Goal: Information Seeking & Learning: Check status

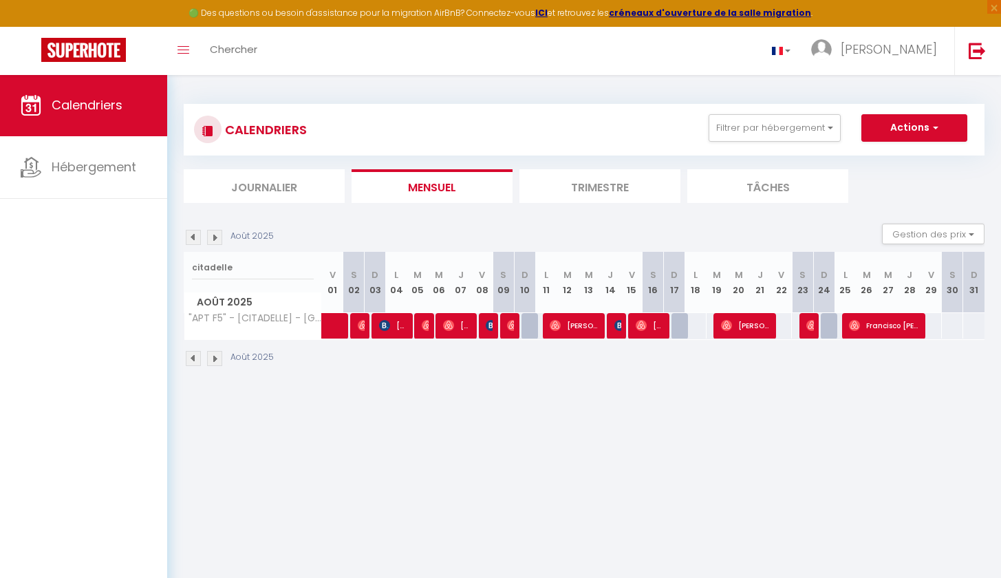
select select "0"
type input "citadelle"
click at [340, 325] on span at bounding box center [352, 326] width 32 height 26
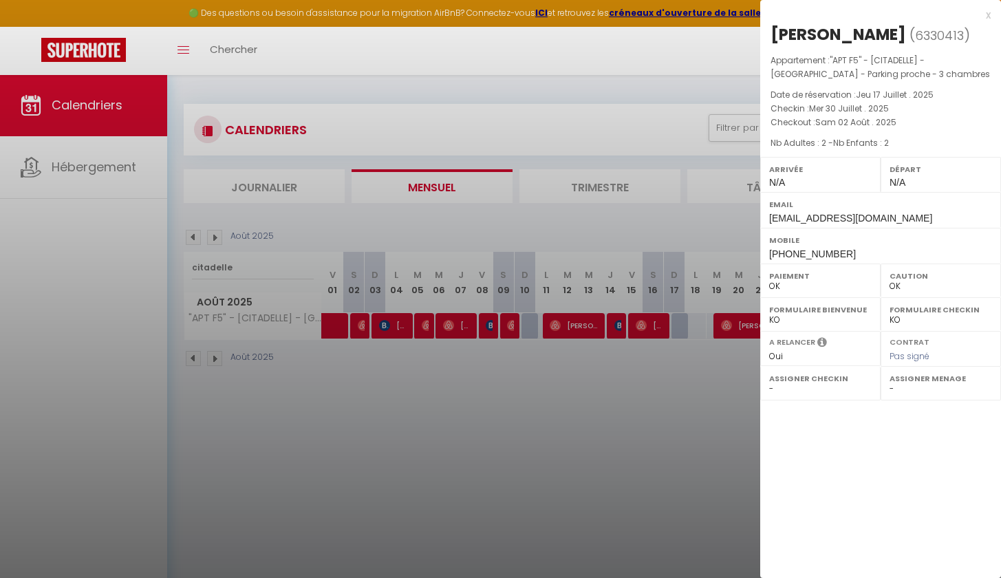
click at [343, 400] on div at bounding box center [500, 289] width 1001 height 578
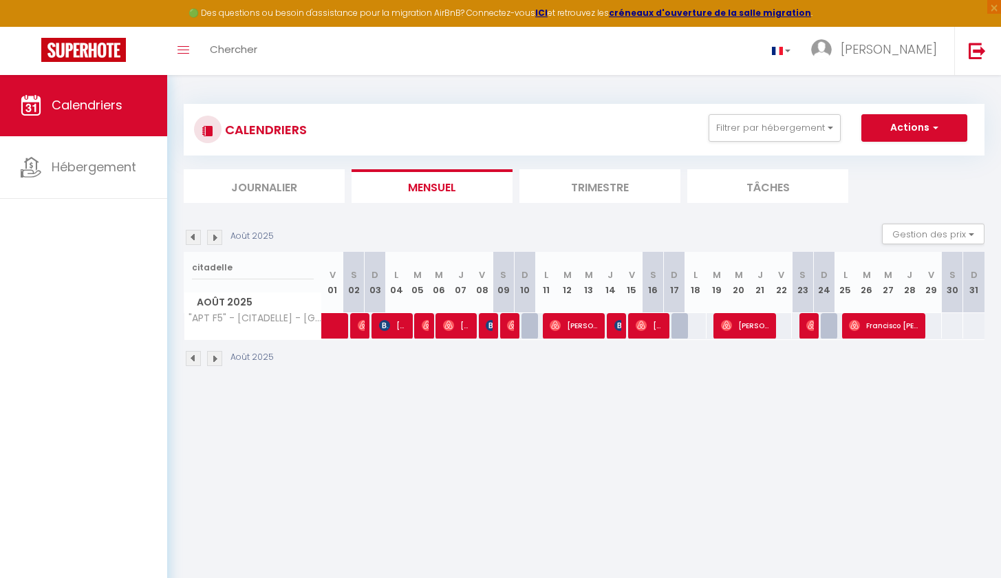
click at [363, 325] on img at bounding box center [363, 325] width 11 height 11
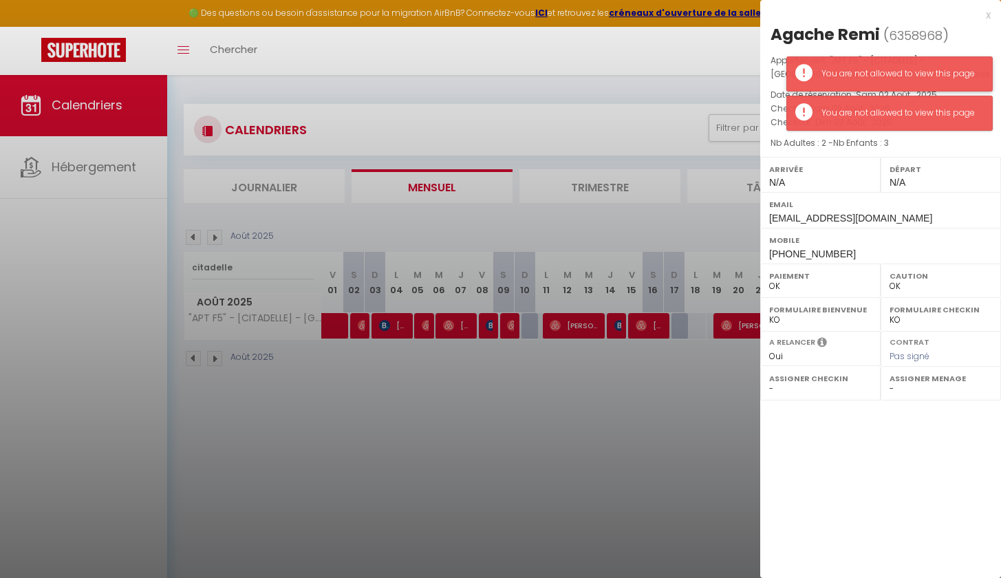
click at [875, 74] on div "You are not allowed to view this page" at bounding box center [899, 73] width 157 height 13
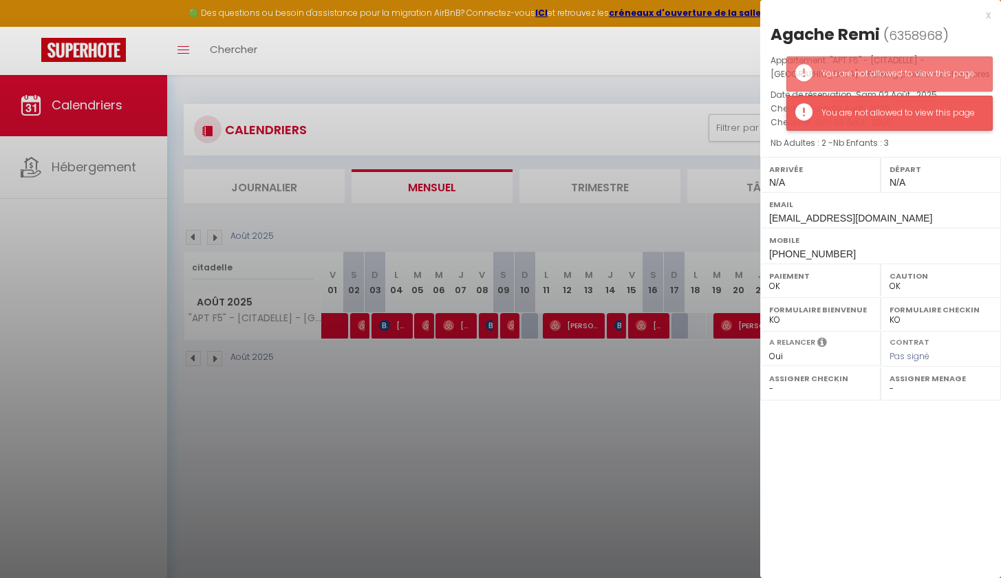
click at [874, 123] on div "You are not allowed to view this page" at bounding box center [889, 113] width 206 height 35
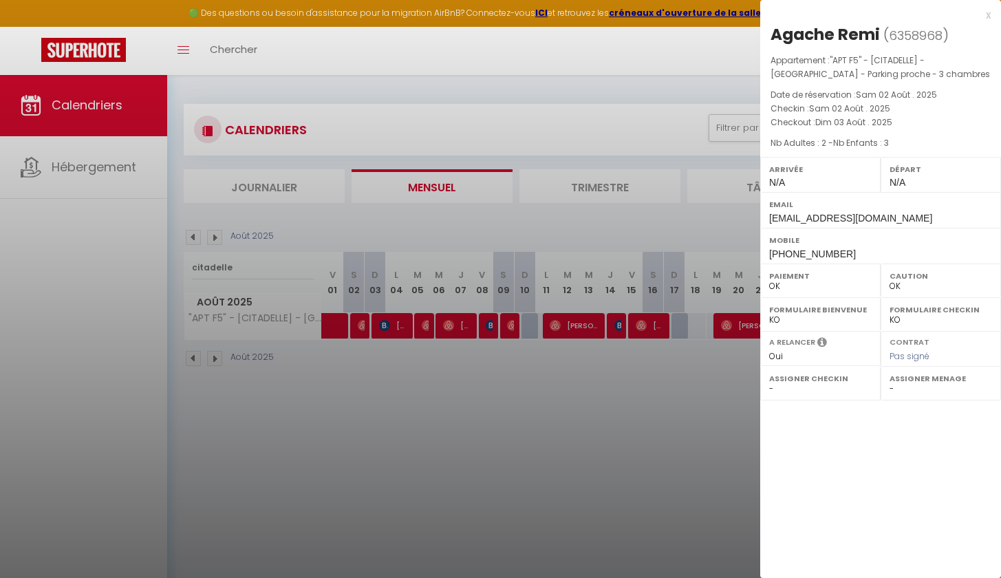
click at [427, 362] on div at bounding box center [500, 289] width 1001 height 578
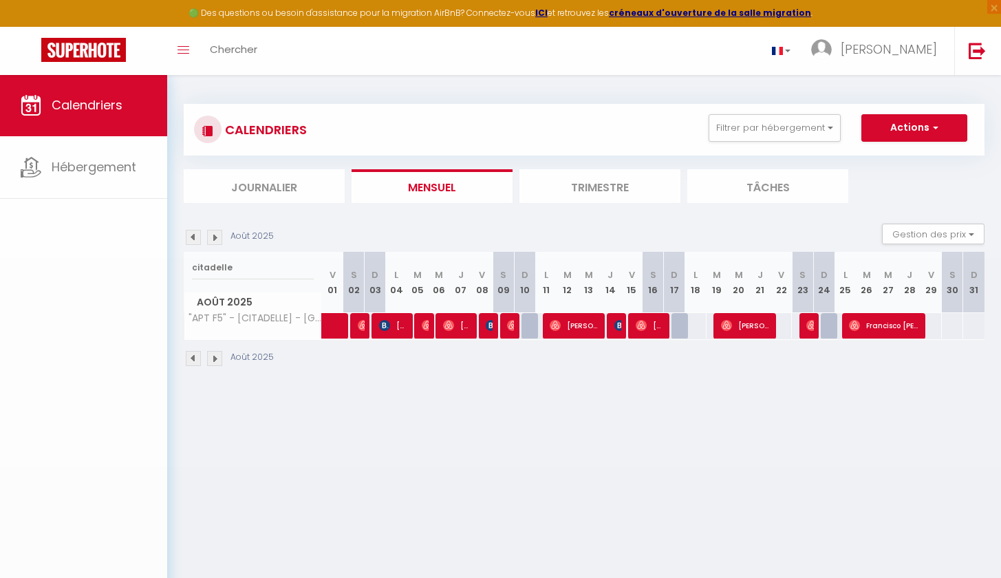
click at [393, 327] on span "[PERSON_NAME]" at bounding box center [393, 325] width 28 height 26
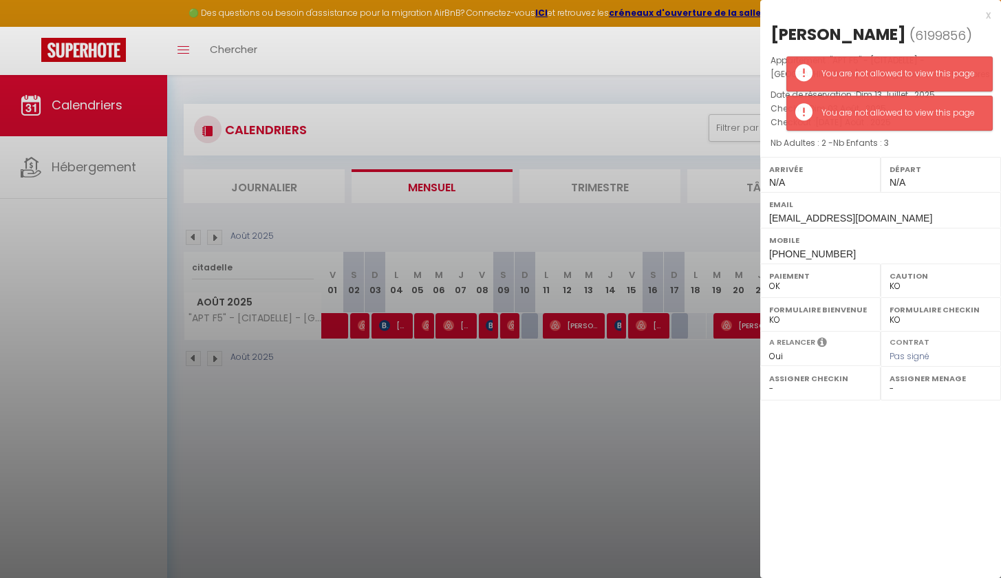
drag, startPoint x: 863, startPoint y: 36, endPoint x: 823, endPoint y: 39, distance: 39.9
click at [823, 39] on h2 "[PERSON_NAME] ( 6199856 )" at bounding box center [880, 34] width 220 height 23
copy h2 "Biebl"
click at [924, 72] on div "You are not allowed to view this page" at bounding box center [899, 73] width 157 height 13
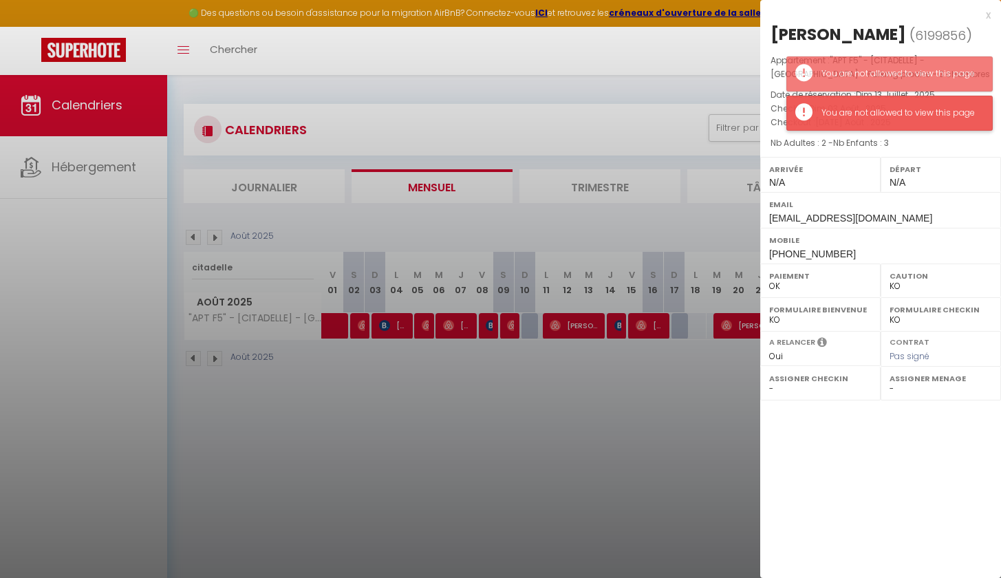
drag, startPoint x: 916, startPoint y: 107, endPoint x: 878, endPoint y: 101, distance: 38.9
click at [916, 107] on div "You are not allowed to view this page" at bounding box center [899, 113] width 157 height 13
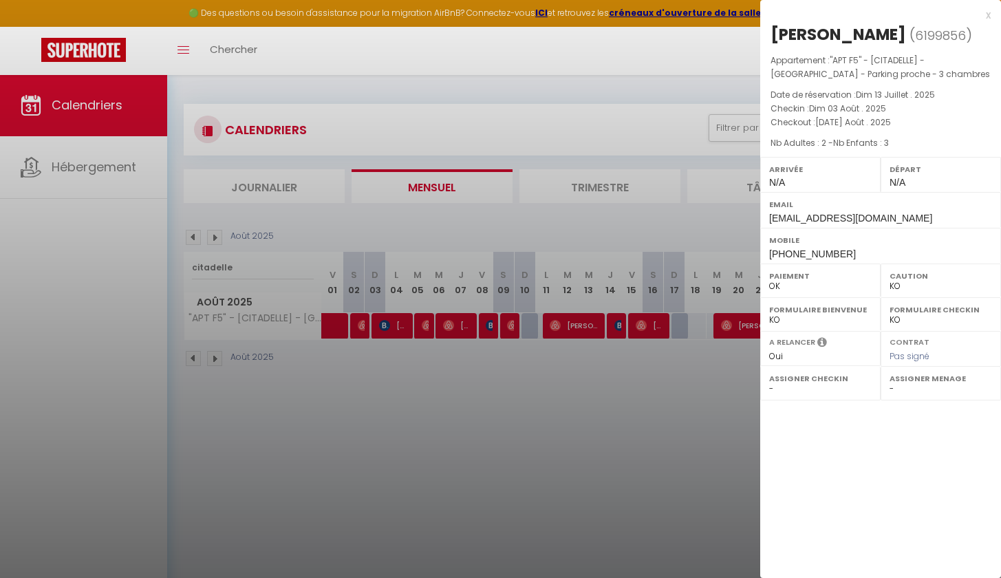
click at [452, 411] on div at bounding box center [500, 289] width 1001 height 578
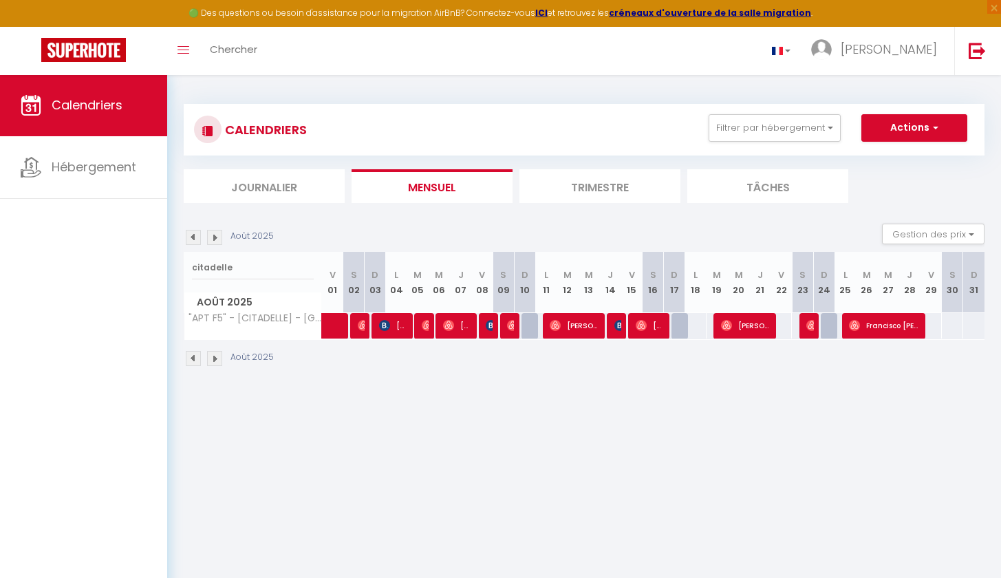
click at [422, 323] on img at bounding box center [427, 325] width 11 height 11
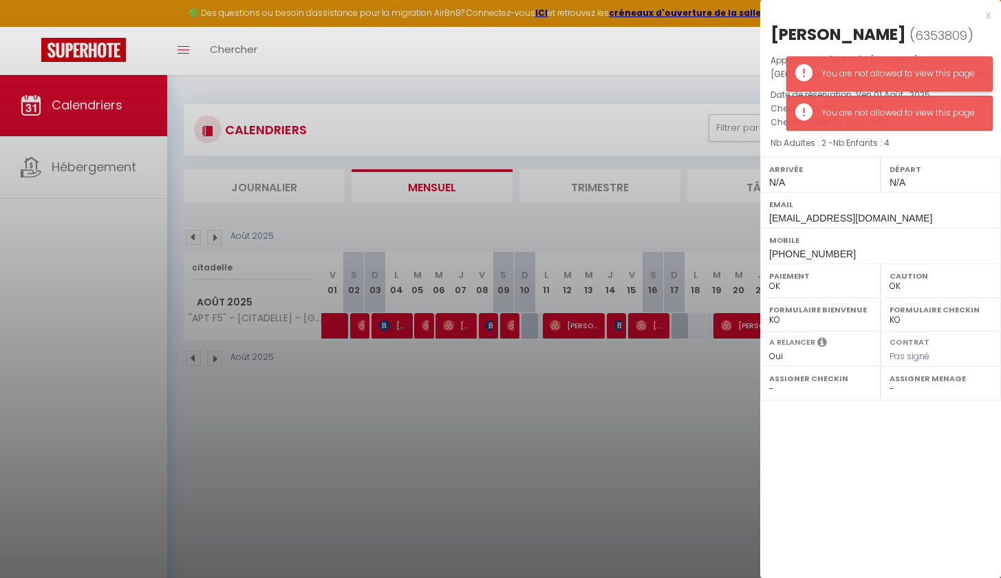
click at [908, 72] on div "You are not allowed to view this page" at bounding box center [899, 73] width 157 height 13
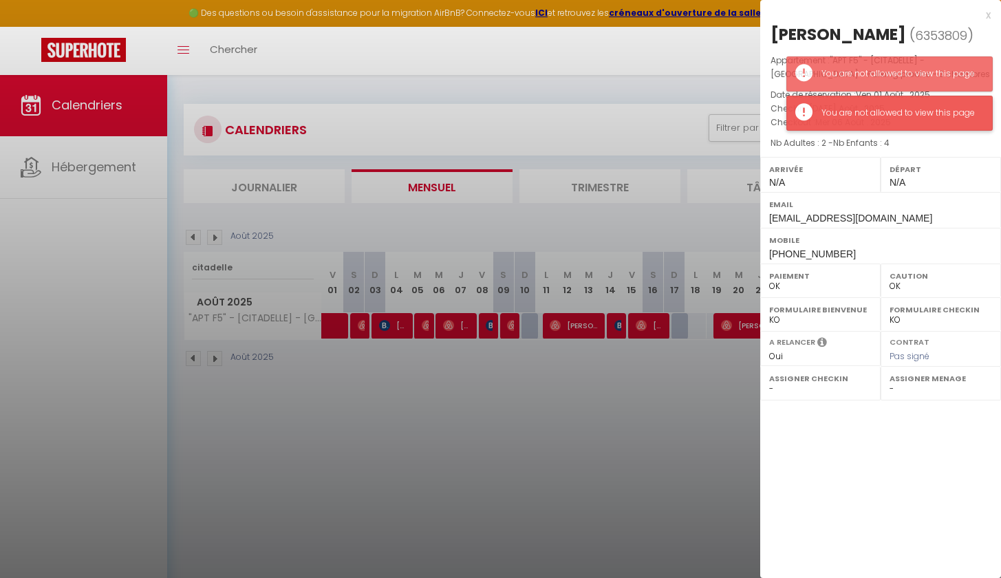
click at [902, 120] on div "You are not allowed to view this page" at bounding box center [889, 113] width 206 height 35
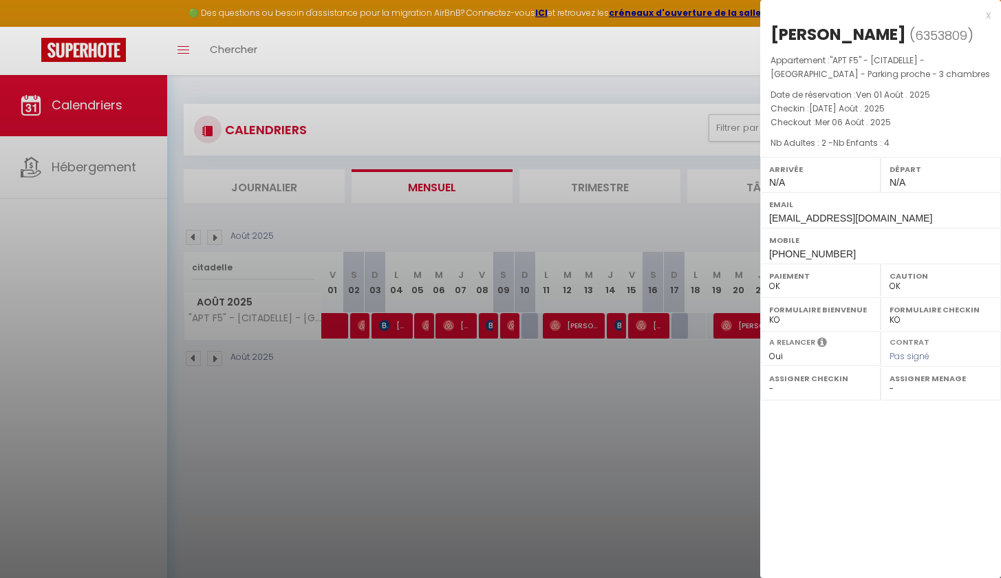
drag, startPoint x: 910, startPoint y: 33, endPoint x: 818, endPoint y: 39, distance: 92.4
click at [818, 39] on h2 "[PERSON_NAME] ( 6353809 )" at bounding box center [880, 34] width 220 height 23
copy h2 "Ceulemans"
click at [462, 365] on div at bounding box center [500, 289] width 1001 height 578
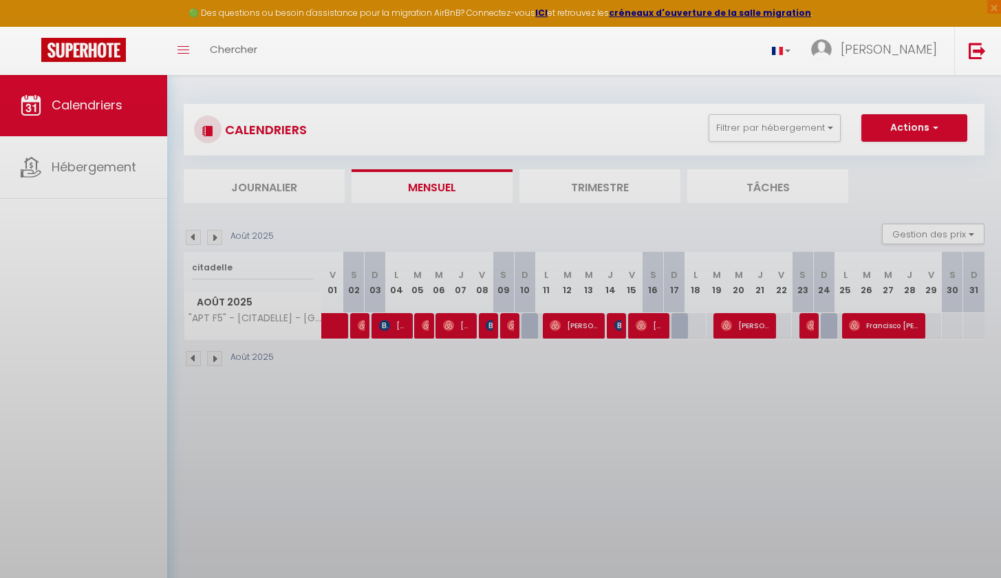
click at [459, 327] on body "🟢 Des questions ou besoin d'assistance pour la migration AirBnB? Connectez-vous…" at bounding box center [500, 363] width 1001 height 578
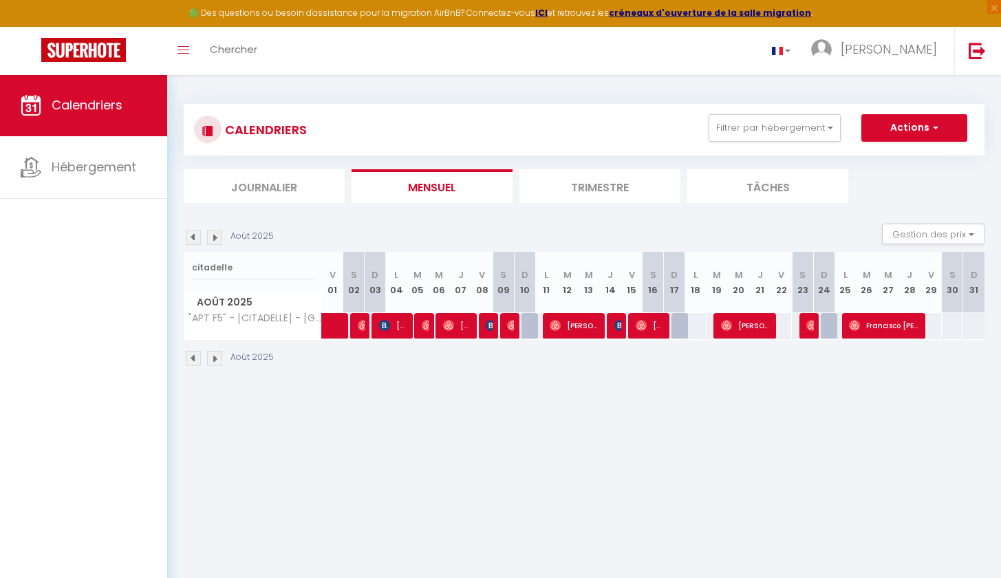
click at [459, 327] on span "[PERSON_NAME]" at bounding box center [457, 325] width 28 height 26
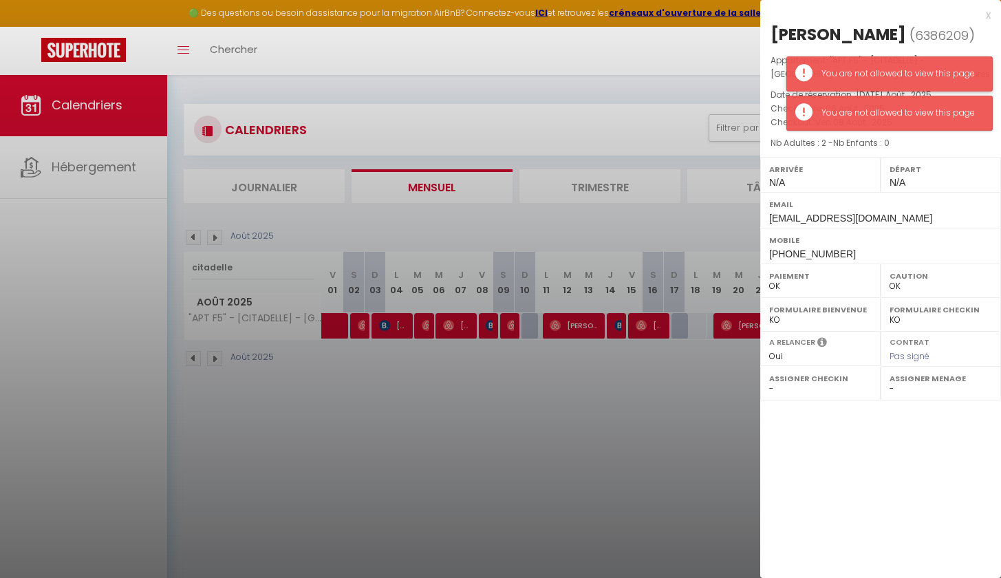
click at [893, 76] on div "You are not allowed to view this page" at bounding box center [899, 73] width 157 height 13
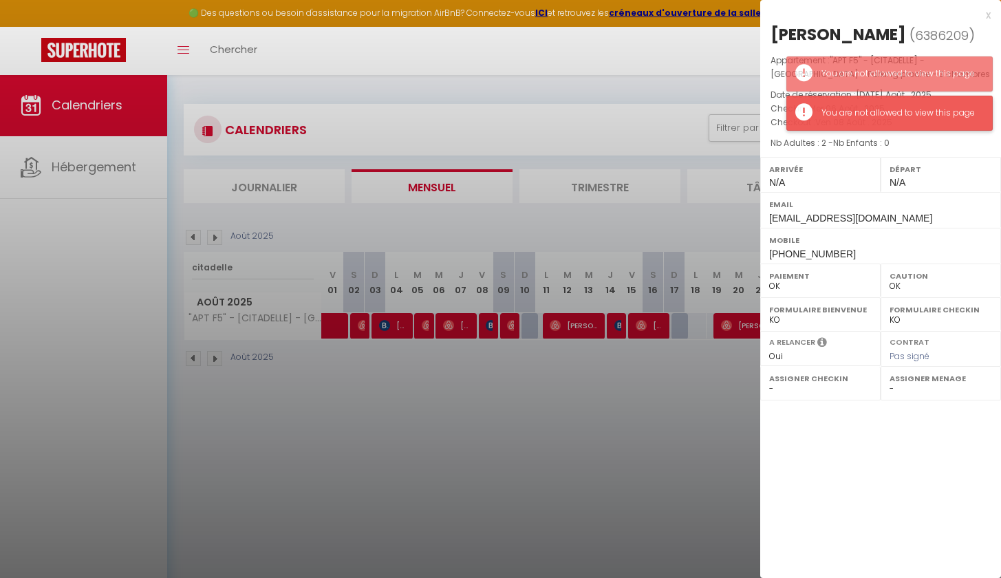
click at [887, 122] on div "You are not allowed to view this page" at bounding box center [889, 113] width 206 height 35
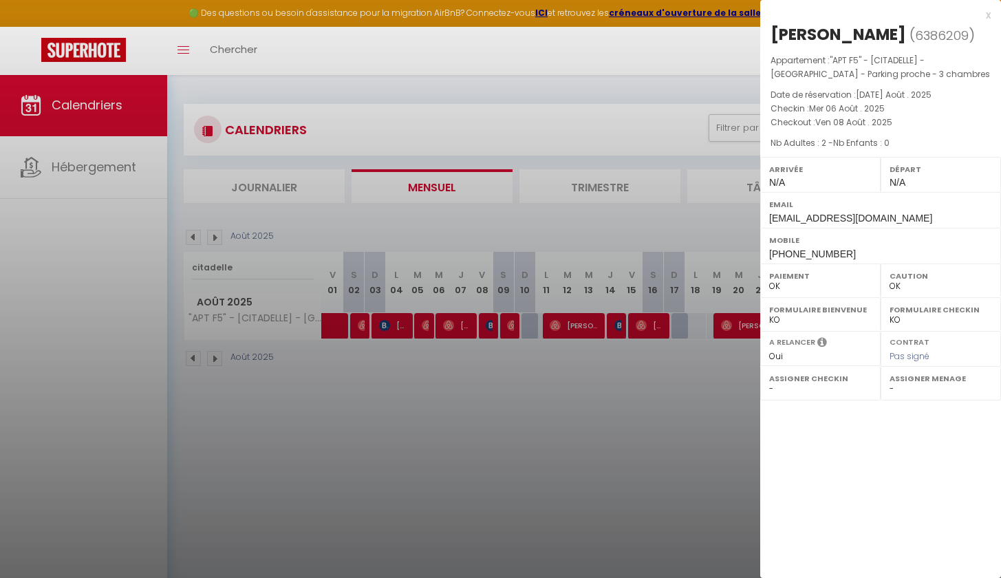
drag, startPoint x: 898, startPoint y: 33, endPoint x: 871, endPoint y: 34, distance: 26.9
click at [871, 34] on h2 "[PERSON_NAME] ( 6386209 )" at bounding box center [880, 34] width 220 height 23
copy h2 "Duff"
click at [576, 380] on div at bounding box center [500, 289] width 1001 height 578
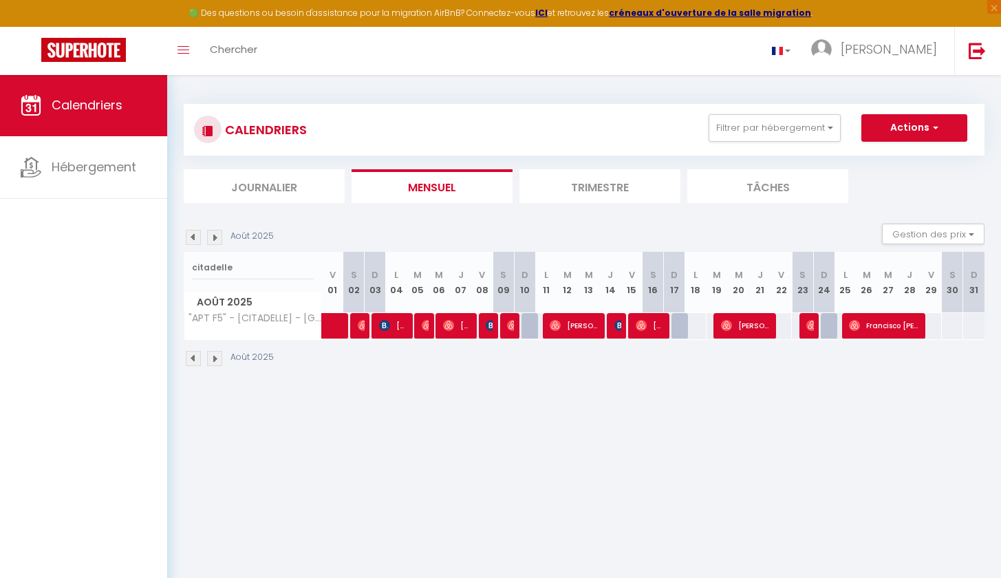
click at [489, 327] on img at bounding box center [491, 325] width 11 height 11
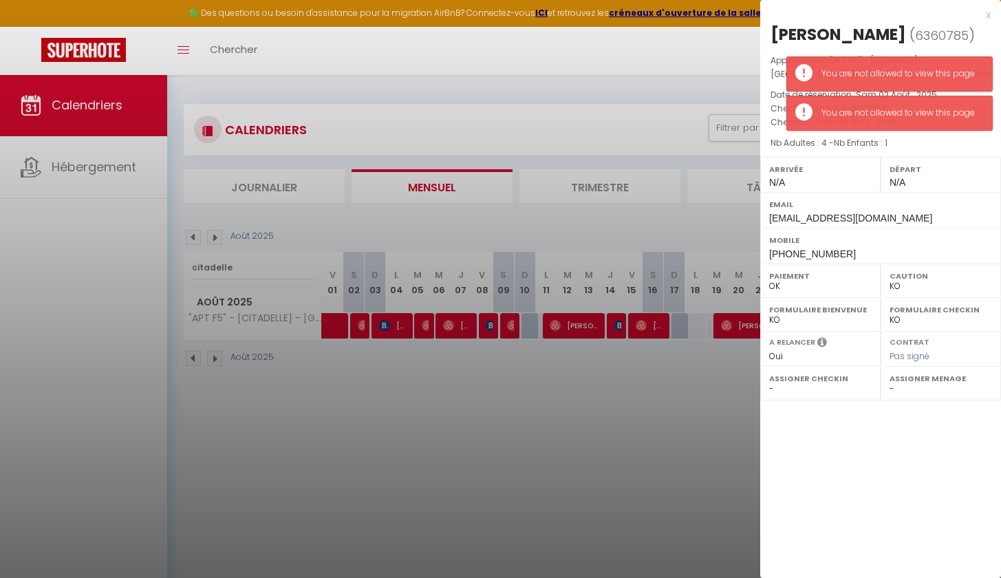
drag, startPoint x: 892, startPoint y: 36, endPoint x: 816, endPoint y: 34, distance: 75.7
click at [816, 34] on h2 "[PERSON_NAME] ( 6360785 )" at bounding box center [880, 34] width 220 height 23
copy h2 "Ivankina"
click at [883, 58] on div "You are not allowed to view this page" at bounding box center [889, 73] width 206 height 35
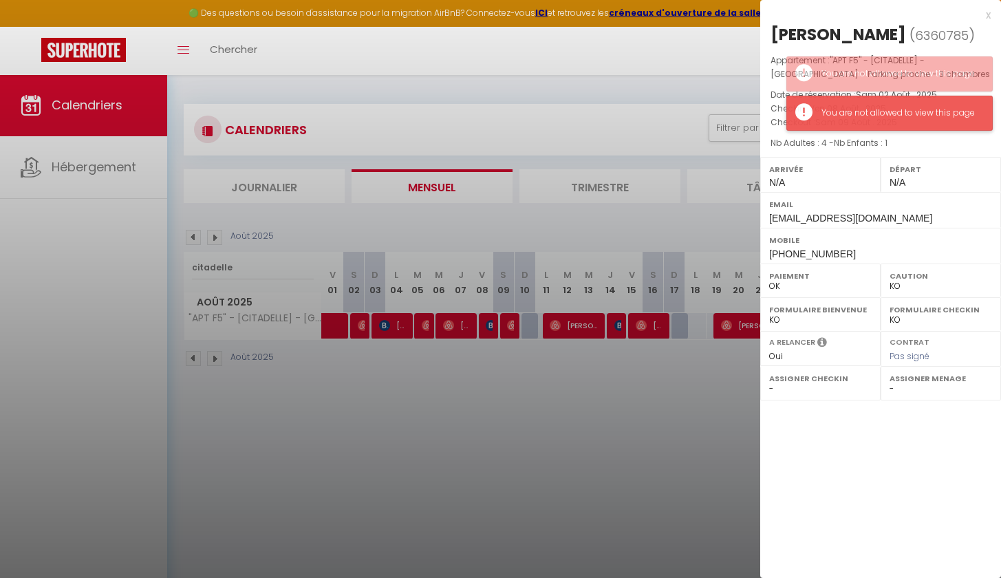
click at [882, 118] on div "You are not allowed to view this page" at bounding box center [889, 113] width 206 height 35
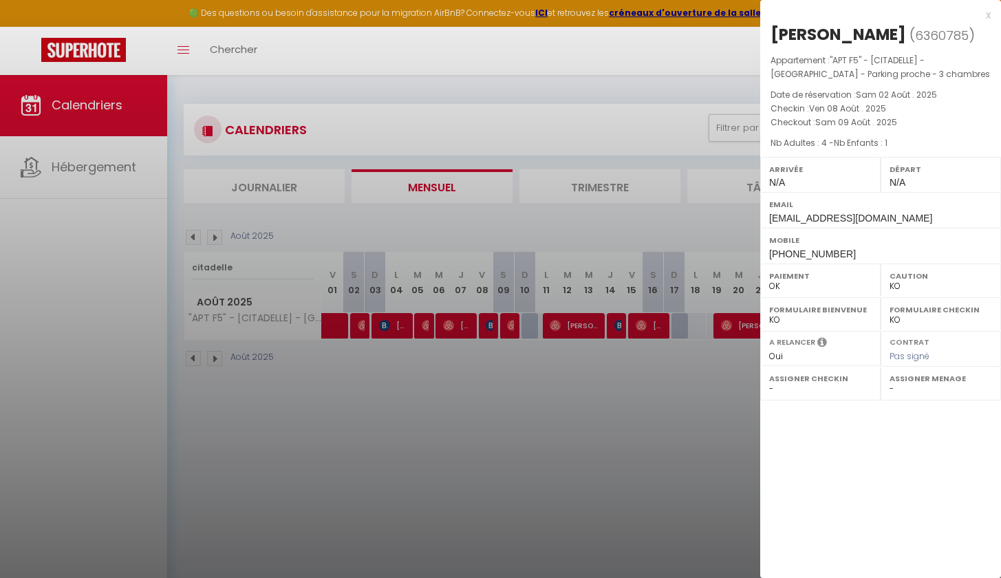
click at [521, 413] on div at bounding box center [500, 289] width 1001 height 578
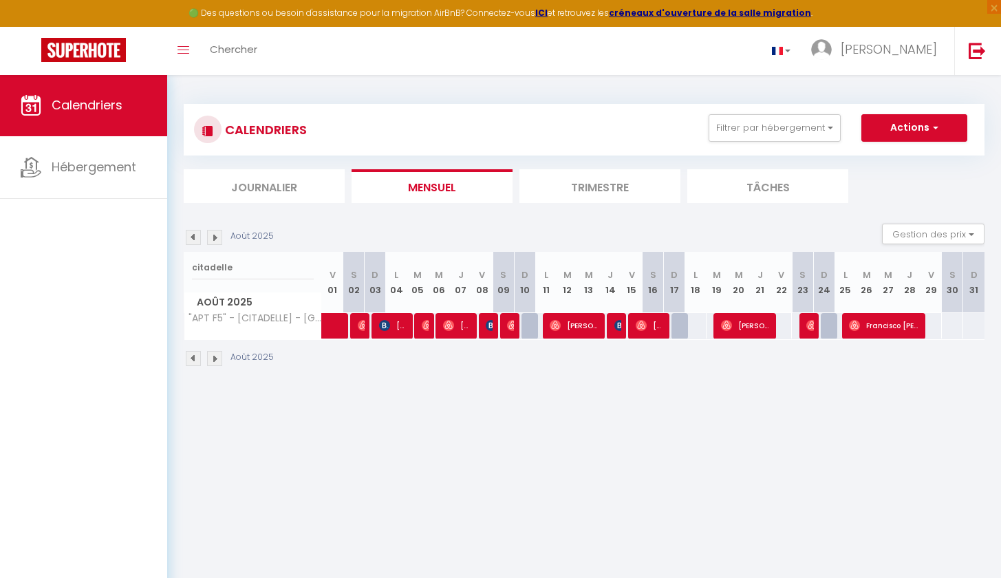
click at [514, 326] on div at bounding box center [508, 326] width 21 height 26
click at [506, 327] on div at bounding box center [510, 326] width 21 height 26
click at [511, 325] on img at bounding box center [512, 325] width 11 height 11
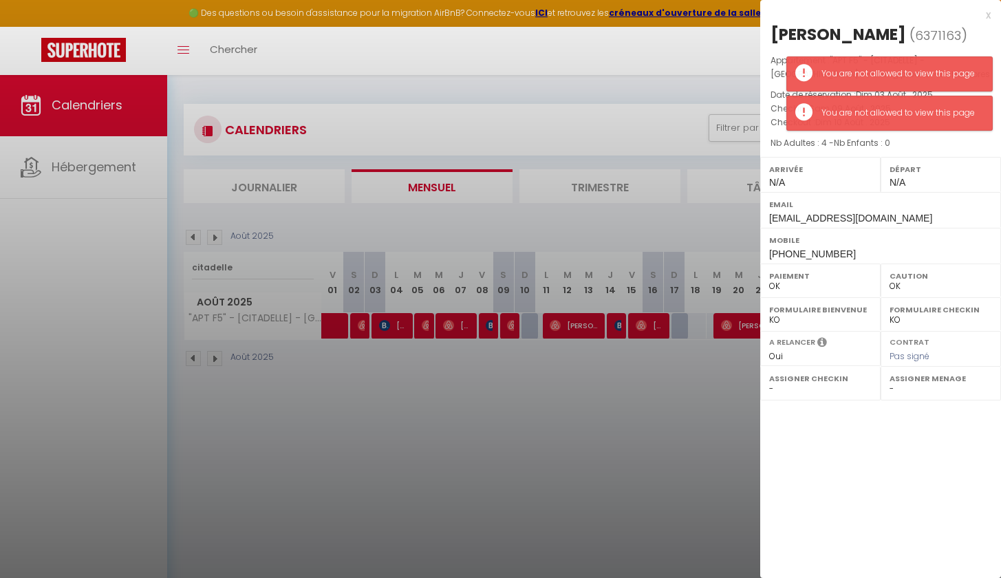
click at [885, 44] on div "[PERSON_NAME]" at bounding box center [838, 34] width 136 height 22
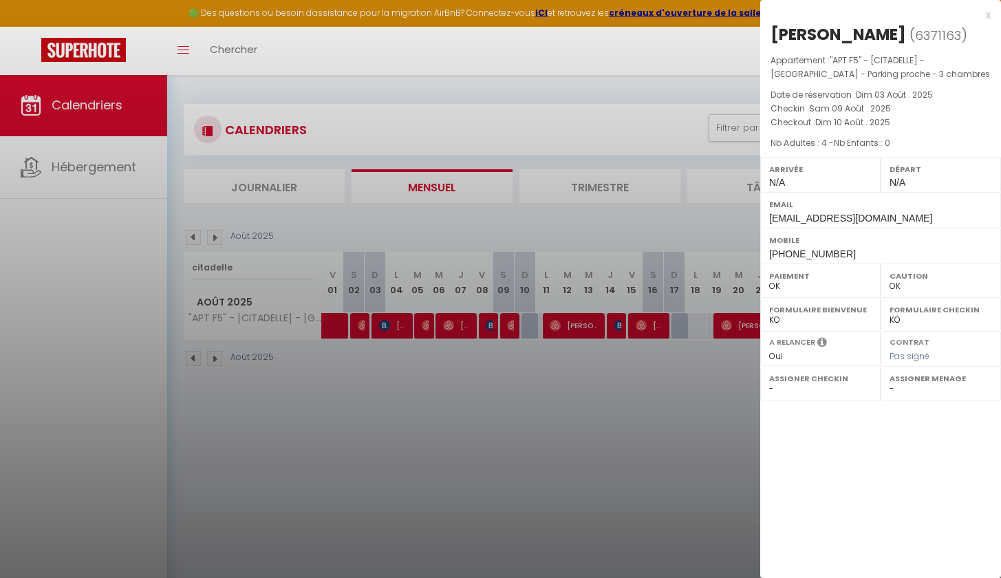
drag, startPoint x: 951, startPoint y: 36, endPoint x: 826, endPoint y: 32, distance: 124.6
click at [827, 32] on h2 "[PERSON_NAME] ( 6371163 )" at bounding box center [880, 34] width 220 height 23
copy div "[PERSON_NAME]"
click at [537, 369] on div at bounding box center [500, 289] width 1001 height 578
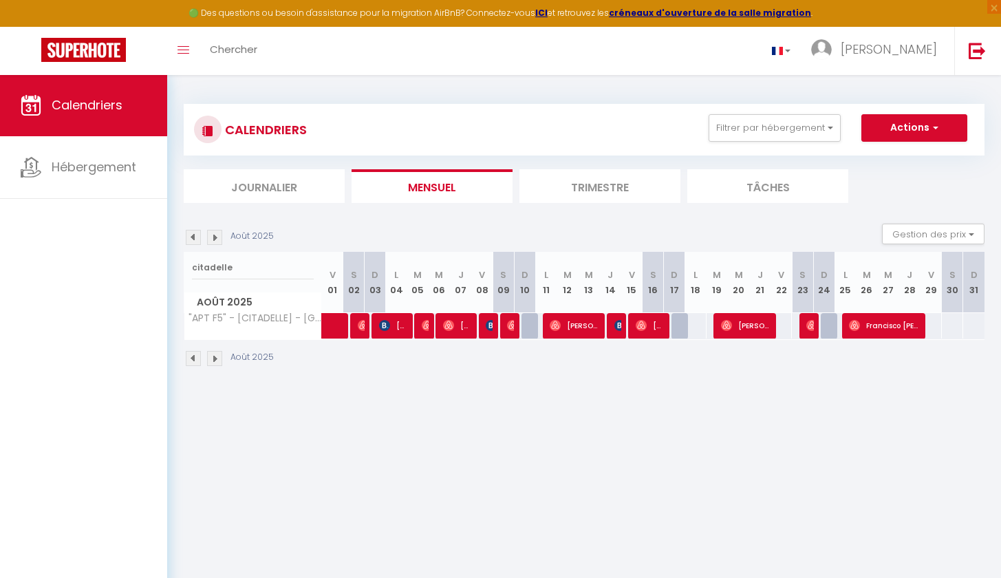
click at [507, 329] on img at bounding box center [512, 325] width 11 height 11
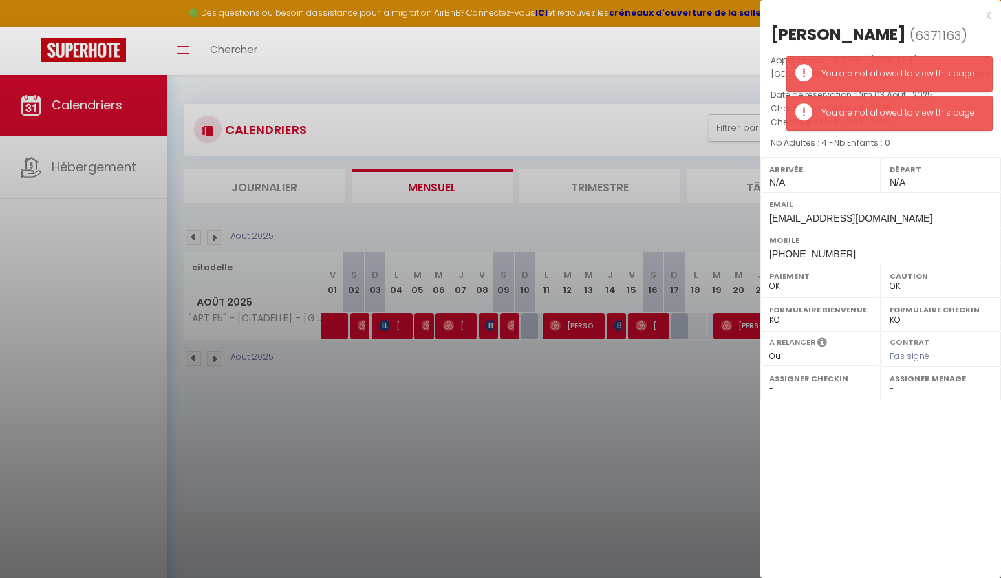
click at [568, 303] on div at bounding box center [500, 289] width 1001 height 578
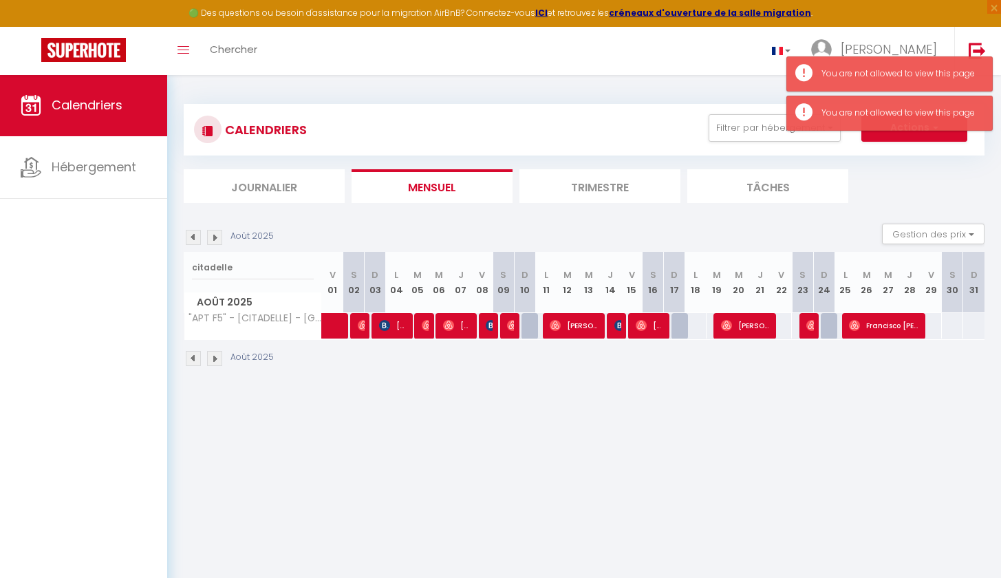
click at [583, 333] on span "[PERSON_NAME]" at bounding box center [575, 325] width 50 height 26
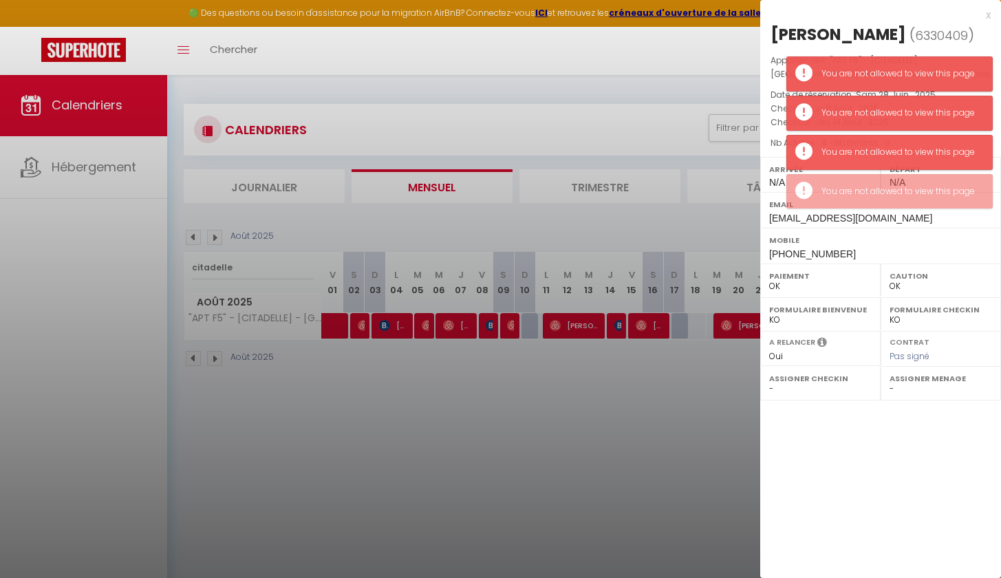
drag, startPoint x: 872, startPoint y: 32, endPoint x: 819, endPoint y: 28, distance: 53.9
click at [819, 28] on h2 "[PERSON_NAME] ( 6330409 )" at bounding box center [880, 34] width 220 height 23
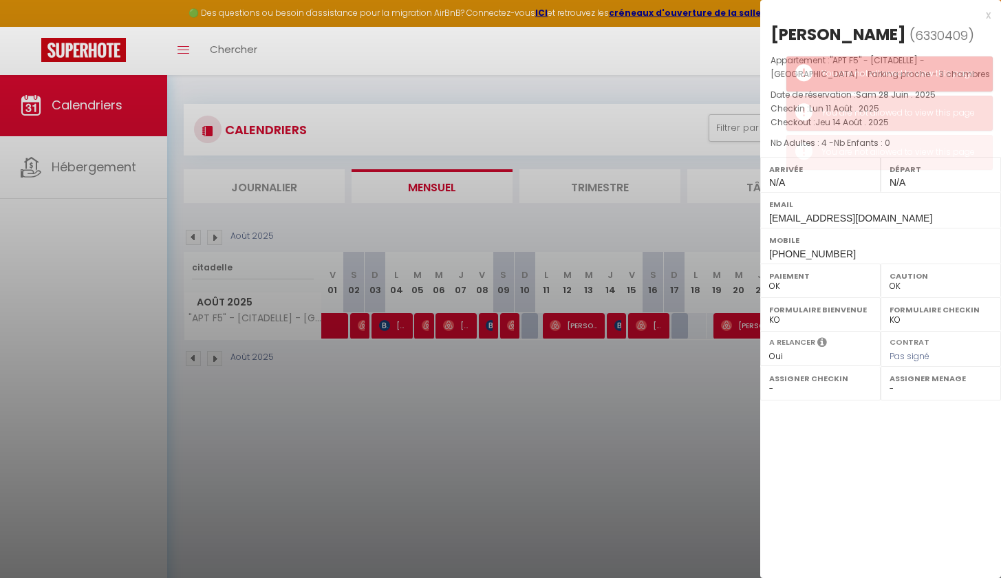
copy div "[PERSON_NAME]"
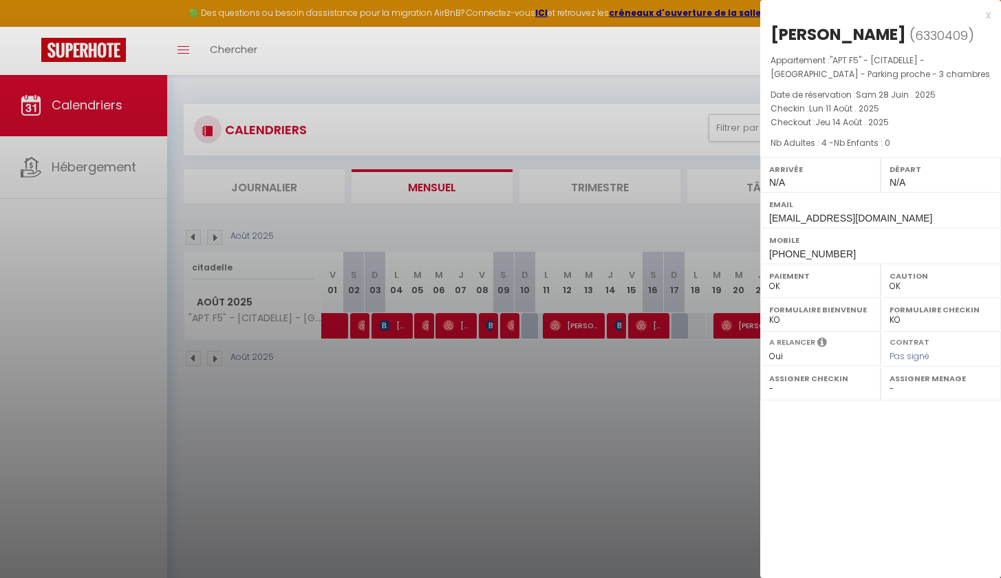
click at [602, 364] on div at bounding box center [500, 289] width 1001 height 578
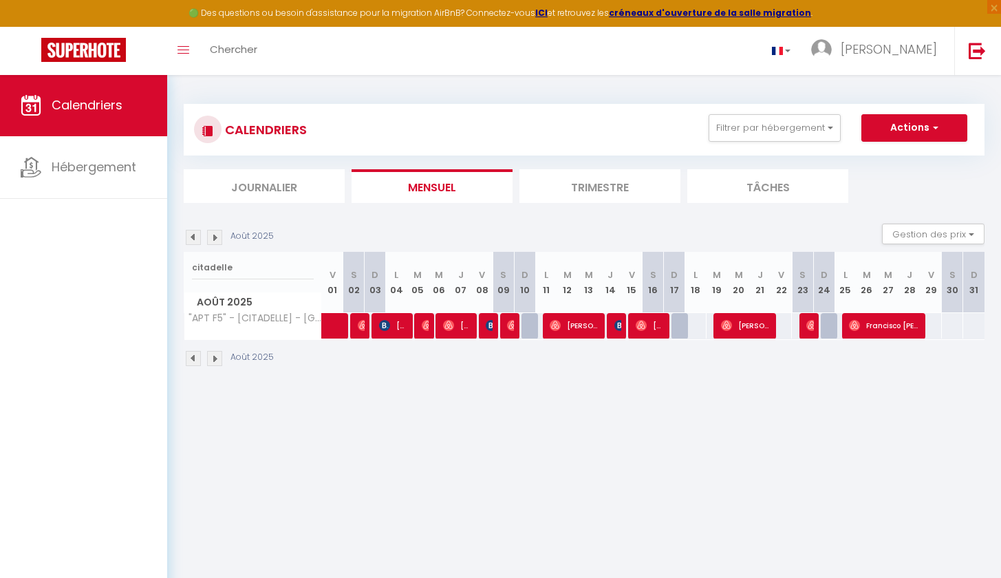
click at [619, 323] on img at bounding box center [619, 325] width 11 height 11
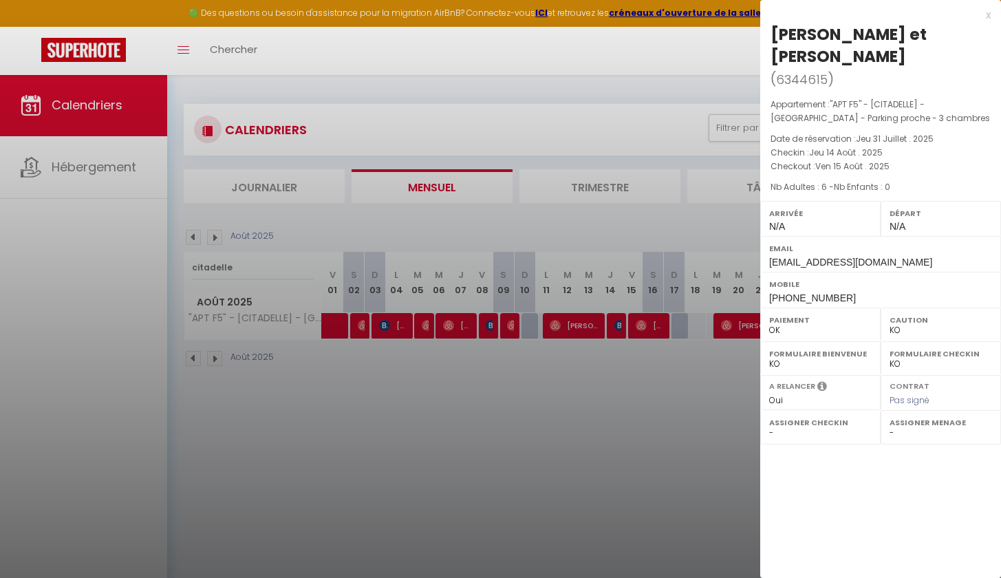
drag, startPoint x: 975, startPoint y: 34, endPoint x: 907, endPoint y: 39, distance: 68.3
click at [907, 39] on div "[PERSON_NAME] et [PERSON_NAME]" at bounding box center [880, 45] width 220 height 44
copy div "desprats"
click at [654, 388] on div at bounding box center [500, 289] width 1001 height 578
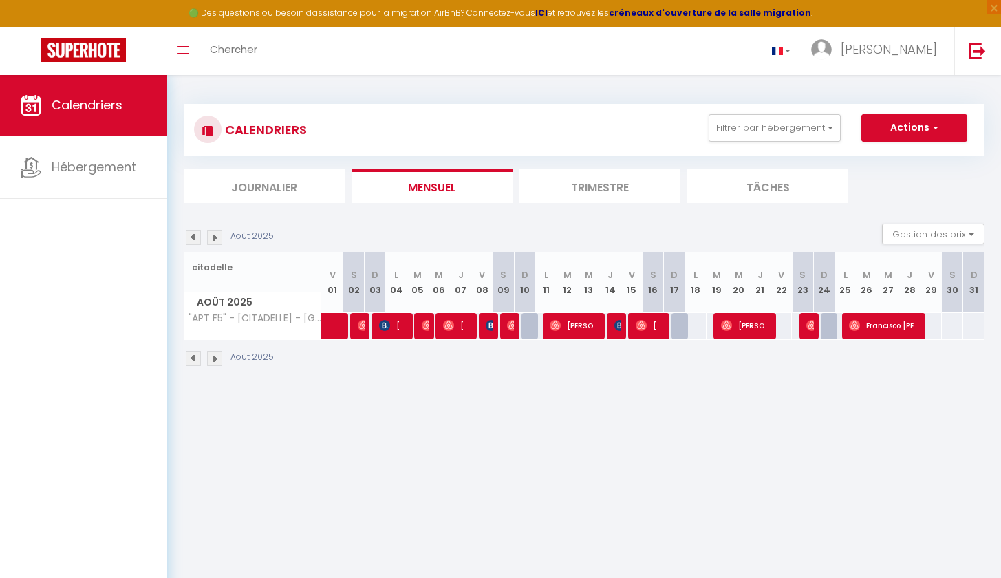
click at [615, 323] on body "🟢 Des questions ou besoin d'assistance pour la migration AirBnB? Connectez-vous…" at bounding box center [500, 363] width 1001 height 578
click at [618, 330] on img at bounding box center [619, 325] width 11 height 11
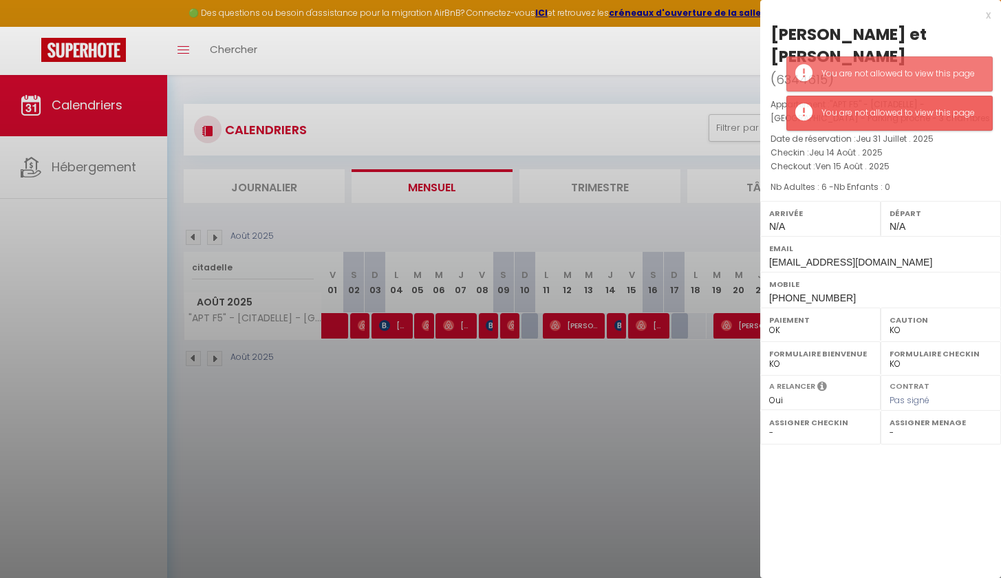
click at [614, 393] on div at bounding box center [500, 289] width 1001 height 578
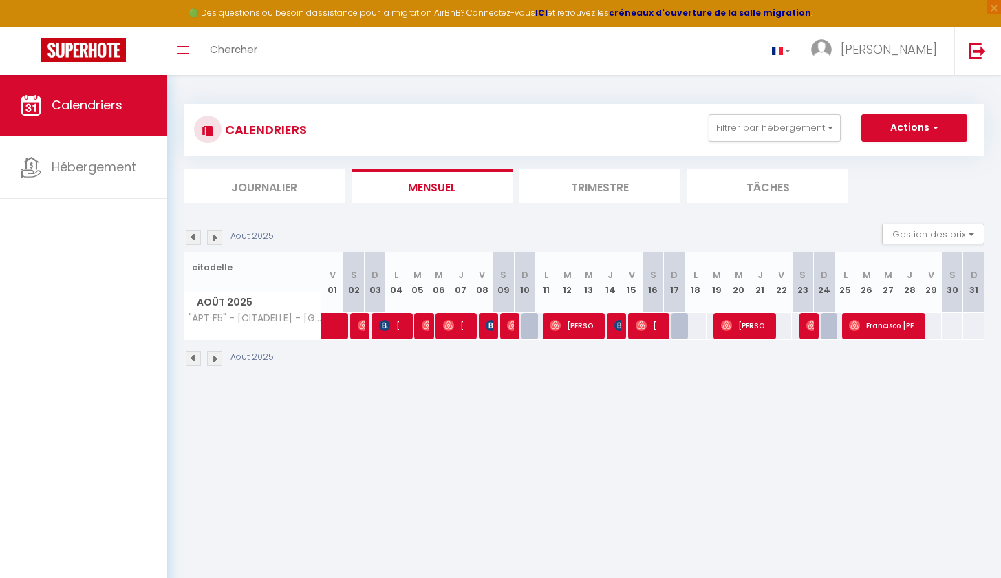
click at [644, 327] on img at bounding box center [641, 325] width 11 height 11
select select "OK"
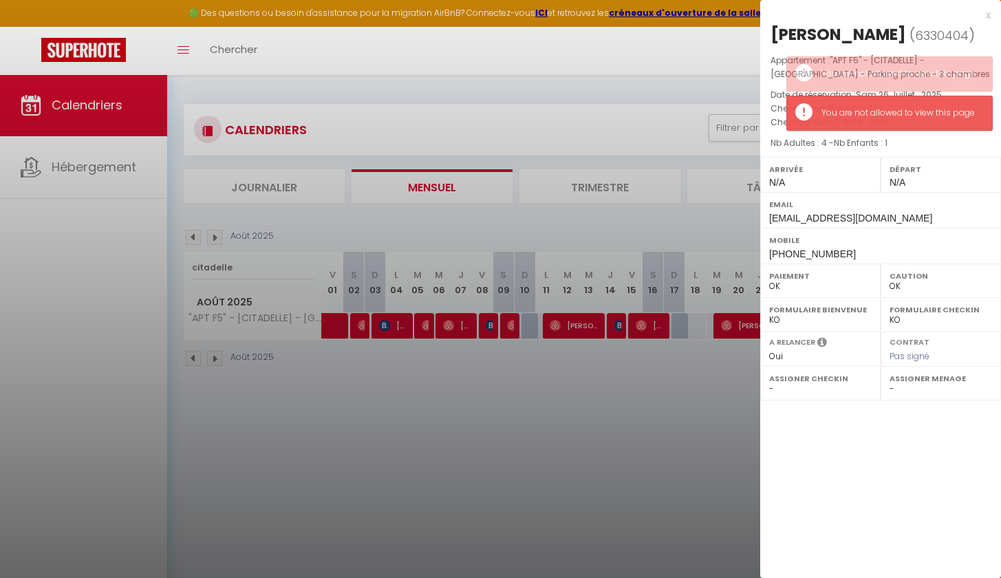
drag, startPoint x: 882, startPoint y: 36, endPoint x: 823, endPoint y: 36, distance: 59.8
click at [823, 36] on div "[PERSON_NAME]" at bounding box center [838, 34] width 136 height 22
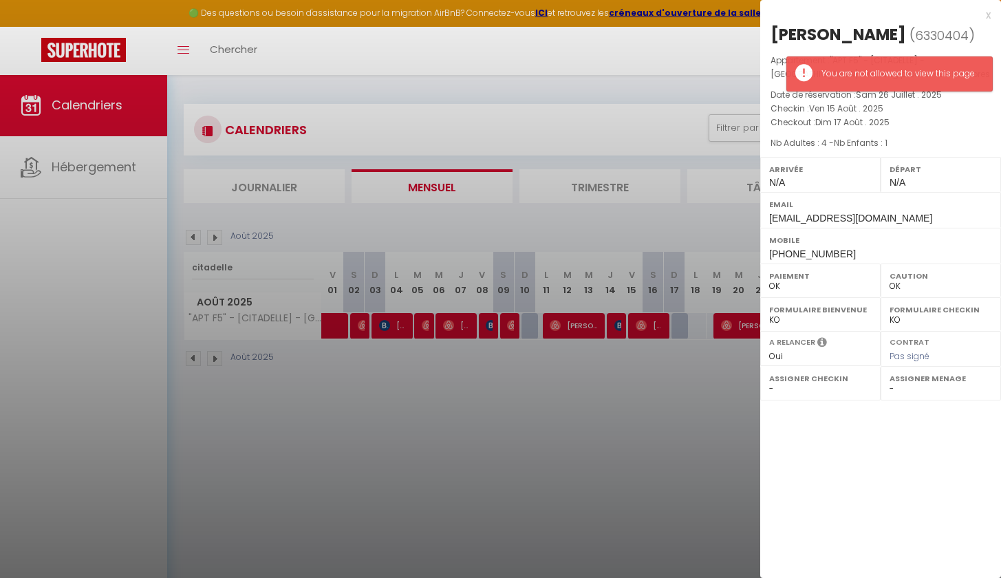
copy div "Crestey"
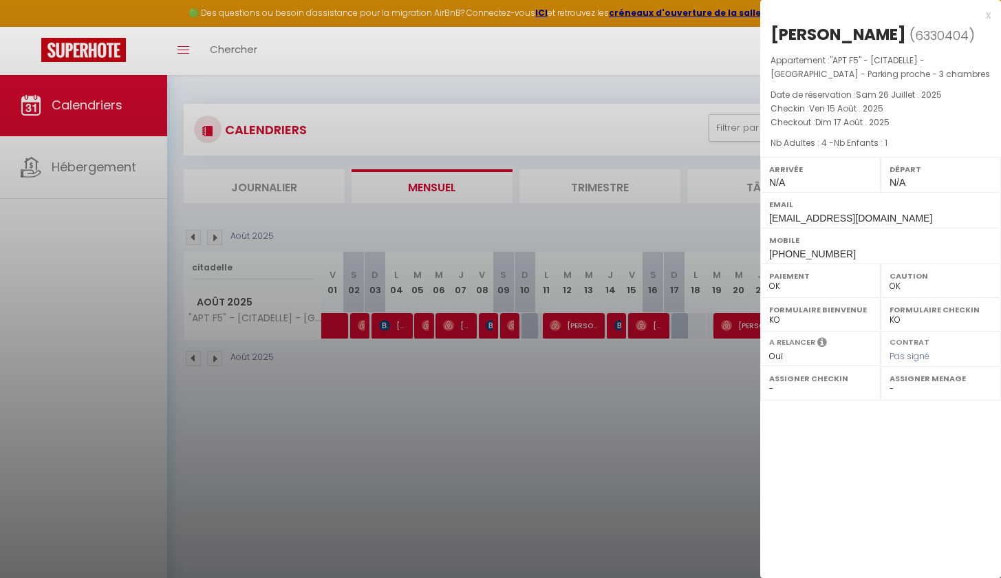
click at [359, 380] on div at bounding box center [500, 289] width 1001 height 578
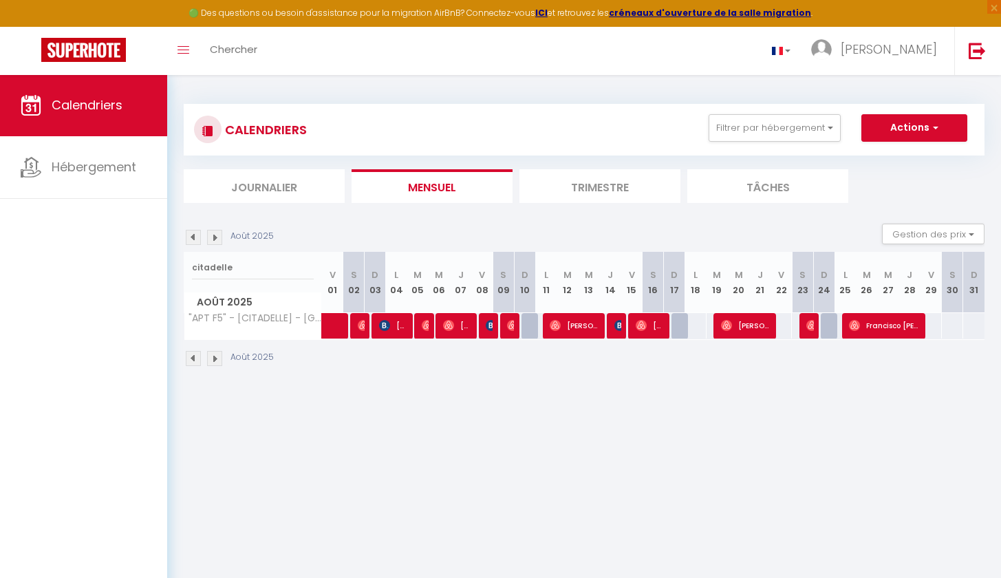
click at [766, 324] on span "[PERSON_NAME]" at bounding box center [746, 325] width 50 height 26
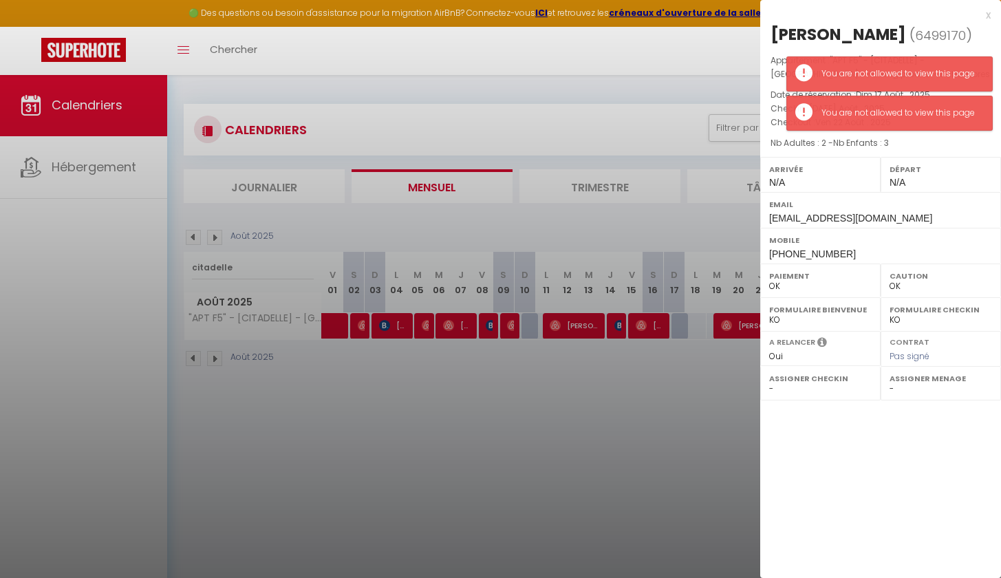
drag, startPoint x: 869, startPoint y: 32, endPoint x: 830, endPoint y: 32, distance: 38.5
click at [830, 32] on h2 "[PERSON_NAME] ( 6499170 )" at bounding box center [880, 34] width 220 height 23
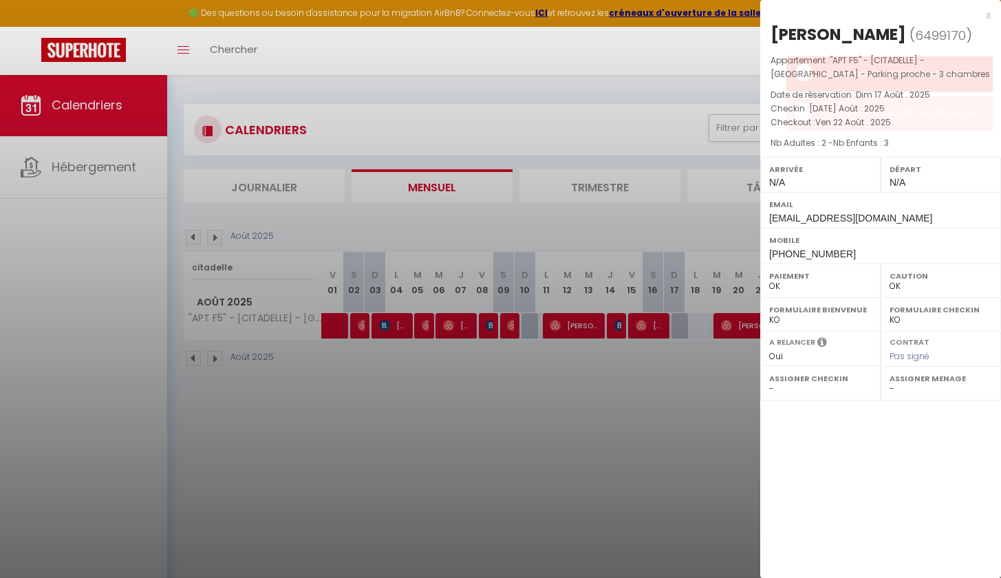
copy div "Bah"
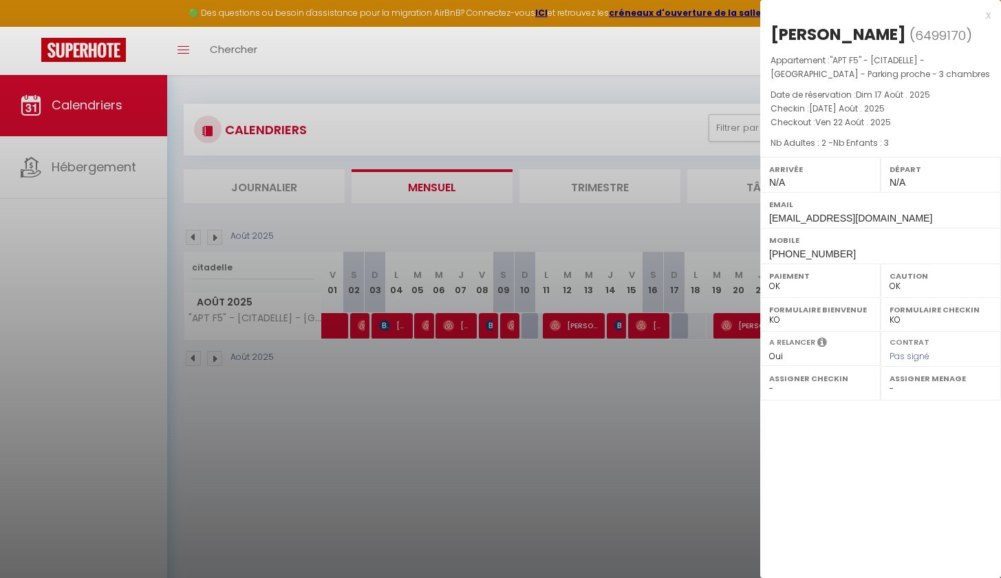
drag, startPoint x: 831, startPoint y: 28, endPoint x: 774, endPoint y: 30, distance: 57.2
click at [774, 30] on div "[PERSON_NAME]" at bounding box center [838, 34] width 136 height 22
copy div "[PERSON_NAME]"
click at [723, 350] on div at bounding box center [500, 289] width 1001 height 578
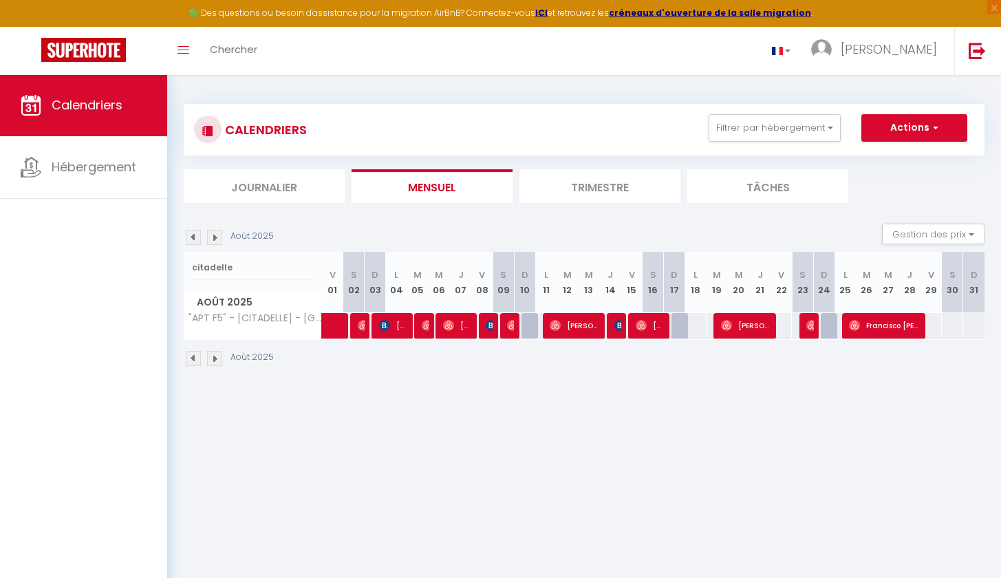
click at [810, 326] on img at bounding box center [811, 325] width 11 height 11
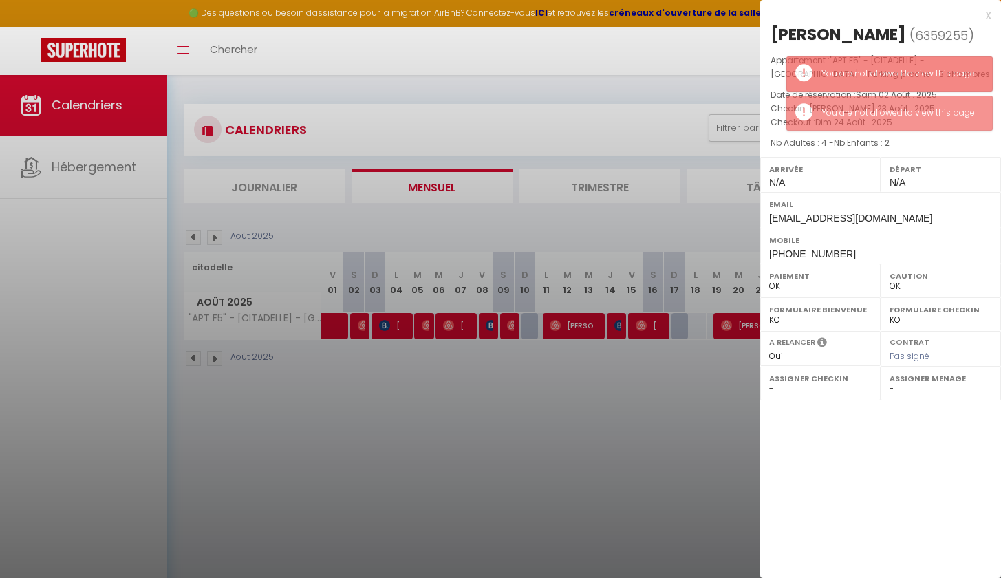
drag, startPoint x: 901, startPoint y: 32, endPoint x: 827, endPoint y: 34, distance: 74.3
click at [827, 34] on h2 "[PERSON_NAME] ( 6359255 )" at bounding box center [880, 34] width 220 height 23
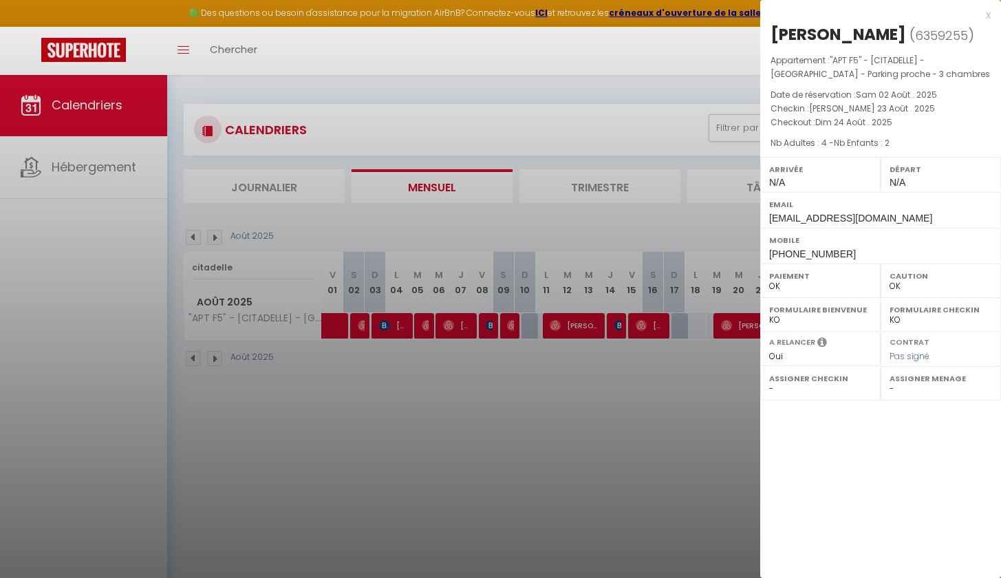
drag, startPoint x: 610, startPoint y: 379, endPoint x: 596, endPoint y: 367, distance: 18.5
click at [611, 378] on div at bounding box center [500, 289] width 1001 height 578
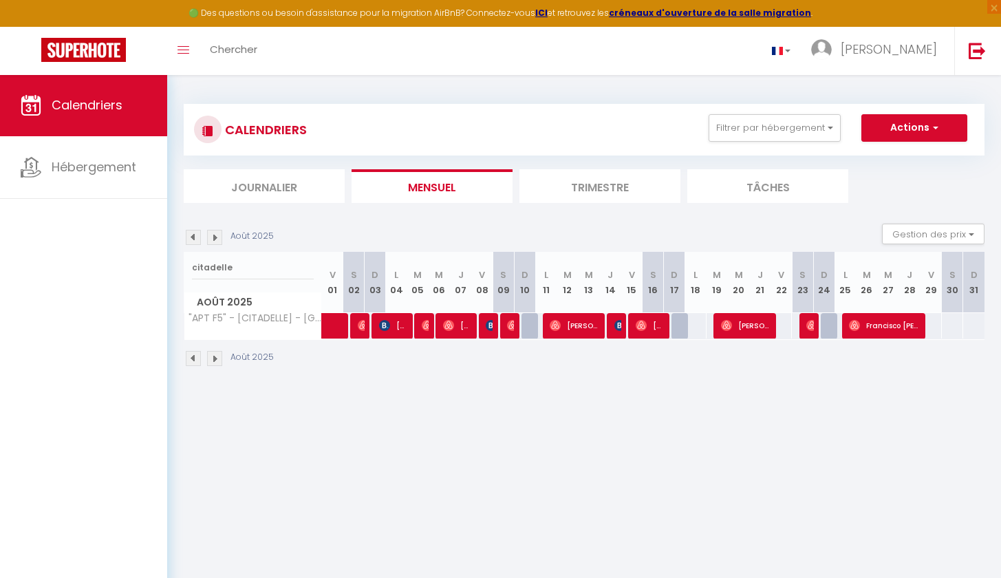
click at [882, 329] on span "Francisco [PERSON_NAME] [PERSON_NAME]" at bounding box center [884, 325] width 71 height 26
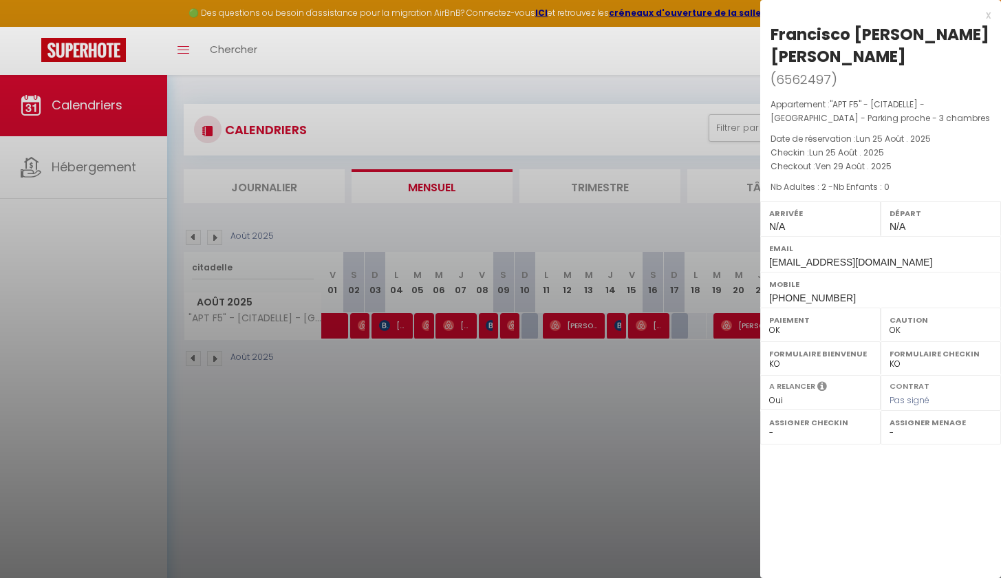
click at [823, 58] on div "Francisco [PERSON_NAME] [PERSON_NAME]" at bounding box center [880, 45] width 220 height 44
drag, startPoint x: 825, startPoint y: 58, endPoint x: 911, endPoint y: 37, distance: 88.4
click at [911, 37] on div "Francisco [PERSON_NAME] [PERSON_NAME]" at bounding box center [880, 45] width 220 height 44
drag, startPoint x: 902, startPoint y: 36, endPoint x: 774, endPoint y: 32, distance: 128.0
click at [774, 32] on div "Francisco [PERSON_NAME] [PERSON_NAME]" at bounding box center [880, 45] width 220 height 44
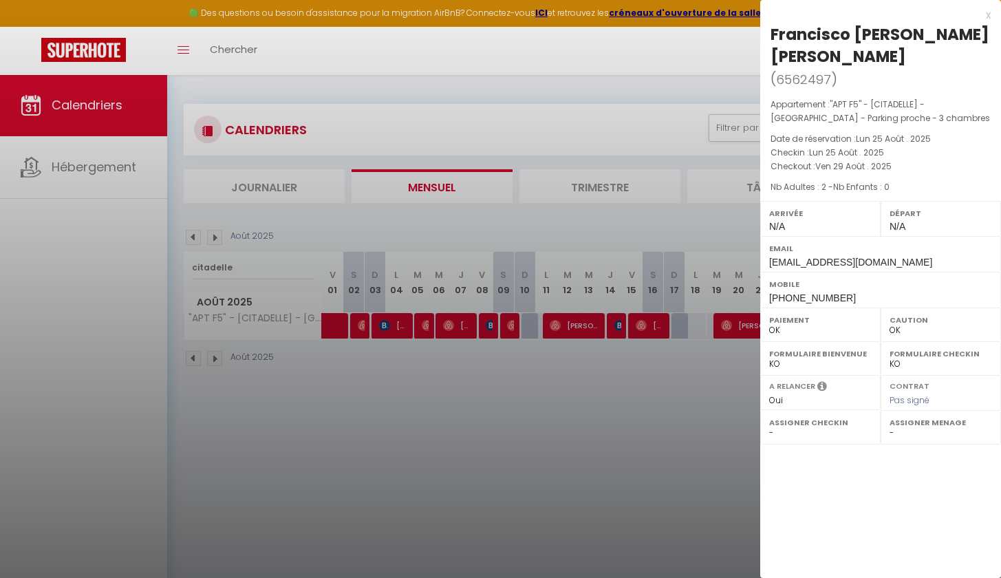
click at [561, 140] on div at bounding box center [500, 289] width 1001 height 578
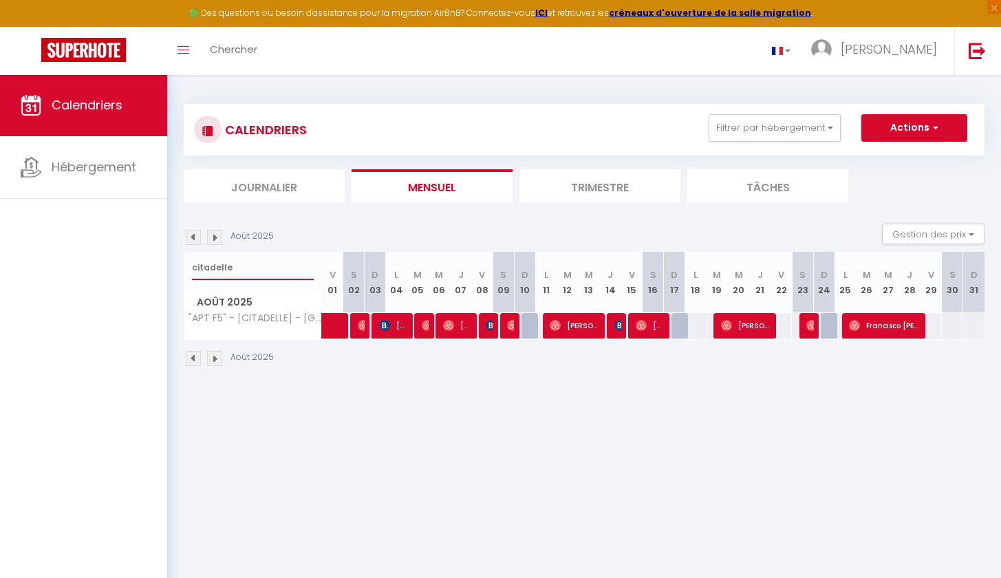
drag, startPoint x: 259, startPoint y: 270, endPoint x: 120, endPoint y: 259, distance: 138.7
click at [120, 259] on div "🟢 Des questions ou besoin d'assistance pour la migration AirBnB? Connectez-vous…" at bounding box center [500, 235] width 1001 height 323
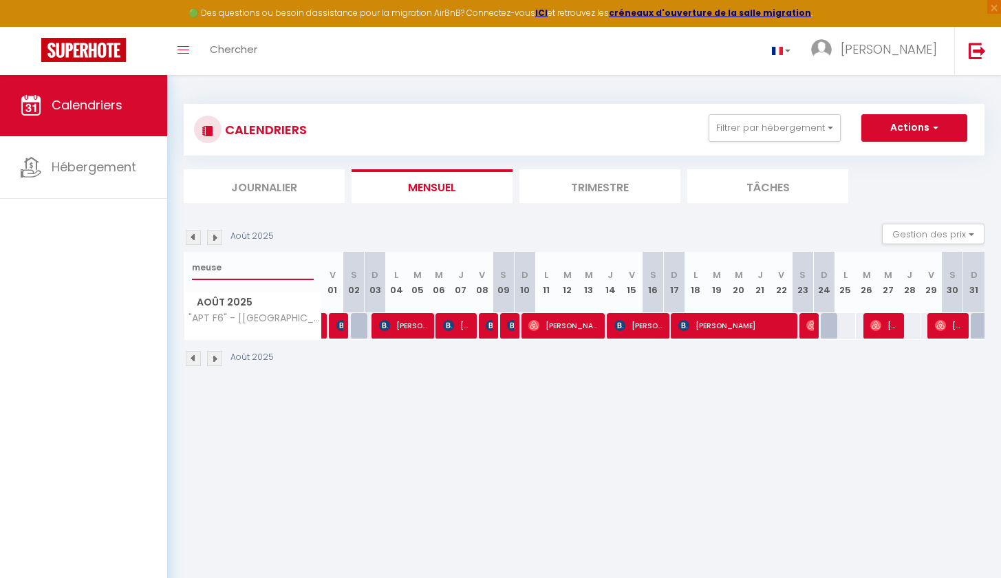
type input "meuse"
click at [325, 329] on link at bounding box center [325, 326] width 7 height 26
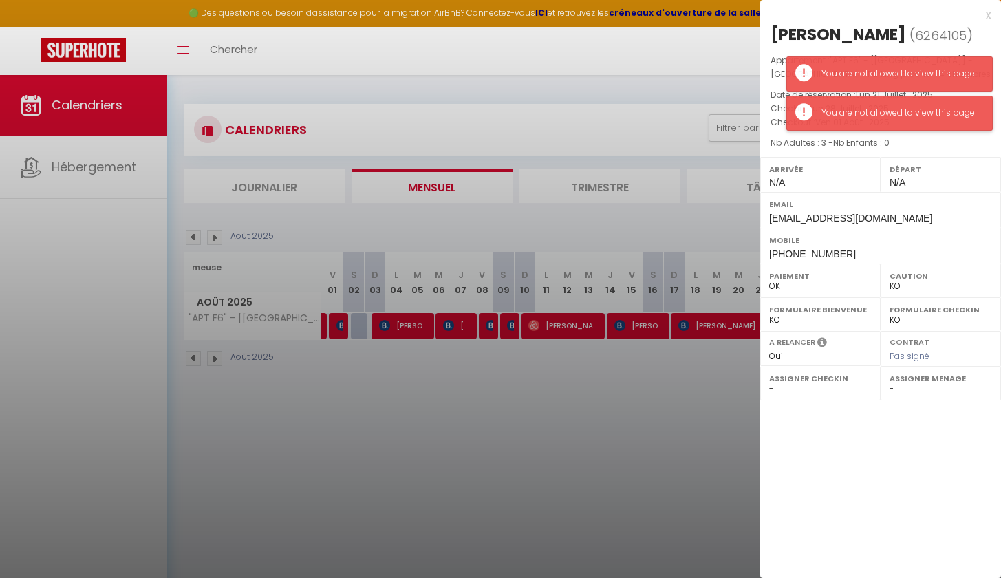
drag, startPoint x: 919, startPoint y: 118, endPoint x: 918, endPoint y: 107, distance: 10.4
click at [919, 116] on div "You are not allowed to view this page" at bounding box center [899, 113] width 157 height 13
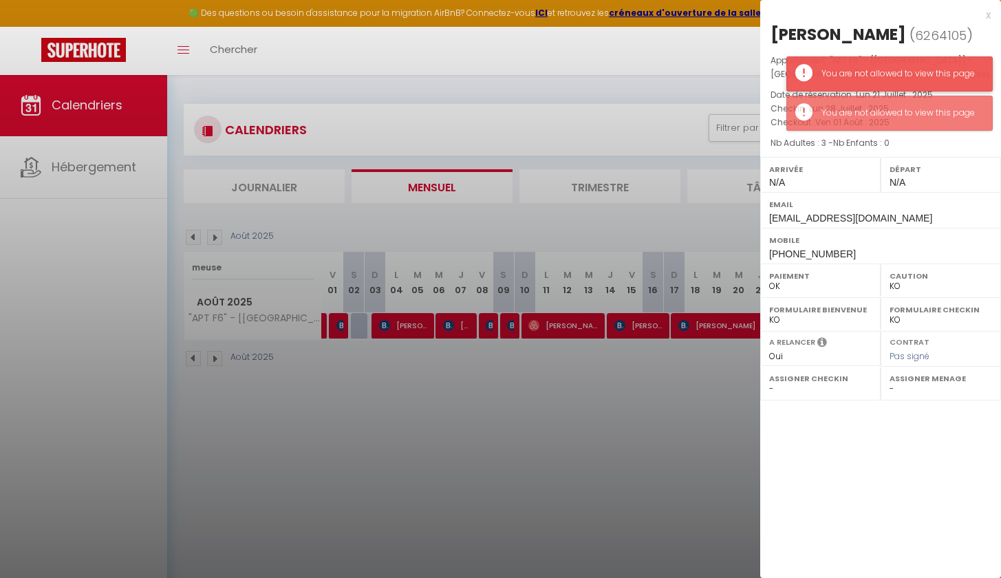
click at [916, 76] on div "You are not allowed to view this page" at bounding box center [899, 73] width 157 height 13
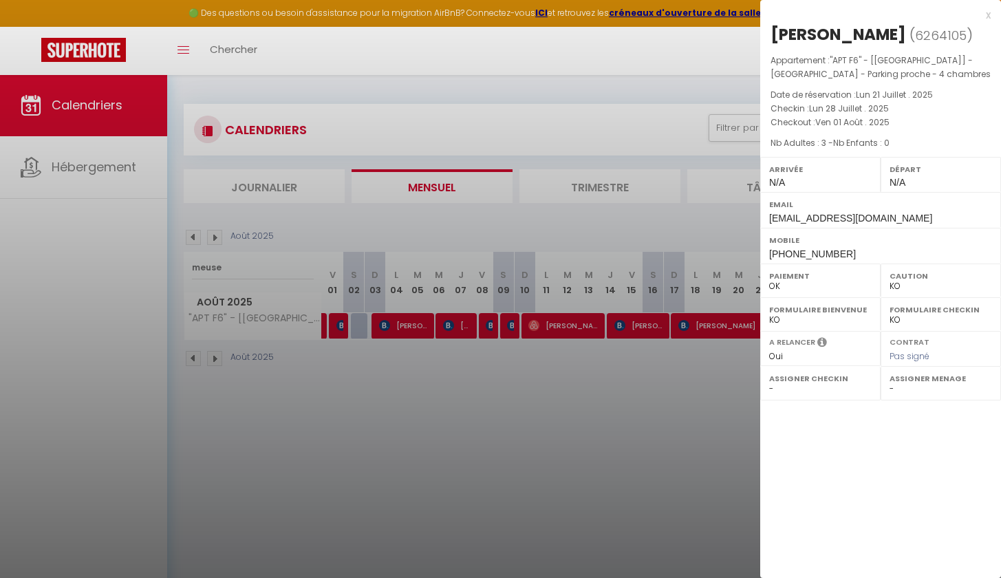
click at [332, 349] on div at bounding box center [500, 289] width 1001 height 578
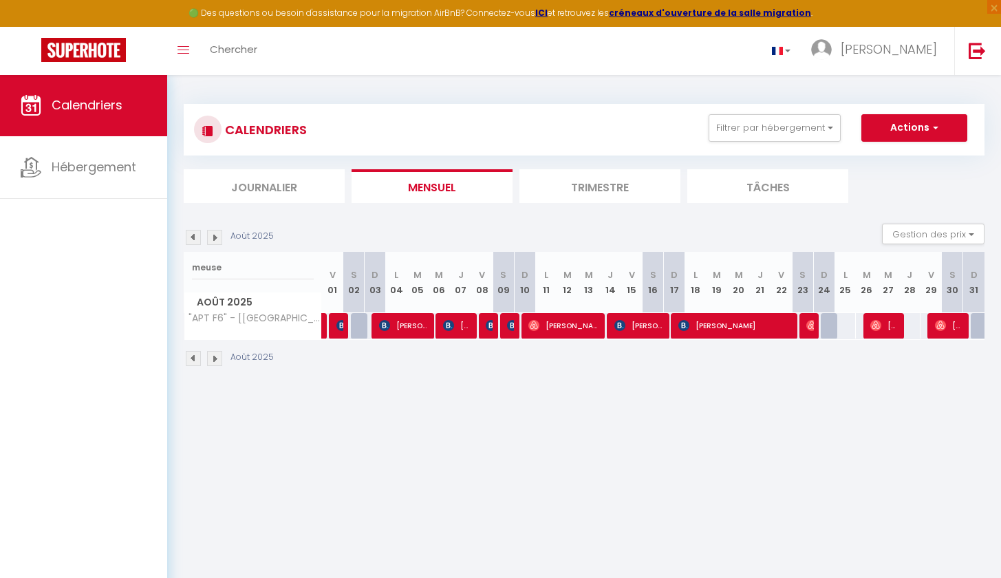
click at [341, 320] on img at bounding box center [341, 325] width 11 height 11
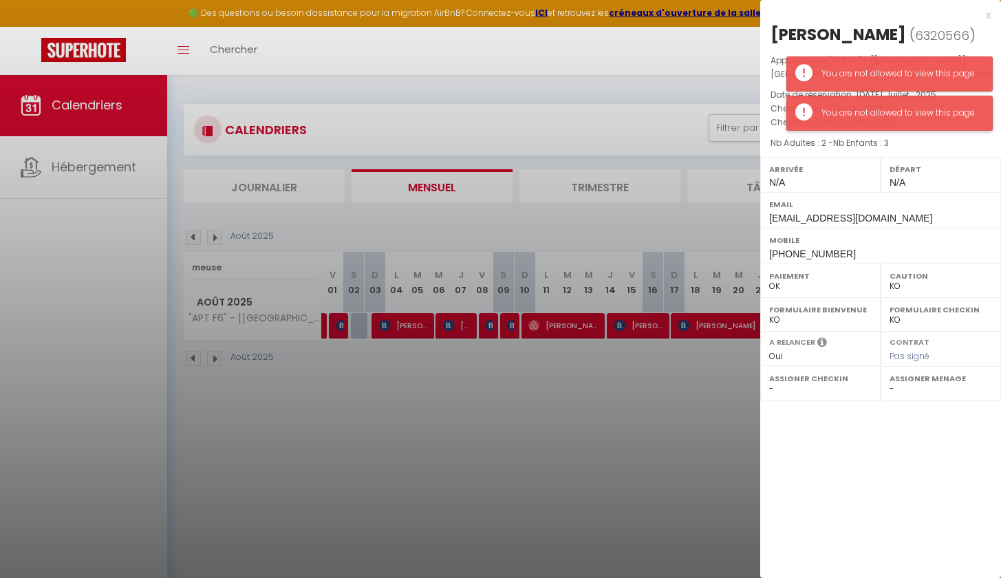
click at [902, 109] on div "You are not allowed to view this page" at bounding box center [899, 113] width 157 height 13
click at [903, 56] on div "You are not allowed to view this page" at bounding box center [889, 73] width 206 height 35
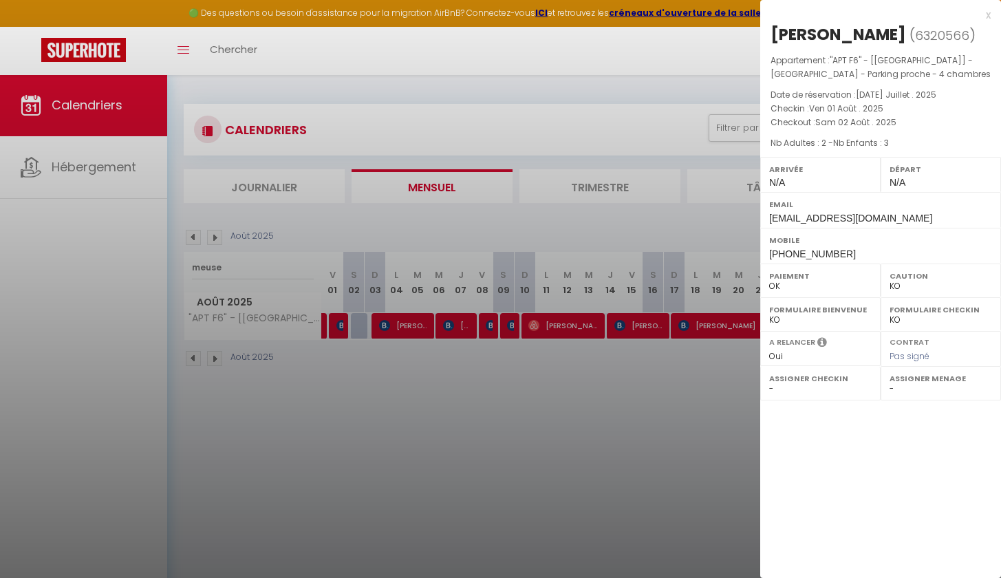
drag, startPoint x: 901, startPoint y: 31, endPoint x: 823, endPoint y: 37, distance: 78.0
click at [823, 37] on h2 "[PERSON_NAME] ( 6320566 )" at bounding box center [880, 34] width 220 height 23
click at [627, 354] on div at bounding box center [500, 289] width 1001 height 578
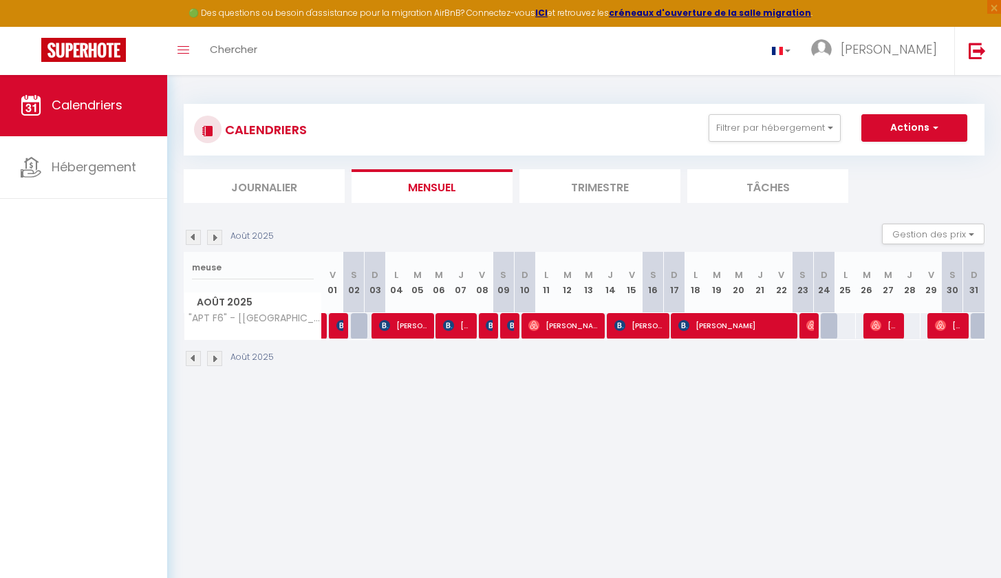
click at [396, 333] on span "[PERSON_NAME]" at bounding box center [404, 325] width 50 height 26
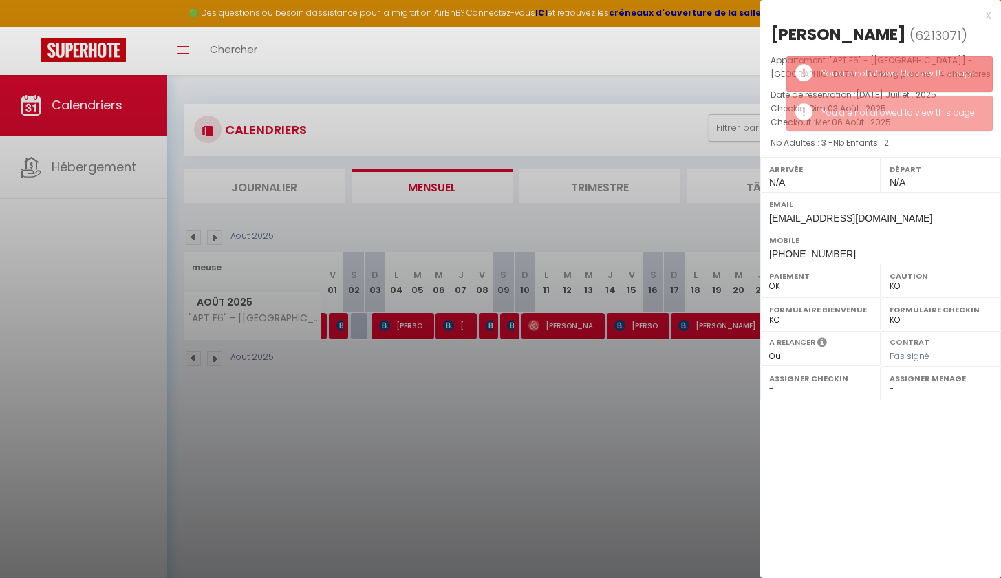
drag, startPoint x: 901, startPoint y: 32, endPoint x: 812, endPoint y: 32, distance: 88.7
click at [812, 32] on h2 "[PERSON_NAME] ( 6213071 )" at bounding box center [880, 34] width 220 height 23
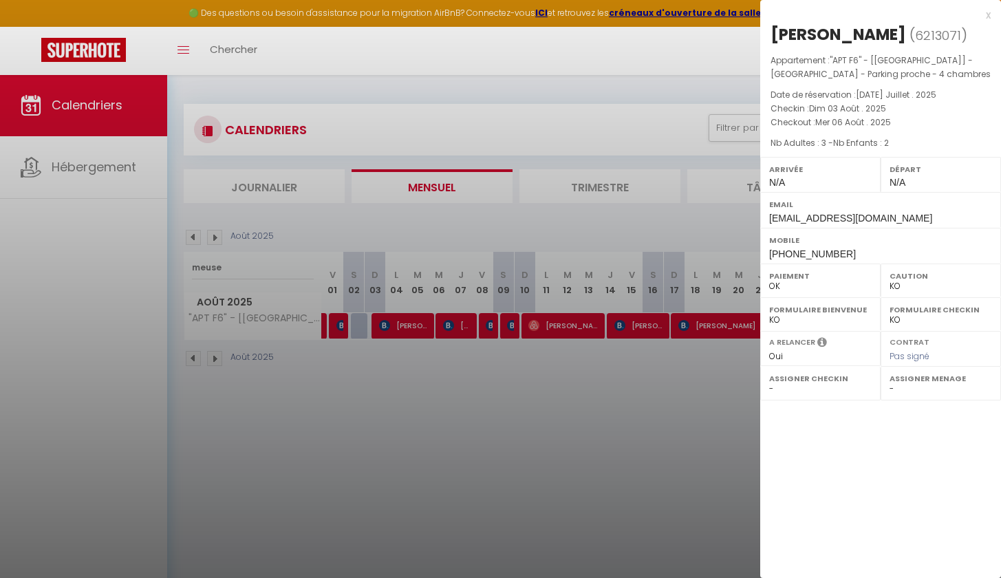
click at [391, 366] on div at bounding box center [500, 289] width 1001 height 578
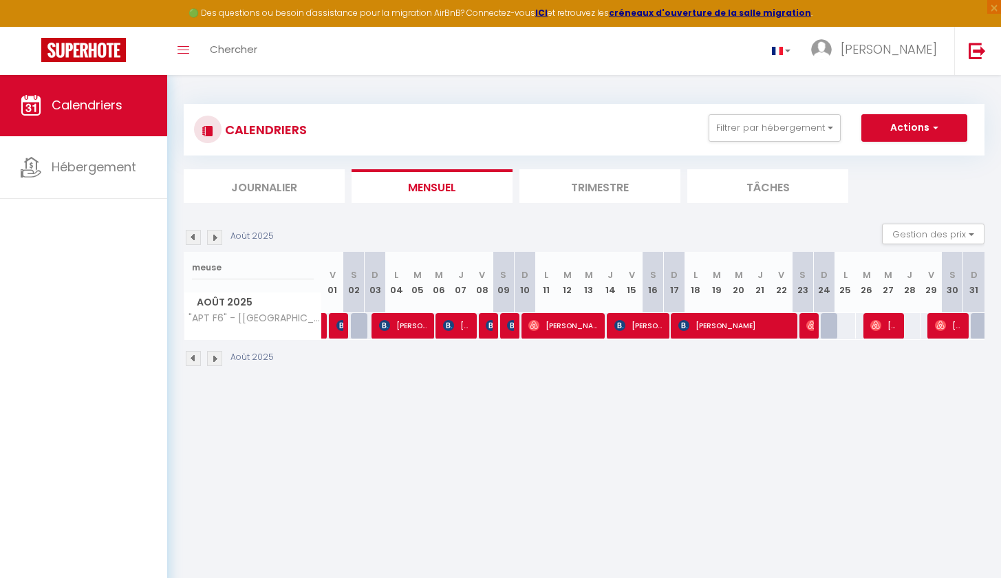
click at [459, 318] on span "[PERSON_NAME]" at bounding box center [457, 325] width 28 height 26
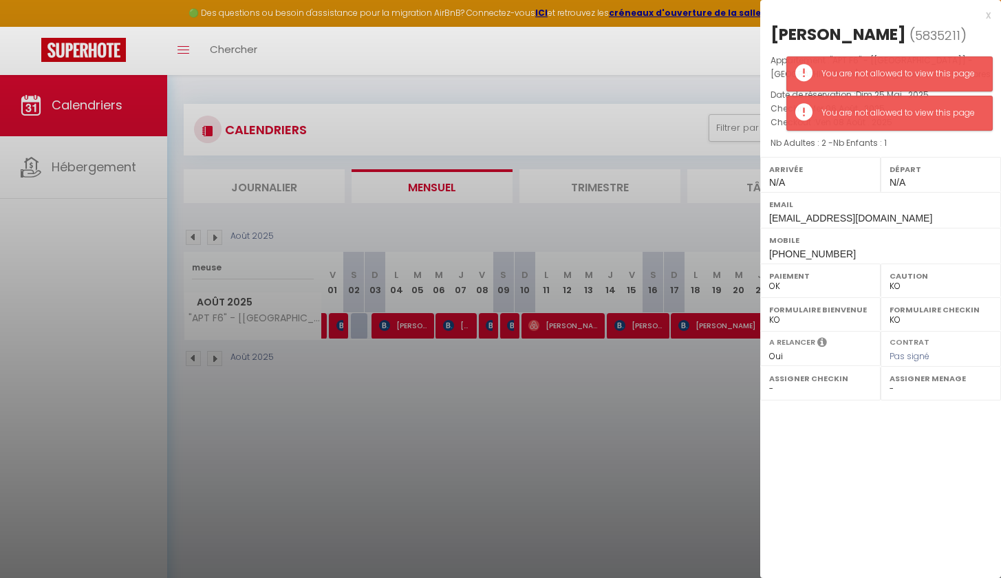
drag, startPoint x: 923, startPoint y: 33, endPoint x: 836, endPoint y: 26, distance: 86.9
click at [836, 26] on h2 "[PERSON_NAME] ( 5835211 )" at bounding box center [880, 34] width 220 height 23
click at [883, 78] on div "You are not allowed to view this page" at bounding box center [899, 73] width 157 height 13
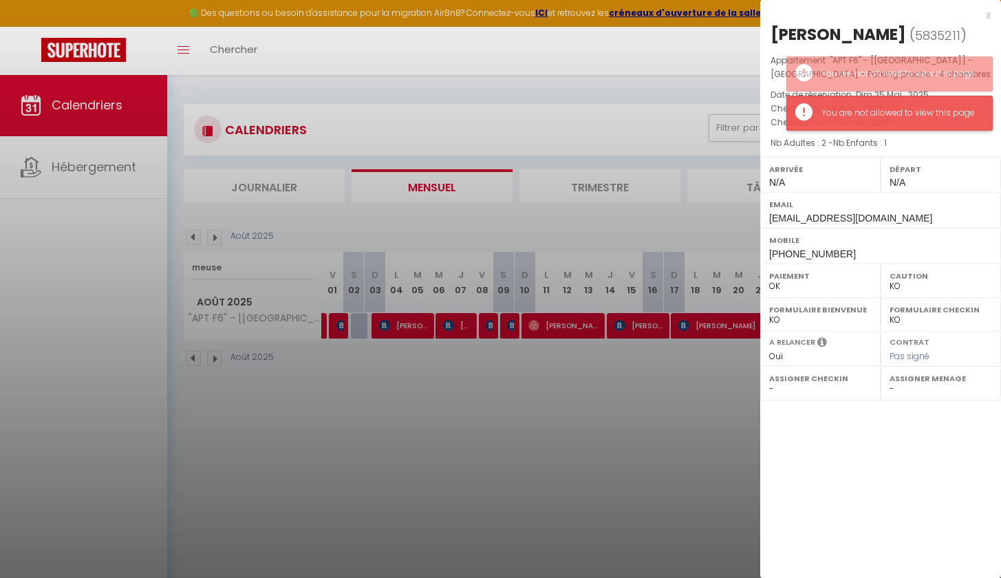
click at [871, 108] on div "You are not allowed to view this page" at bounding box center [899, 113] width 157 height 13
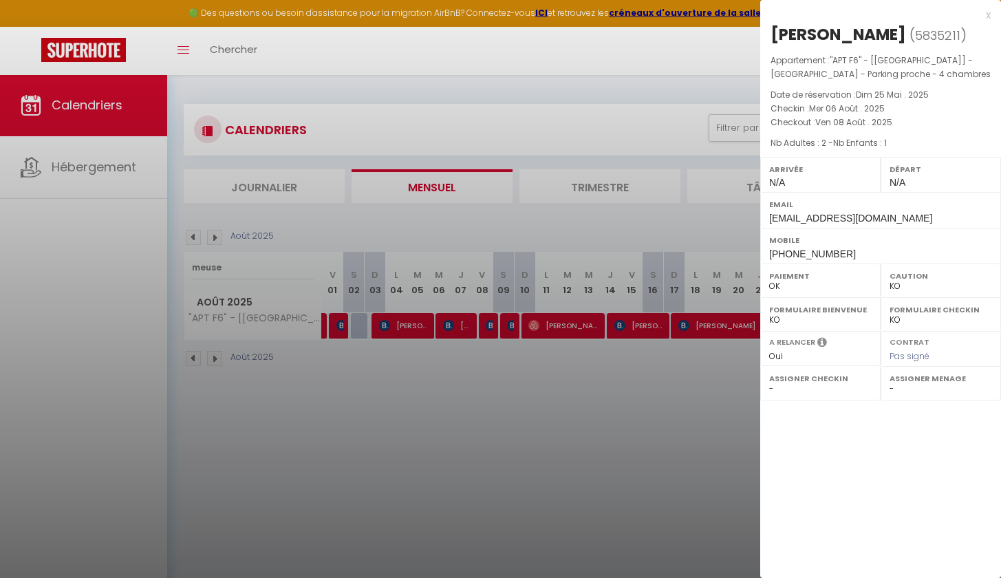
drag, startPoint x: 536, startPoint y: 403, endPoint x: 488, endPoint y: 349, distance: 71.6
click at [536, 403] on div at bounding box center [500, 289] width 1001 height 578
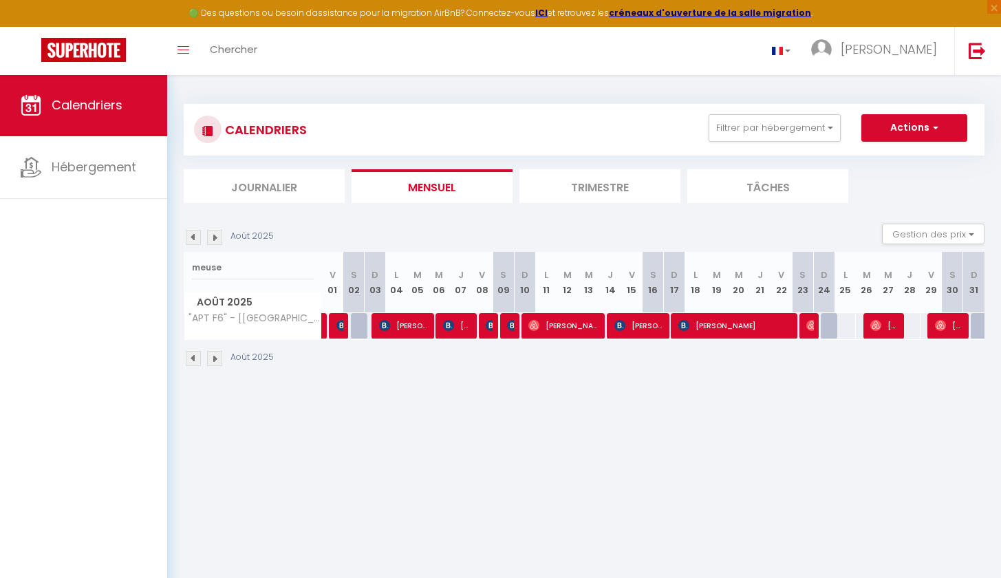
click at [486, 318] on span "[PERSON_NAME]" at bounding box center [489, 325] width 7 height 26
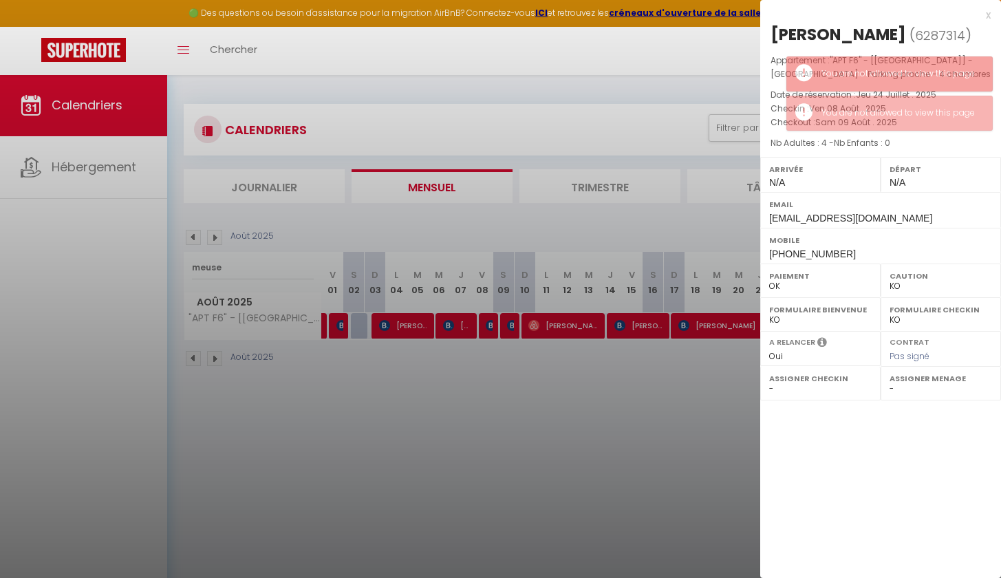
drag, startPoint x: 946, startPoint y: 32, endPoint x: 854, endPoint y: 35, distance: 91.5
click at [854, 35] on h2 "[PERSON_NAME] ( 6287314 )" at bounding box center [880, 34] width 220 height 23
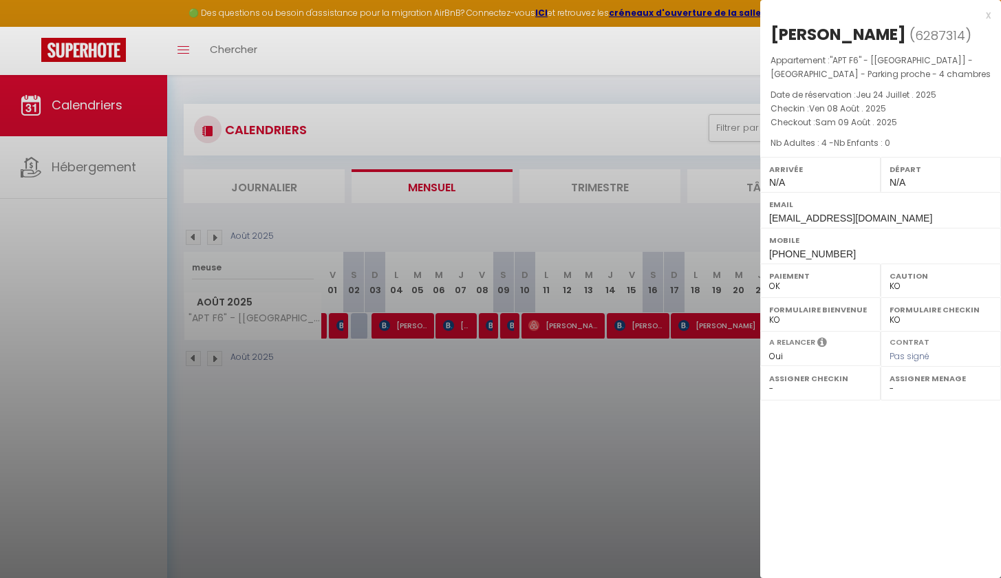
click at [514, 369] on div at bounding box center [500, 289] width 1001 height 578
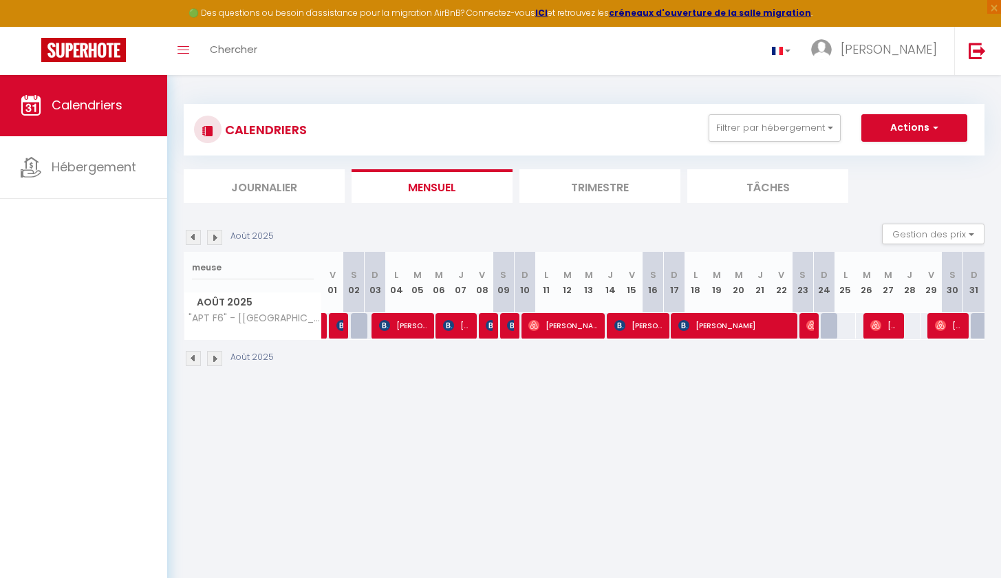
click at [512, 325] on img at bounding box center [512, 325] width 11 height 11
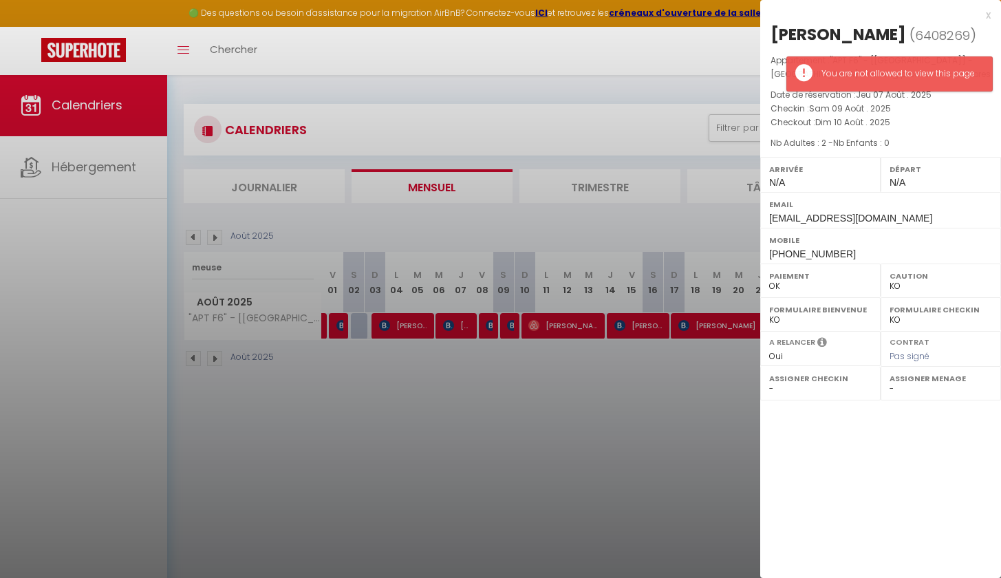
drag, startPoint x: 863, startPoint y: 33, endPoint x: 764, endPoint y: 23, distance: 98.9
click at [764, 23] on div "[PERSON_NAME] ( 6408269 ) Appartement : "APT F6" - [[GEOGRAPHIC_DATA]] - [GEOGR…" at bounding box center [880, 143] width 241 height 241
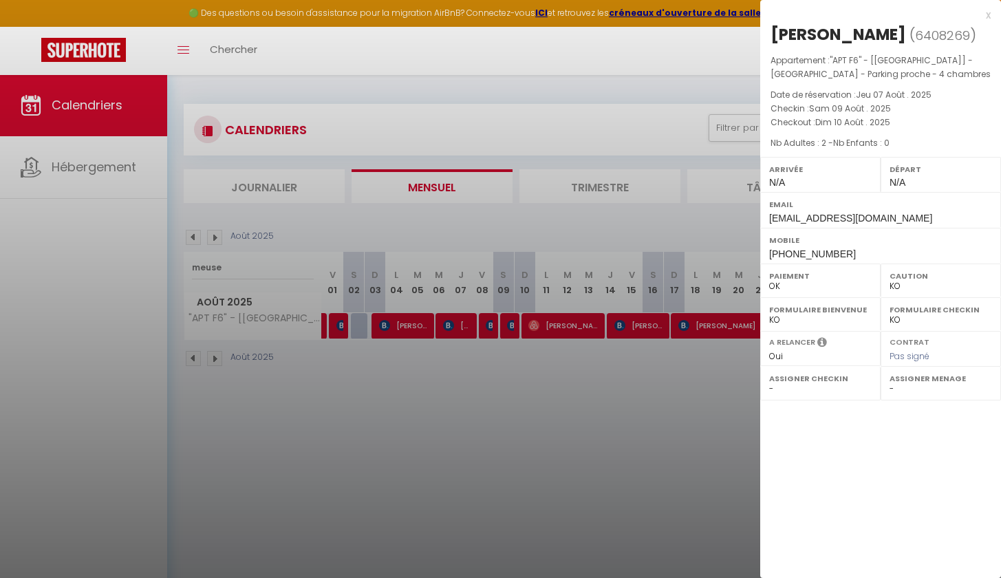
click at [553, 397] on div at bounding box center [500, 289] width 1001 height 578
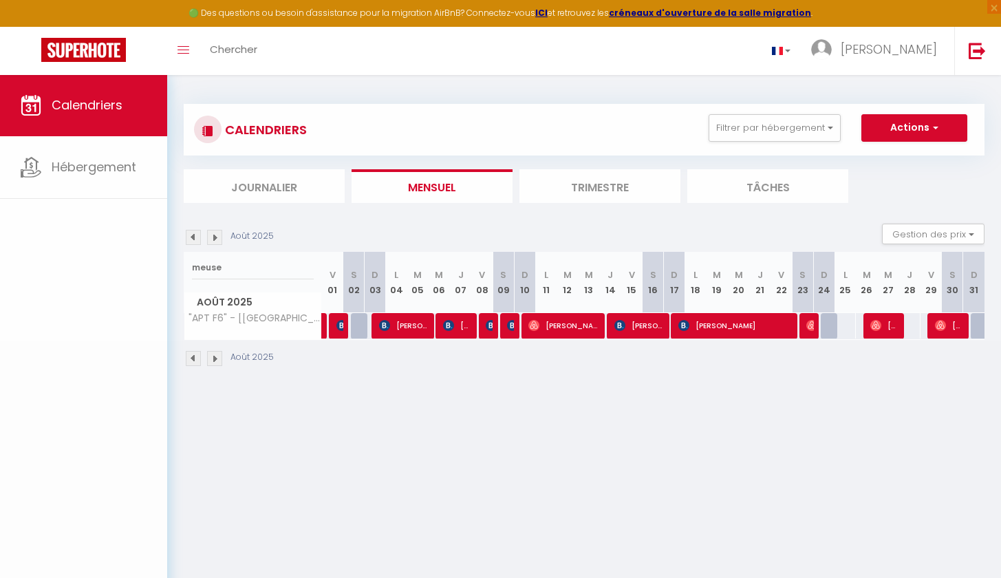
click at [550, 324] on span "[PERSON_NAME]" at bounding box center [563, 325] width 71 height 26
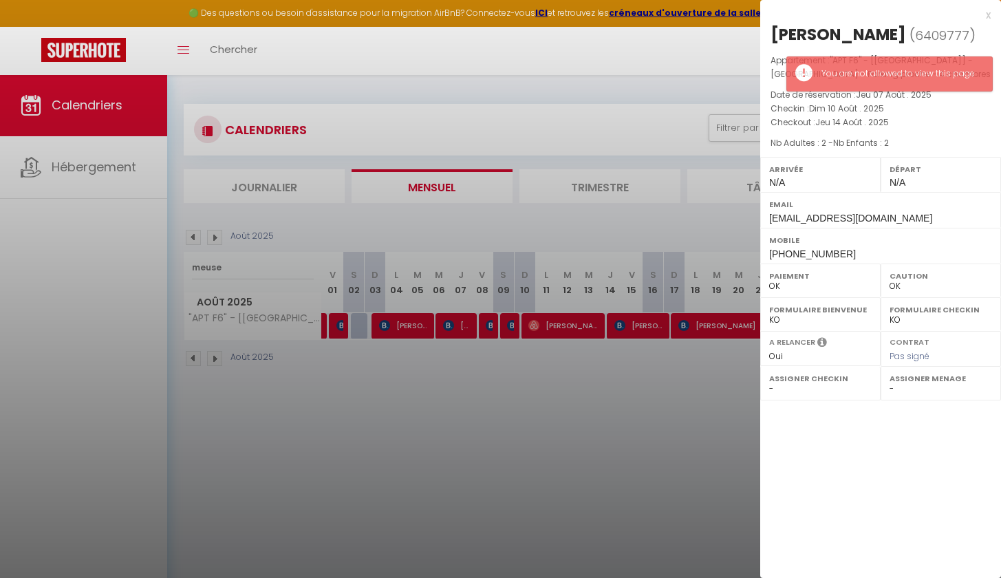
drag, startPoint x: 964, startPoint y: 33, endPoint x: 832, endPoint y: 32, distance: 132.1
click at [832, 32] on h2 "[PERSON_NAME] ( 6409777 )" at bounding box center [880, 34] width 220 height 23
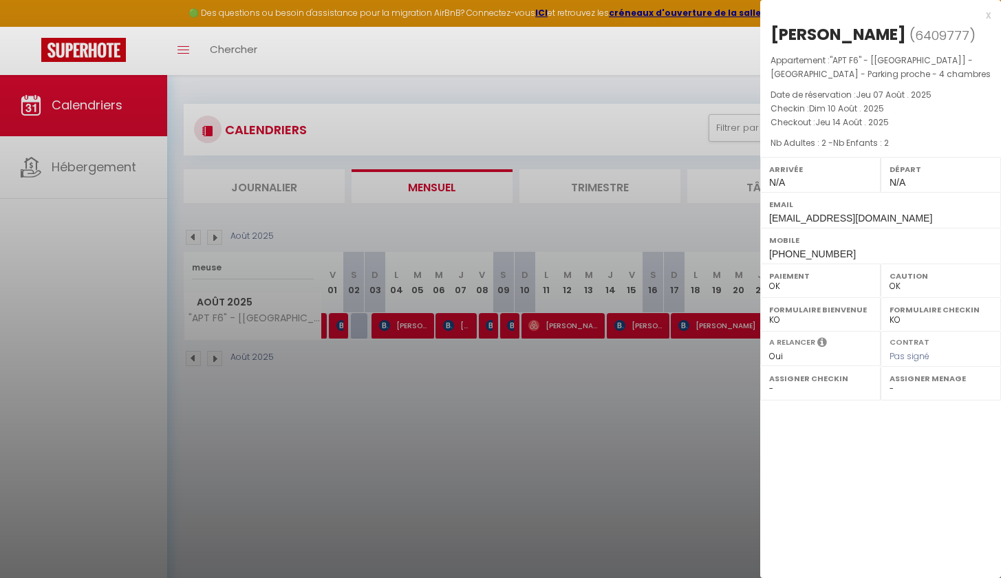
click at [601, 288] on div at bounding box center [500, 289] width 1001 height 578
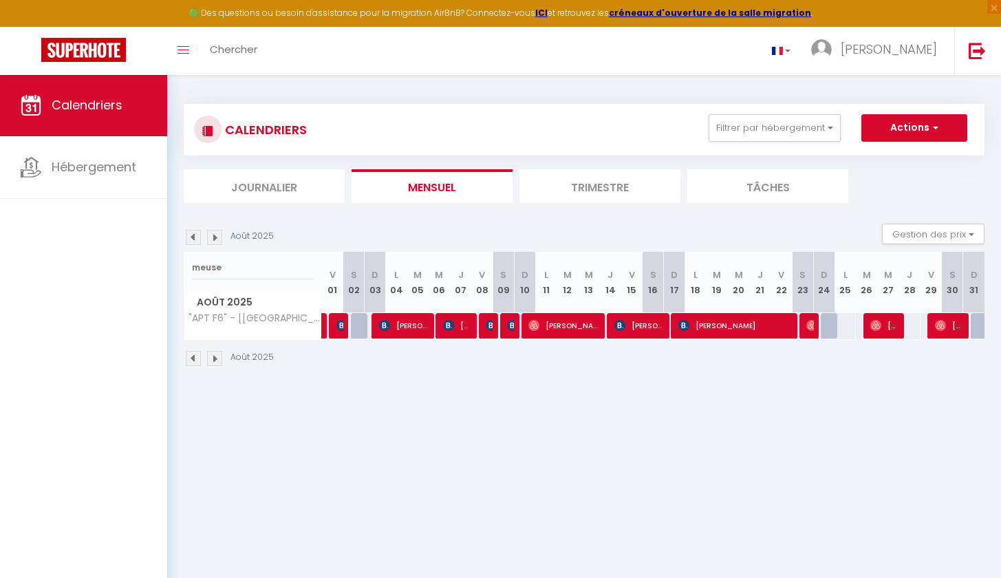
click at [645, 332] on span "[PERSON_NAME]" at bounding box center [639, 325] width 50 height 26
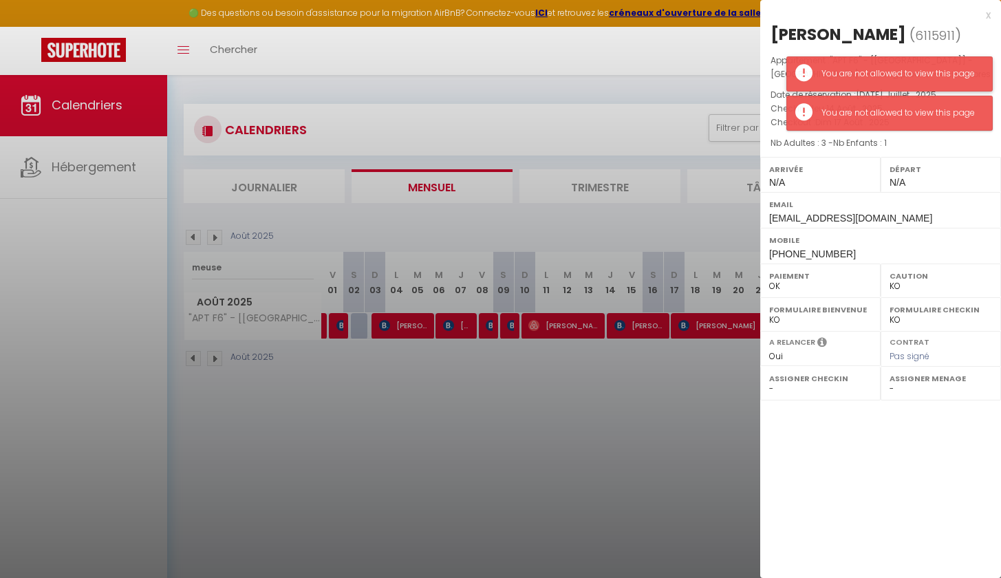
click at [867, 86] on div "You are not allowed to view this page" at bounding box center [889, 73] width 206 height 35
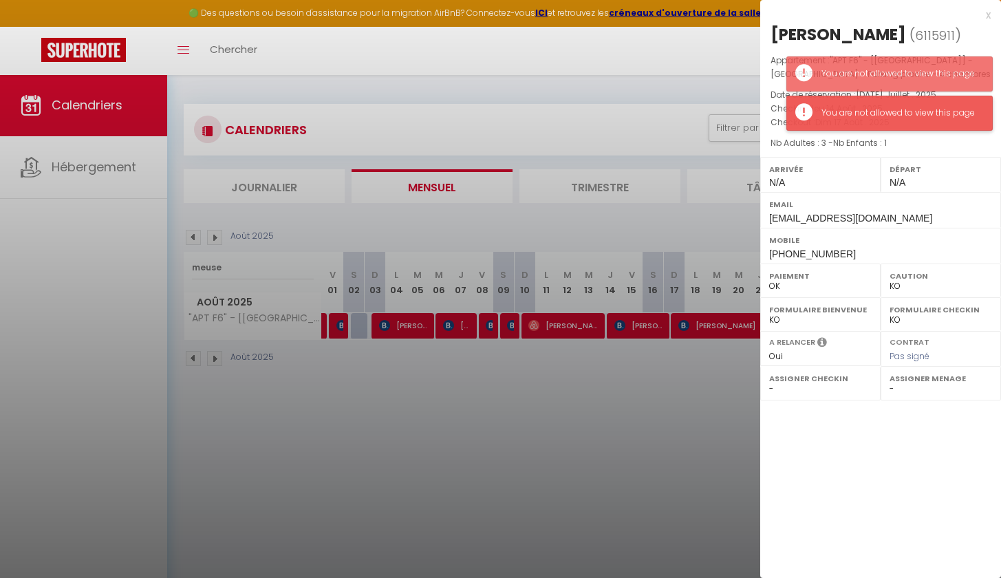
drag, startPoint x: 869, startPoint y: 78, endPoint x: 865, endPoint y: 105, distance: 26.5
click at [869, 78] on div "You are not allowed to view this page" at bounding box center [899, 73] width 157 height 13
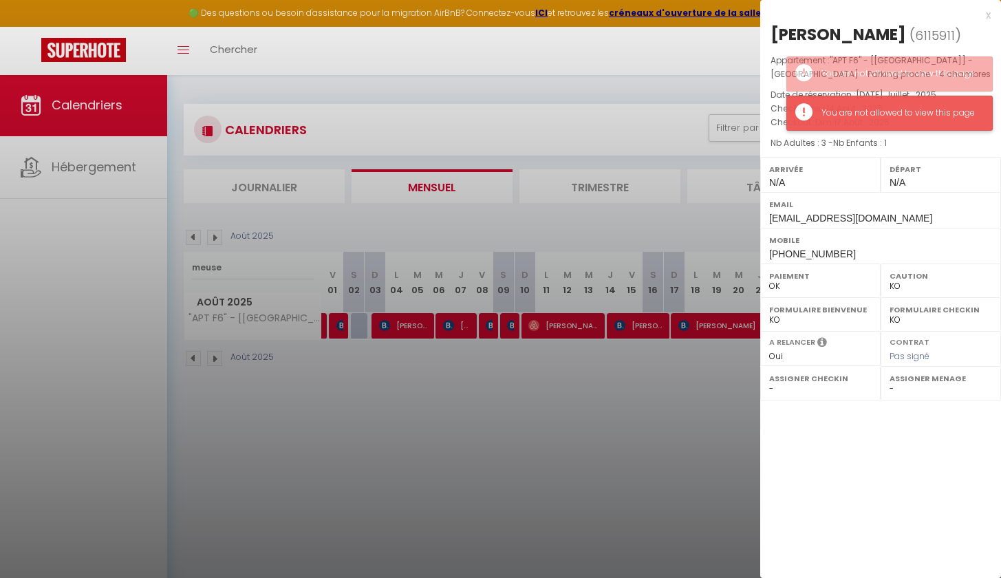
click at [867, 124] on div "You are not allowed to view this page" at bounding box center [889, 113] width 206 height 35
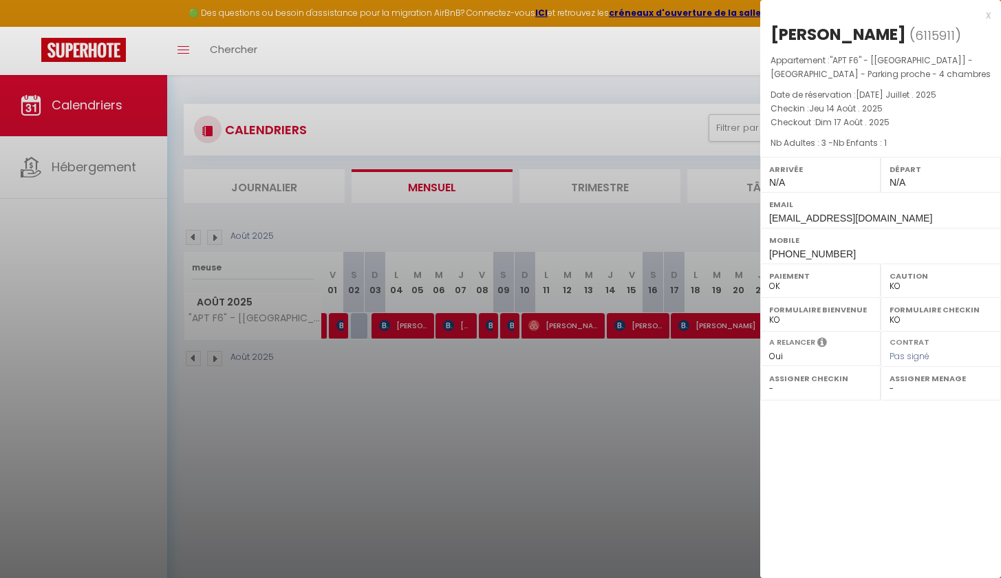
drag, startPoint x: 847, startPoint y: 34, endPoint x: 833, endPoint y: 32, distance: 14.6
click at [833, 32] on h2 "[PERSON_NAME] ( 6115911 )" at bounding box center [880, 34] width 220 height 23
click at [707, 333] on div at bounding box center [500, 289] width 1001 height 578
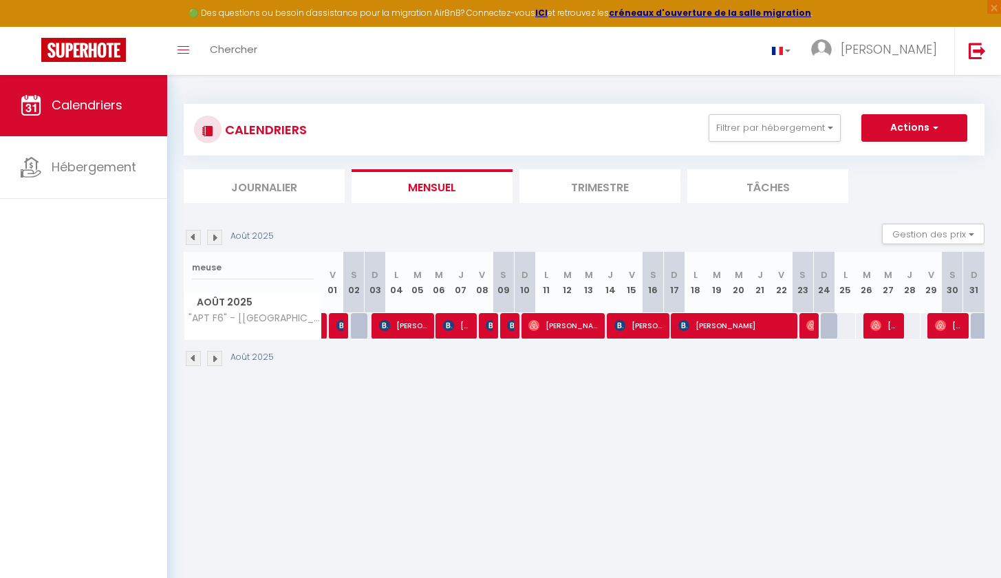
click at [713, 323] on span "[PERSON_NAME]" at bounding box center [734, 325] width 113 height 26
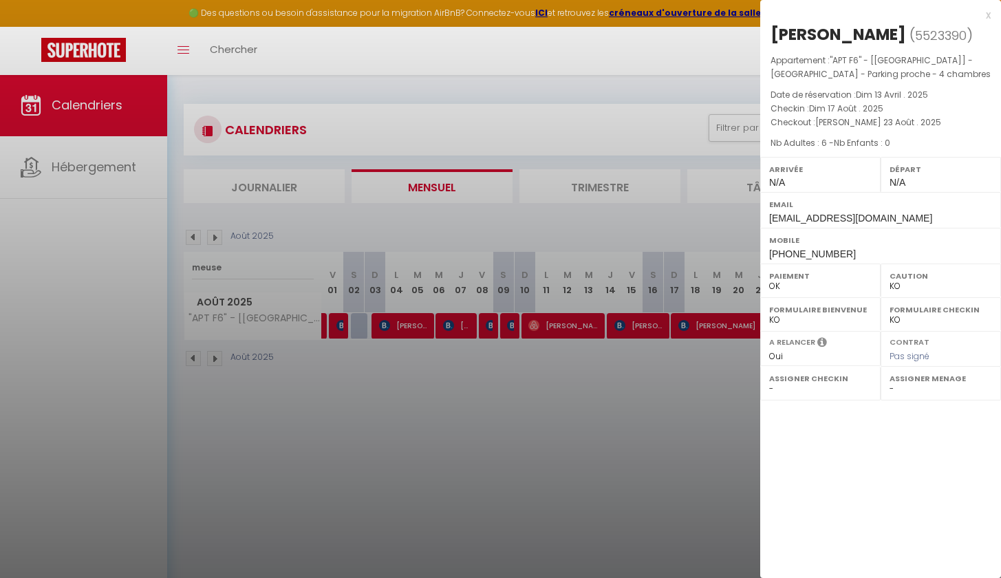
drag, startPoint x: 906, startPoint y: 36, endPoint x: 845, endPoint y: 36, distance: 61.2
click at [845, 36] on h2 "[PERSON_NAME] ( 5523390 )" at bounding box center [880, 34] width 220 height 23
click at [837, 61] on span ""APT F6" - [[GEOGRAPHIC_DATA]] - [GEOGRAPHIC_DATA] - Parking proche - 4 chambres" at bounding box center [880, 66] width 220 height 25
click at [673, 401] on div at bounding box center [500, 289] width 1001 height 578
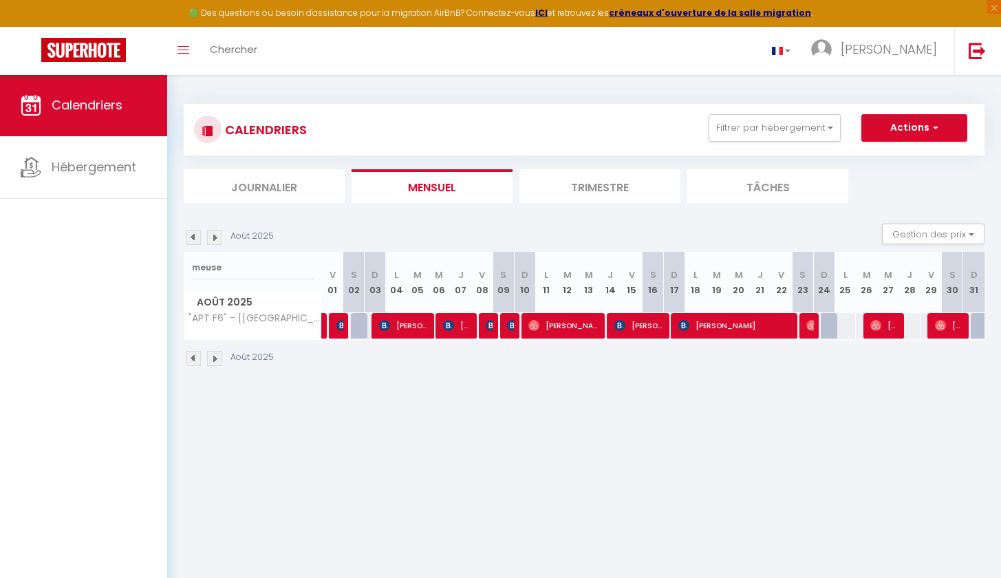
click at [808, 325] on img at bounding box center [811, 325] width 11 height 11
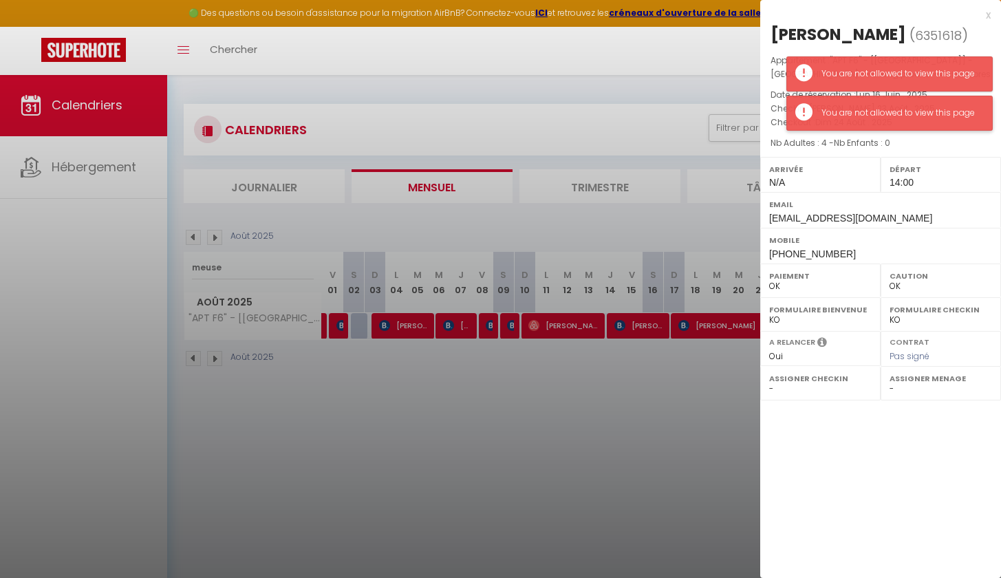
click at [878, 113] on div "You are not allowed to view this page" at bounding box center [899, 113] width 157 height 13
click at [875, 72] on div "You are not allowed to view this page" at bounding box center [899, 73] width 157 height 13
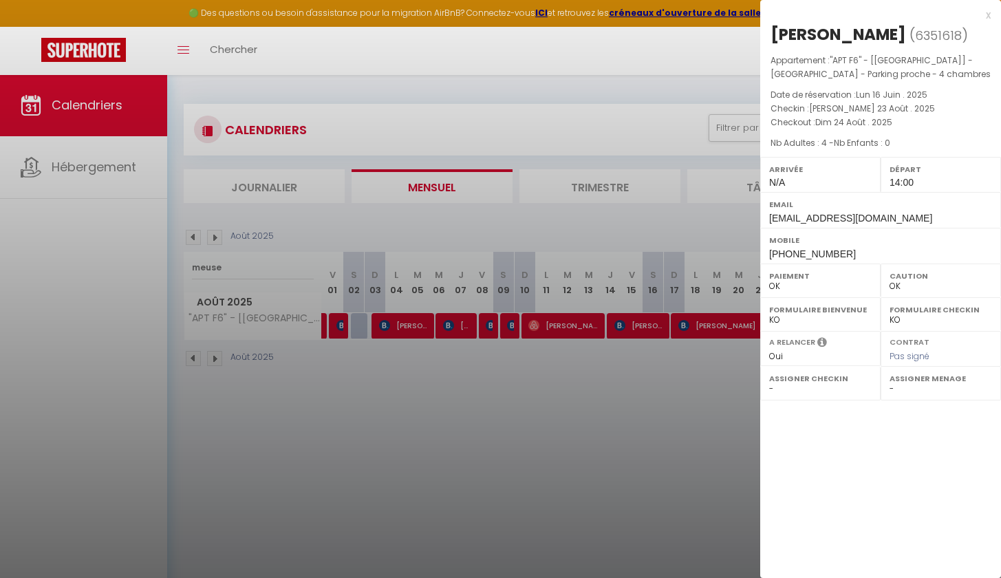
drag, startPoint x: 902, startPoint y: 28, endPoint x: 838, endPoint y: 32, distance: 63.4
click at [838, 32] on h2 "[PERSON_NAME] ( 6351618 )" at bounding box center [880, 34] width 220 height 23
click at [510, 249] on div at bounding box center [500, 289] width 1001 height 578
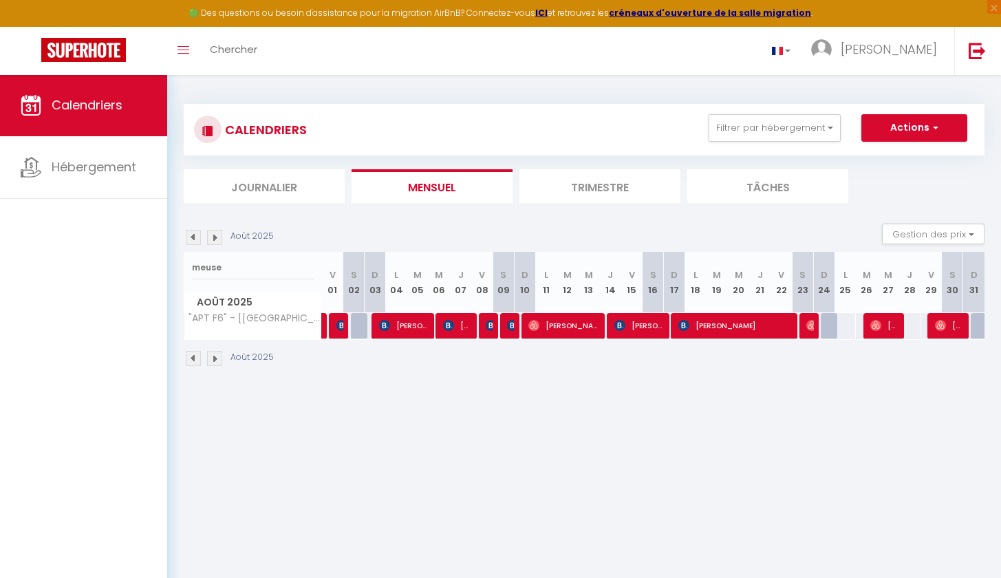
click at [891, 328] on span "[PERSON_NAME]" at bounding box center [884, 325] width 28 height 26
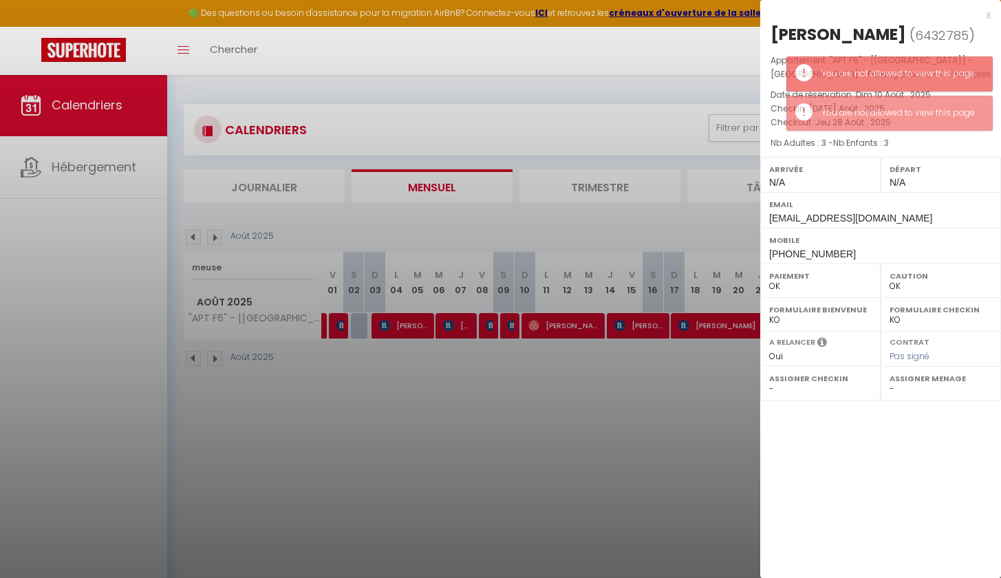
drag, startPoint x: 893, startPoint y: 27, endPoint x: 836, endPoint y: 25, distance: 56.4
click at [836, 25] on h2 "[PERSON_NAME] ( 6432785 )" at bounding box center [880, 34] width 220 height 23
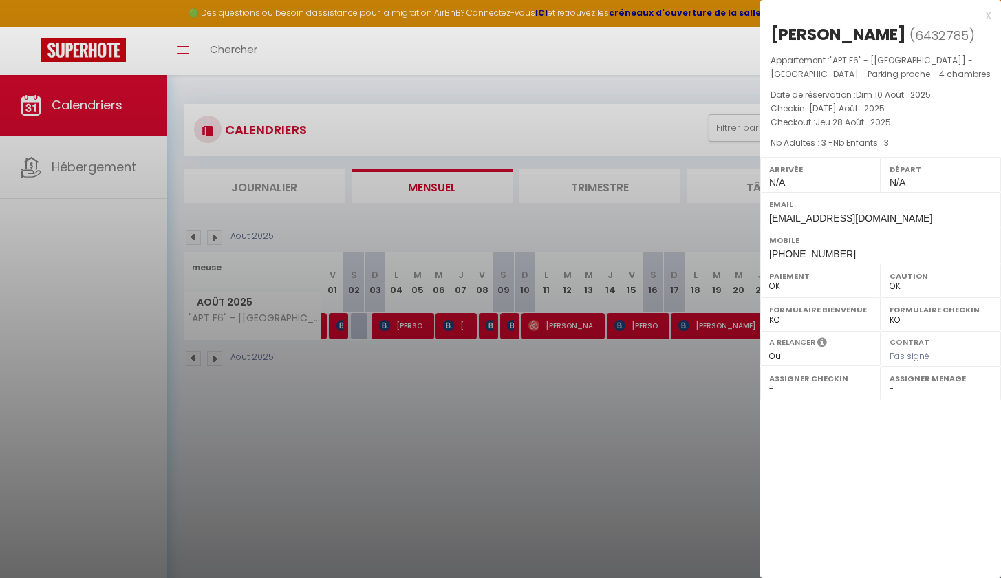
click at [662, 400] on div at bounding box center [500, 289] width 1001 height 578
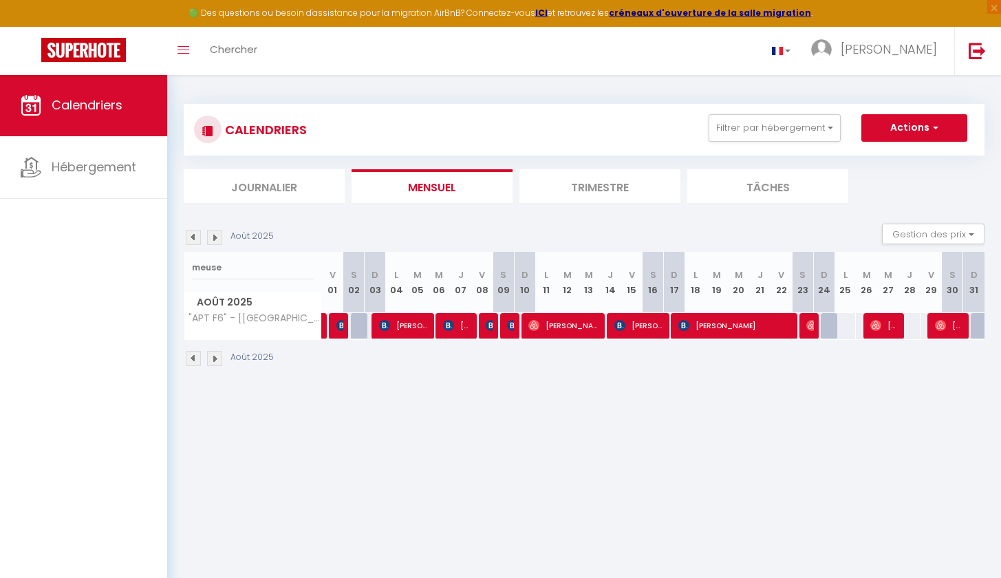
click at [953, 324] on span "[PERSON_NAME]" at bounding box center [949, 325] width 28 height 26
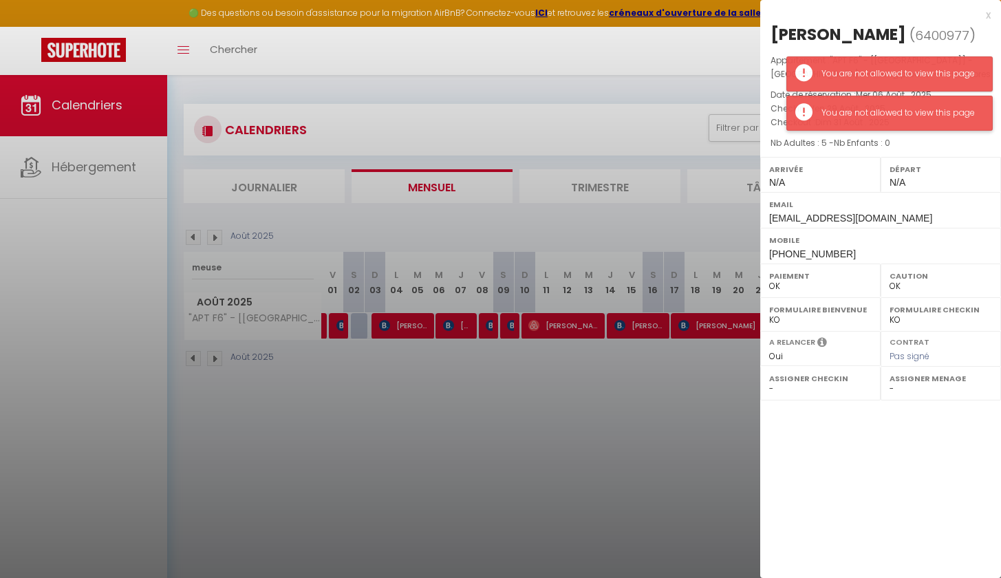
click at [878, 108] on div "You are not allowed to view this page" at bounding box center [899, 113] width 157 height 13
click at [880, 65] on div "You are not allowed to view this page" at bounding box center [889, 73] width 206 height 35
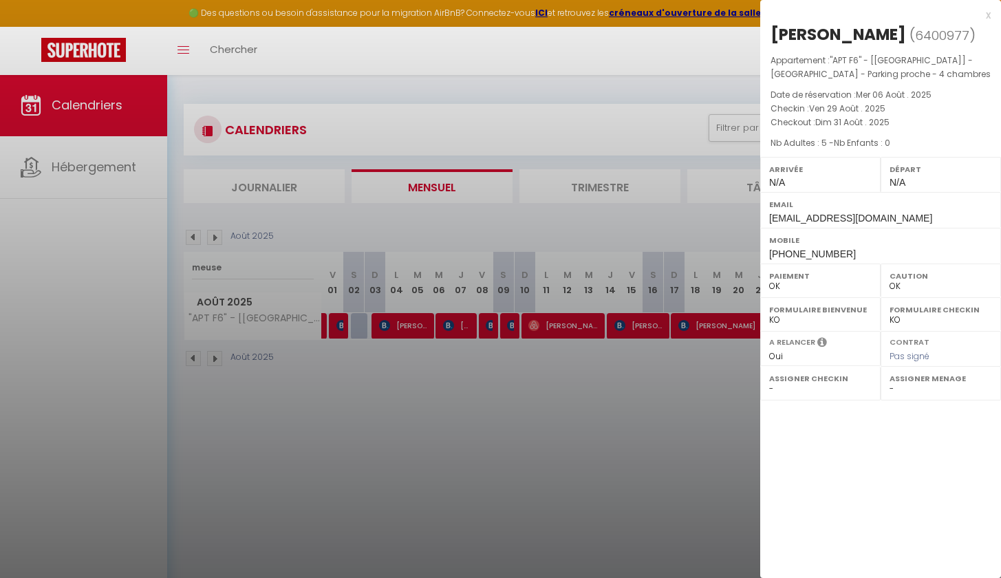
drag, startPoint x: 884, startPoint y: 30, endPoint x: 847, endPoint y: 31, distance: 37.2
click at [847, 31] on h2 "[PERSON_NAME] ( 6400977 )" at bounding box center [880, 34] width 220 height 23
click at [503, 243] on div at bounding box center [500, 289] width 1001 height 578
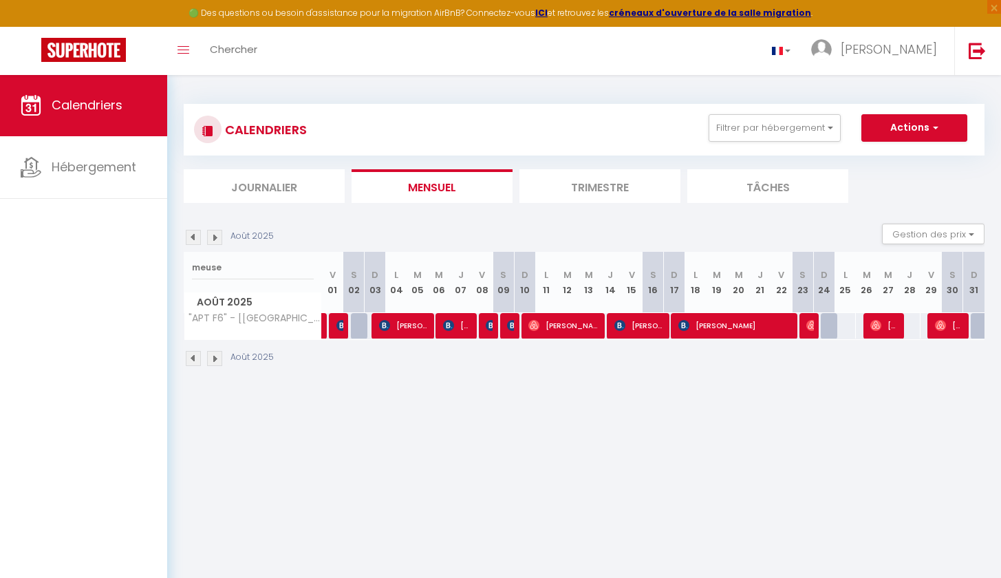
click at [324, 325] on link at bounding box center [325, 326] width 7 height 26
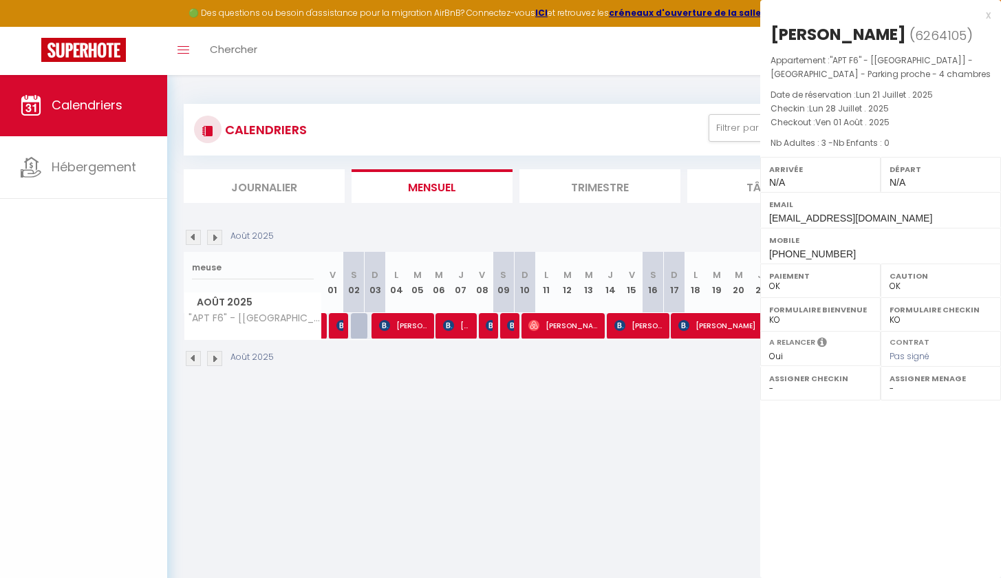
select select "KO"
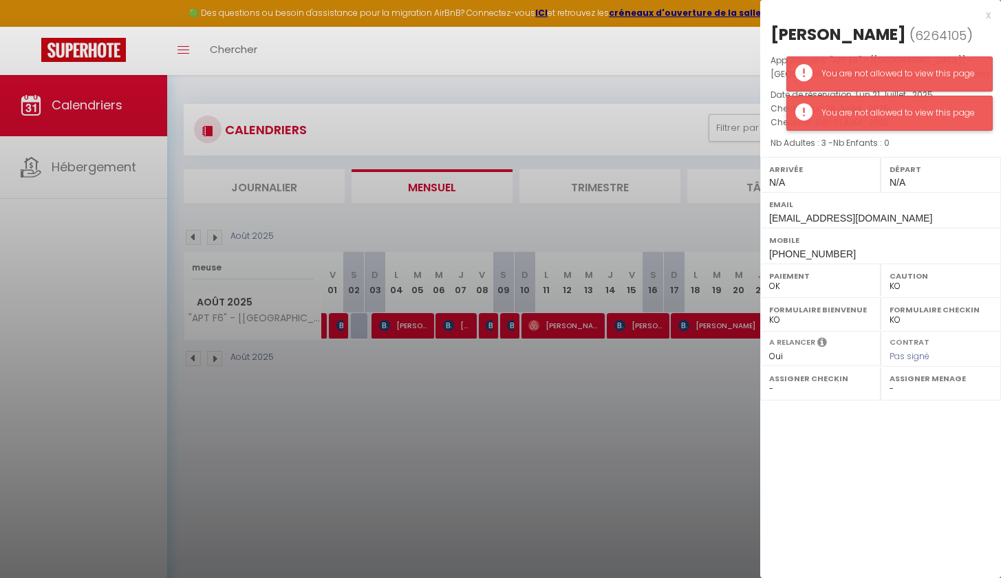
click at [889, 107] on div "You are not allowed to view this page" at bounding box center [899, 113] width 157 height 13
click at [895, 69] on div "You are not allowed to view this page" at bounding box center [899, 73] width 157 height 13
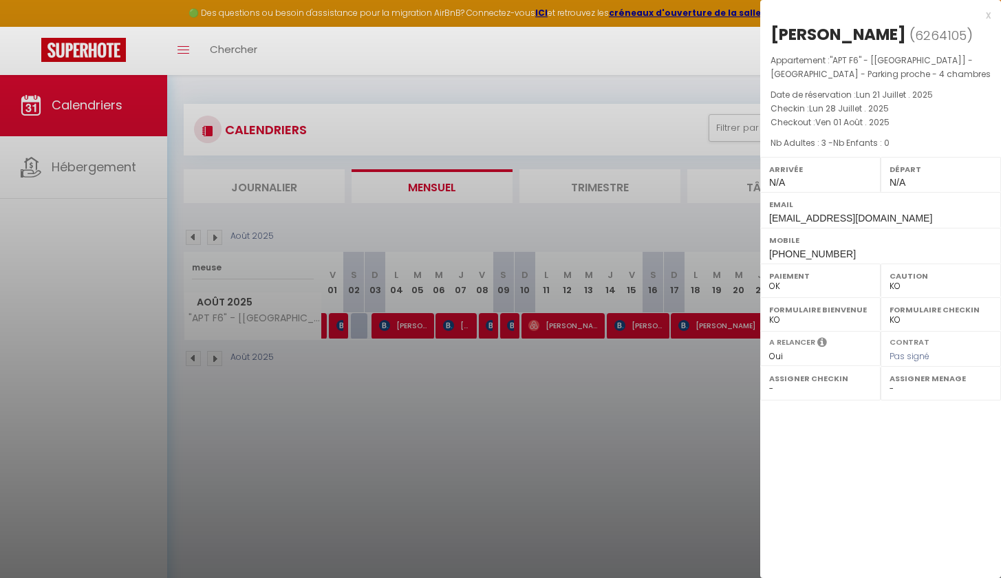
drag, startPoint x: 486, startPoint y: 315, endPoint x: 429, endPoint y: 307, distance: 57.7
click at [486, 315] on div at bounding box center [500, 289] width 1001 height 578
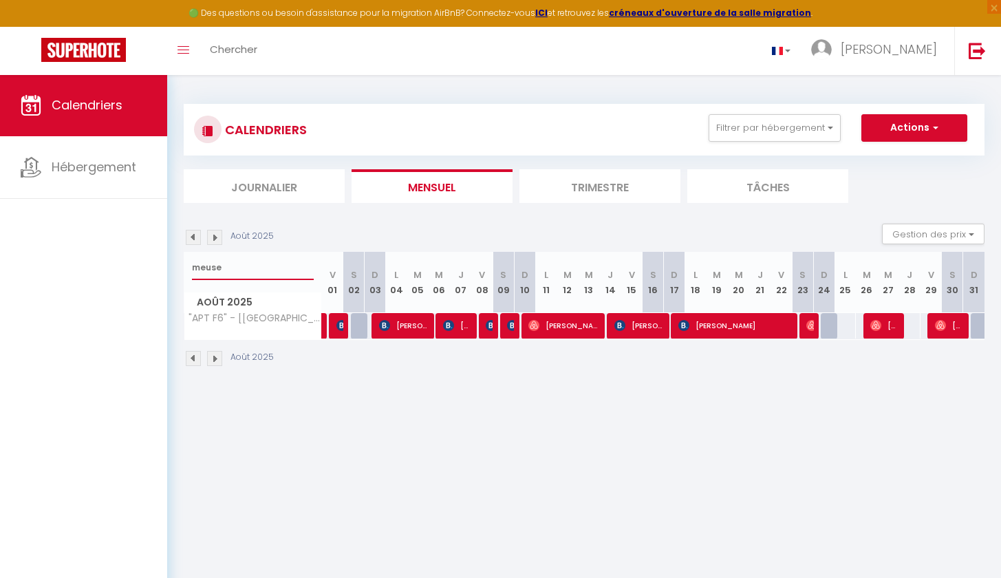
drag, startPoint x: 279, startPoint y: 270, endPoint x: 184, endPoint y: 246, distance: 97.9
click at [177, 253] on div "CALENDRIERS Filtrer par hébergement Tous "MAISON F3" - Gîte embarqué / Jardin p…" at bounding box center [584, 235] width 834 height 323
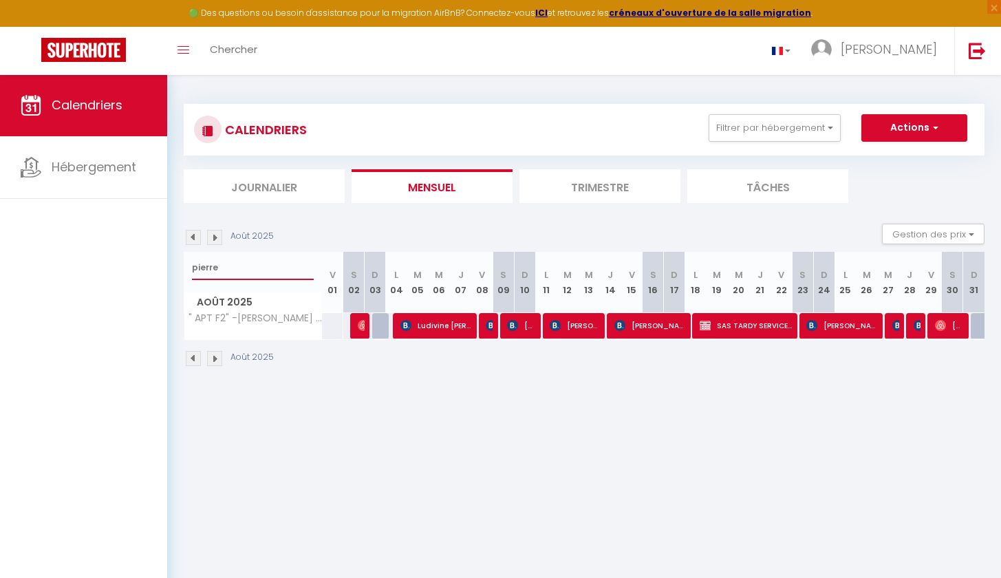
type input "pierre"
click at [360, 329] on img at bounding box center [363, 325] width 11 height 11
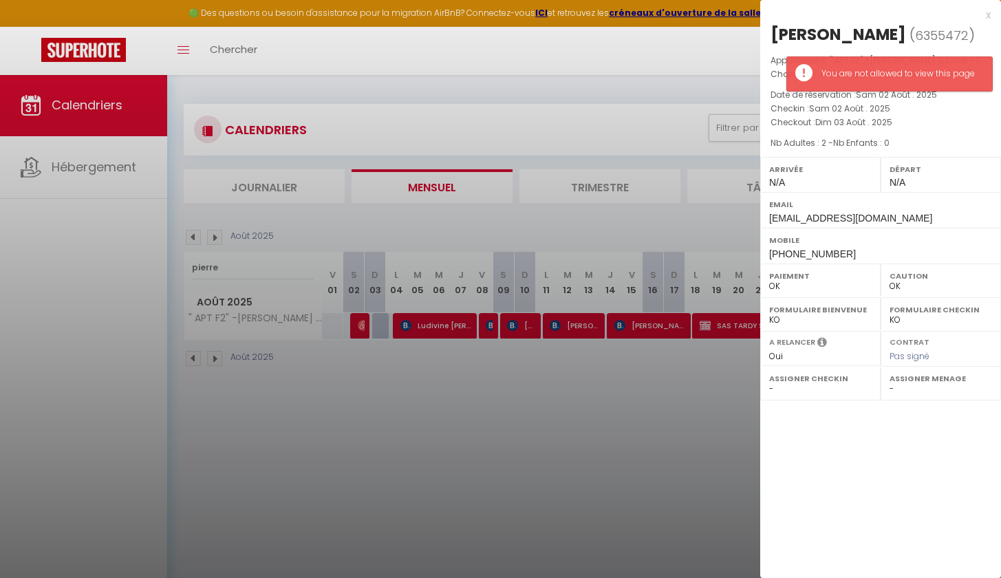
drag, startPoint x: 878, startPoint y: 34, endPoint x: 846, endPoint y: 32, distance: 31.7
click at [846, 32] on h2 "[PERSON_NAME] ( 6355472 )" at bounding box center [880, 34] width 220 height 23
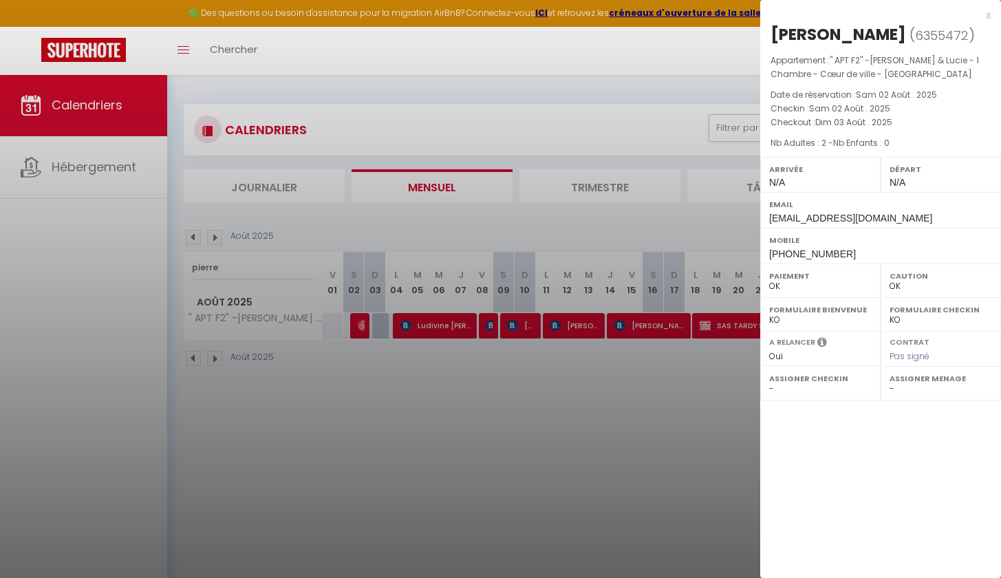
drag, startPoint x: 517, startPoint y: 363, endPoint x: 512, endPoint y: 357, distance: 7.8
click at [517, 362] on div at bounding box center [500, 289] width 1001 height 578
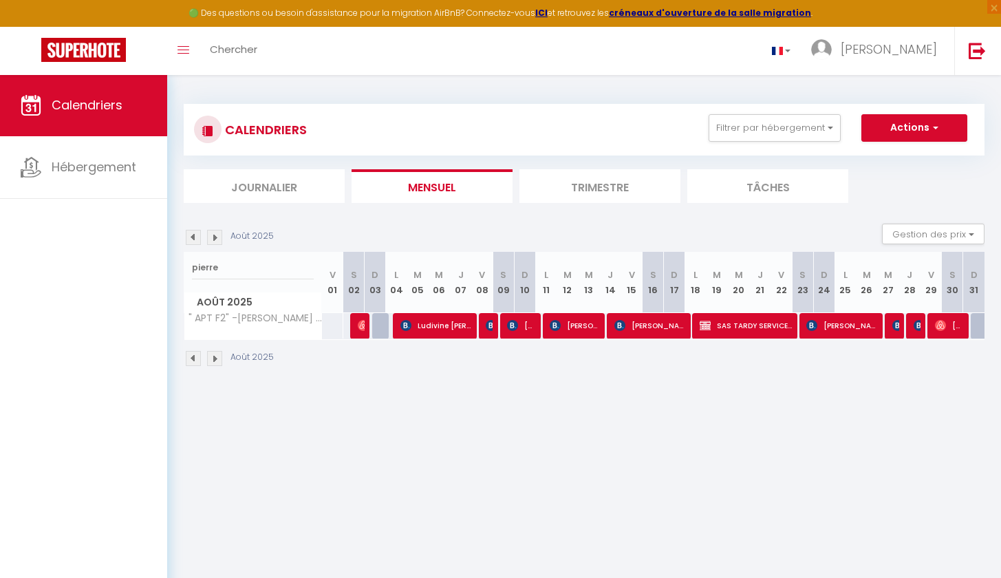
click at [437, 323] on span "Ludivine [PERSON_NAME]" at bounding box center [435, 325] width 71 height 26
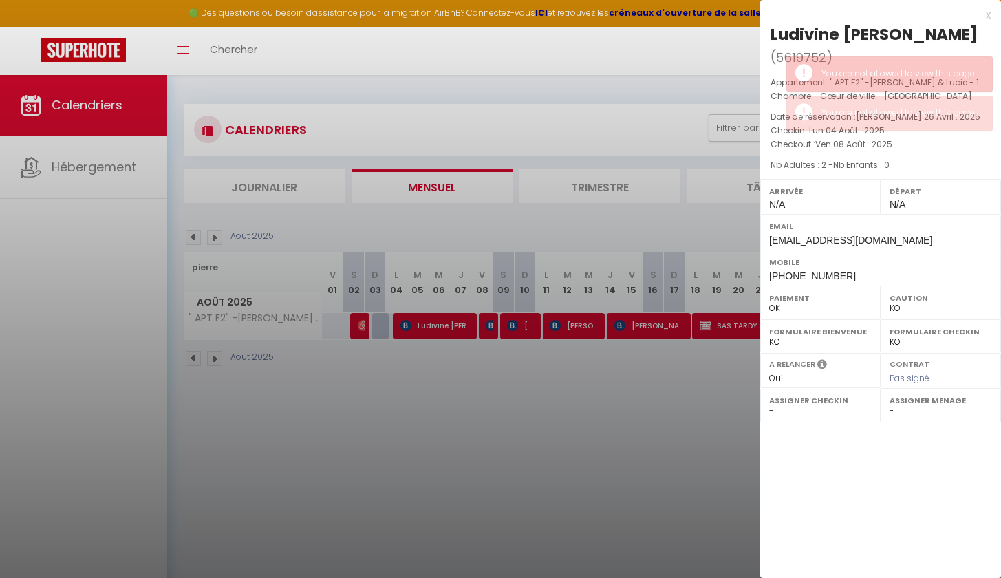
drag, startPoint x: 905, startPoint y: 31, endPoint x: 843, endPoint y: 34, distance: 62.0
click at [843, 34] on h2 "[PERSON_NAME] ( 5619752 )" at bounding box center [880, 45] width 220 height 45
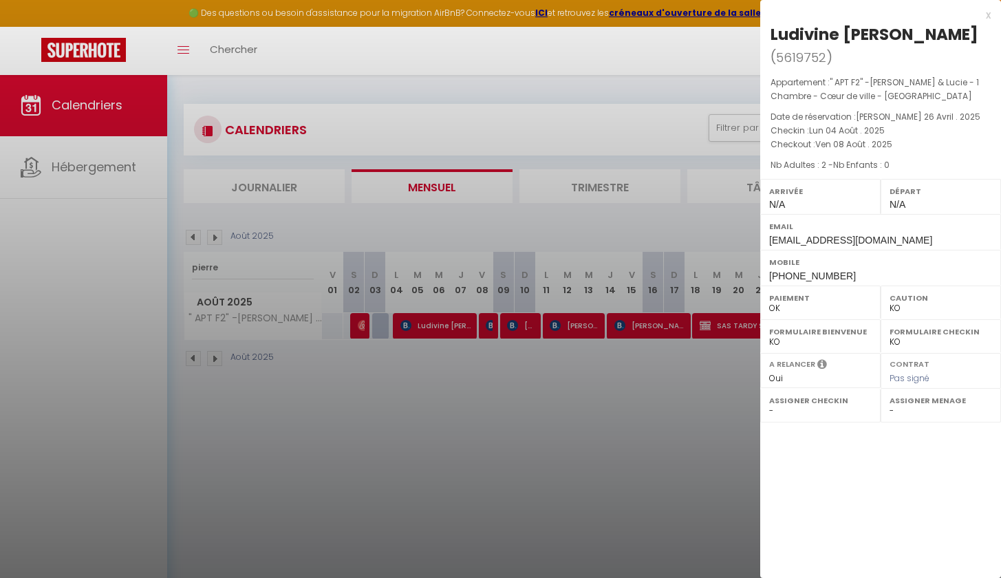
drag, startPoint x: 550, startPoint y: 367, endPoint x: 517, endPoint y: 342, distance: 41.1
click at [550, 367] on div at bounding box center [500, 289] width 1001 height 578
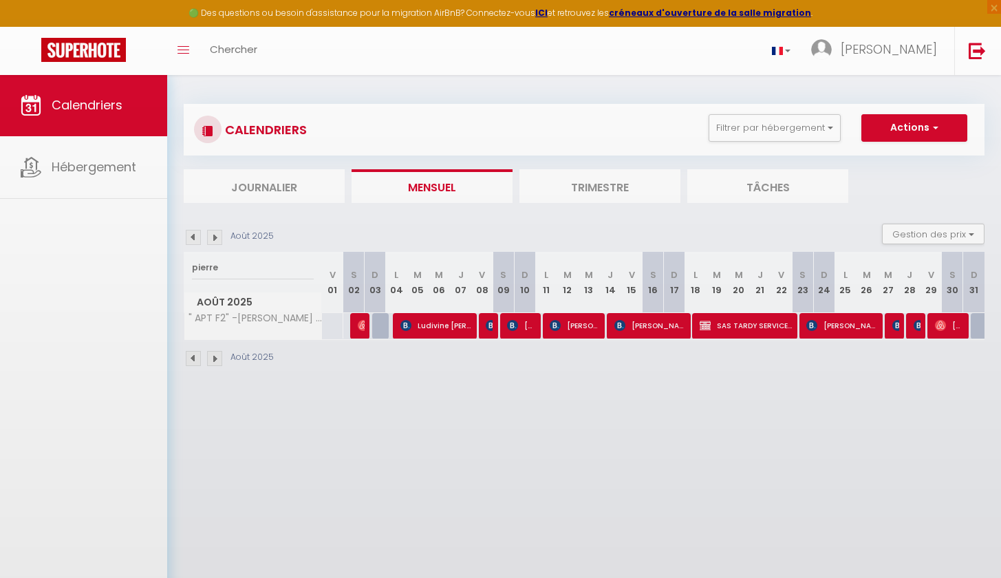
click at [488, 325] on body "🟢 Des questions ou besoin d'assistance pour la migration AirBnB? Connectez-vous…" at bounding box center [500, 363] width 1001 height 578
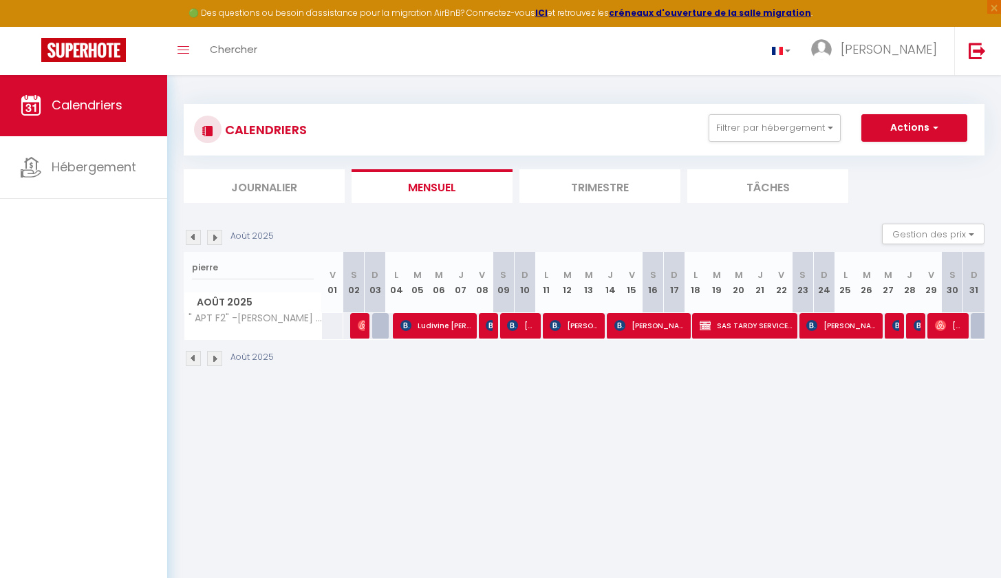
click at [493, 322] on div at bounding box center [487, 326] width 21 height 26
click at [490, 323] on img at bounding box center [491, 325] width 11 height 11
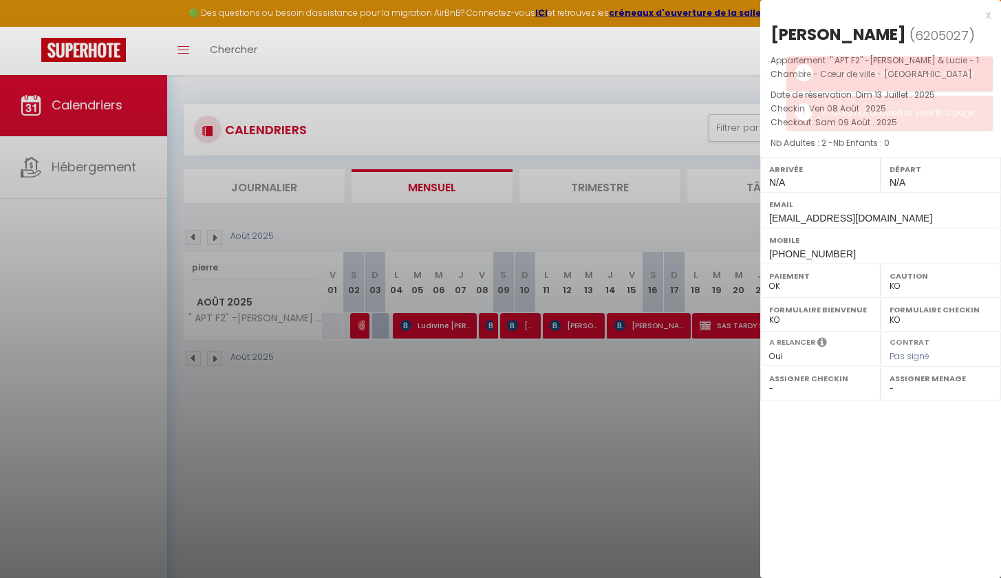
drag, startPoint x: 858, startPoint y: 35, endPoint x: 810, endPoint y: 35, distance: 47.5
click at [812, 35] on h2 "[PERSON_NAME] ( 6205027 )" at bounding box center [880, 34] width 220 height 23
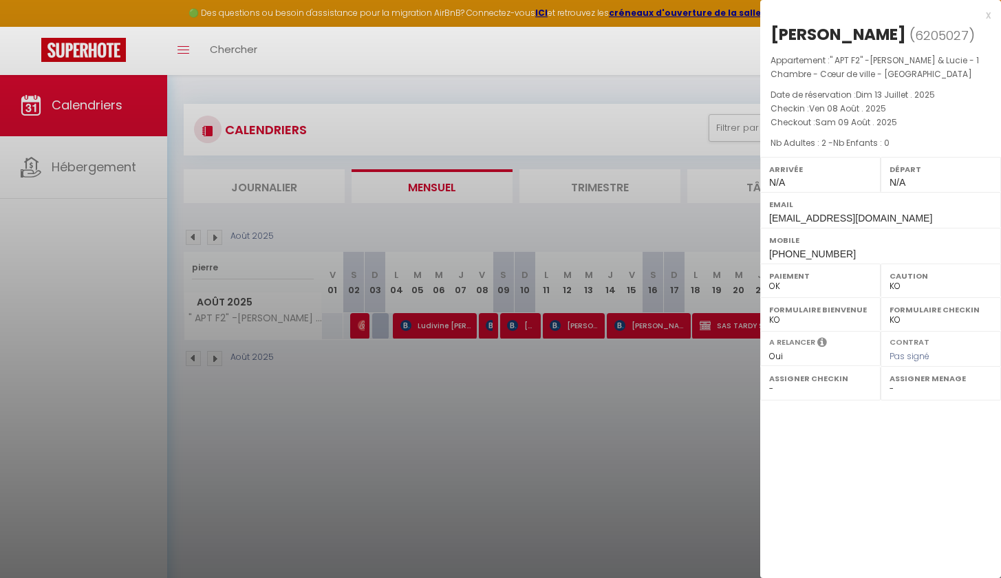
click at [442, 195] on div at bounding box center [500, 289] width 1001 height 578
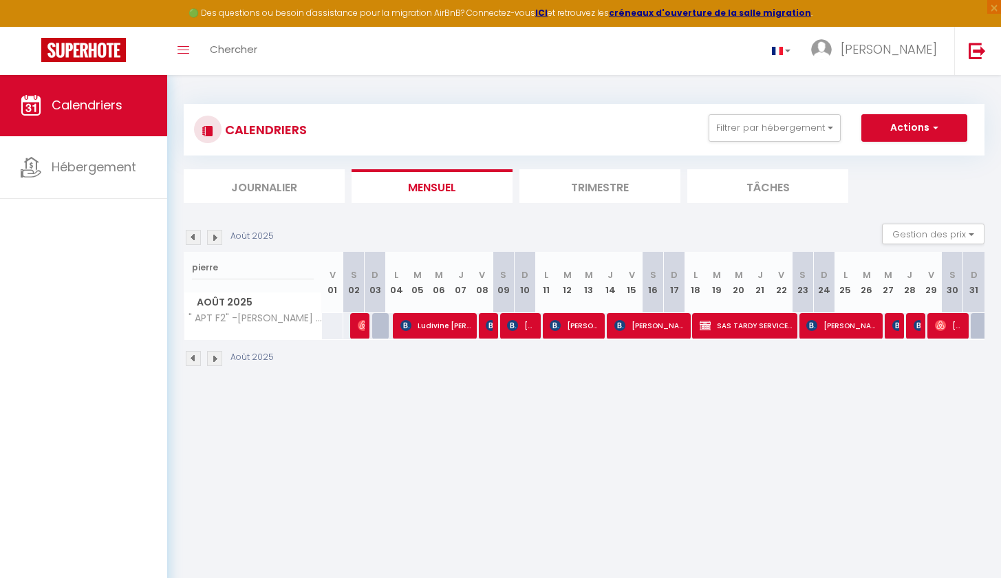
click at [528, 327] on span "[PERSON_NAME]" at bounding box center [521, 325] width 28 height 26
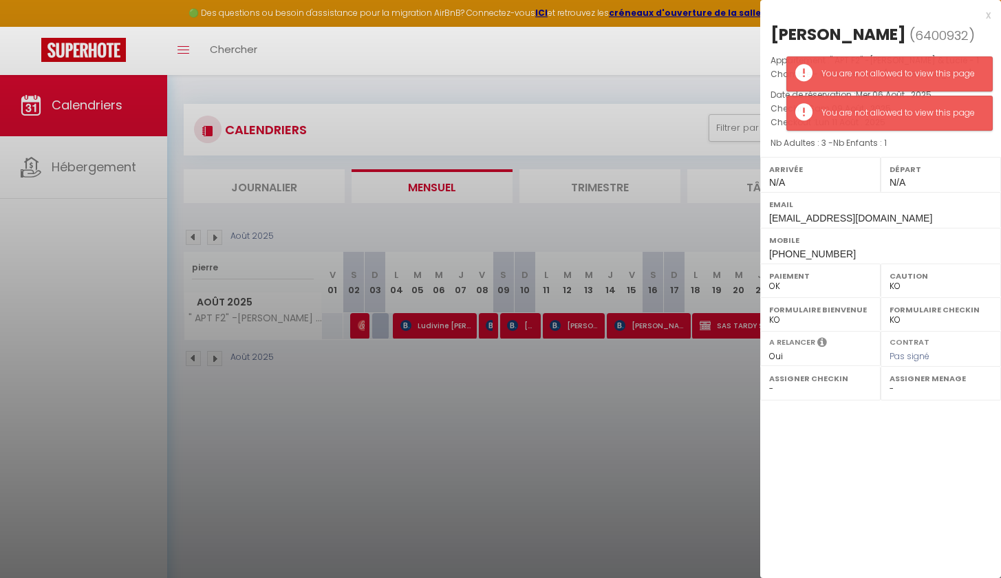
drag, startPoint x: 904, startPoint y: 34, endPoint x: 852, endPoint y: 34, distance: 52.3
click at [852, 34] on h2 "[PERSON_NAME] ( 6400932 )" at bounding box center [880, 34] width 220 height 23
click at [913, 74] on div "You are not allowed to view this page" at bounding box center [899, 73] width 157 height 13
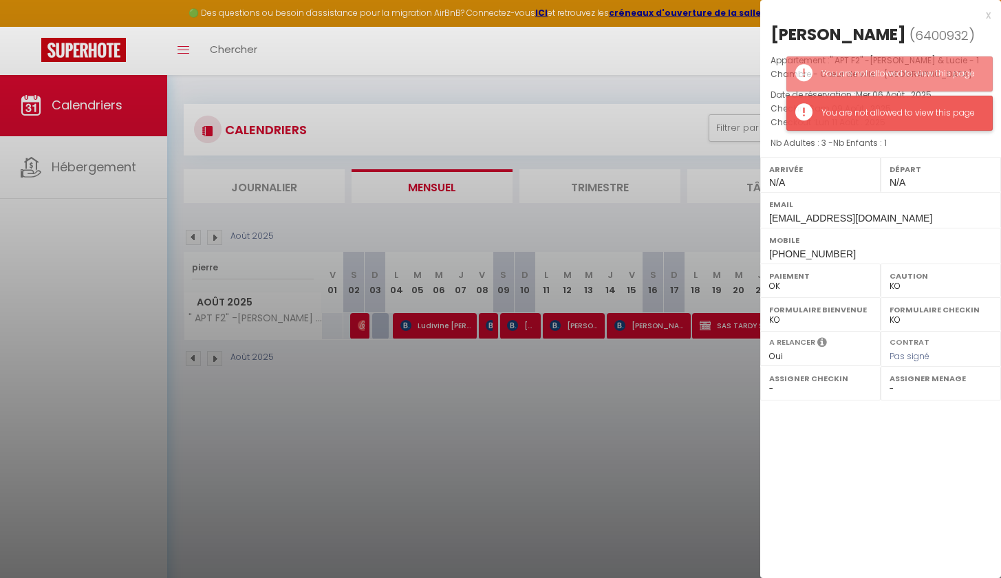
click at [894, 115] on div "You are not allowed to view this page" at bounding box center [899, 113] width 157 height 13
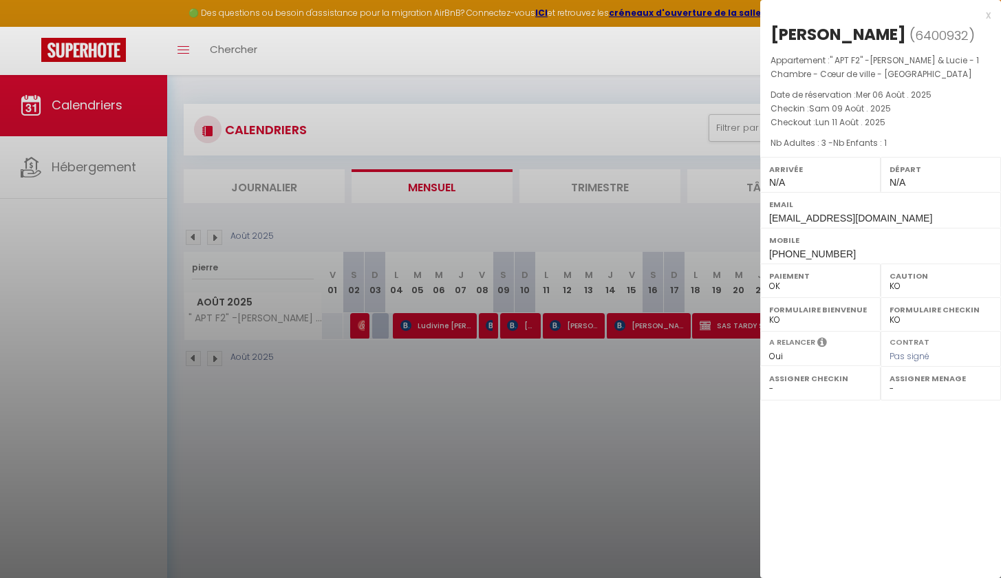
drag, startPoint x: 602, startPoint y: 352, endPoint x: 594, endPoint y: 341, distance: 13.4
click at [602, 351] on div at bounding box center [500, 289] width 1001 height 578
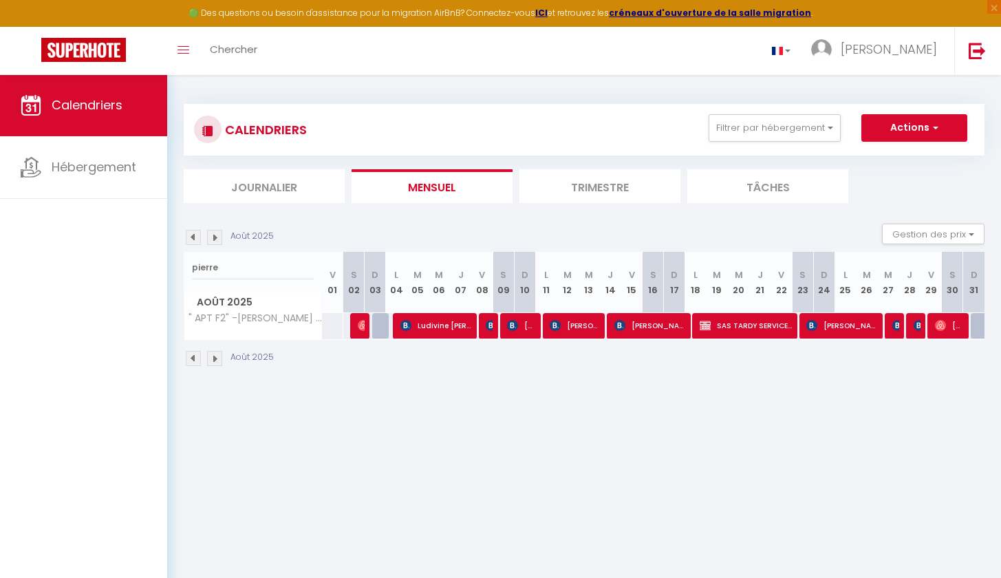
click at [563, 325] on span "[PERSON_NAME]" at bounding box center [575, 325] width 50 height 26
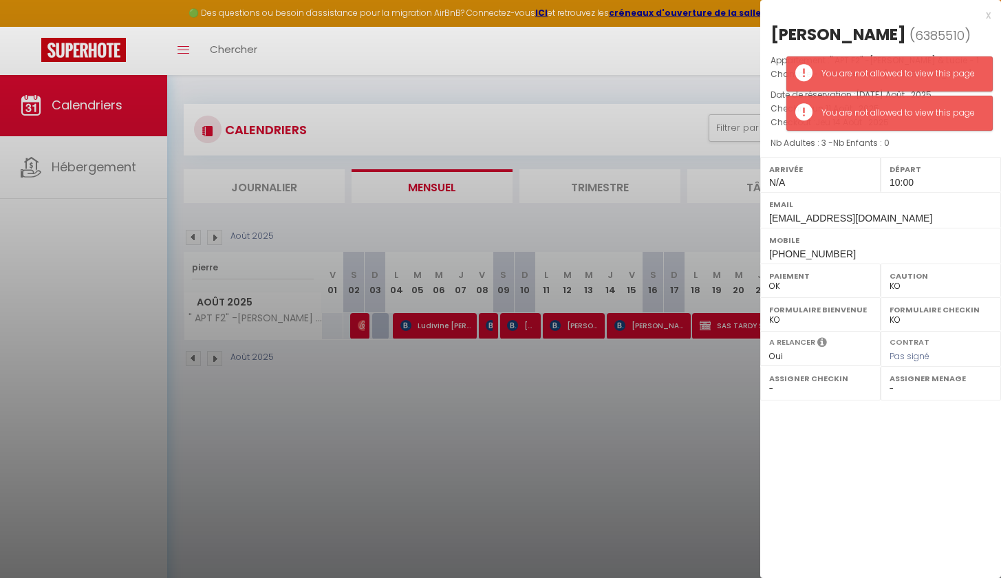
click at [526, 334] on div at bounding box center [500, 289] width 1001 height 578
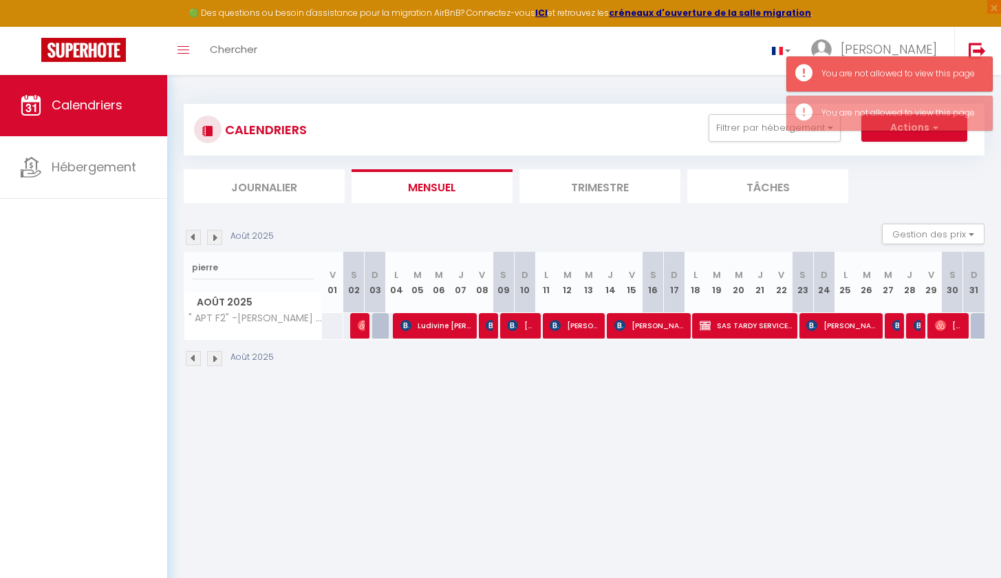
click at [521, 332] on span "[PERSON_NAME]" at bounding box center [521, 325] width 28 height 26
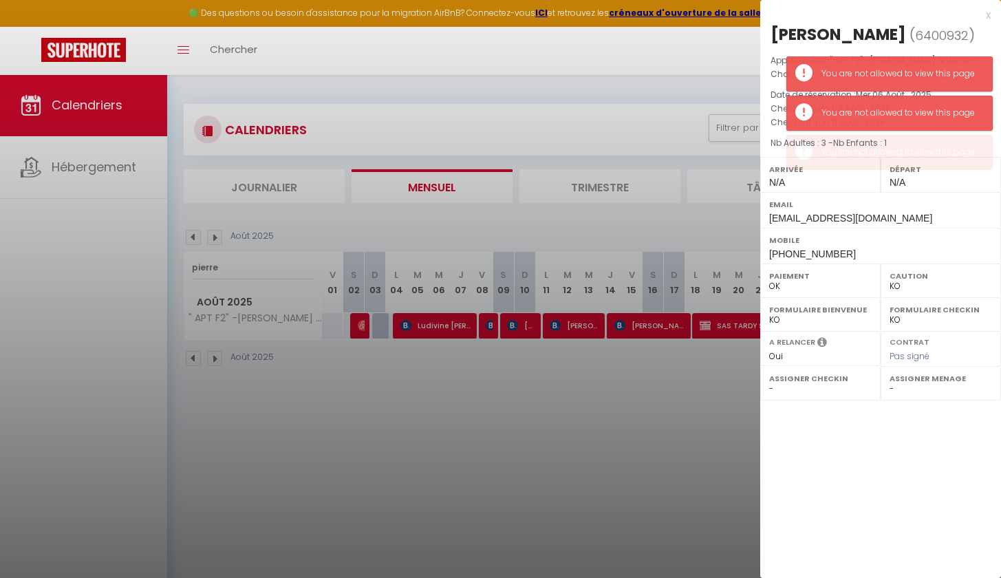
drag, startPoint x: 550, startPoint y: 383, endPoint x: 589, endPoint y: 337, distance: 60.1
click at [551, 382] on div at bounding box center [500, 289] width 1001 height 578
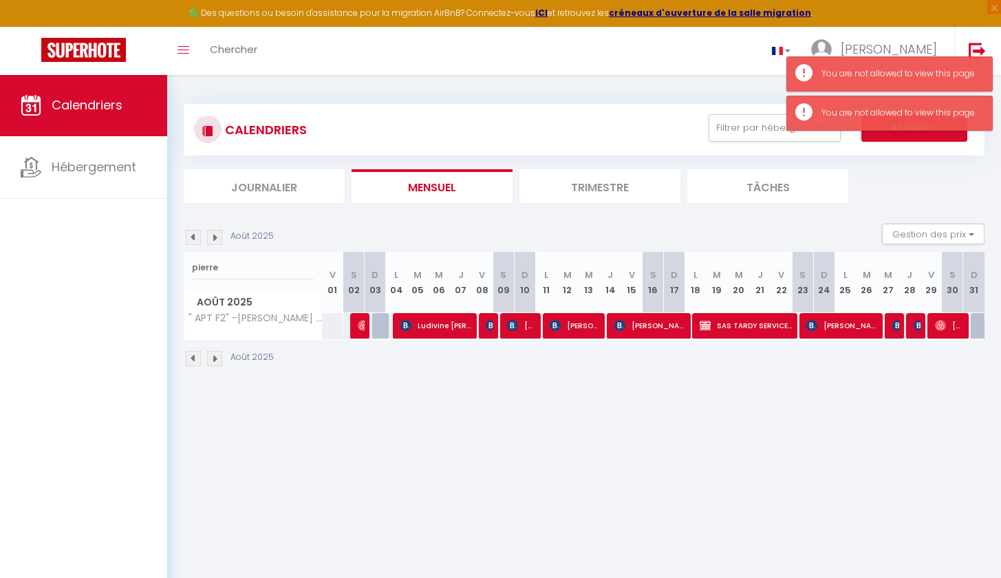
click at [571, 323] on span "[PERSON_NAME]" at bounding box center [575, 325] width 50 height 26
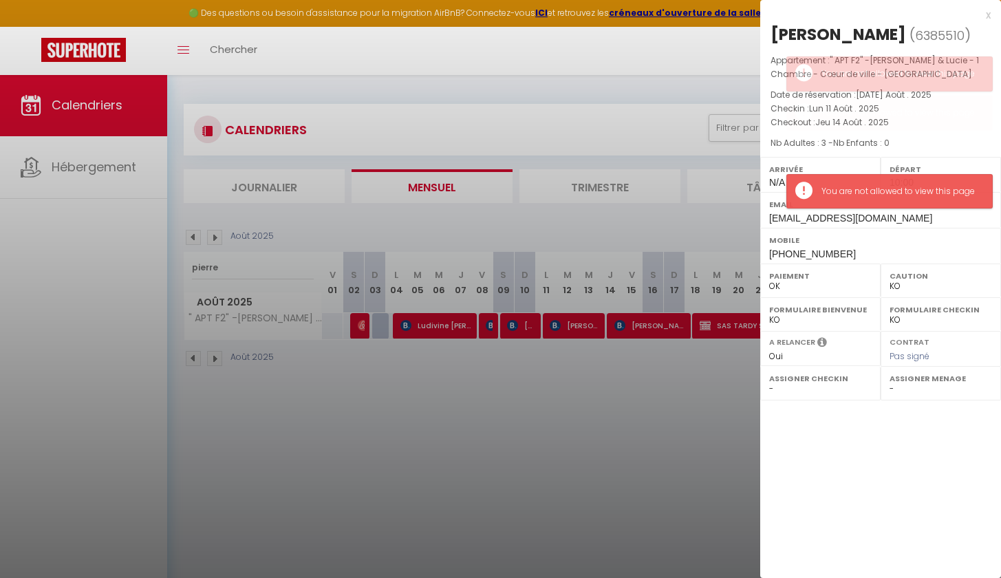
drag, startPoint x: 954, startPoint y: 32, endPoint x: 869, endPoint y: 34, distance: 84.6
click at [869, 34] on h2 "[PERSON_NAME] ( 6385510 )" at bounding box center [880, 34] width 220 height 23
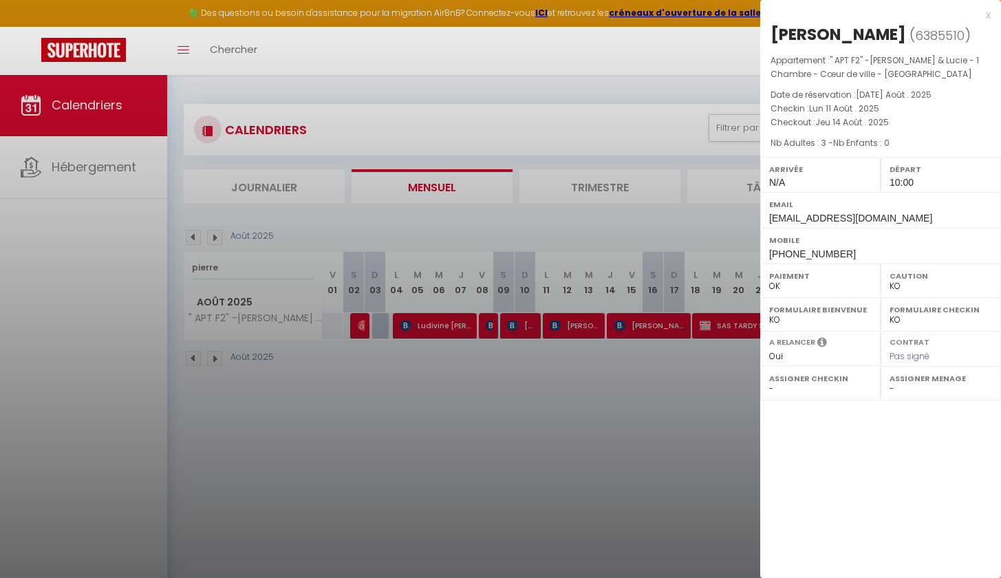
click at [603, 388] on div at bounding box center [500, 289] width 1001 height 578
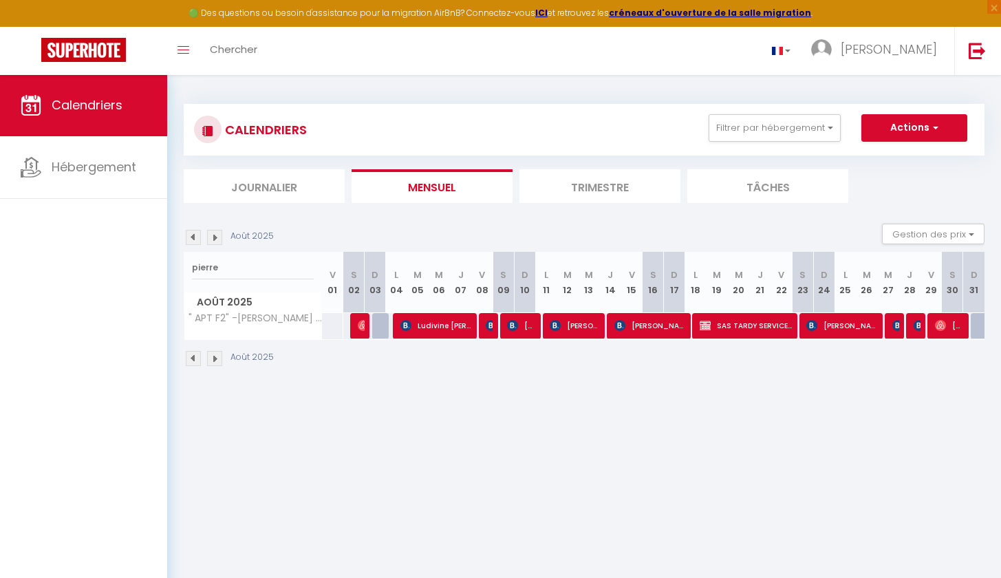
click at [642, 329] on span "[PERSON_NAME]" at bounding box center [649, 325] width 71 height 26
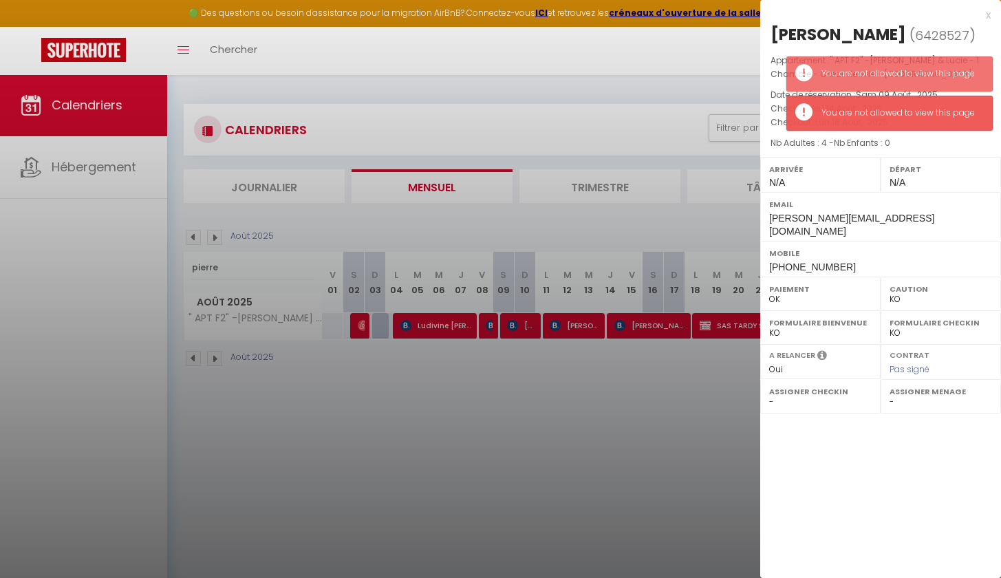
drag, startPoint x: 847, startPoint y: 30, endPoint x: 775, endPoint y: 30, distance: 72.2
click at [775, 30] on div "[PERSON_NAME]" at bounding box center [838, 34] width 136 height 22
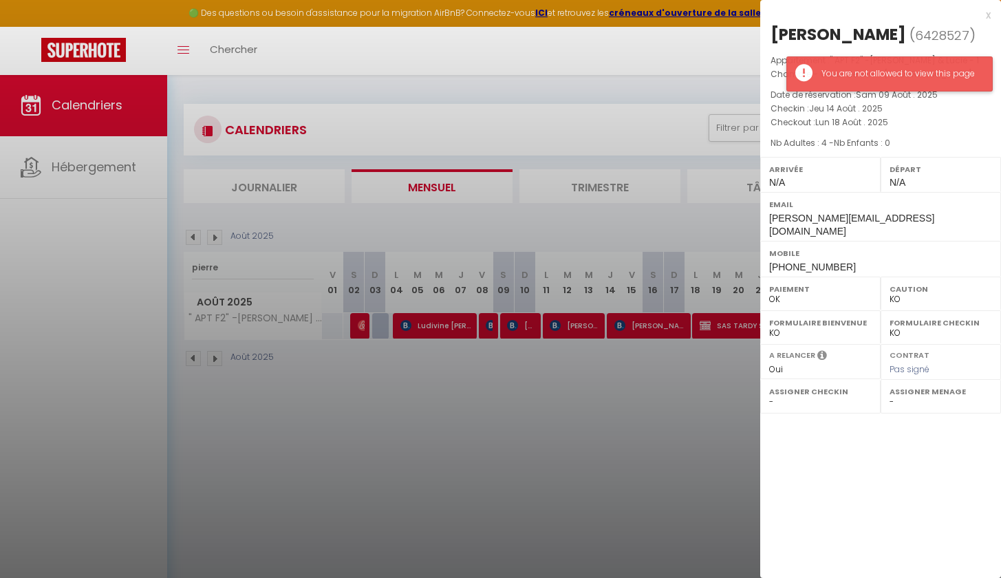
click at [893, 79] on div "You are not allowed to view this page" at bounding box center [899, 73] width 157 height 13
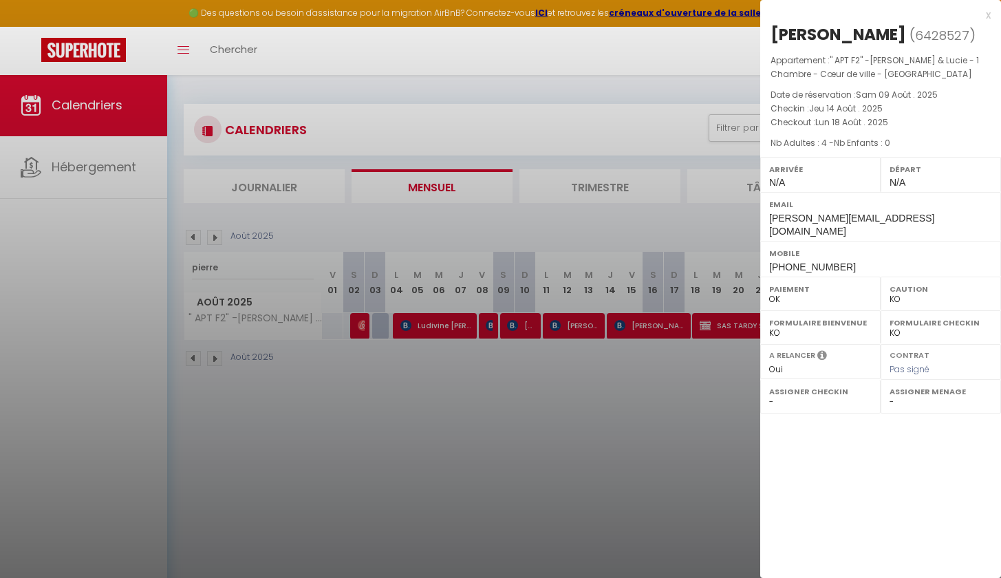
click at [446, 403] on div at bounding box center [500, 289] width 1001 height 578
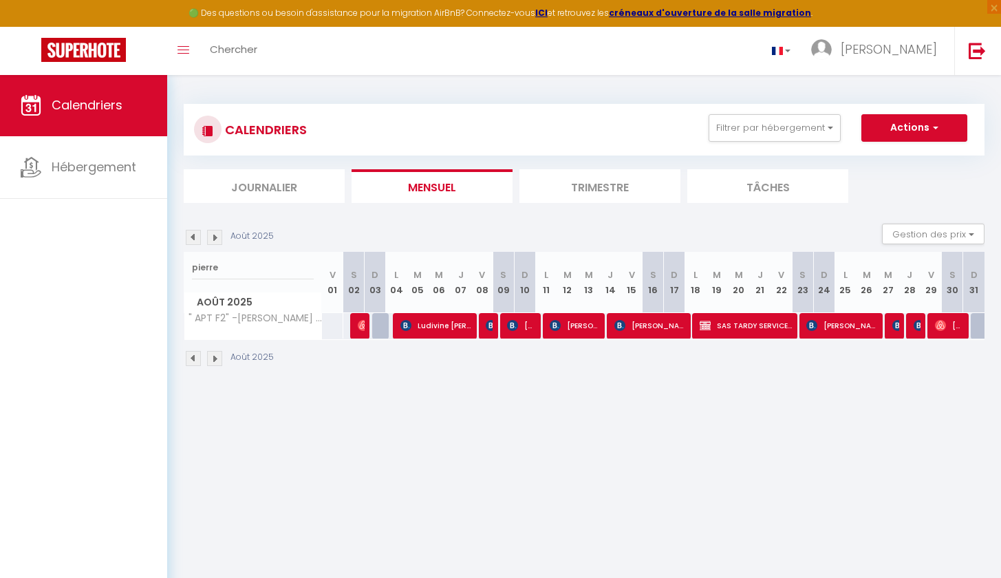
click at [717, 329] on span "SAS TARDY SERVICES" at bounding box center [746, 325] width 92 height 26
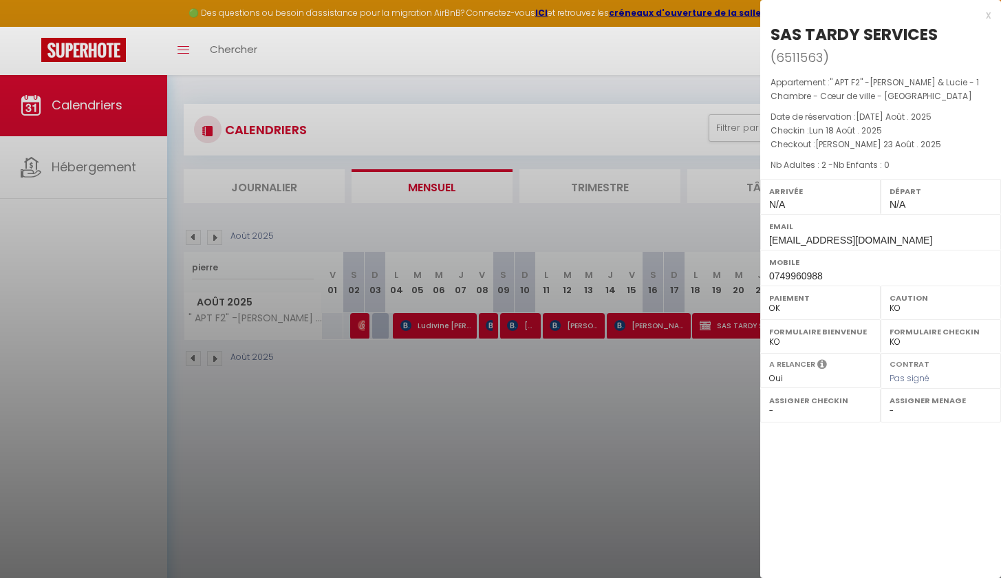
drag, startPoint x: 942, startPoint y: 31, endPoint x: 768, endPoint y: 37, distance: 174.1
click at [768, 37] on div "SAS TARDY SERVICES ( 6511563 ) Appartement : " APT F2" -[PERSON_NAME] & Lucie -…" at bounding box center [880, 154] width 241 height 263
click at [639, 360] on div at bounding box center [500, 289] width 1001 height 578
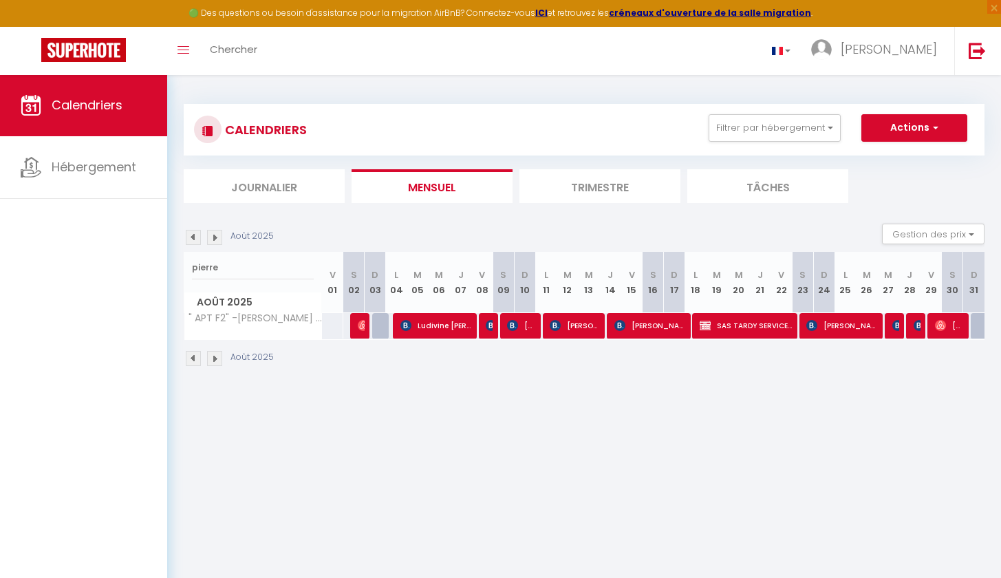
click at [844, 329] on span "[PERSON_NAME]" at bounding box center [841, 325] width 71 height 26
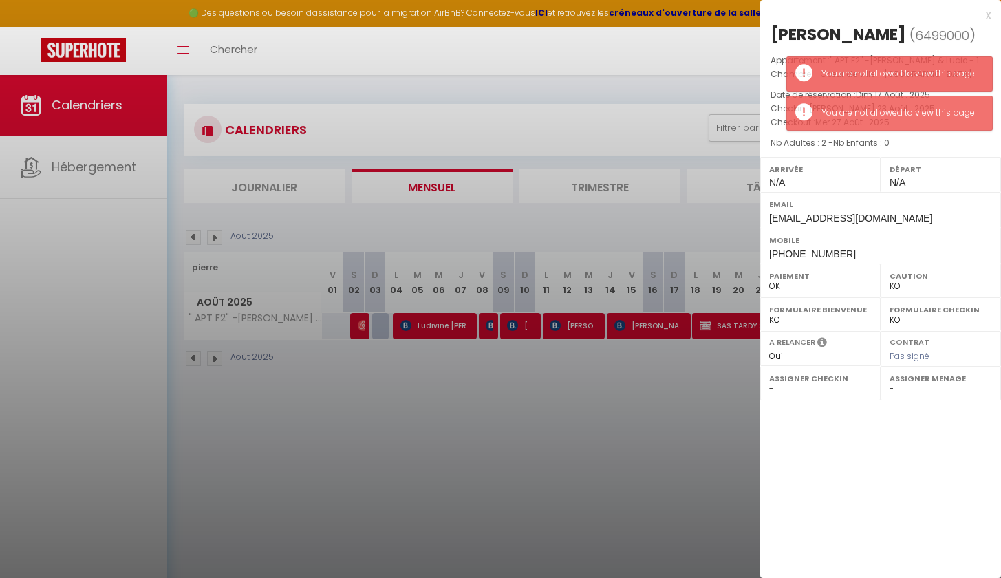
drag, startPoint x: 923, startPoint y: 31, endPoint x: 862, endPoint y: 31, distance: 61.2
click at [862, 31] on h2 "[PERSON_NAME] ( 6499000 )" at bounding box center [880, 34] width 220 height 23
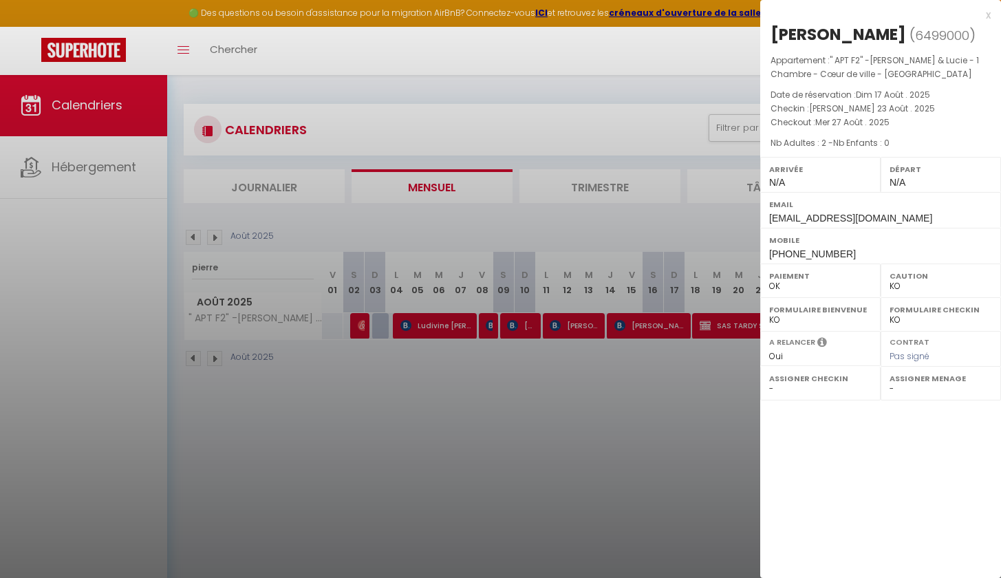
click at [649, 368] on div at bounding box center [500, 289] width 1001 height 578
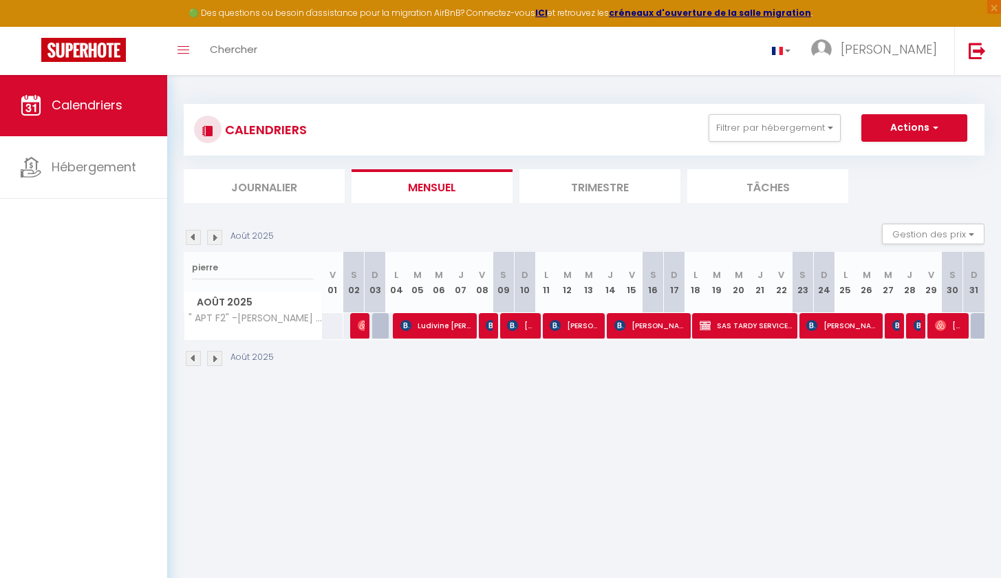
click at [897, 333] on span "[PERSON_NAME]" at bounding box center [895, 325] width 7 height 26
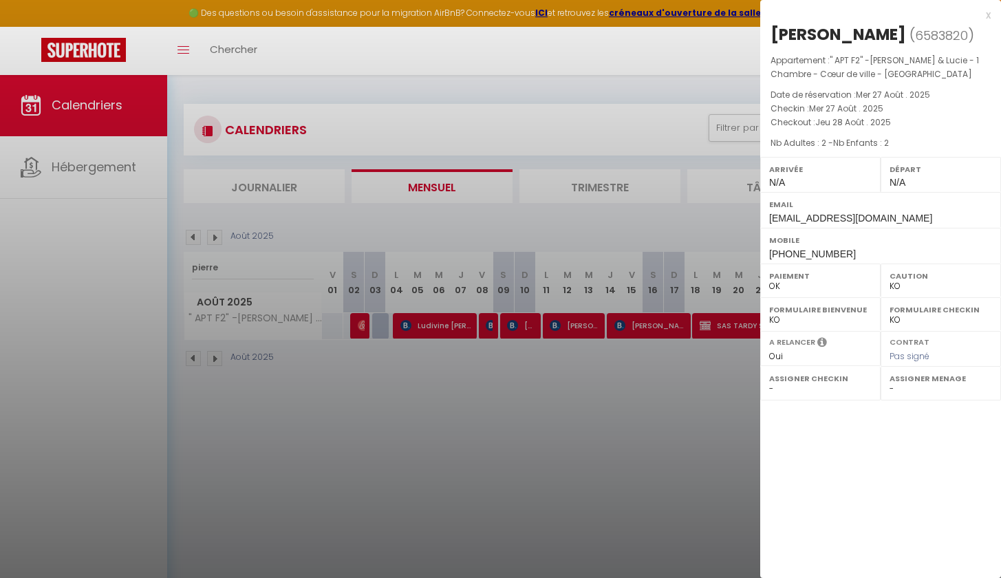
drag, startPoint x: 900, startPoint y: 36, endPoint x: 834, endPoint y: 31, distance: 66.9
click at [834, 31] on h2 "[PERSON_NAME] ( 6583820 )" at bounding box center [880, 34] width 220 height 23
click at [704, 373] on div at bounding box center [500, 289] width 1001 height 578
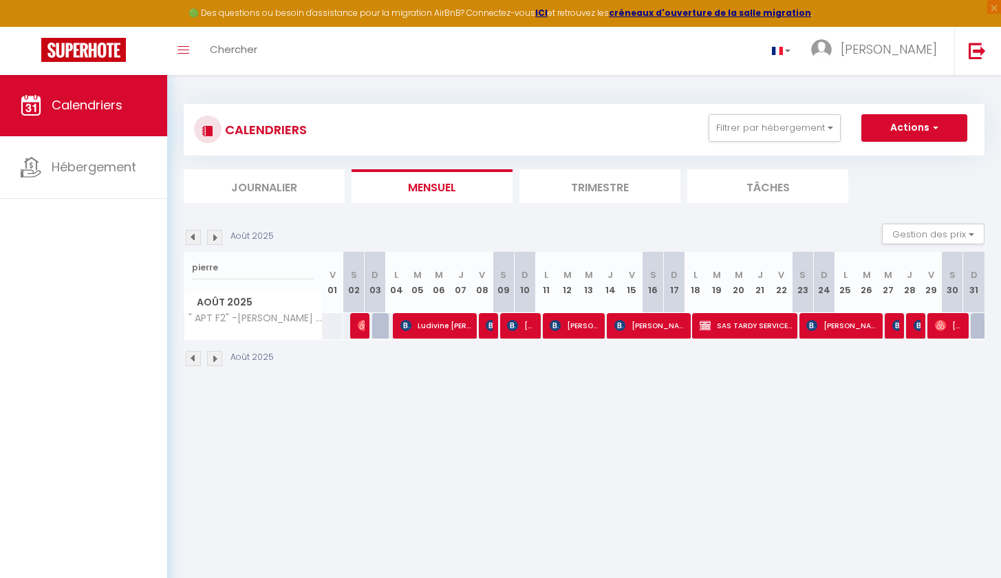
click at [911, 324] on div at bounding box center [916, 326] width 21 height 26
click at [917, 329] on img at bounding box center [918, 325] width 11 height 11
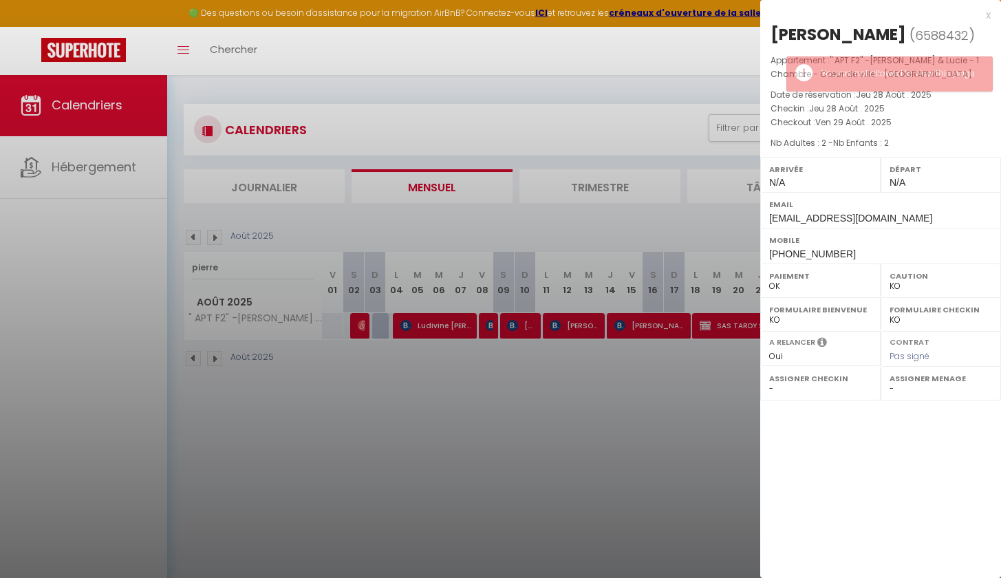
click at [848, 123] on span "Ven 29 Août . 2025" at bounding box center [853, 122] width 76 height 12
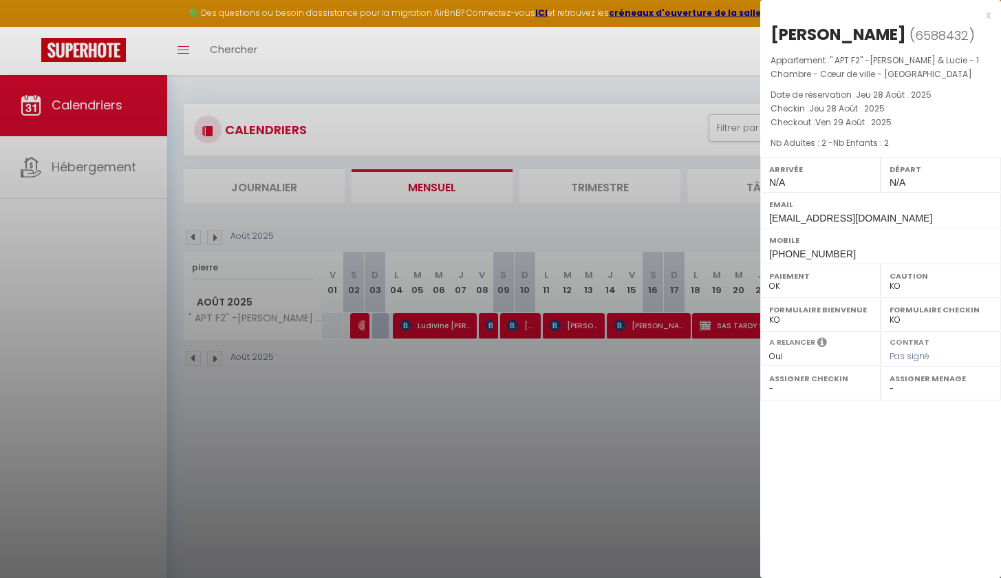
click at [663, 455] on div at bounding box center [500, 289] width 1001 height 578
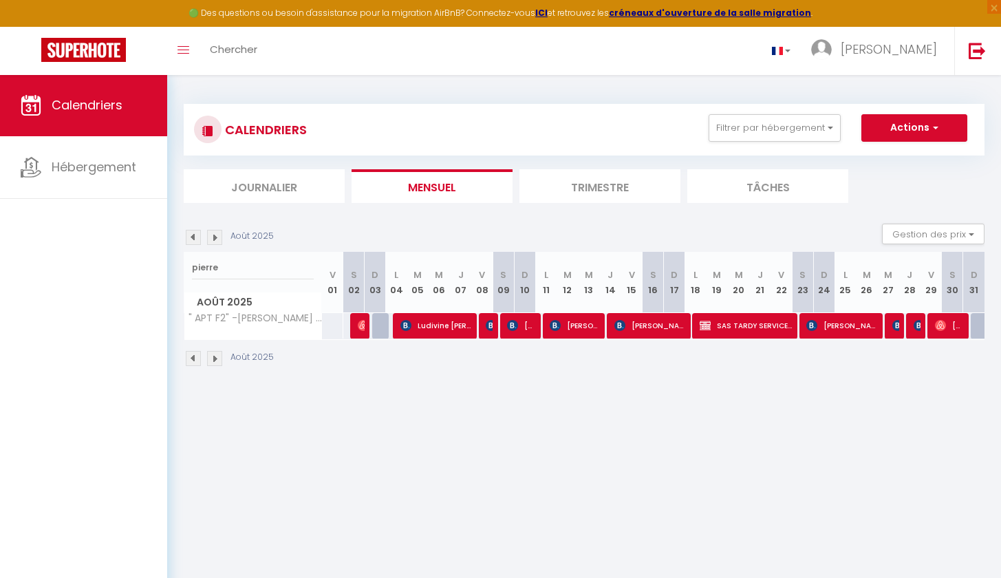
click at [940, 330] on img at bounding box center [940, 325] width 11 height 11
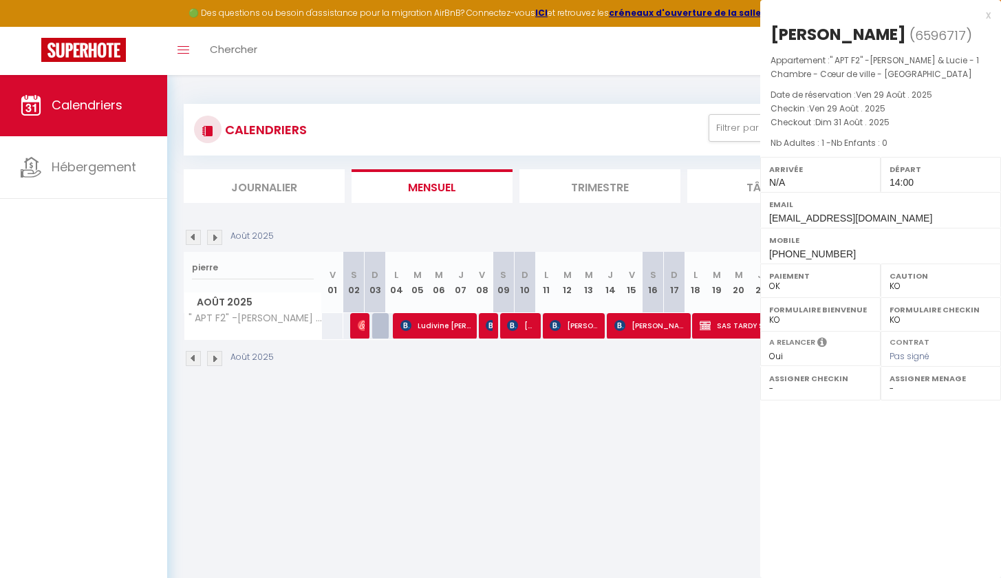
select select "OK"
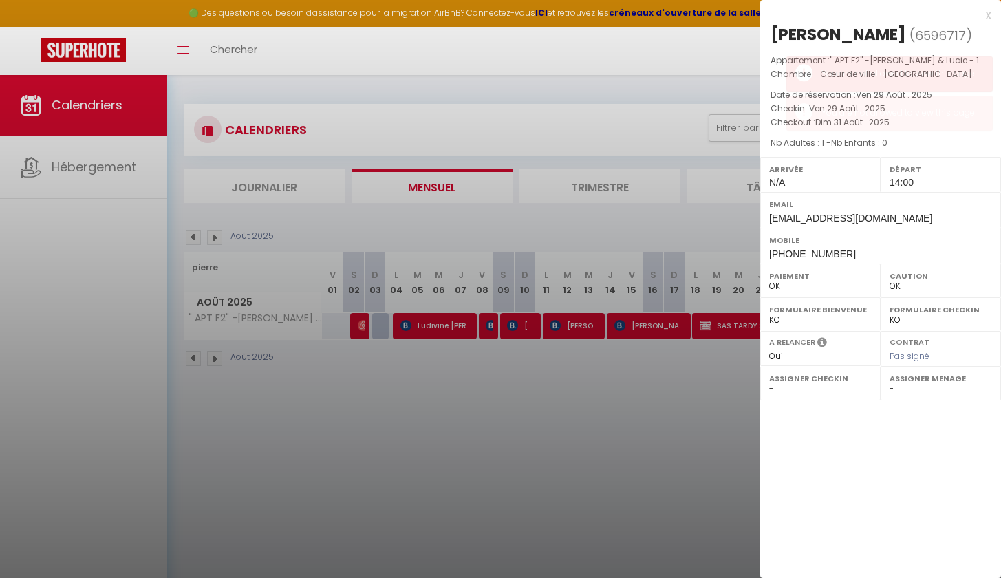
drag, startPoint x: 921, startPoint y: 28, endPoint x: 852, endPoint y: 32, distance: 69.6
click at [852, 32] on div "[PERSON_NAME]" at bounding box center [838, 34] width 136 height 22
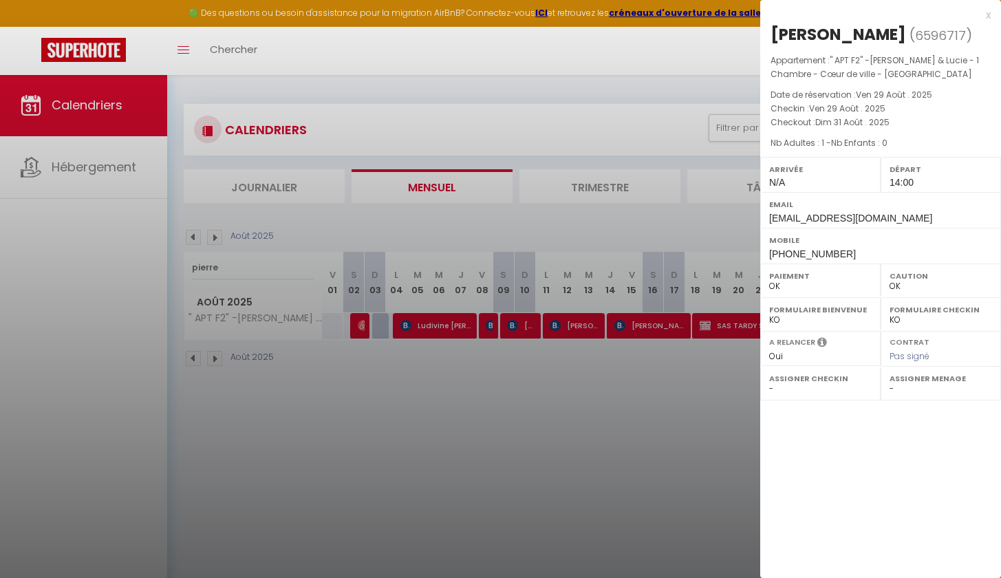
click at [874, 30] on div "[PERSON_NAME]" at bounding box center [838, 34] width 136 height 22
click at [457, 182] on div at bounding box center [500, 289] width 1001 height 578
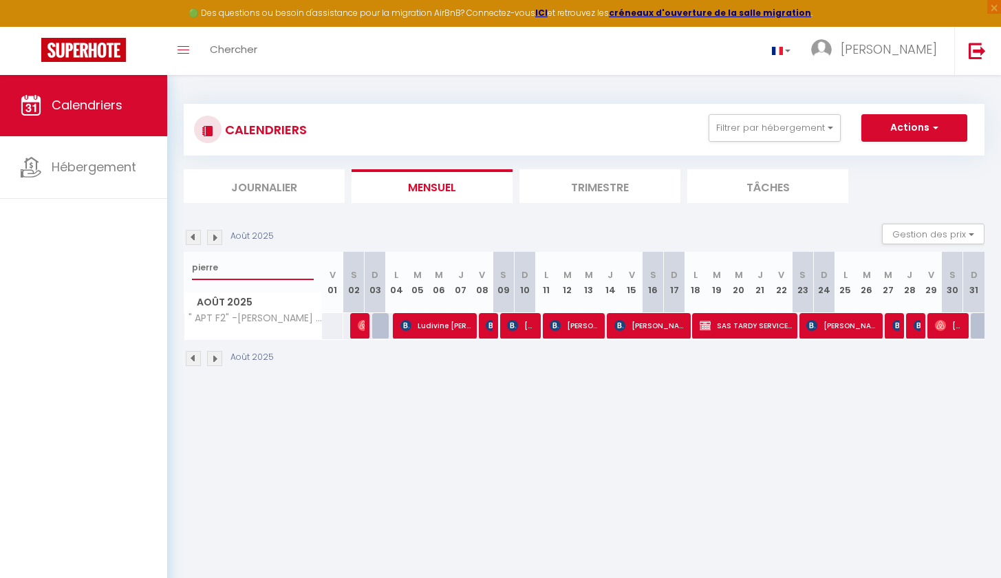
drag, startPoint x: 248, startPoint y: 266, endPoint x: 158, endPoint y: 255, distance: 90.7
click at [156, 260] on div "🟢 Des questions ou besoin d'assistance pour la migration AirBnB? Connectez-vous…" at bounding box center [500, 235] width 1001 height 323
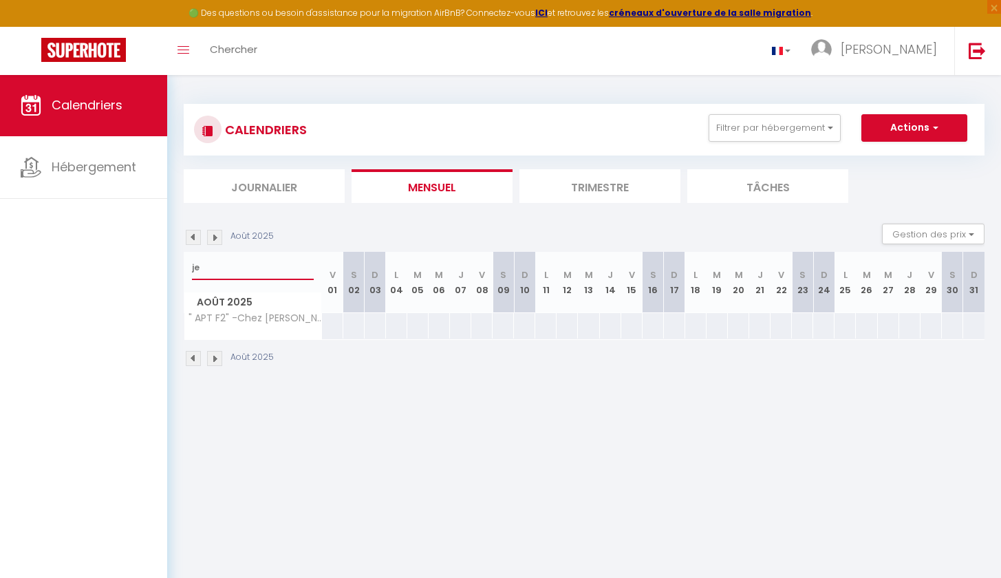
type input "j"
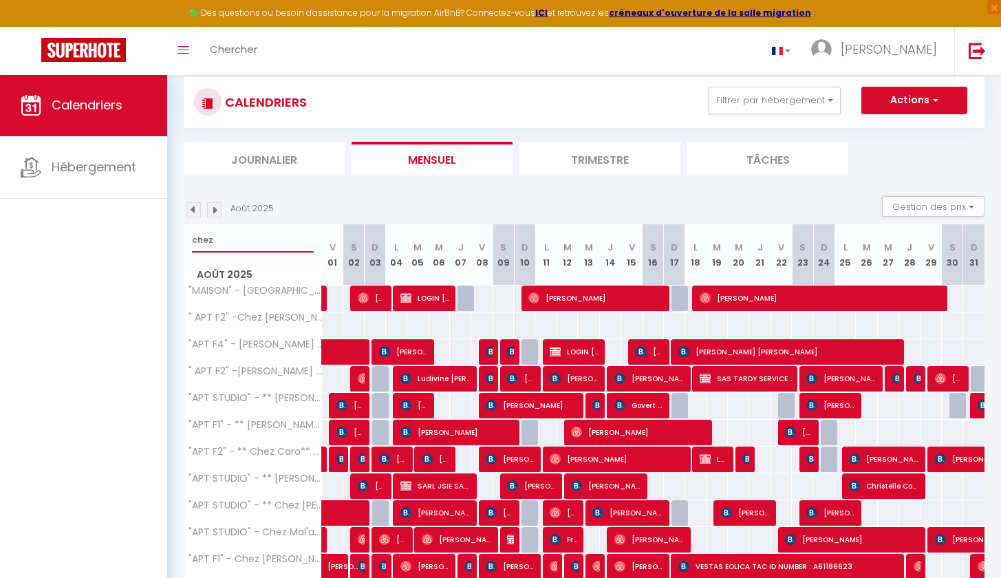
scroll to position [40, 0]
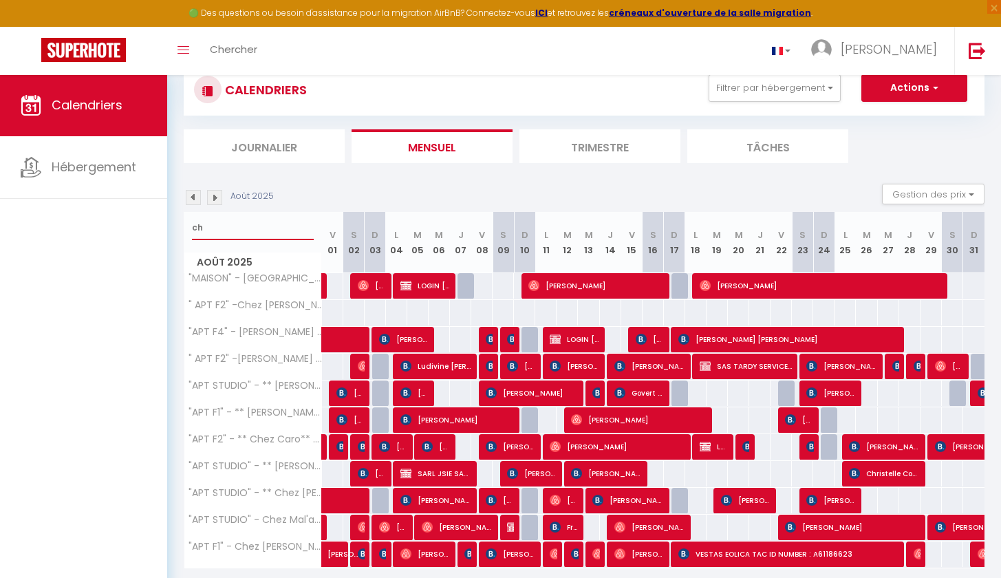
type input "c"
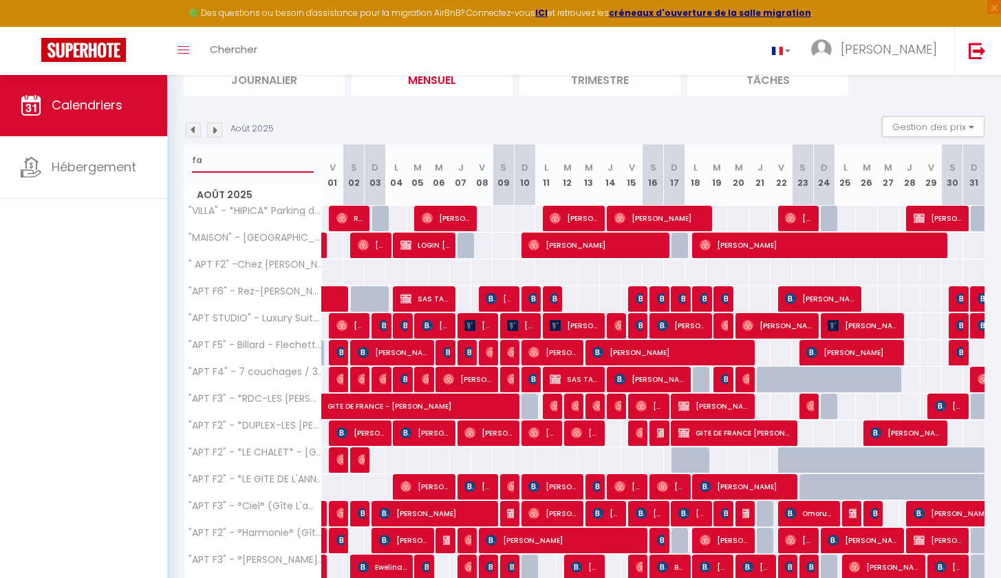
scroll to position [136, 0]
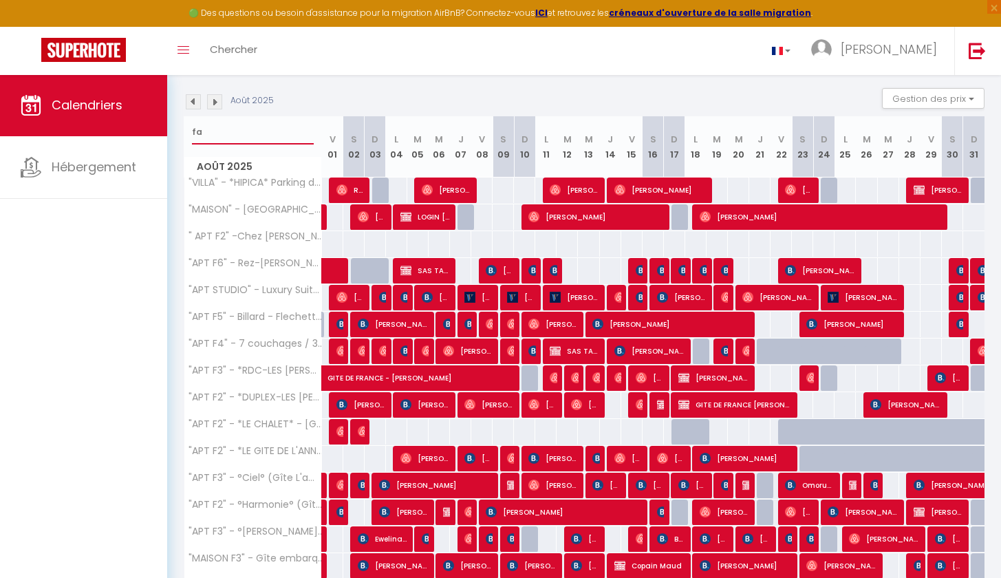
type input "f"
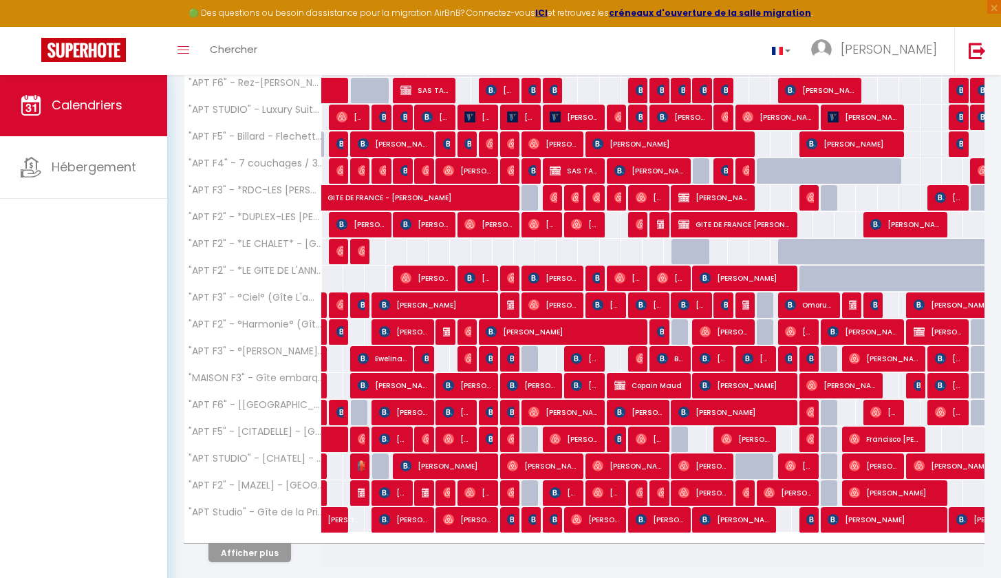
scroll to position [318, 0]
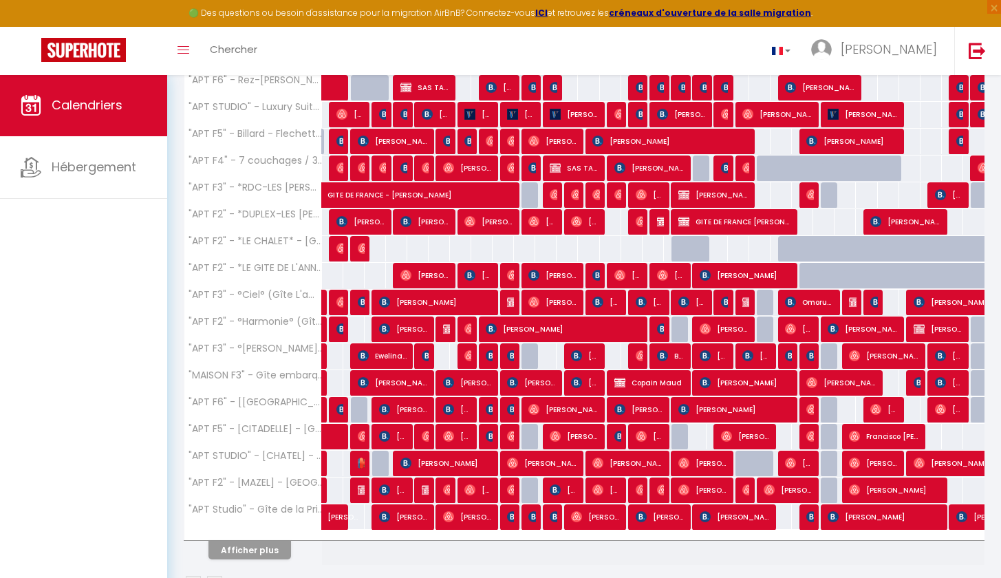
click at [257, 545] on button "Afficher plus" at bounding box center [249, 550] width 83 height 19
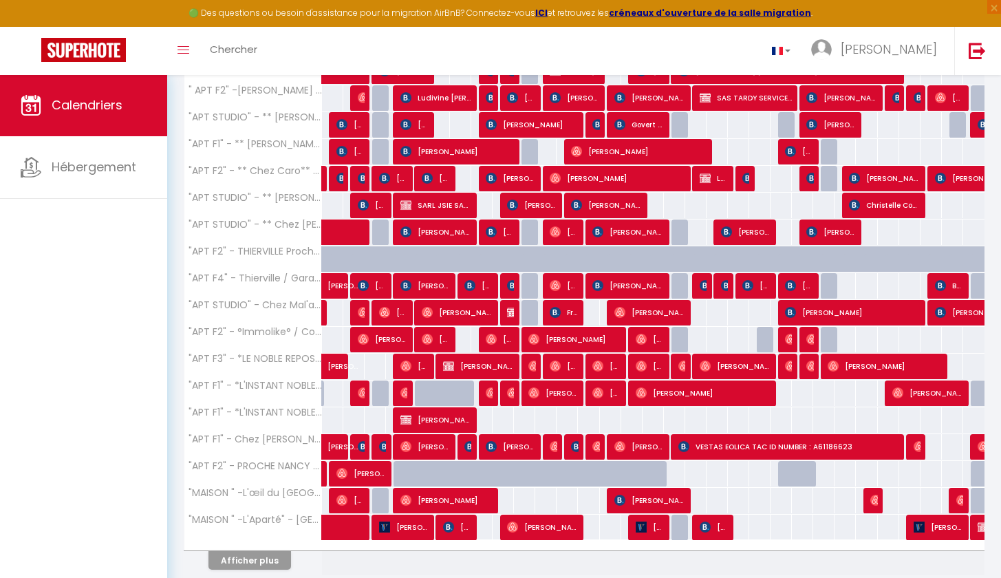
scroll to position [847, 0]
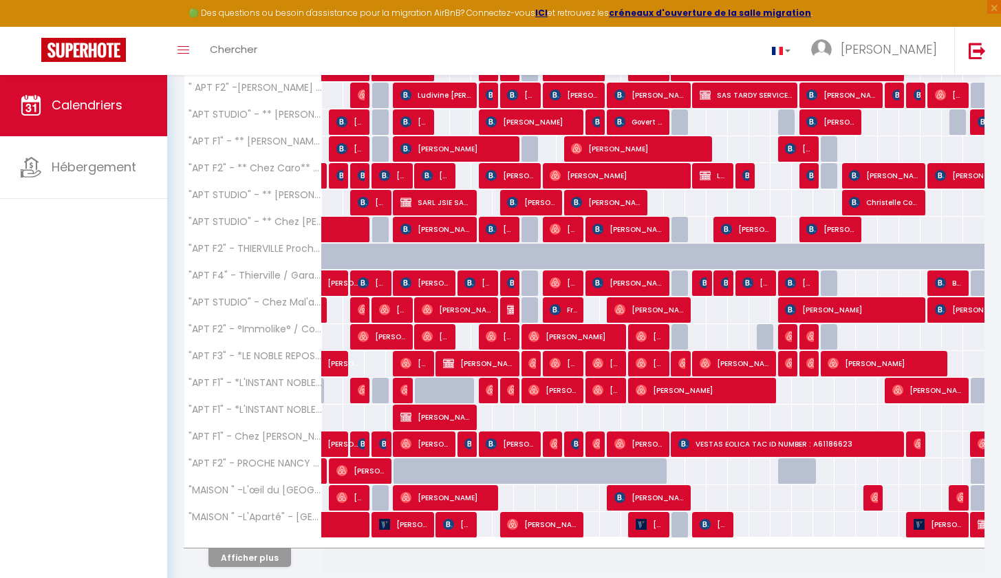
click at [268, 555] on button "Afficher plus" at bounding box center [249, 557] width 83 height 19
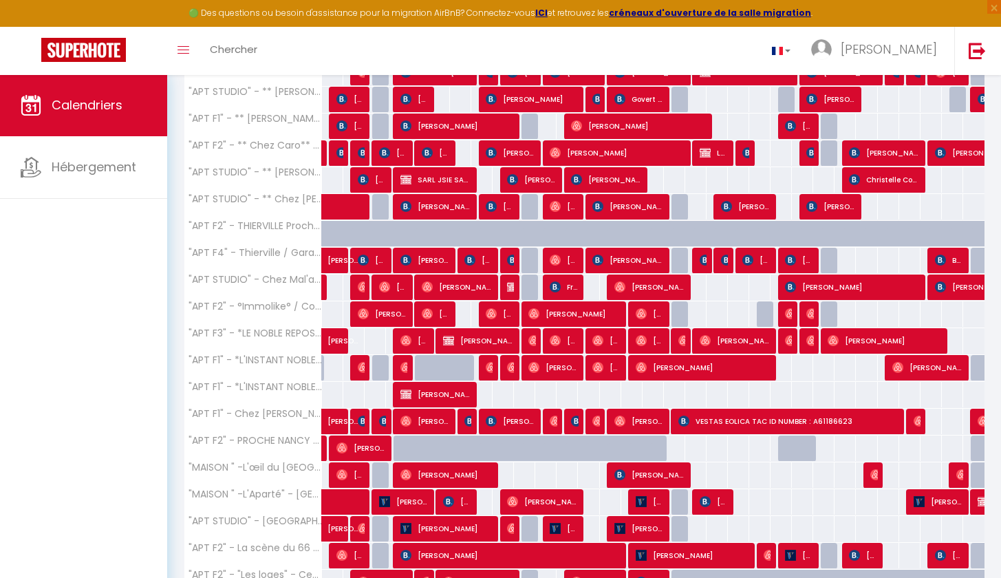
scroll to position [851, 0]
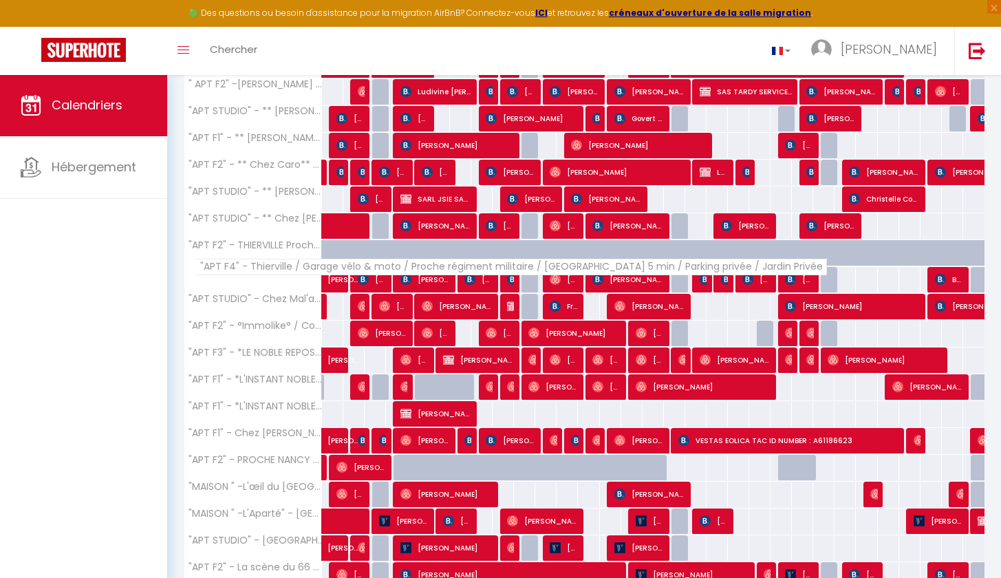
click at [285, 274] on span ""APT F4" - Thierville / Garage vélo & moto / Proche régiment militaire / [GEOGR…" at bounding box center [511, 267] width 632 height 17
click at [288, 268] on span ""APT F4" - Thierville / Garage vélo & moto / Proche régiment militaire / [GEOGR…" at bounding box center [511, 267] width 632 height 17
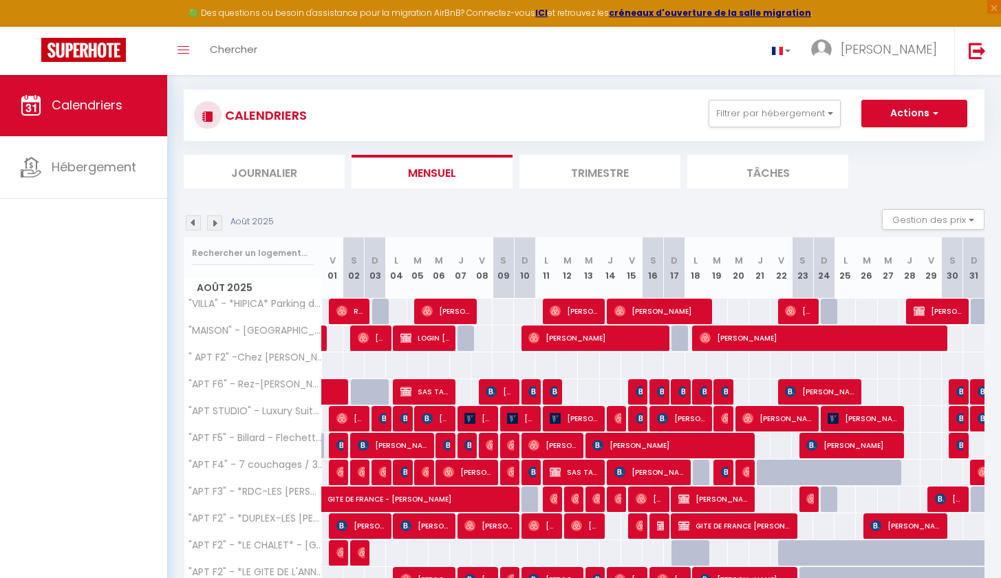
scroll to position [0, 0]
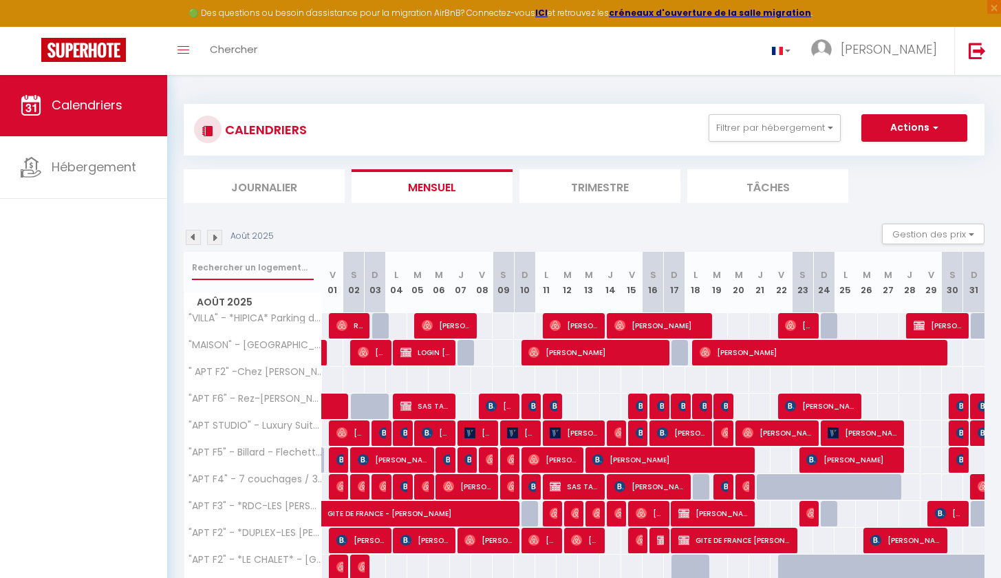
click at [248, 274] on input "text" at bounding box center [253, 267] width 122 height 25
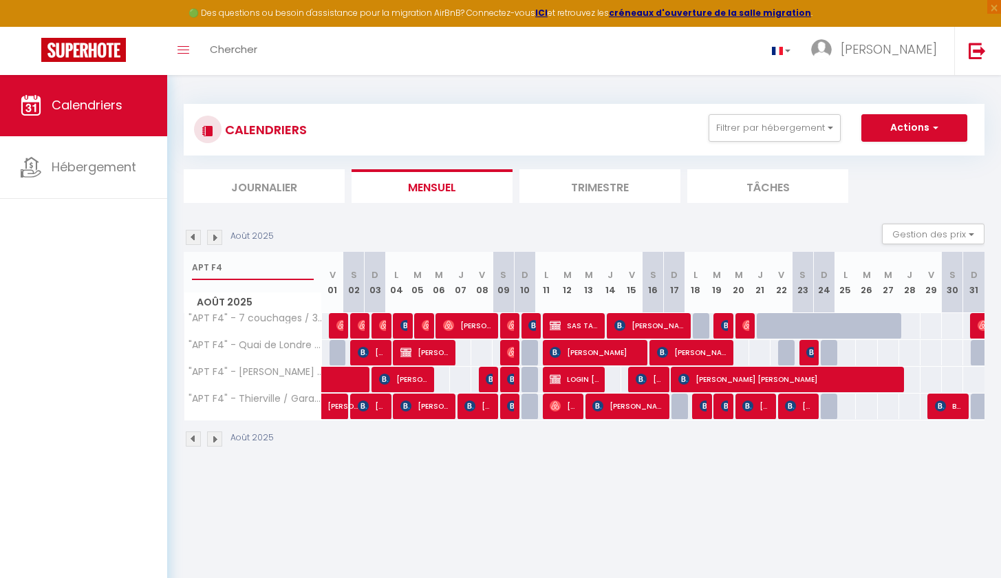
type input "APT F4"
click at [358, 408] on img at bounding box center [363, 405] width 11 height 11
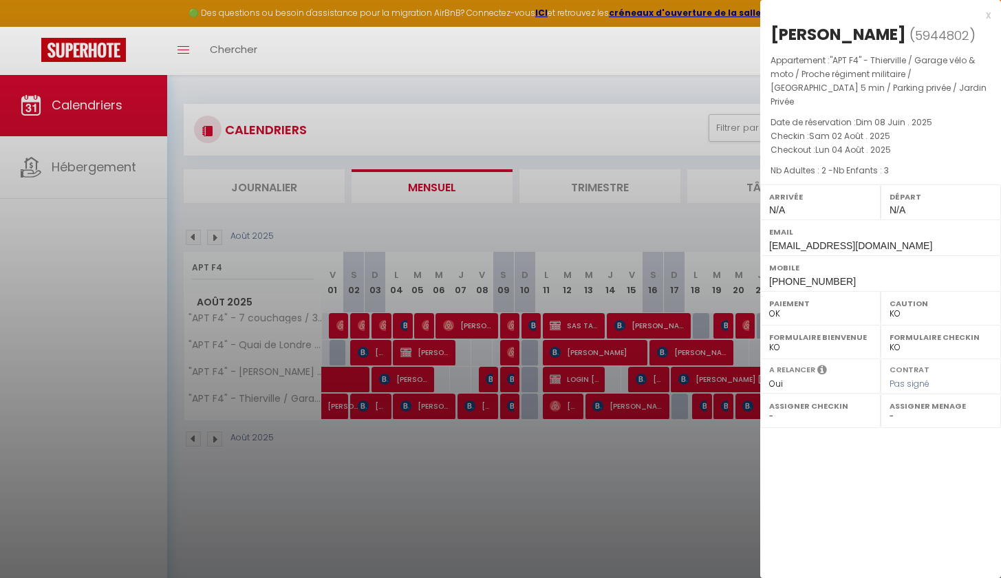
click at [492, 476] on div at bounding box center [500, 289] width 1001 height 578
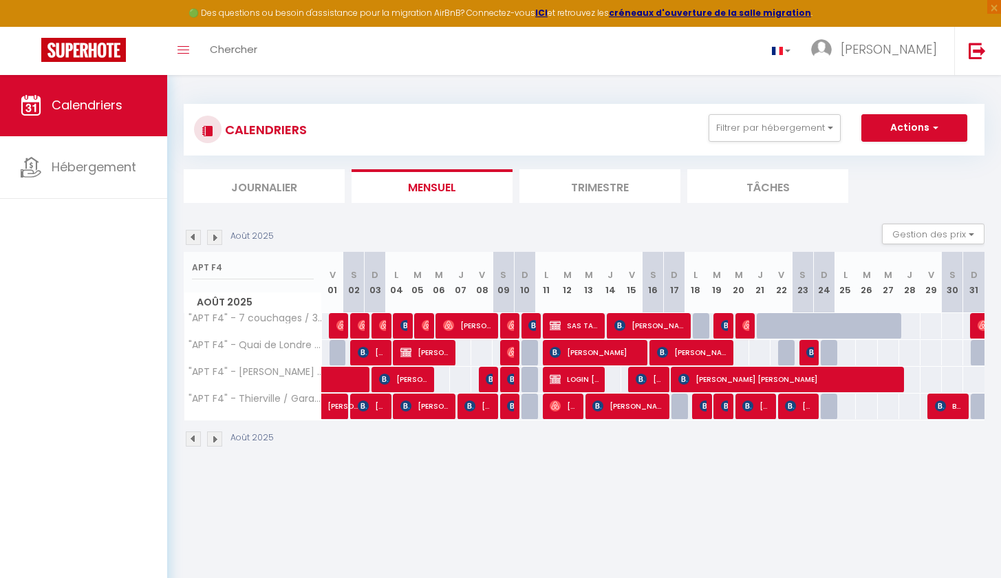
click at [374, 408] on span "[PERSON_NAME]" at bounding box center [372, 406] width 28 height 26
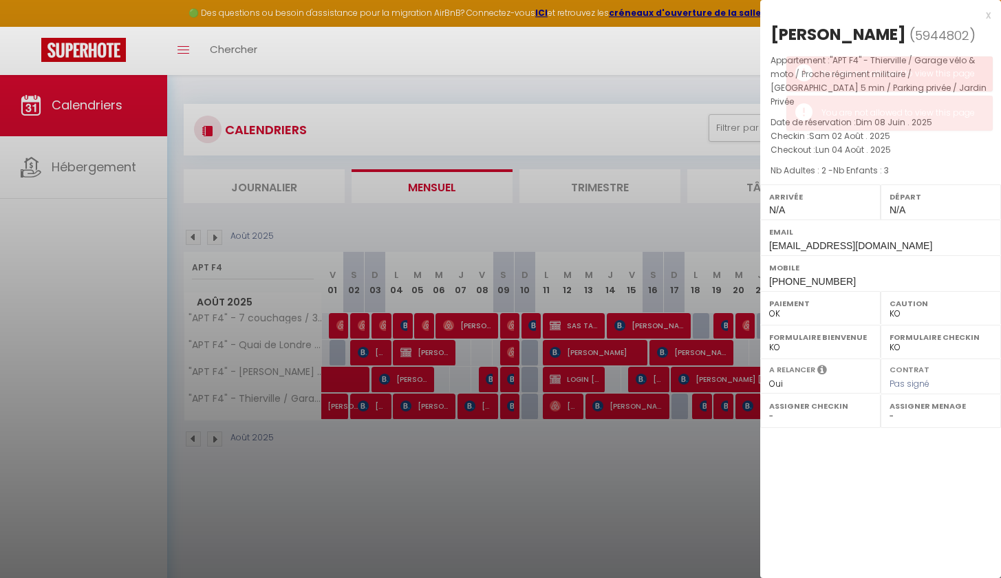
drag, startPoint x: 900, startPoint y: 28, endPoint x: 825, endPoint y: 36, distance: 76.0
click at [825, 36] on h2 "[PERSON_NAME] ( 5944802 )" at bounding box center [880, 34] width 220 height 23
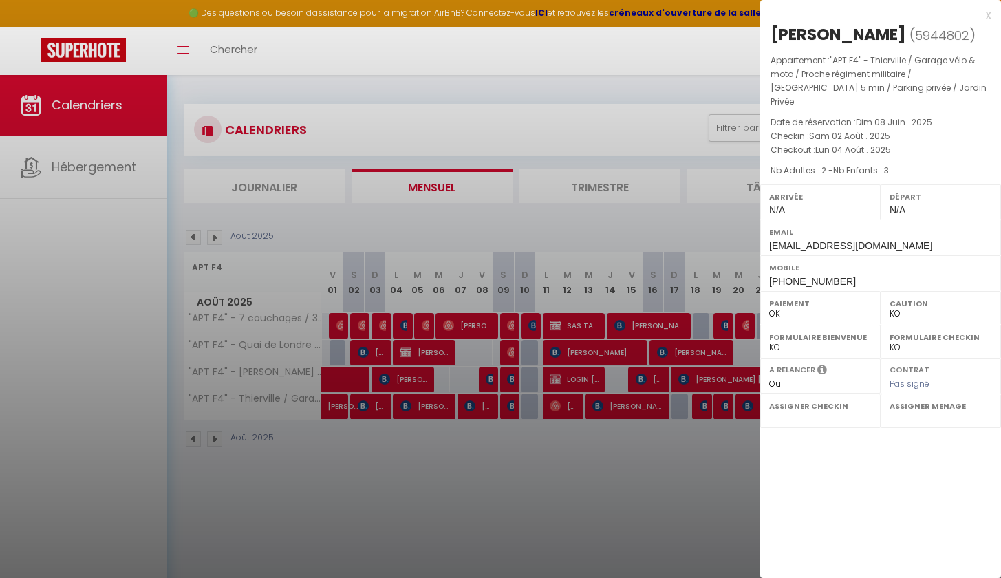
click at [431, 409] on div at bounding box center [500, 289] width 1001 height 578
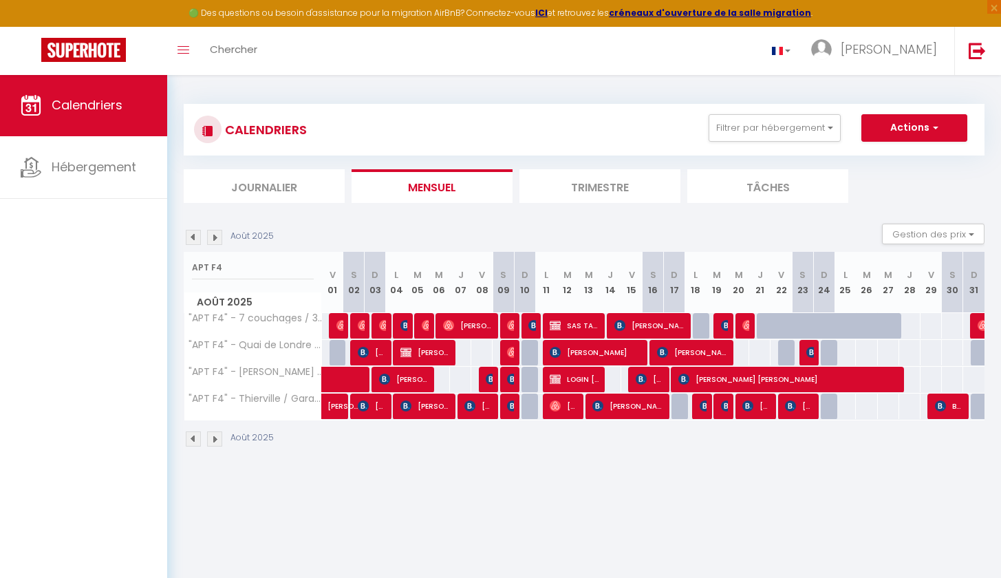
click at [431, 408] on span "[PERSON_NAME]" at bounding box center [425, 406] width 50 height 26
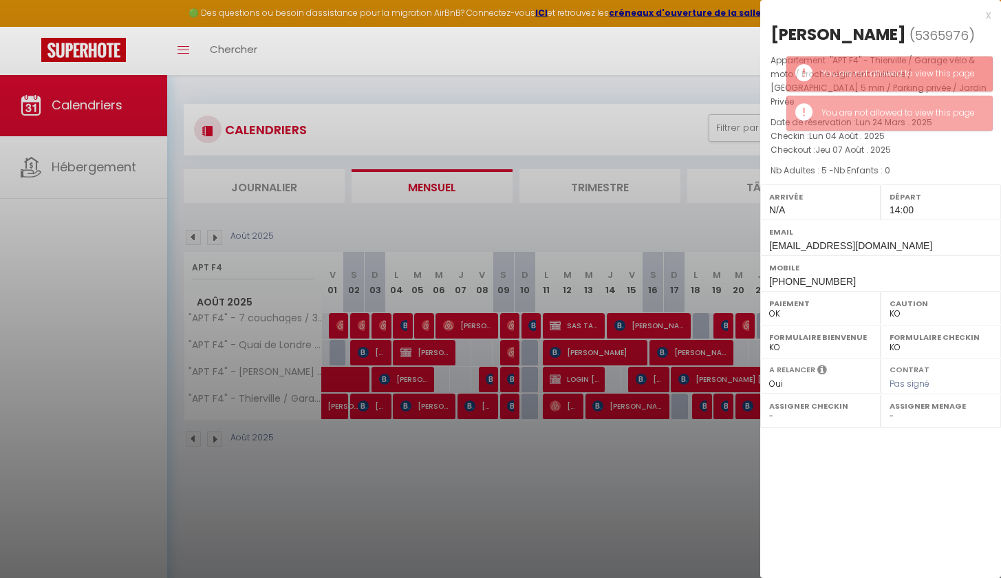
drag, startPoint x: 901, startPoint y: 32, endPoint x: 850, endPoint y: 36, distance: 51.1
click at [850, 36] on div "[PERSON_NAME]" at bounding box center [838, 34] width 136 height 22
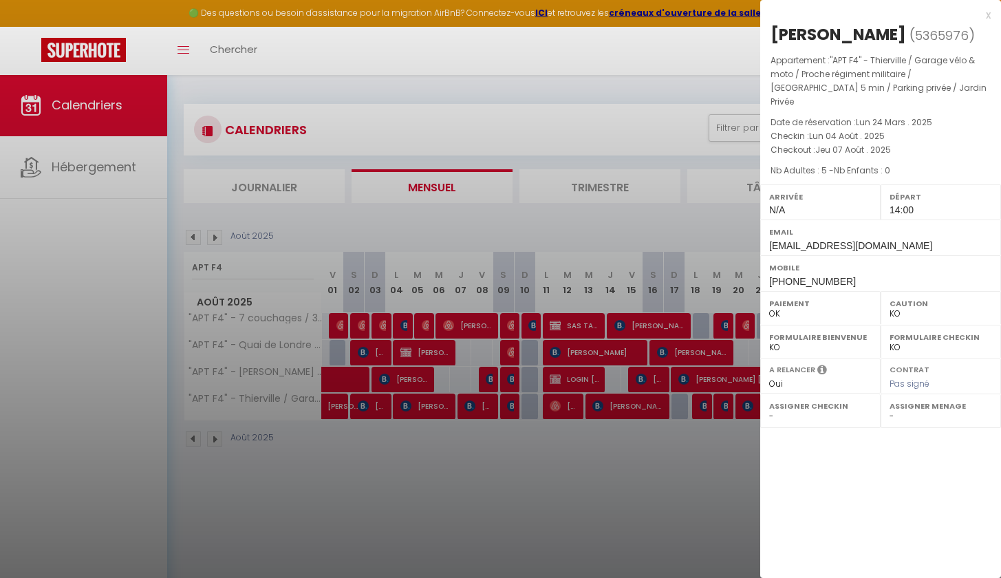
click at [491, 467] on div at bounding box center [500, 289] width 1001 height 578
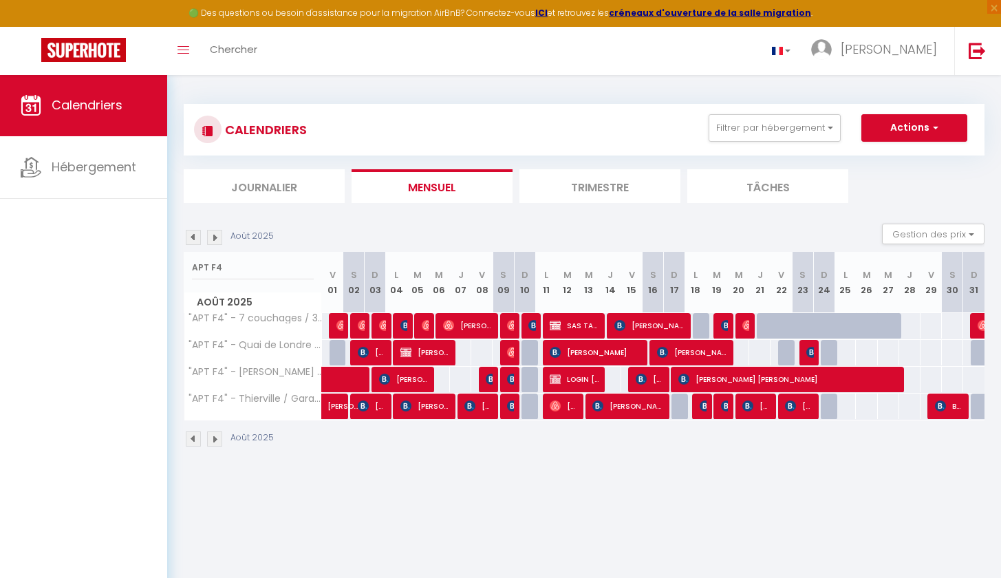
click at [479, 410] on span "[PERSON_NAME]" at bounding box center [478, 406] width 28 height 26
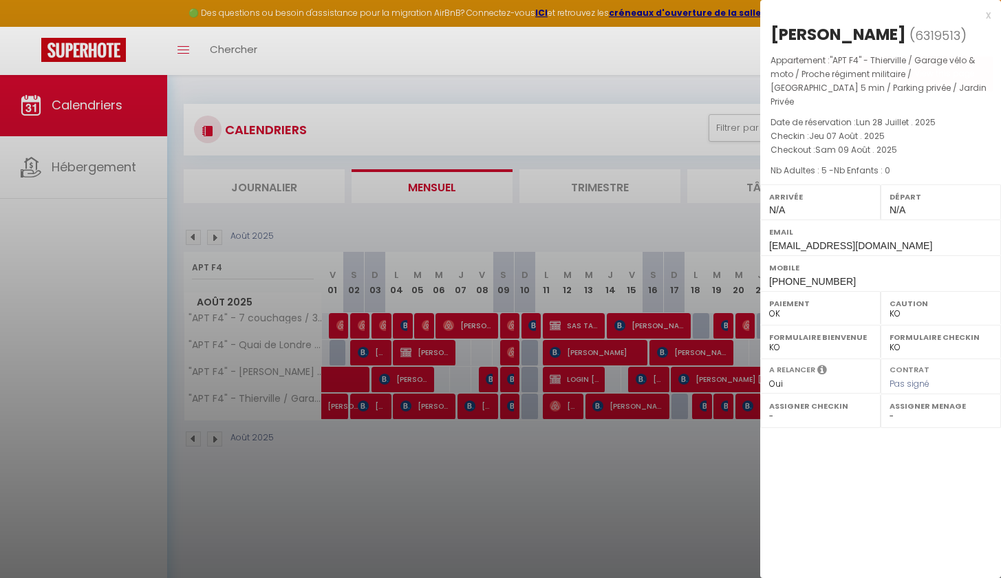
drag, startPoint x: 918, startPoint y: 34, endPoint x: 828, endPoint y: 36, distance: 89.5
click at [828, 36] on h2 "[PERSON_NAME] ( 6319513 )" at bounding box center [880, 34] width 220 height 23
click at [528, 422] on div at bounding box center [500, 289] width 1001 height 578
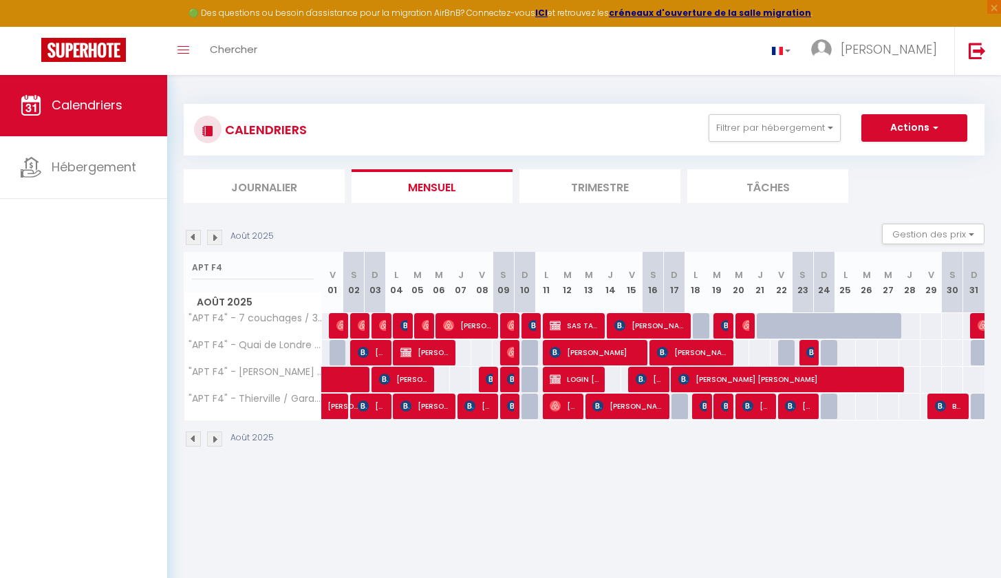
click at [504, 409] on div at bounding box center [510, 406] width 21 height 26
click at [510, 409] on img at bounding box center [512, 405] width 11 height 11
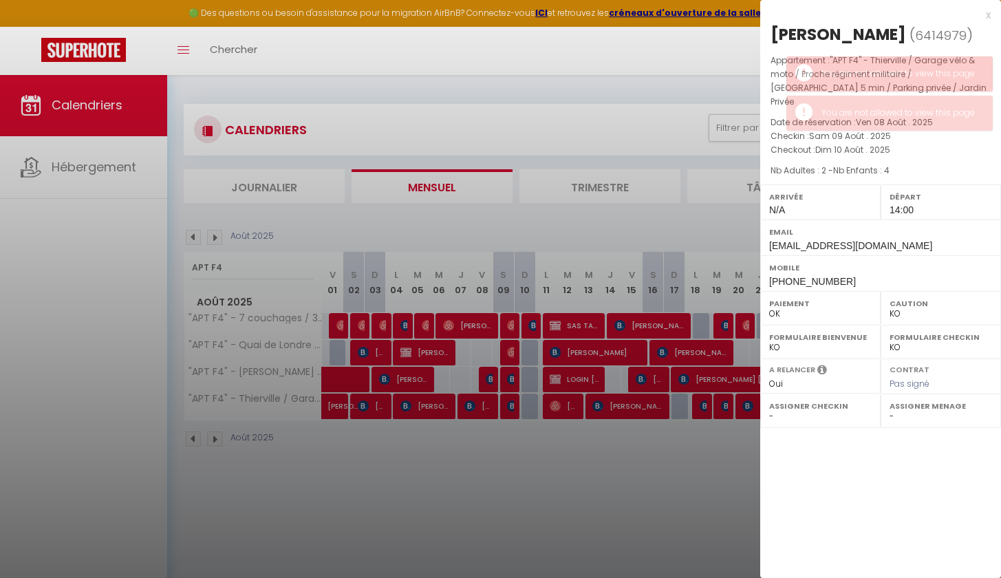
drag, startPoint x: 890, startPoint y: 27, endPoint x: 836, endPoint y: 31, distance: 54.5
click at [836, 31] on div "[PERSON_NAME]" at bounding box center [838, 34] width 136 height 22
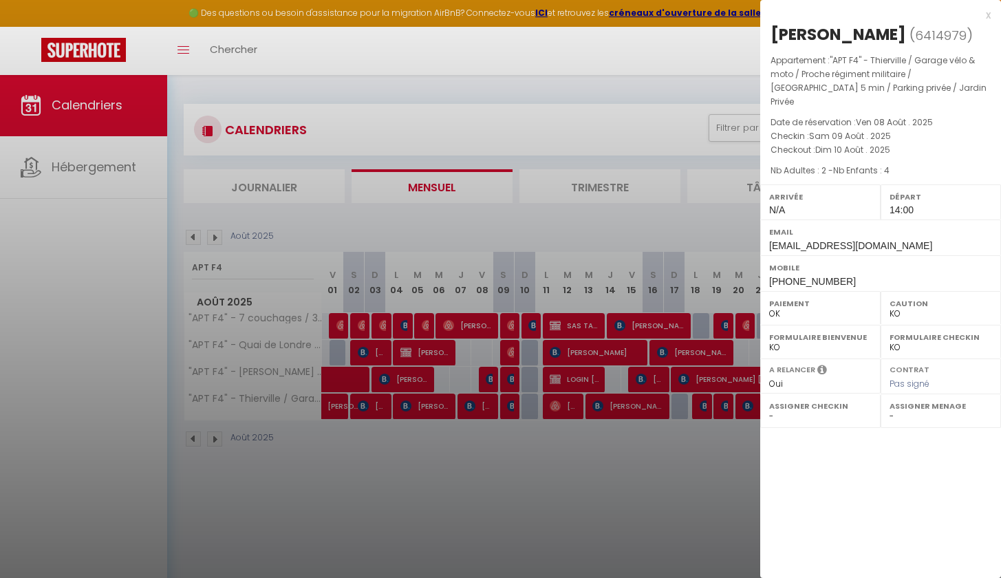
click at [585, 509] on div at bounding box center [500, 289] width 1001 height 578
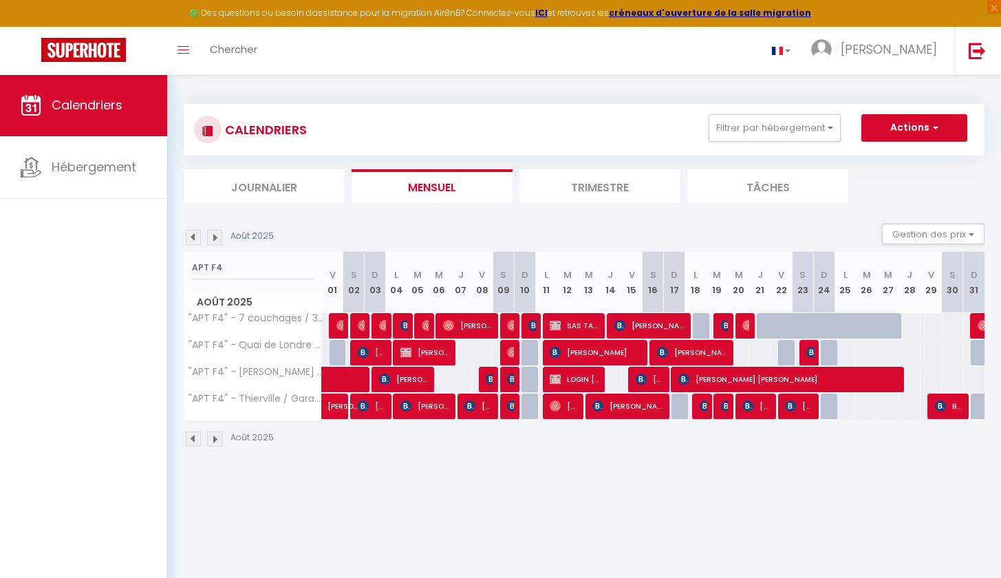
click at [563, 402] on span "[PERSON_NAME]" at bounding box center [564, 406] width 28 height 26
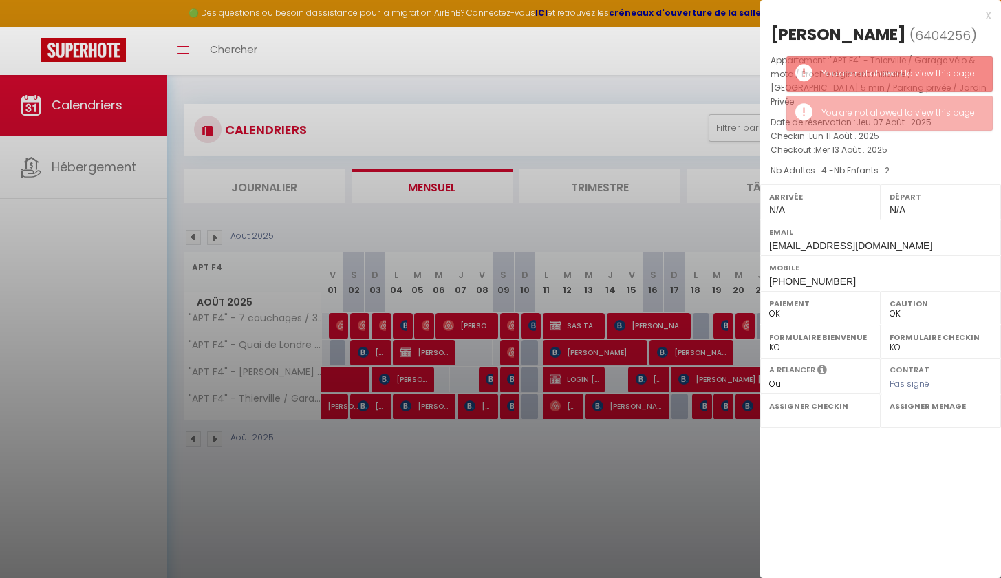
drag, startPoint x: 889, startPoint y: 34, endPoint x: 823, endPoint y: 39, distance: 65.5
click at [823, 39] on h2 "[PERSON_NAME] ( 6404256 )" at bounding box center [880, 34] width 220 height 23
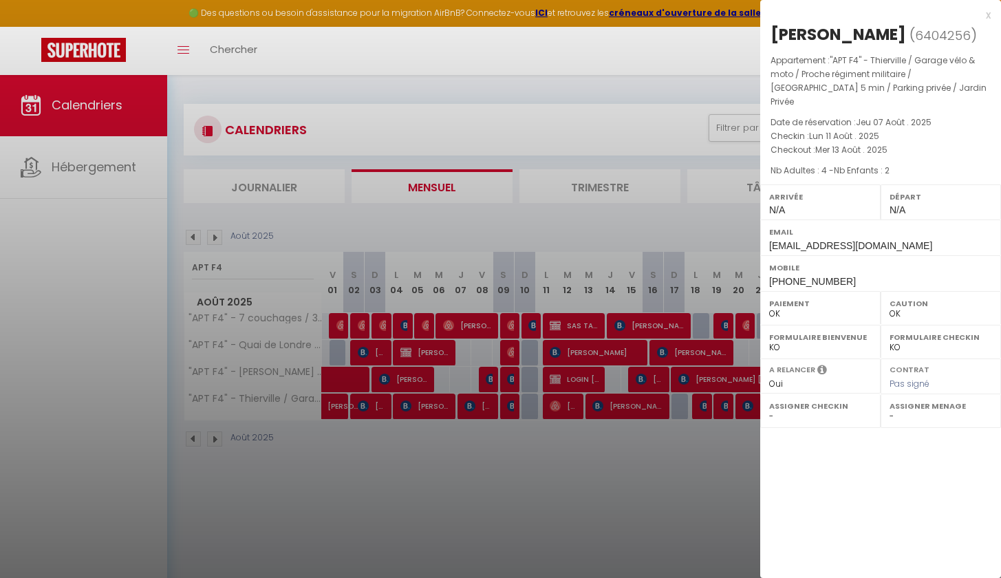
click at [328, 487] on div at bounding box center [500, 289] width 1001 height 578
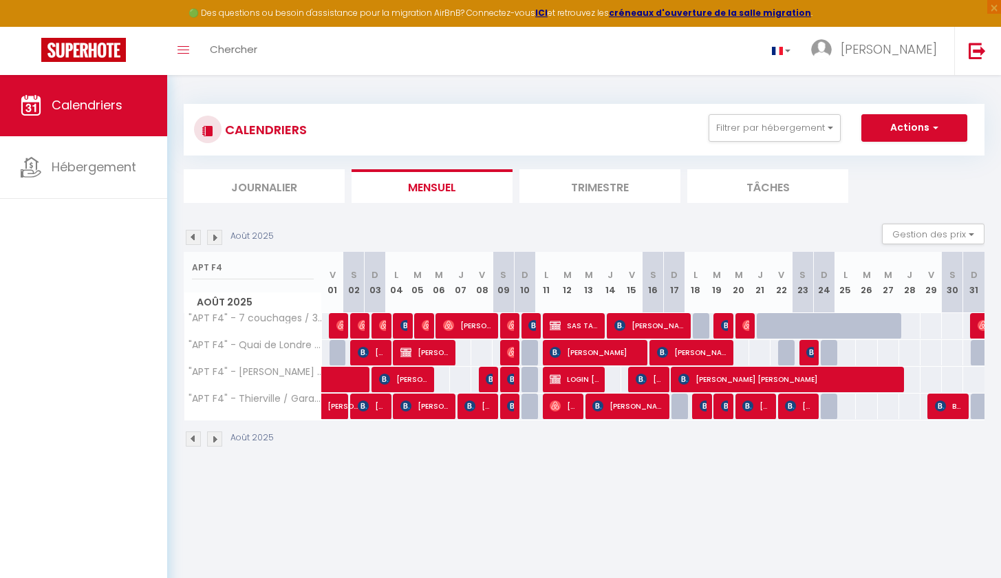
click at [373, 405] on span "[PERSON_NAME]" at bounding box center [372, 406] width 28 height 26
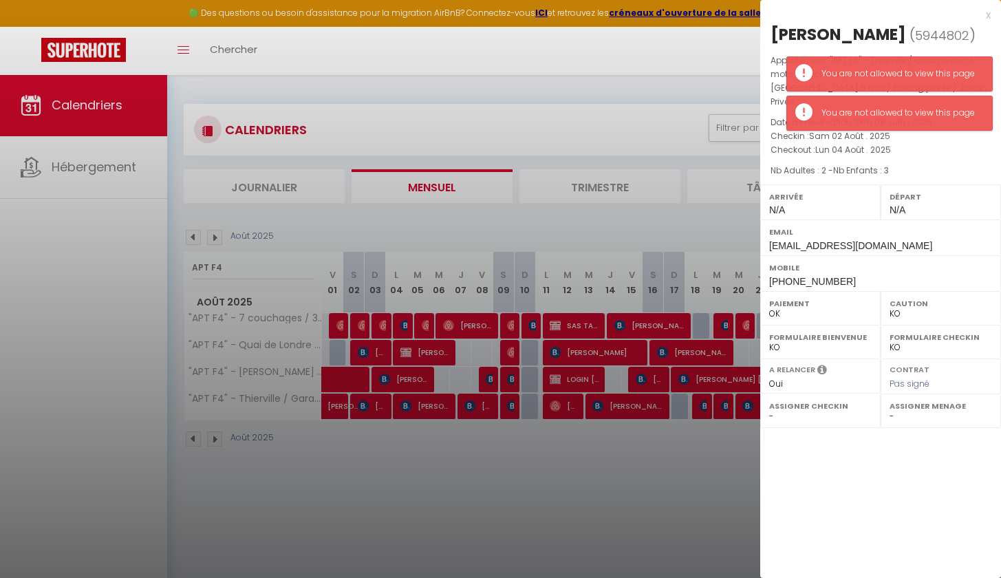
click at [433, 403] on div at bounding box center [500, 289] width 1001 height 578
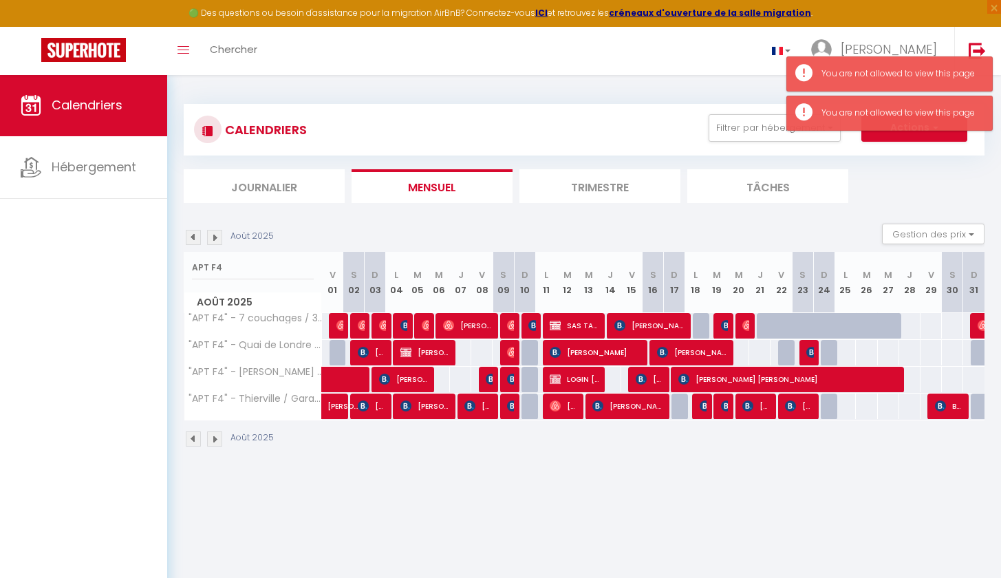
click at [433, 404] on span "[PERSON_NAME]" at bounding box center [425, 406] width 50 height 26
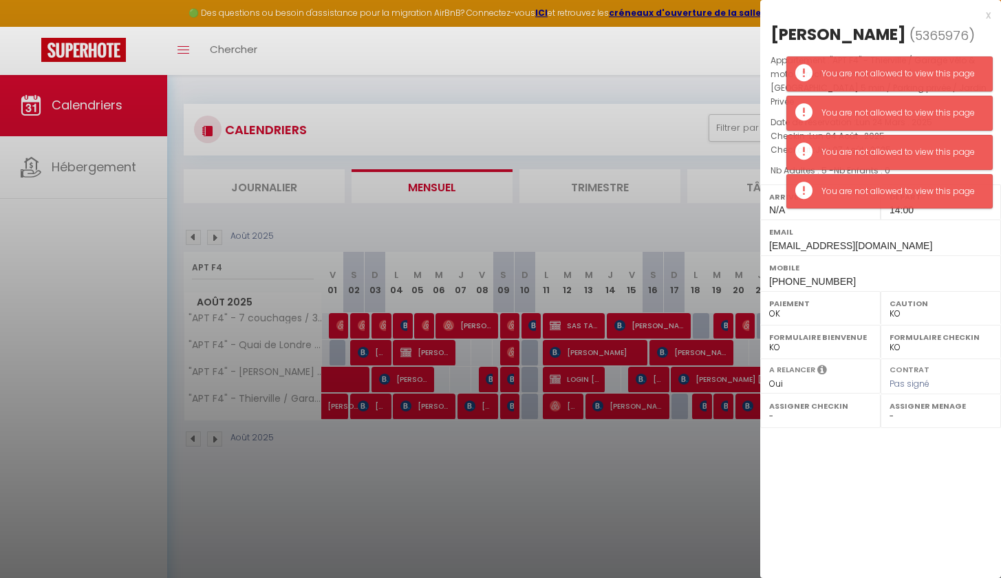
click at [476, 409] on div at bounding box center [500, 289] width 1001 height 578
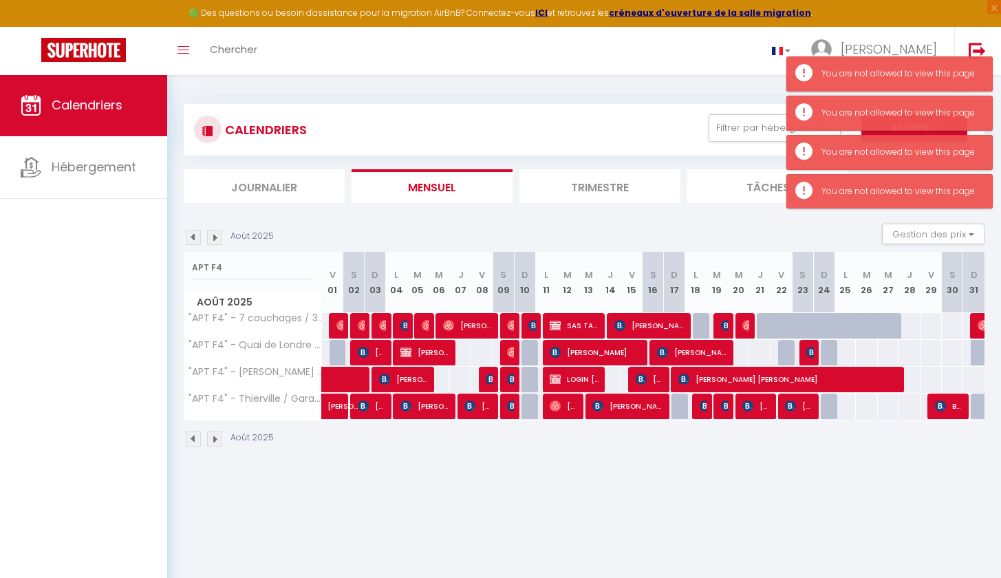
click at [476, 409] on span "[PERSON_NAME]" at bounding box center [478, 406] width 28 height 26
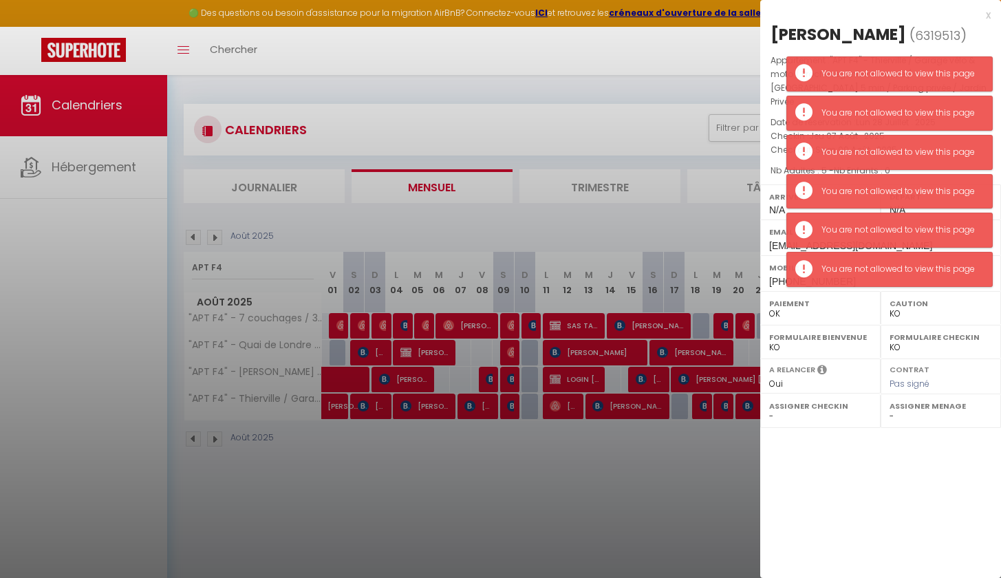
click at [492, 459] on div at bounding box center [500, 289] width 1001 height 578
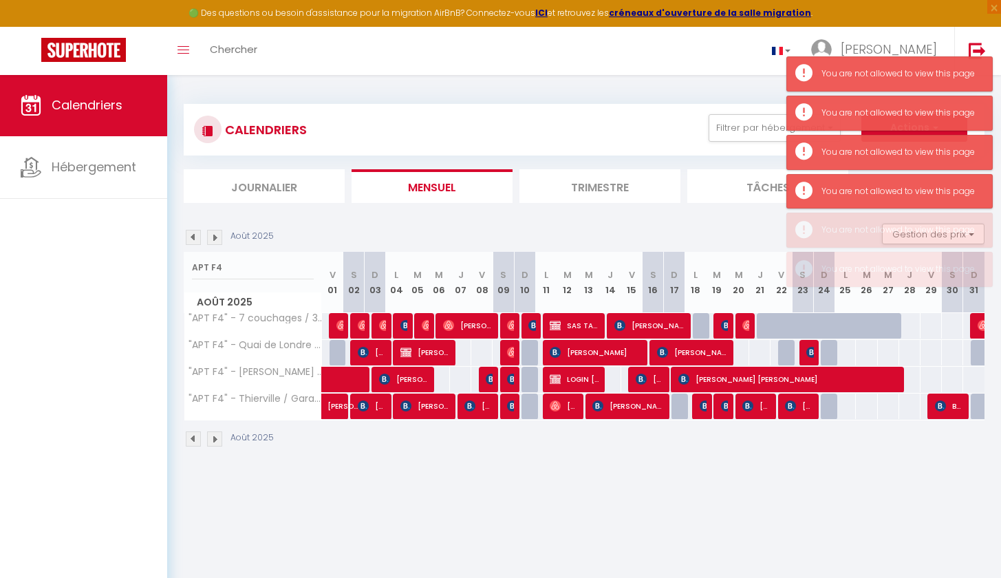
click at [509, 411] on img at bounding box center [512, 405] width 11 height 11
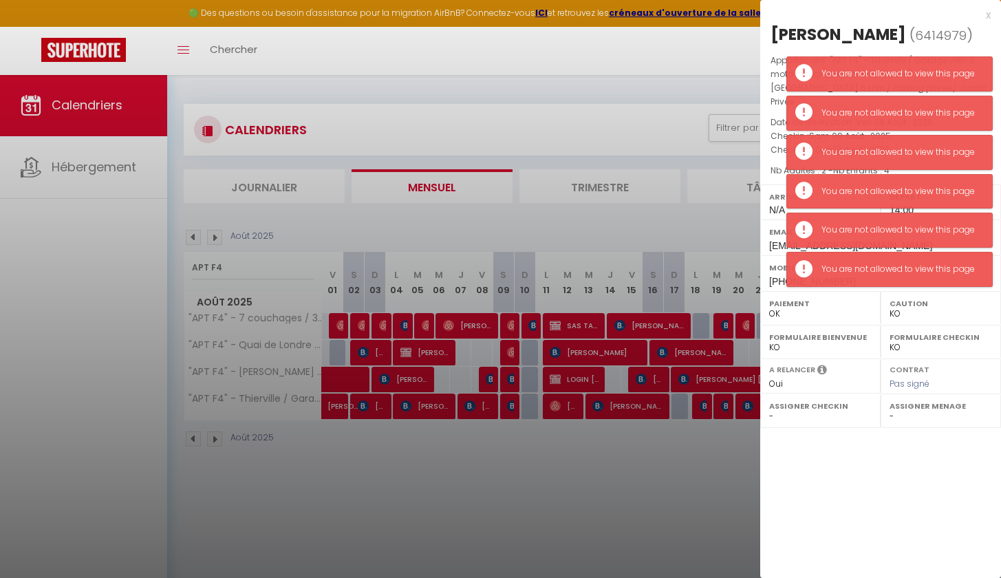
click at [510, 423] on div at bounding box center [500, 289] width 1001 height 578
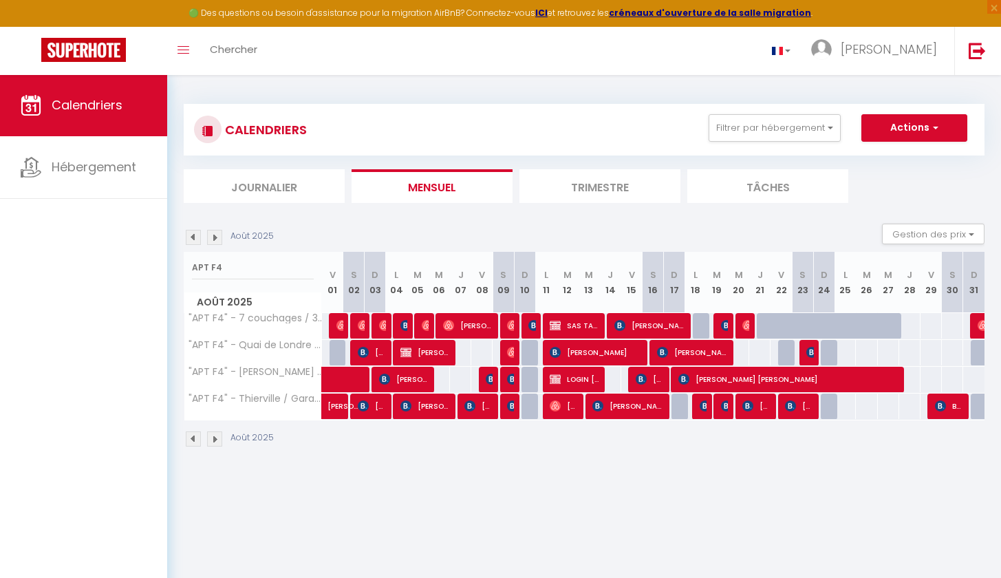
click at [564, 410] on span "[PERSON_NAME]" at bounding box center [564, 406] width 28 height 26
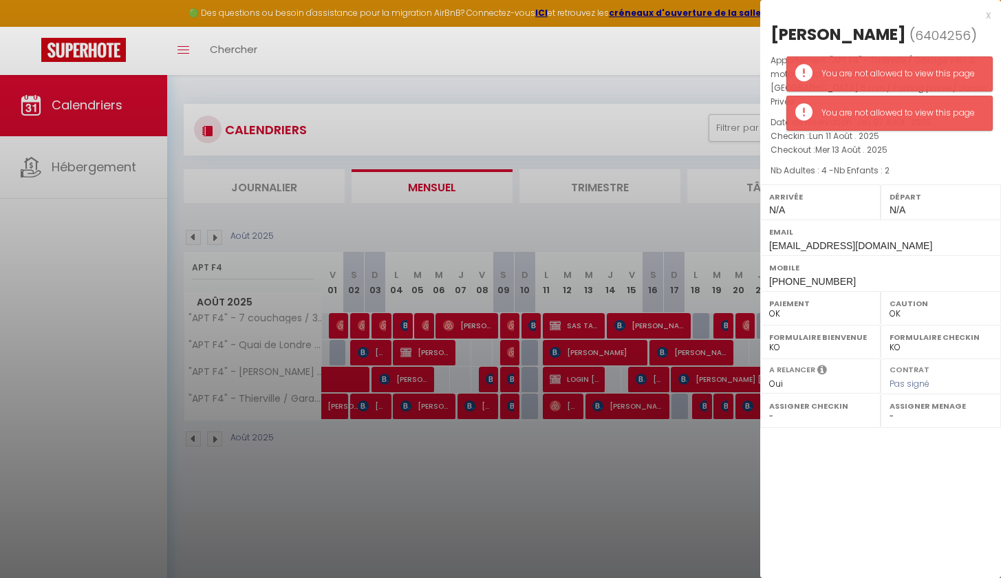
click at [509, 406] on div at bounding box center [500, 289] width 1001 height 578
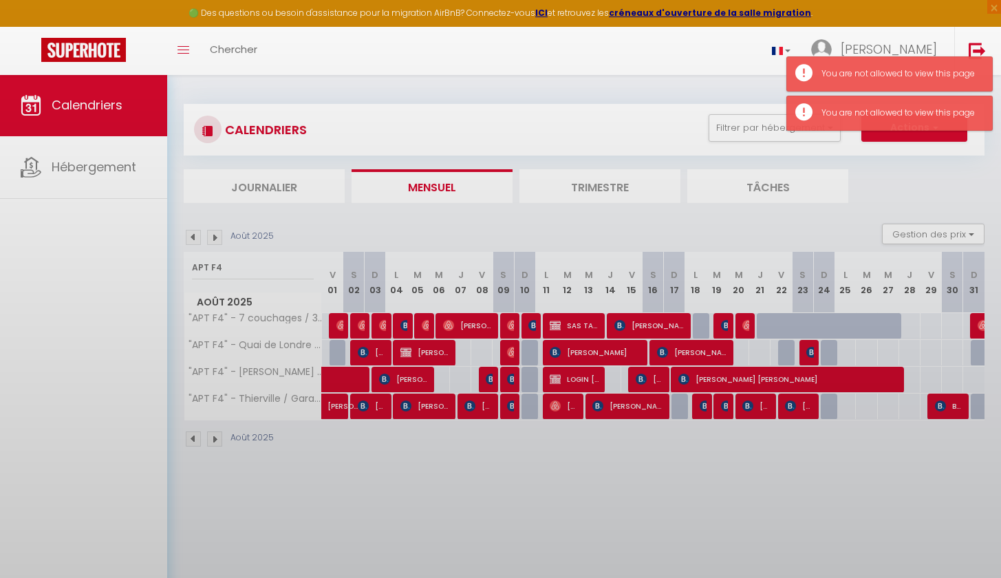
click at [509, 406] on body "🟢 Des questions ou besoin d'assistance pour la migration AirBnB? Connectez-vous…" at bounding box center [500, 363] width 1001 height 578
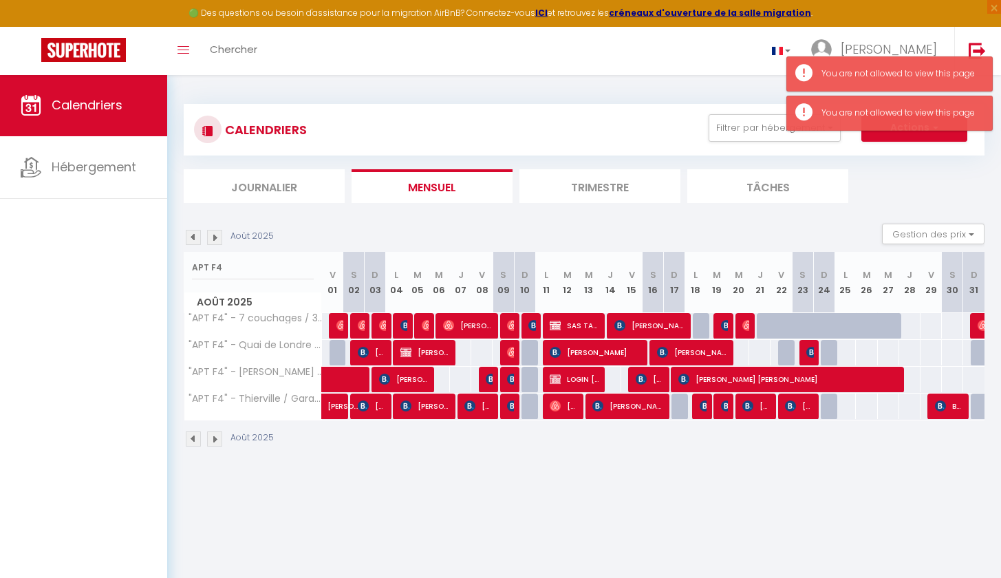
click at [509, 406] on img at bounding box center [512, 405] width 11 height 11
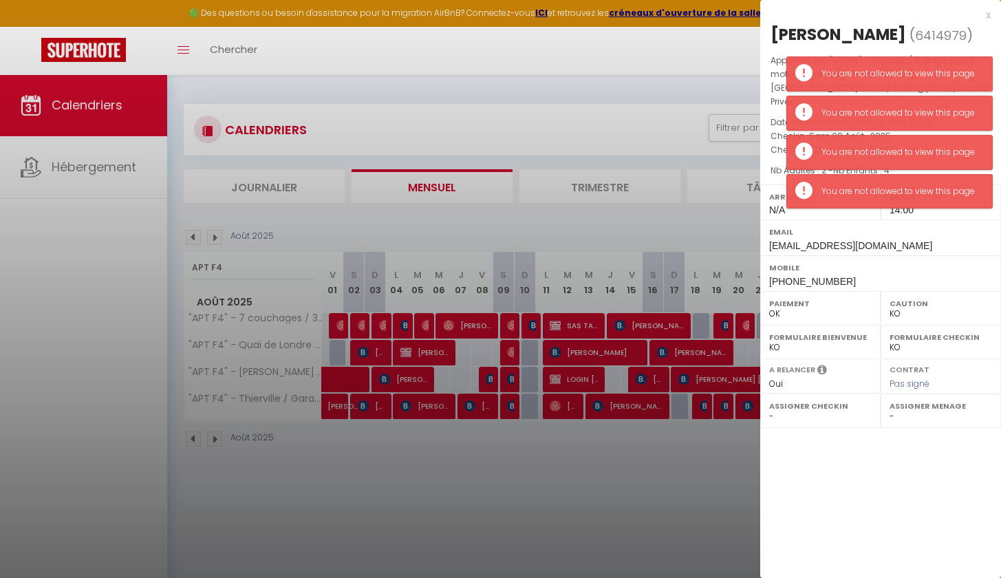
click at [567, 402] on div at bounding box center [500, 289] width 1001 height 578
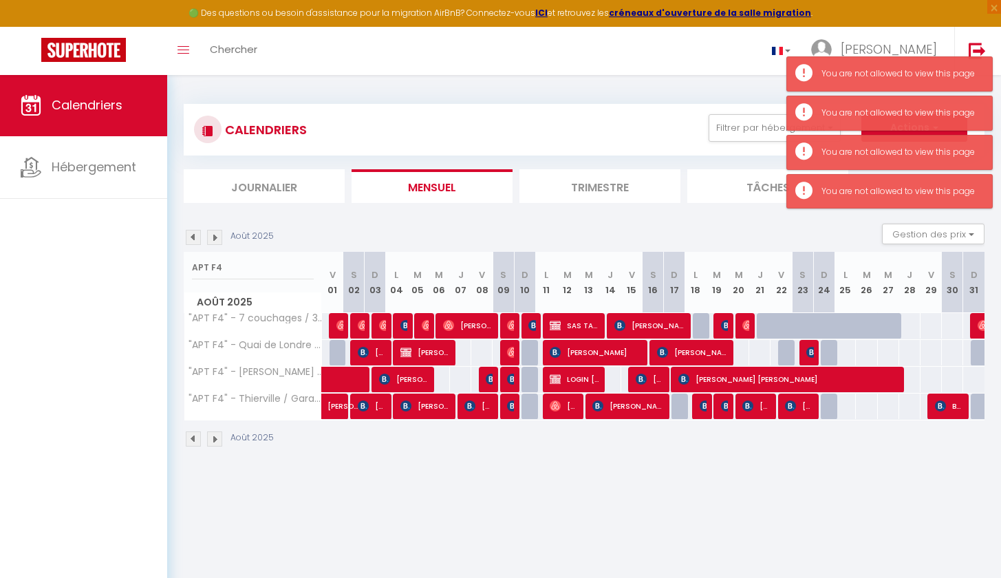
click at [563, 404] on span "[PERSON_NAME]" at bounding box center [564, 406] width 28 height 26
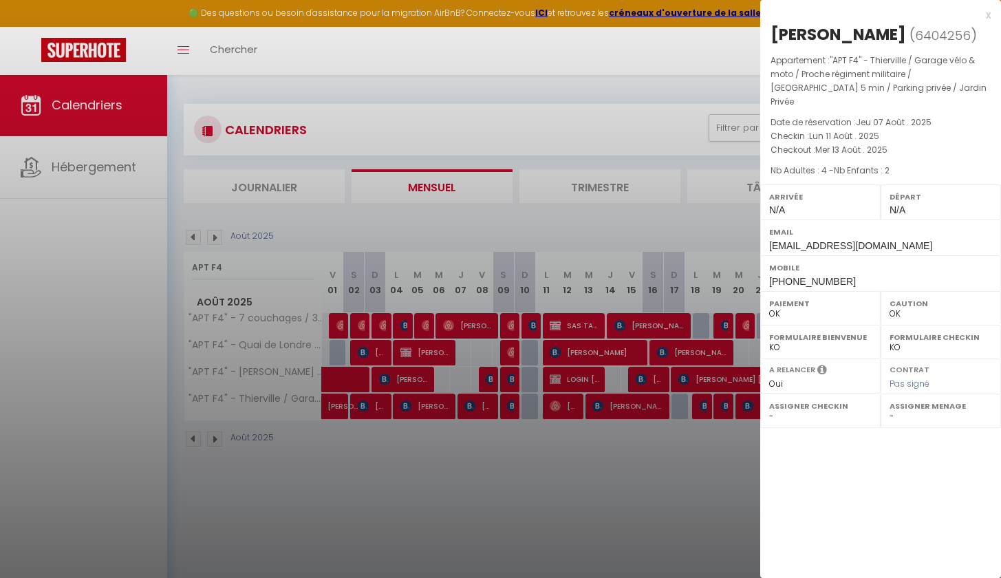
click at [616, 434] on div at bounding box center [500, 289] width 1001 height 578
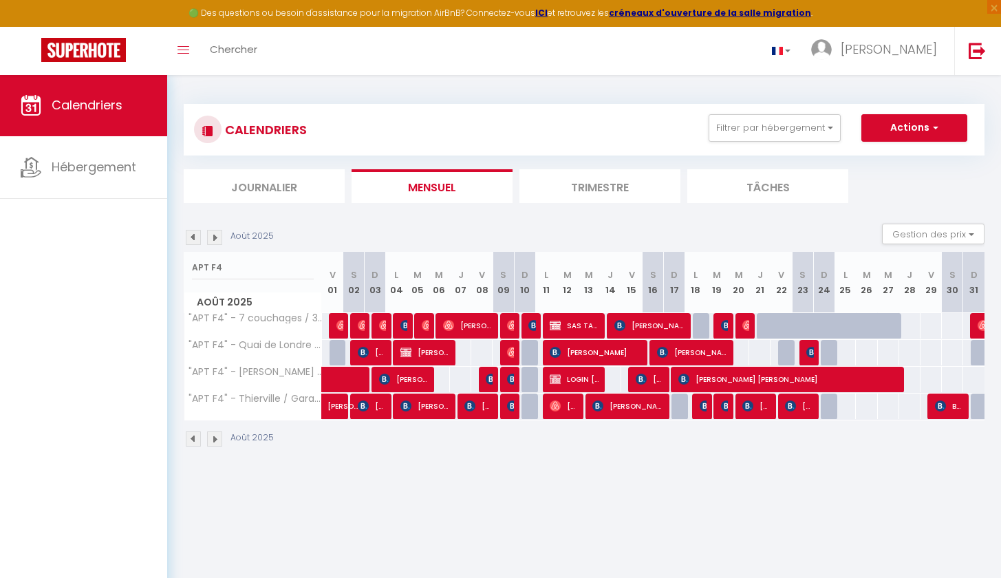
click at [621, 410] on span "[PERSON_NAME]" at bounding box center [627, 406] width 71 height 26
select select "KO"
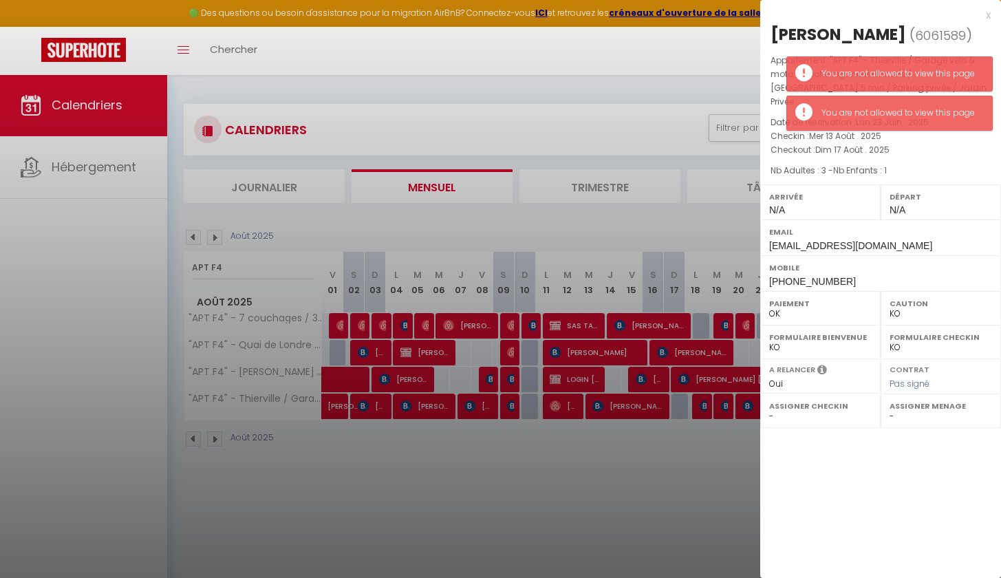
drag, startPoint x: 860, startPoint y: 34, endPoint x: 821, endPoint y: 33, distance: 39.2
click at [821, 33] on h2 "[PERSON_NAME] ( 6061589 )" at bounding box center [880, 34] width 220 height 23
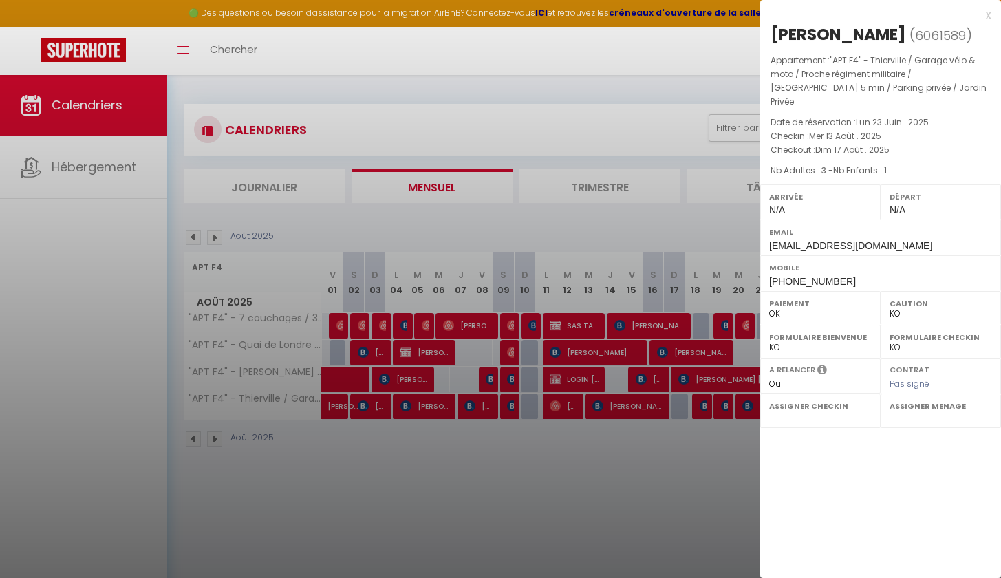
click at [553, 473] on div at bounding box center [500, 289] width 1001 height 578
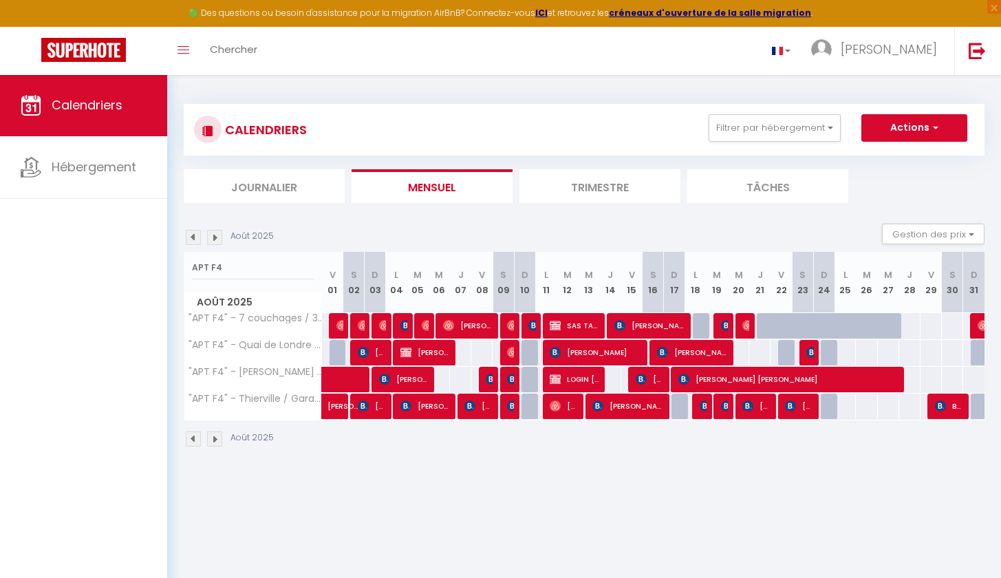
click at [704, 407] on img at bounding box center [705, 405] width 11 height 11
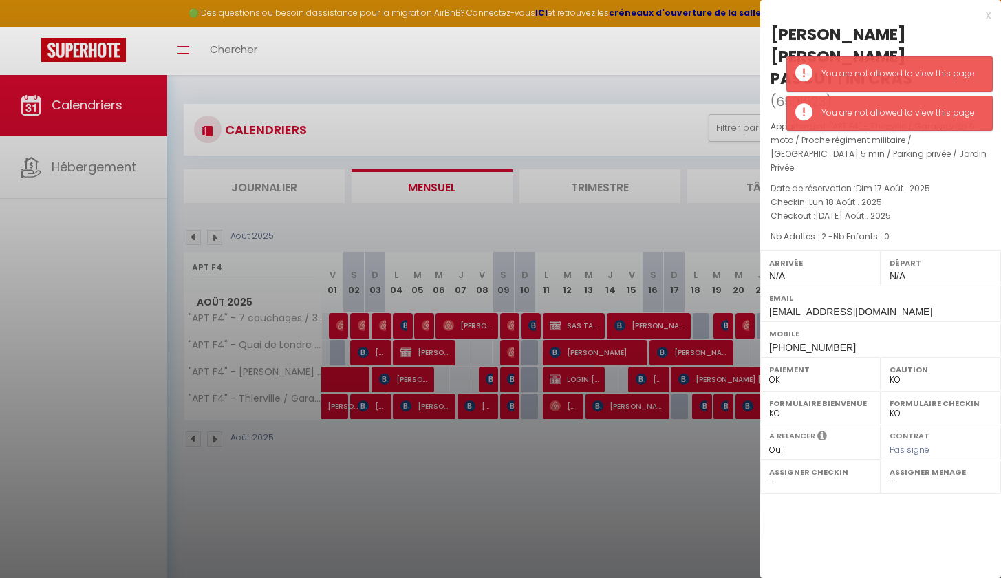
click at [842, 49] on div "[PERSON_NAME] [PERSON_NAME] PASCUTTINI CRAS" at bounding box center [880, 56] width 220 height 66
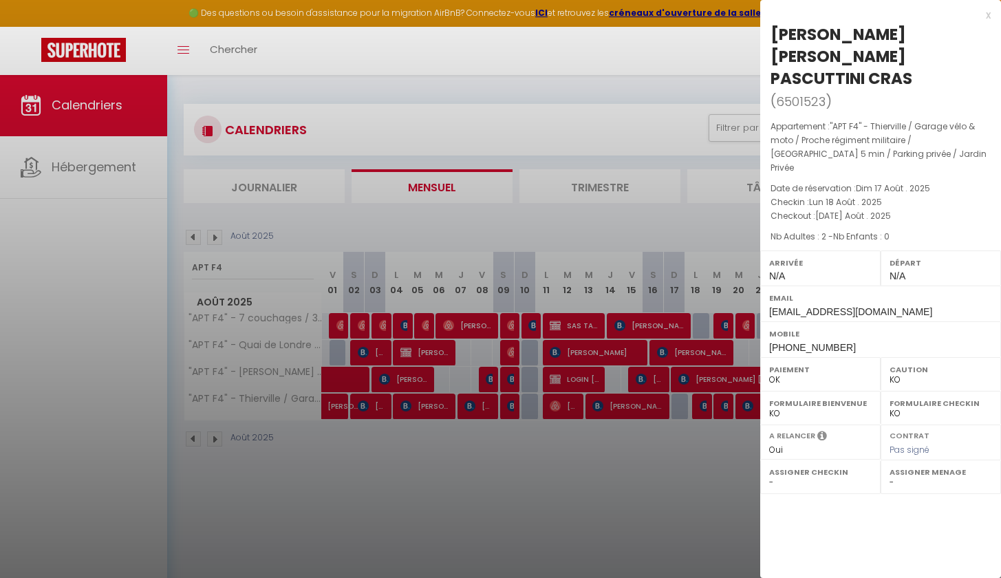
drag, startPoint x: 836, startPoint y: 50, endPoint x: 895, endPoint y: 31, distance: 61.3
click at [895, 31] on div "[PERSON_NAME] [PERSON_NAME] PASCUTTINI CRAS" at bounding box center [880, 56] width 220 height 66
click at [632, 429] on div at bounding box center [500, 289] width 1001 height 578
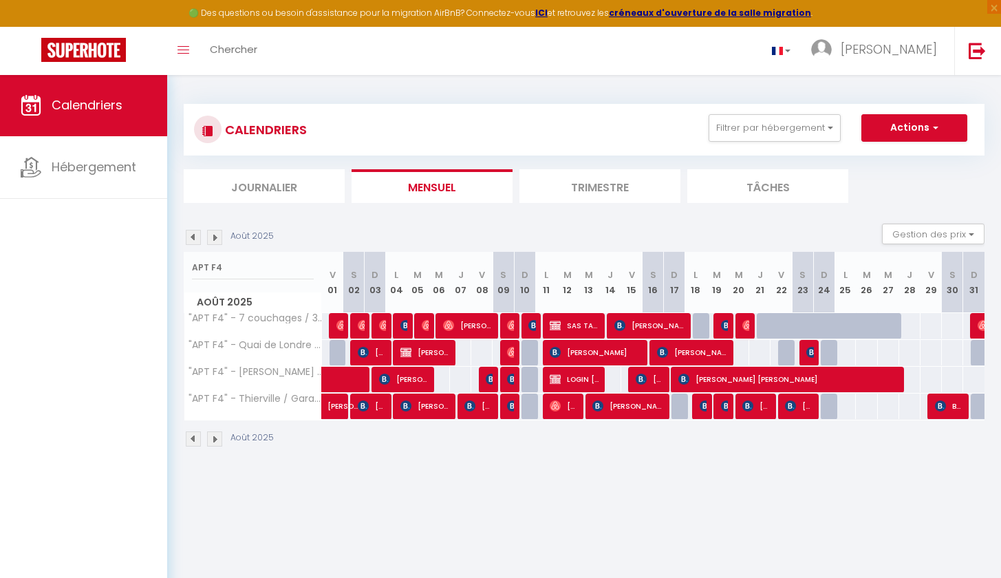
click at [728, 407] on img at bounding box center [726, 405] width 11 height 11
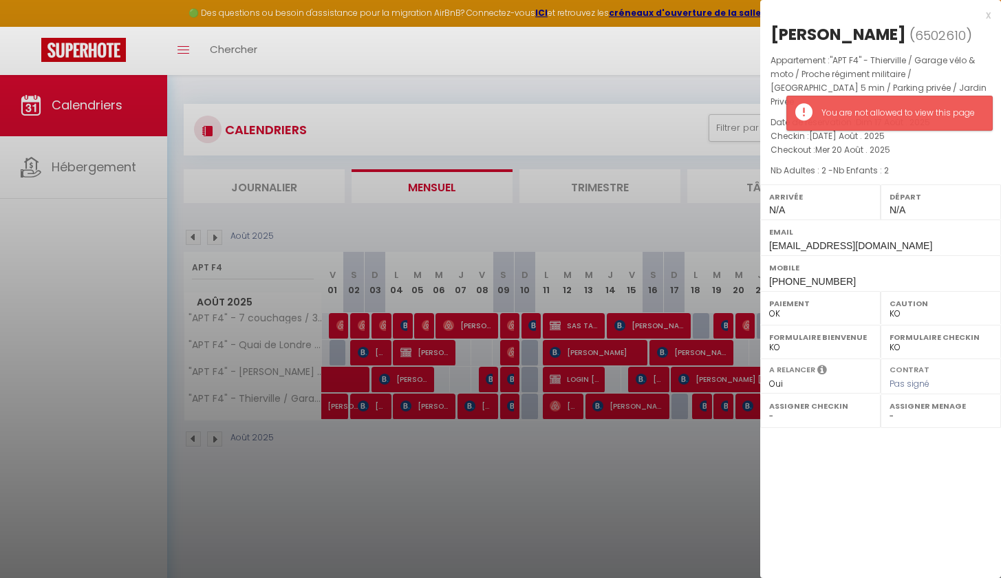
drag, startPoint x: 944, startPoint y: 34, endPoint x: 822, endPoint y: 30, distance: 122.5
click at [822, 30] on h2 "[PERSON_NAME] ( 6502610 )" at bounding box center [880, 34] width 220 height 23
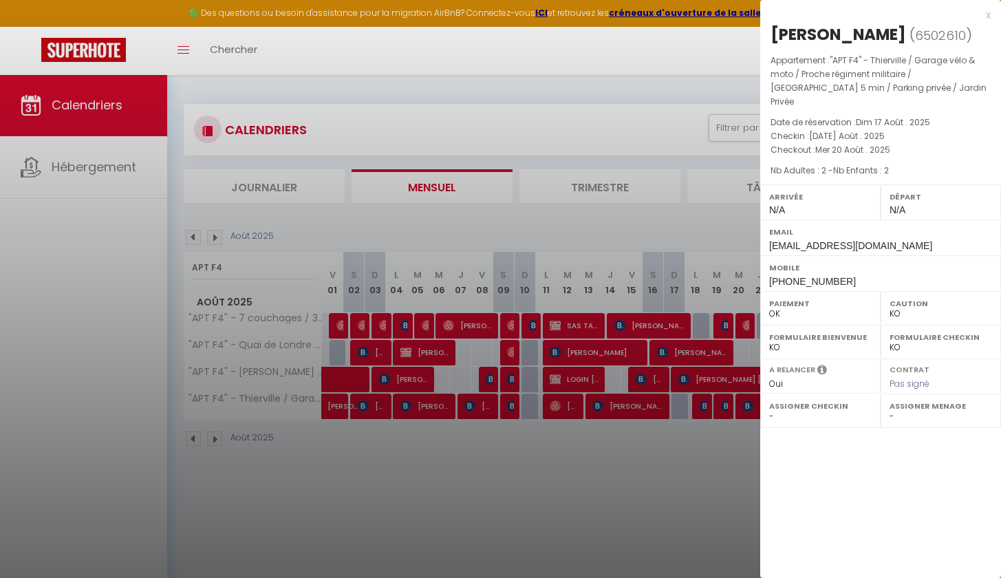
click at [699, 433] on div at bounding box center [500, 289] width 1001 height 578
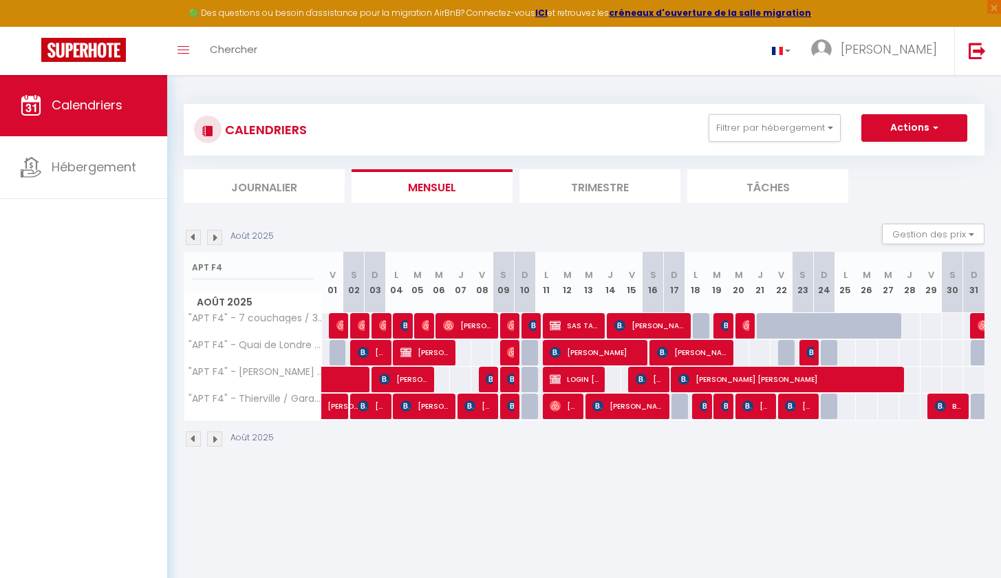
click at [750, 407] on img at bounding box center [747, 405] width 11 height 11
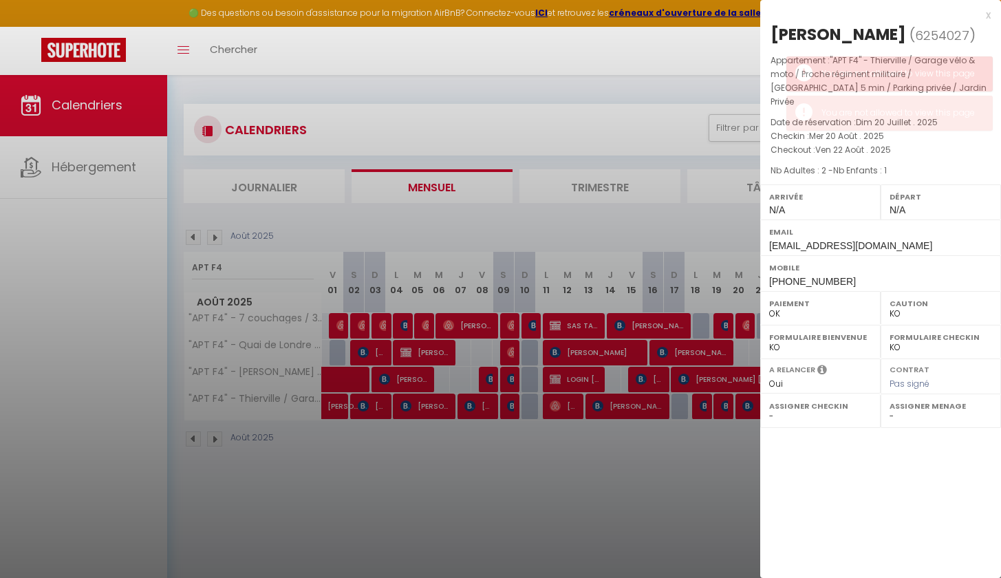
drag, startPoint x: 880, startPoint y: 32, endPoint x: 804, endPoint y: 34, distance: 75.7
click at [805, 35] on div "[PERSON_NAME]" at bounding box center [838, 34] width 136 height 22
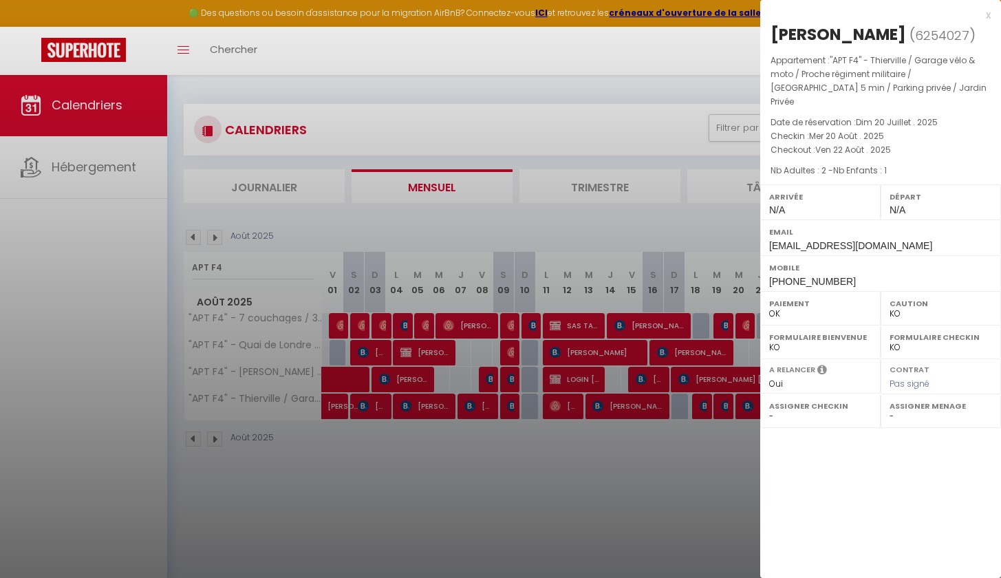
click at [707, 447] on div at bounding box center [500, 289] width 1001 height 578
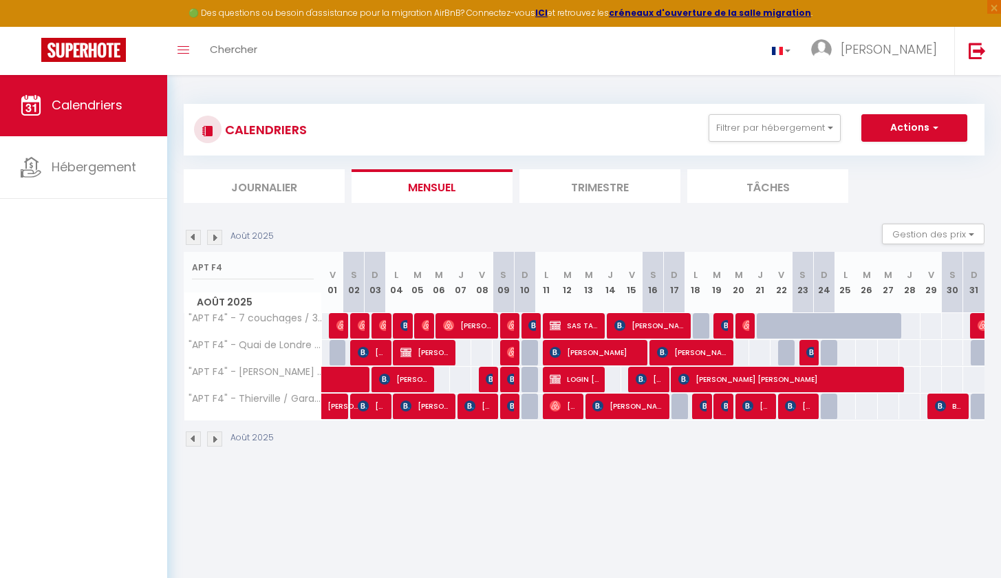
click at [788, 404] on img at bounding box center [790, 405] width 11 height 11
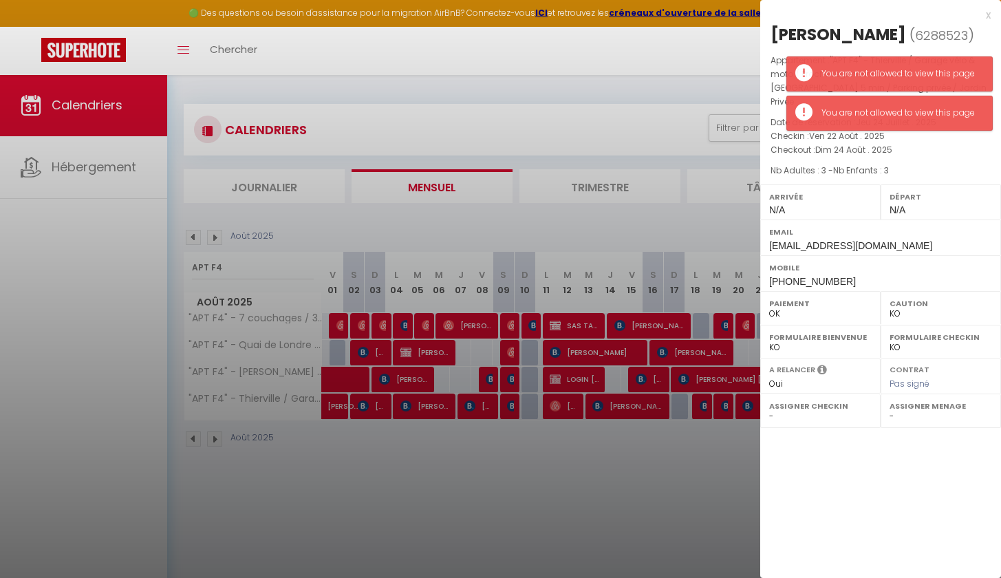
drag, startPoint x: 920, startPoint y: 28, endPoint x: 864, endPoint y: 30, distance: 55.8
click at [864, 30] on div "[PERSON_NAME]" at bounding box center [838, 34] width 136 height 22
click at [885, 164] on span "Nb Enfants : 3" at bounding box center [861, 170] width 56 height 12
click at [893, 108] on div "You are not allowed to view this page" at bounding box center [899, 113] width 157 height 13
click at [907, 71] on div "You are not allowed to view this page" at bounding box center [899, 73] width 157 height 13
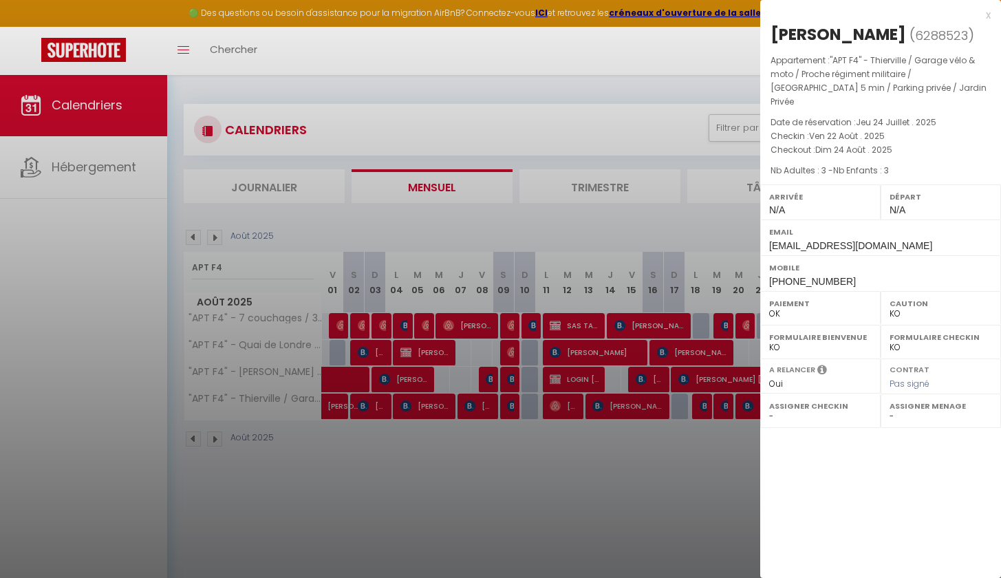
click at [704, 499] on div at bounding box center [500, 289] width 1001 height 578
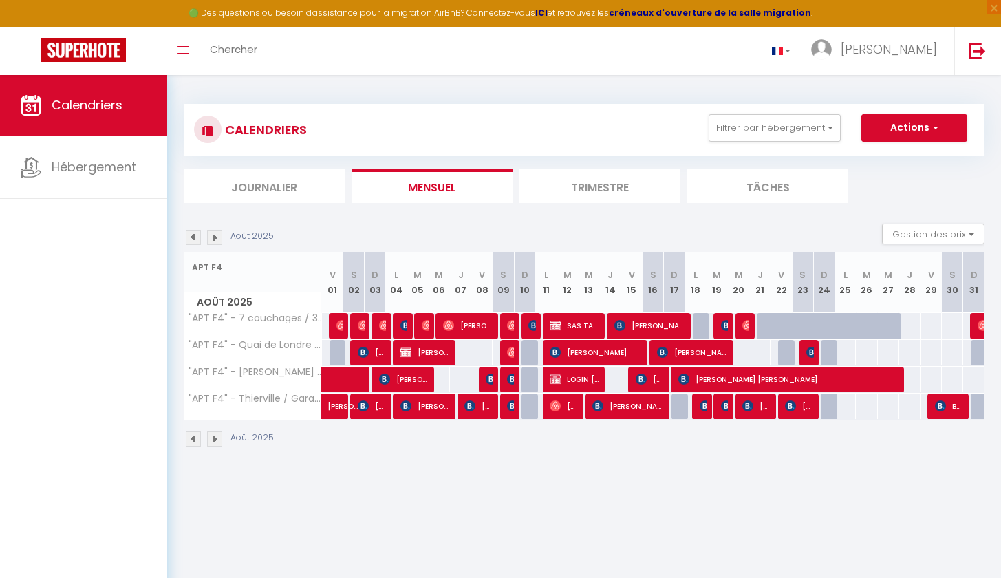
click at [943, 407] on img at bounding box center [940, 405] width 11 height 11
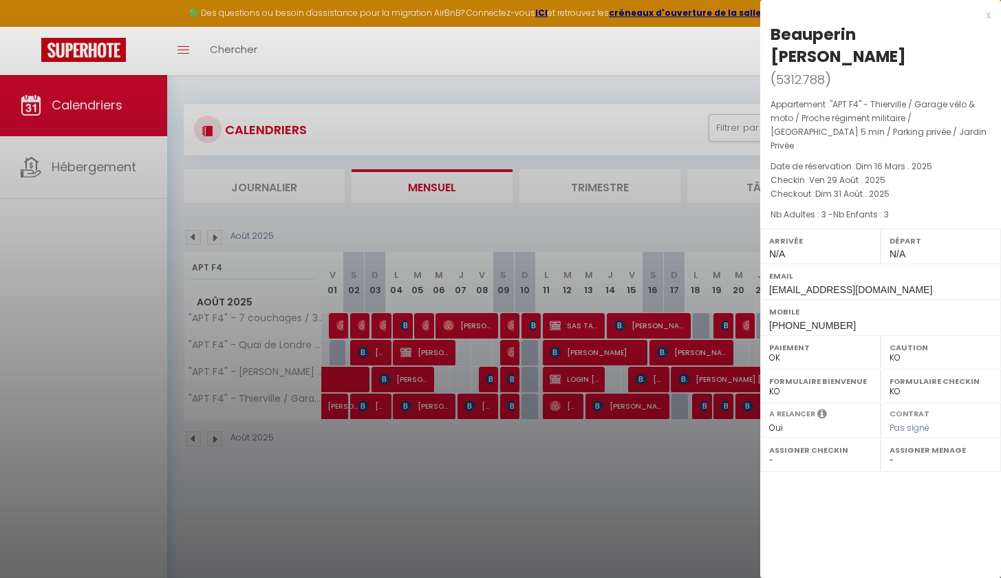
drag, startPoint x: 855, startPoint y: 30, endPoint x: 770, endPoint y: 26, distance: 85.4
click at [770, 26] on div "Beauperin [PERSON_NAME] ( 5312788 ) Appartement : "APT F4" - Thierville / Garag…" at bounding box center [880, 179] width 241 height 312
click at [430, 446] on div at bounding box center [500, 289] width 1001 height 578
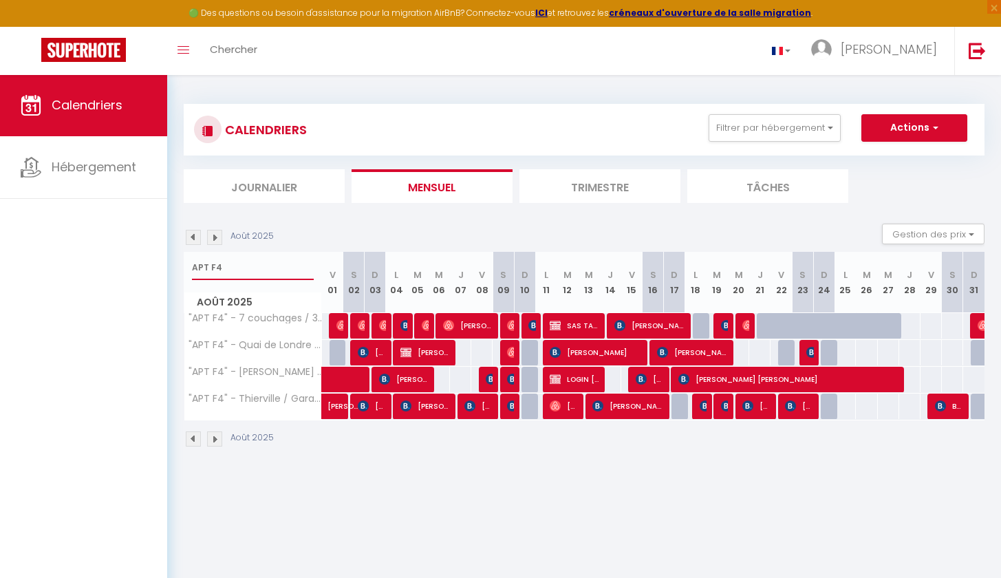
drag, startPoint x: 259, startPoint y: 261, endPoint x: 177, endPoint y: 257, distance: 81.3
click at [177, 257] on div "CALENDRIERS Filtrer par hébergement Tous "MAISON F3" - Gîte embarqué / Jardin p…" at bounding box center [584, 275] width 834 height 403
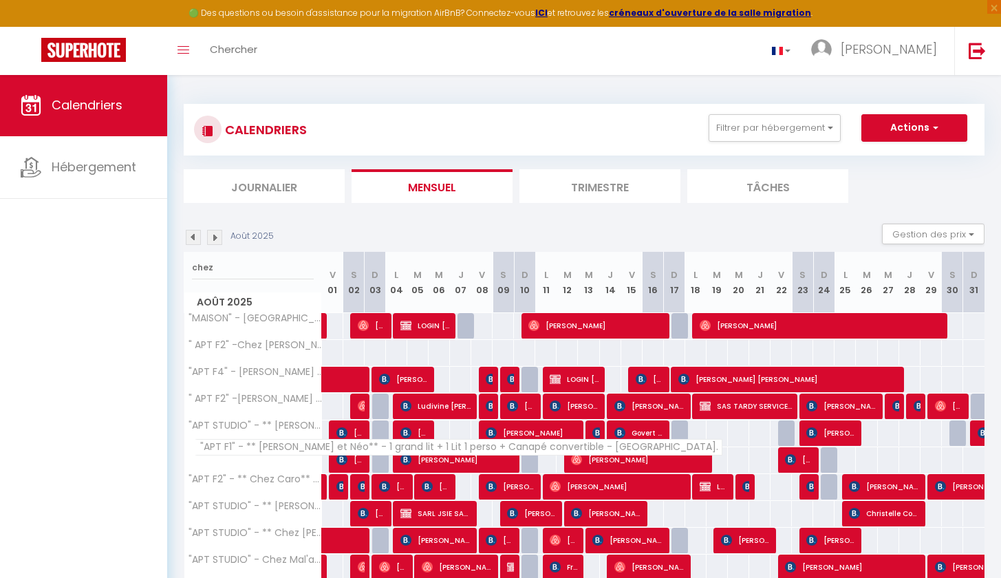
click at [281, 455] on span ""APT F1" - ** [PERSON_NAME] et Néo** - 1 grand lit + 1 Lit 1 perso + Canapé con…" at bounding box center [459, 447] width 528 height 17
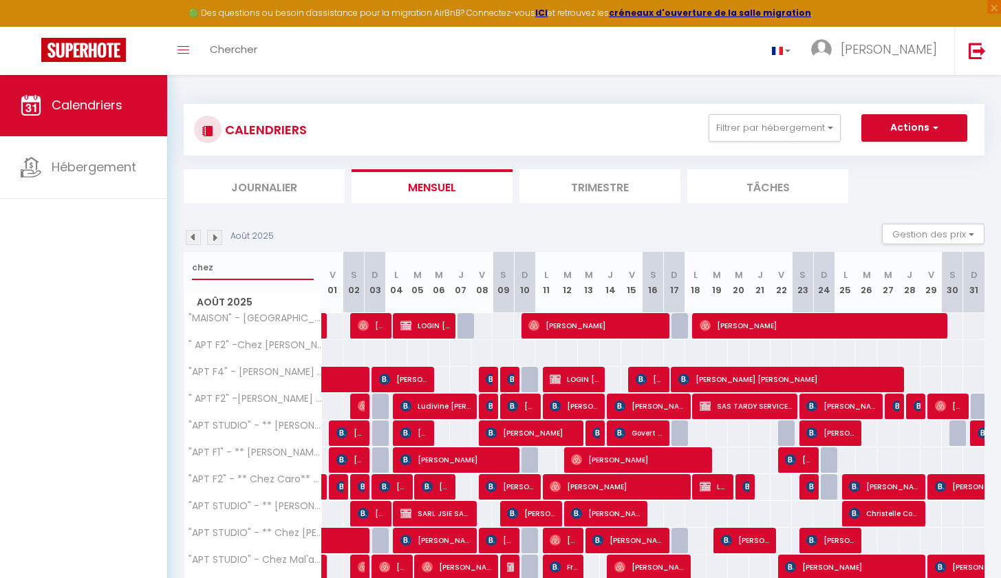
click at [260, 272] on input "chez" at bounding box center [253, 267] width 122 height 25
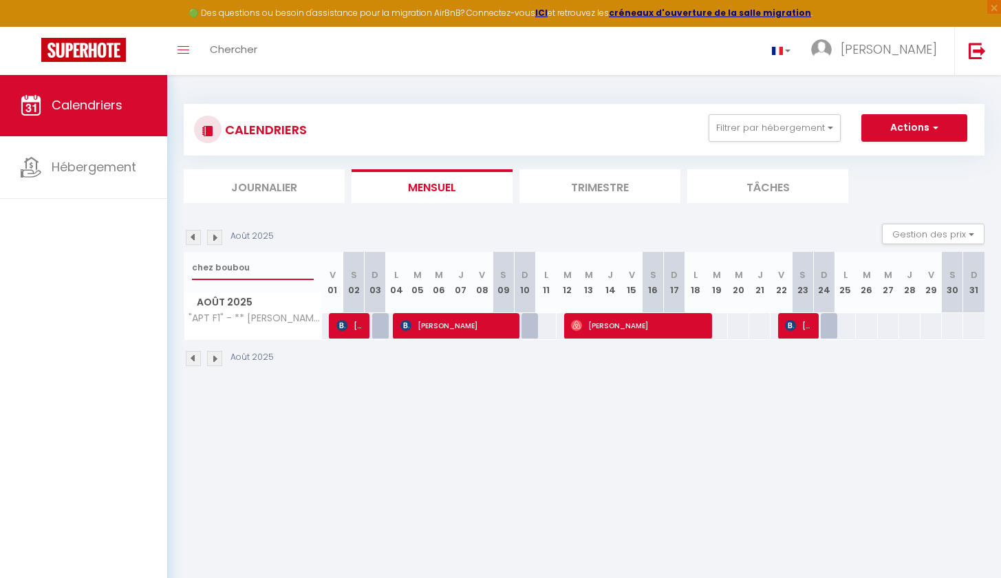
type input "chez boubou"
click at [350, 336] on span "[PERSON_NAME]" at bounding box center [350, 325] width 28 height 26
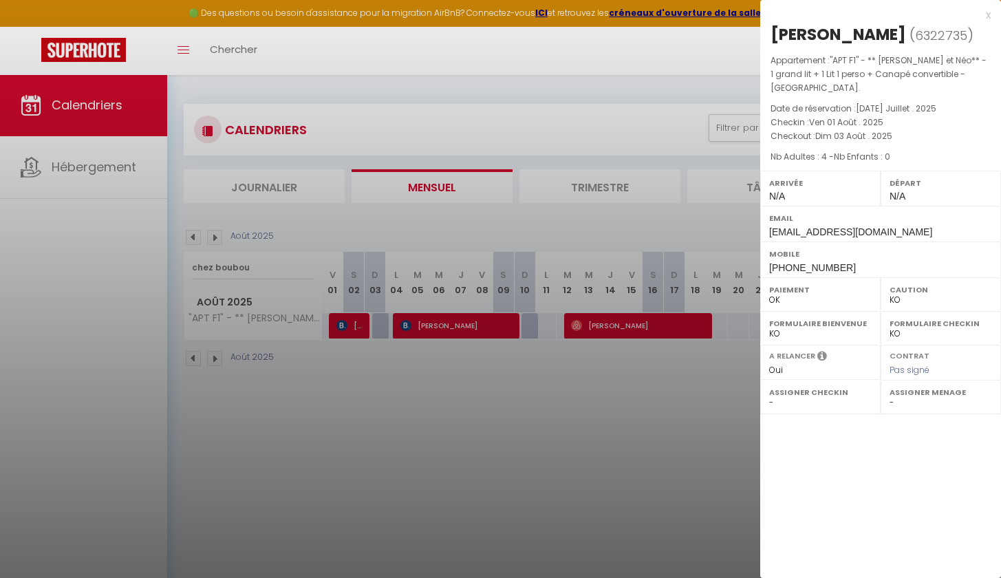
click at [486, 487] on div at bounding box center [500, 289] width 1001 height 578
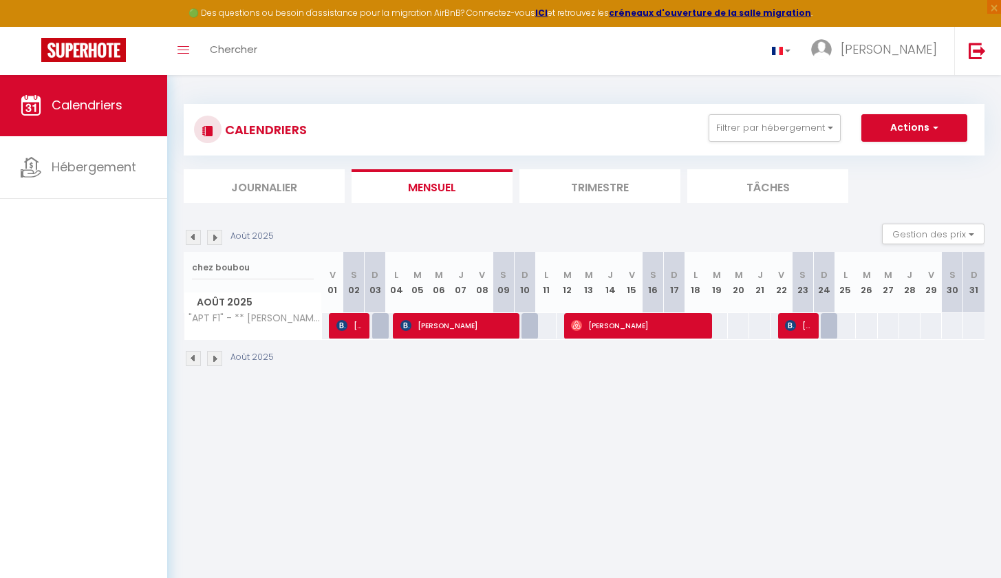
click at [351, 327] on span "[PERSON_NAME]" at bounding box center [350, 325] width 28 height 26
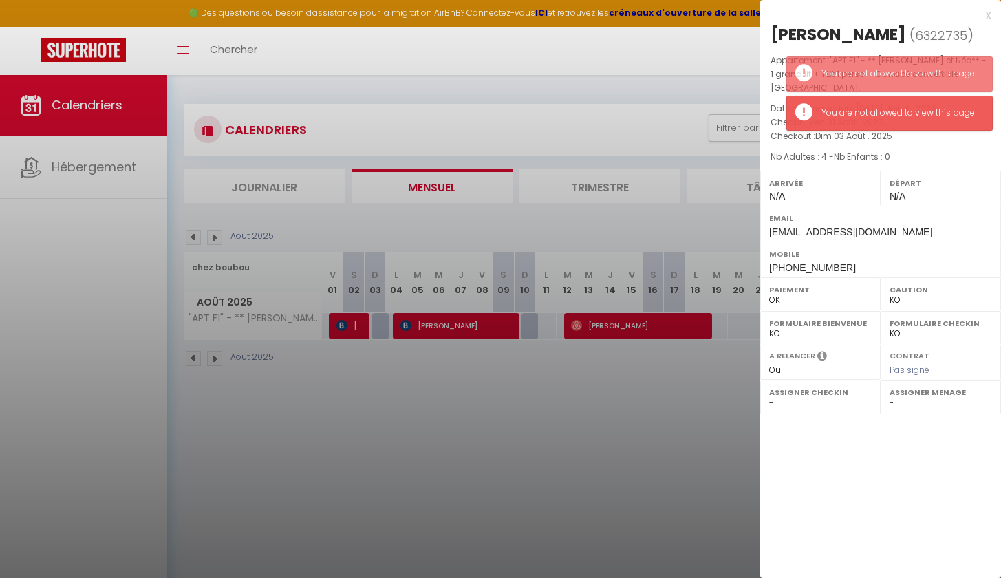
drag, startPoint x: 896, startPoint y: 28, endPoint x: 834, endPoint y: 32, distance: 62.0
click at [834, 32] on h2 "[PERSON_NAME] ( 6322735 )" at bounding box center [880, 34] width 220 height 23
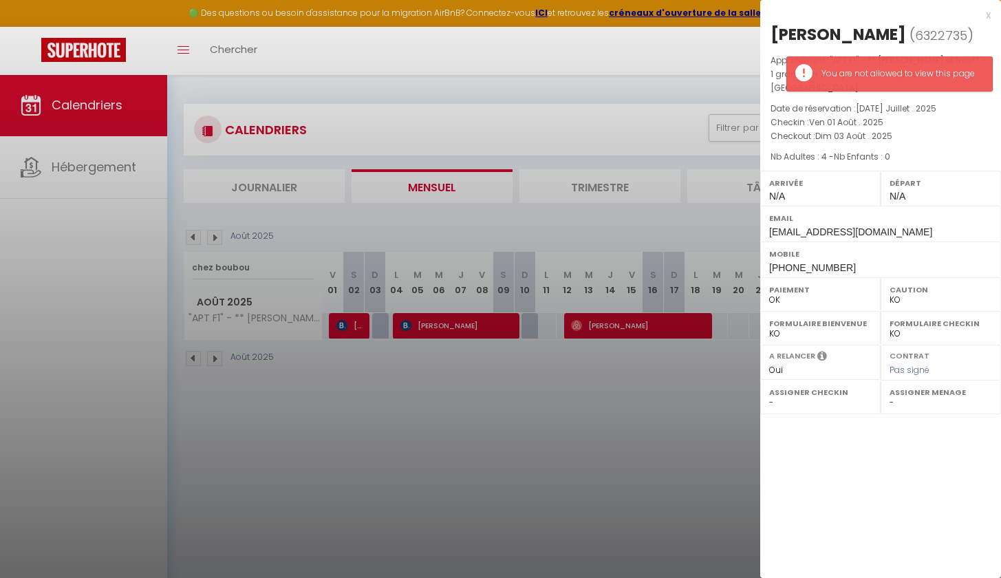
click at [915, 144] on div "Appartement : "APT F1" - ** Chez Boubou et Néo** - 1 grand lit + 1 Lit 1 perso …" at bounding box center [880, 109] width 241 height 110
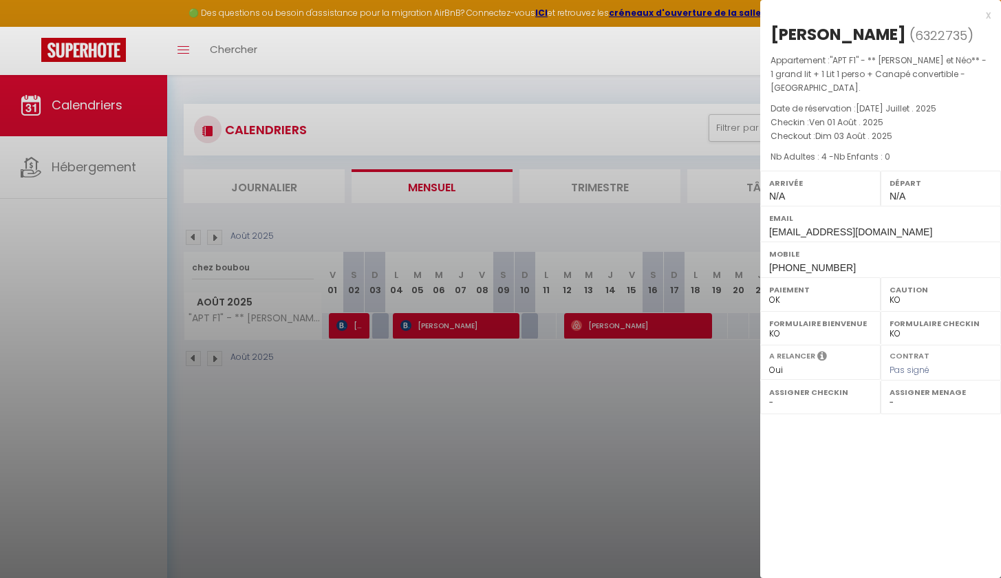
click at [466, 334] on div at bounding box center [500, 289] width 1001 height 578
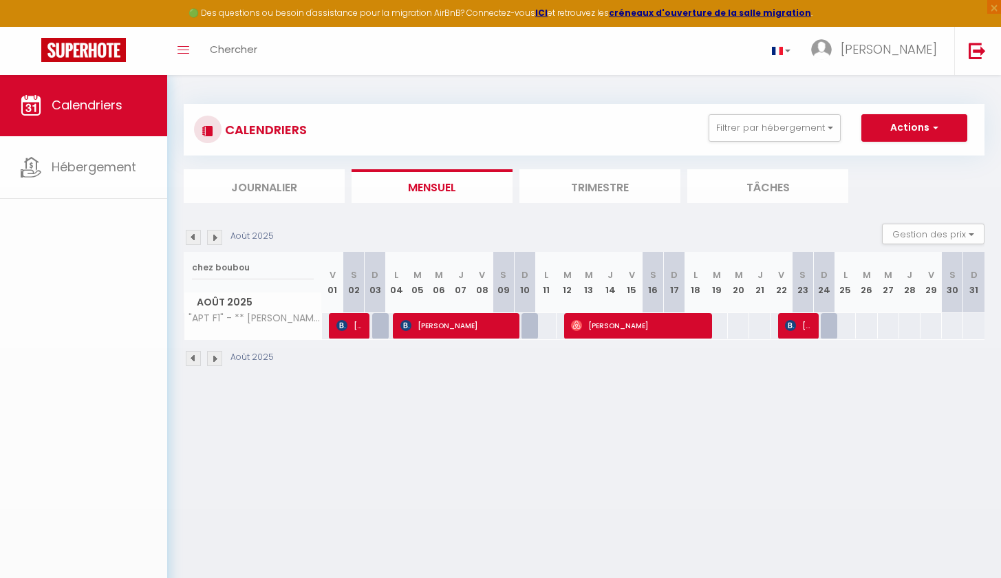
click at [466, 323] on span "[PERSON_NAME]" at bounding box center [456, 325] width 113 height 26
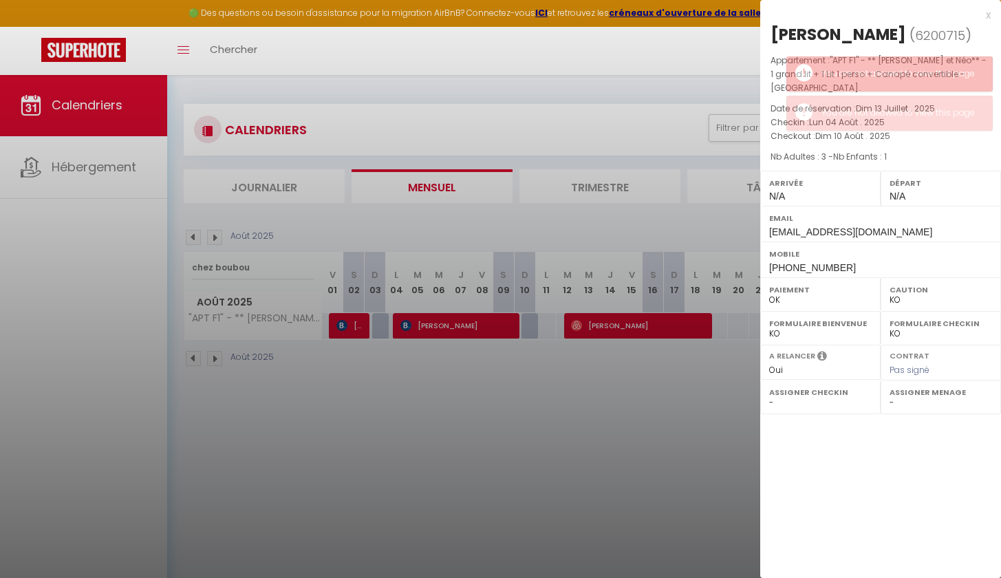
drag, startPoint x: 902, startPoint y: 28, endPoint x: 849, endPoint y: 25, distance: 52.3
click at [849, 25] on h2 "[PERSON_NAME] ( 6200715 )" at bounding box center [880, 34] width 220 height 23
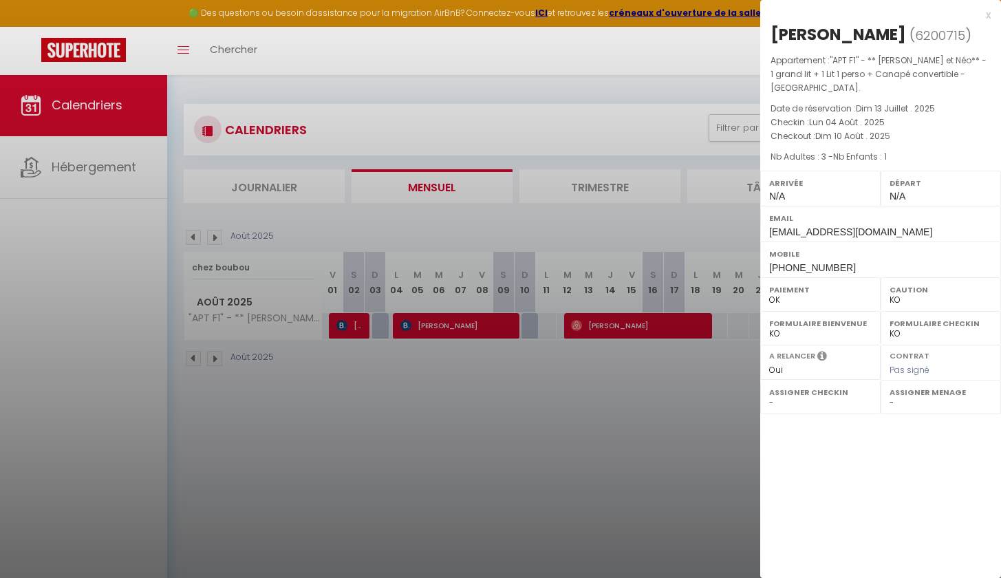
click at [579, 422] on div at bounding box center [500, 289] width 1001 height 578
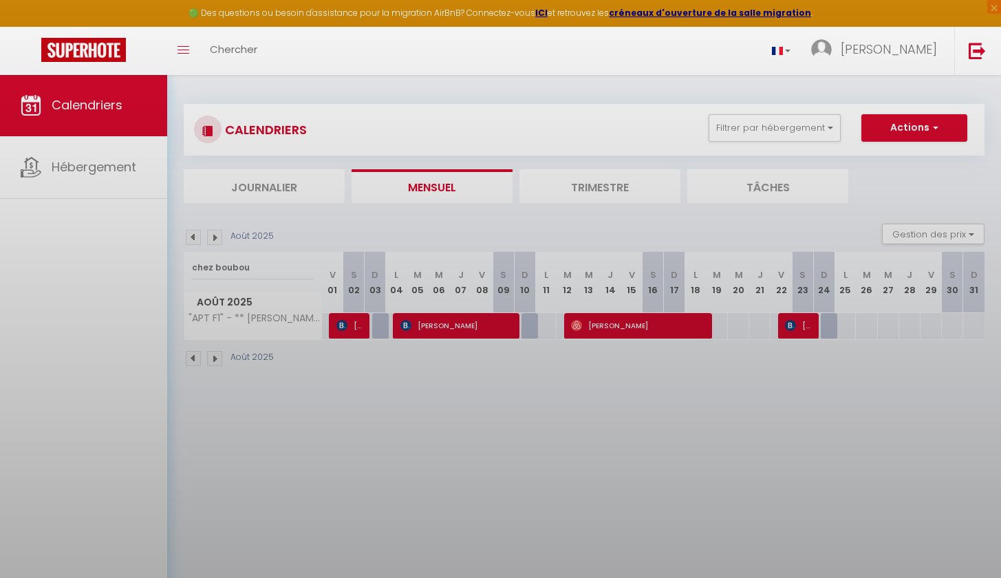
click at [619, 320] on body "🟢 Des questions ou besoin d'assistance pour la migration AirBnB? Connectez-vous…" at bounding box center [500, 363] width 1001 height 578
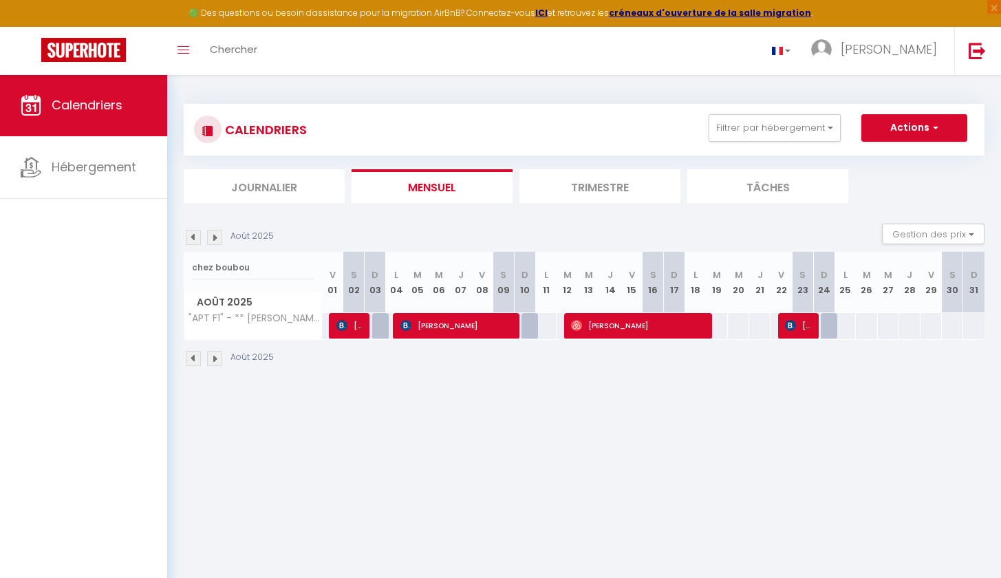
click at [618, 323] on span "[PERSON_NAME]" at bounding box center [638, 325] width 135 height 26
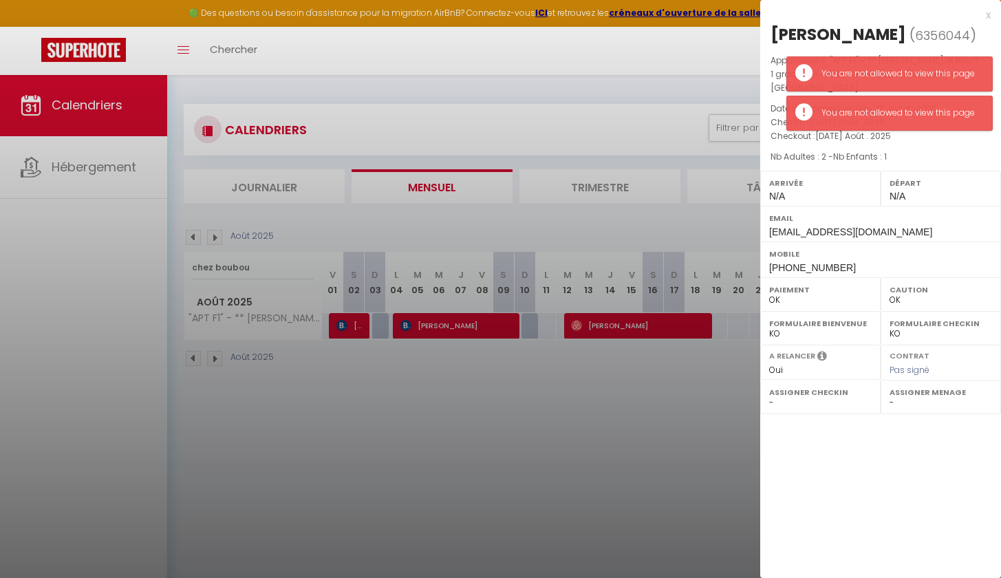
drag, startPoint x: 944, startPoint y: 35, endPoint x: 875, endPoint y: 36, distance: 69.5
click at [875, 36] on div "[PERSON_NAME]" at bounding box center [838, 34] width 136 height 22
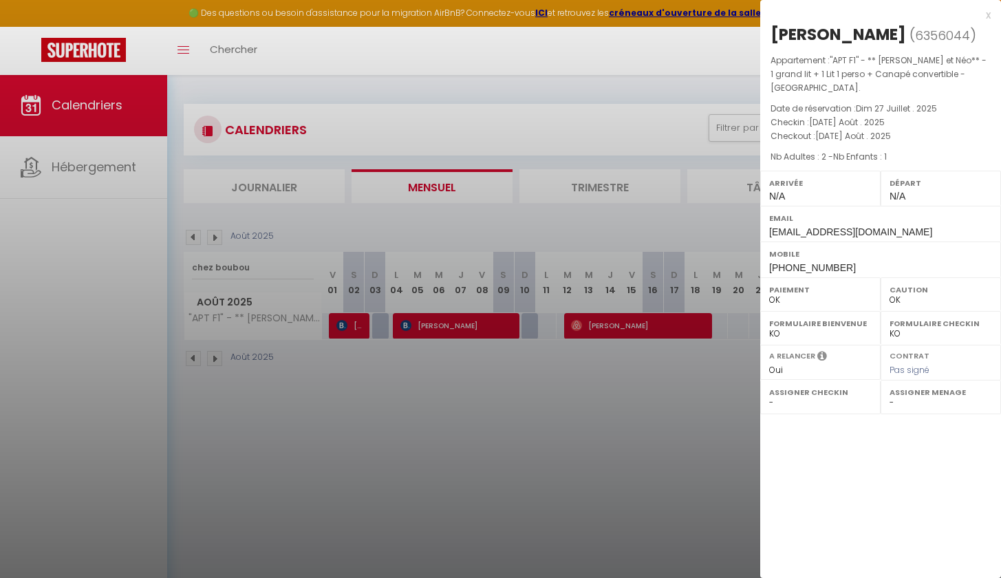
click at [664, 406] on div at bounding box center [500, 289] width 1001 height 578
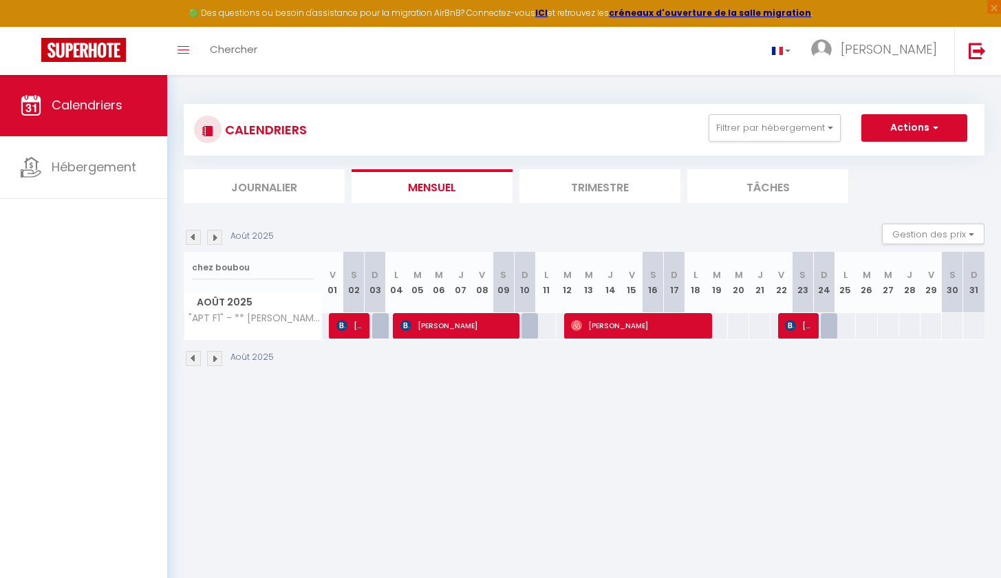
click at [799, 332] on span "[PERSON_NAME]" at bounding box center [799, 325] width 28 height 26
select select "KO"
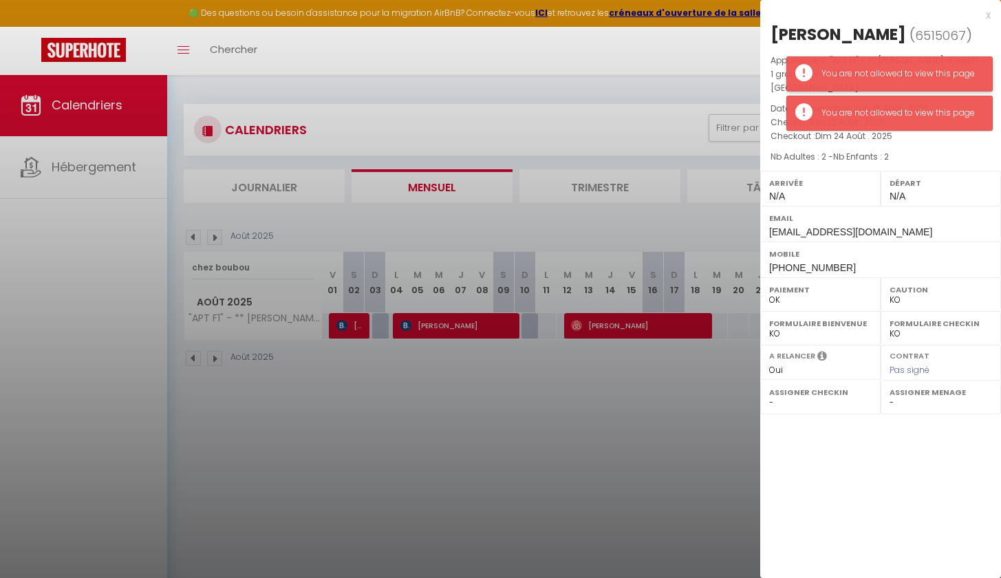
click at [884, 83] on div "You are not allowed to view this page" at bounding box center [889, 73] width 206 height 35
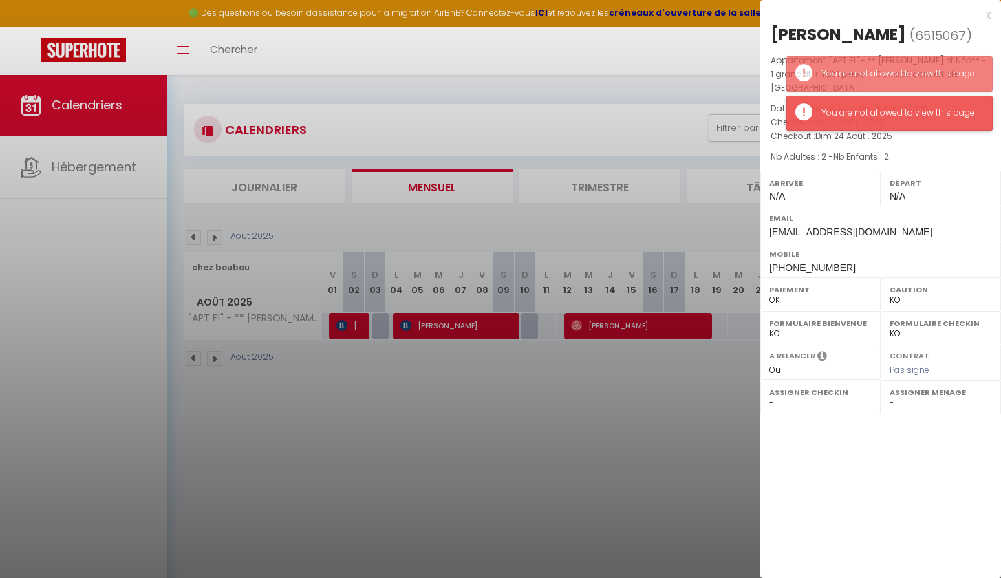
drag, startPoint x: 870, startPoint y: 125, endPoint x: 867, endPoint y: 118, distance: 8.1
click at [870, 125] on div "You are not allowed to view this page" at bounding box center [889, 113] width 206 height 35
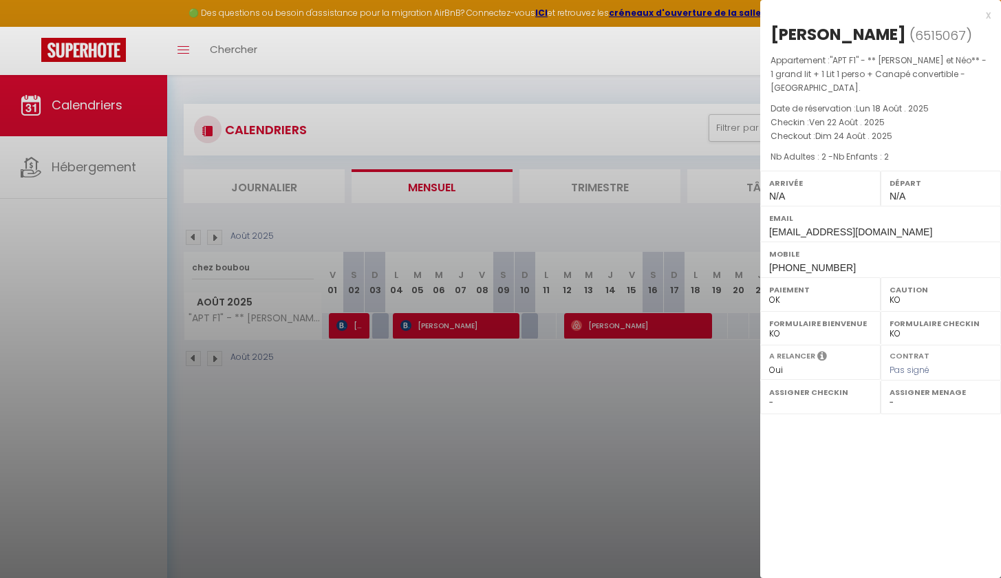
drag, startPoint x: 888, startPoint y: 35, endPoint x: 830, endPoint y: 34, distance: 57.8
click at [830, 34] on h2 "[PERSON_NAME] ( 6515067 )" at bounding box center [880, 34] width 220 height 23
click at [589, 446] on div at bounding box center [500, 289] width 1001 height 578
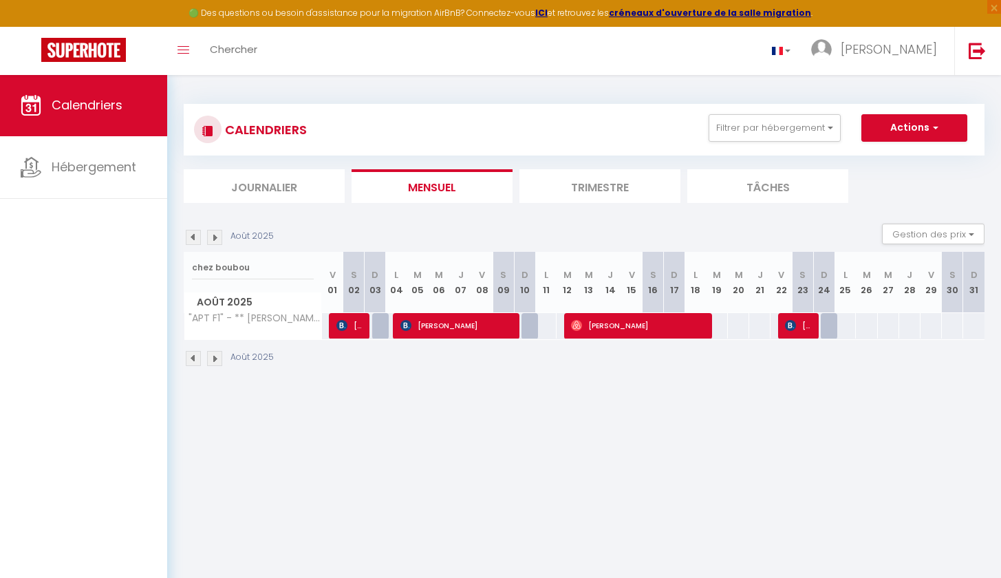
click at [829, 327] on div at bounding box center [831, 326] width 21 height 26
drag, startPoint x: 279, startPoint y: 270, endPoint x: 187, endPoint y: 268, distance: 91.5
click at [191, 269] on div "chez boubou" at bounding box center [252, 268] width 137 height 32
click at [280, 269] on input "chez boubou" at bounding box center [253, 267] width 122 height 25
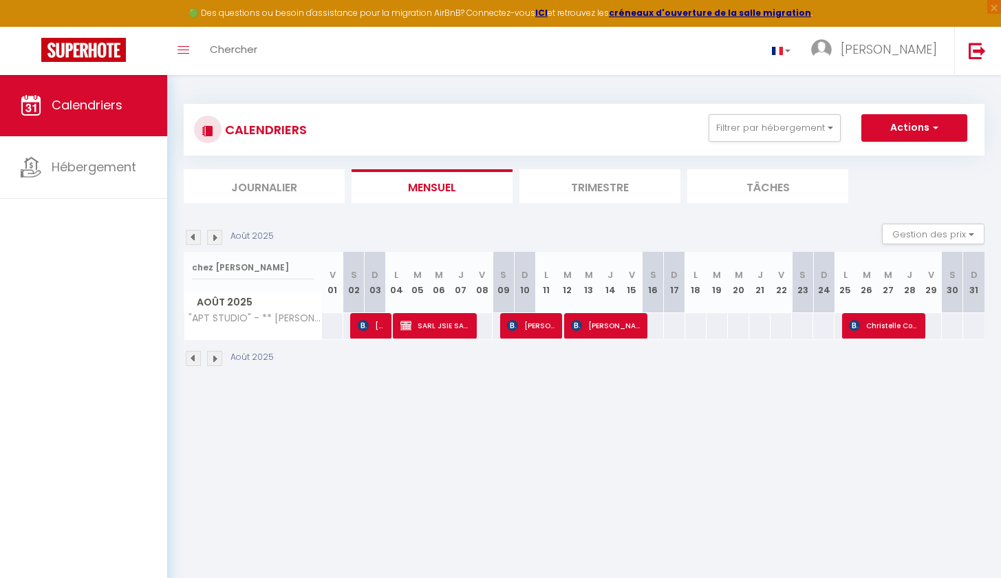
click at [382, 320] on span "[PERSON_NAME]" at bounding box center [372, 325] width 28 height 26
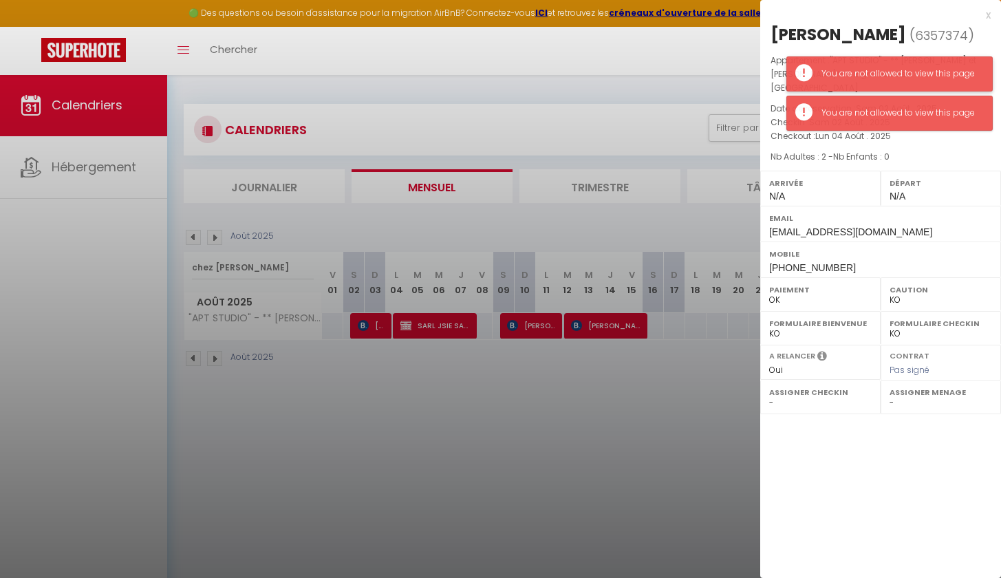
click at [837, 73] on div "You are not allowed to view this page" at bounding box center [899, 73] width 157 height 13
click at [834, 90] on div "You are not allowed to view this page" at bounding box center [889, 73] width 206 height 35
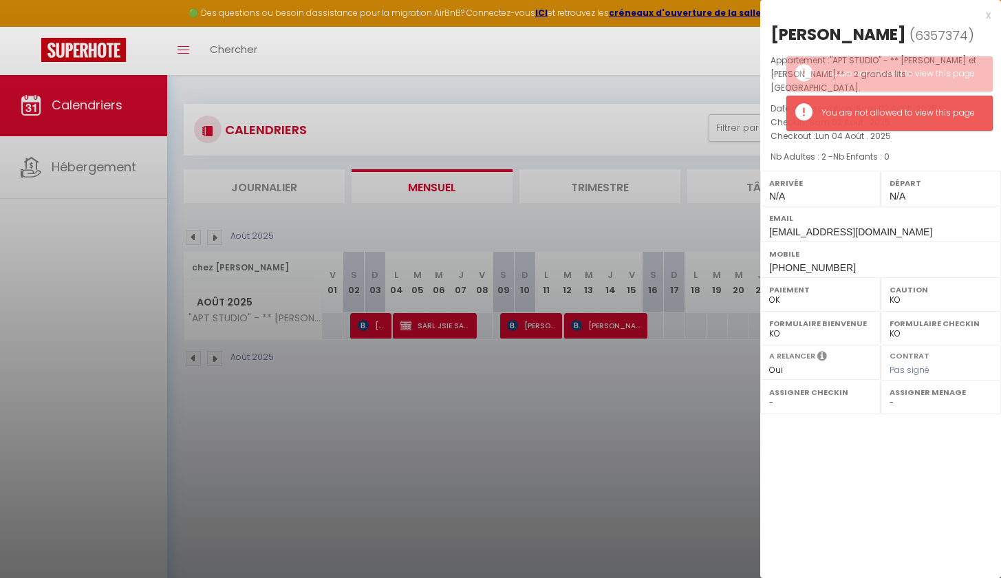
click at [827, 128] on span "Sam 02 Août . 2025" at bounding box center [849, 122] width 81 height 12
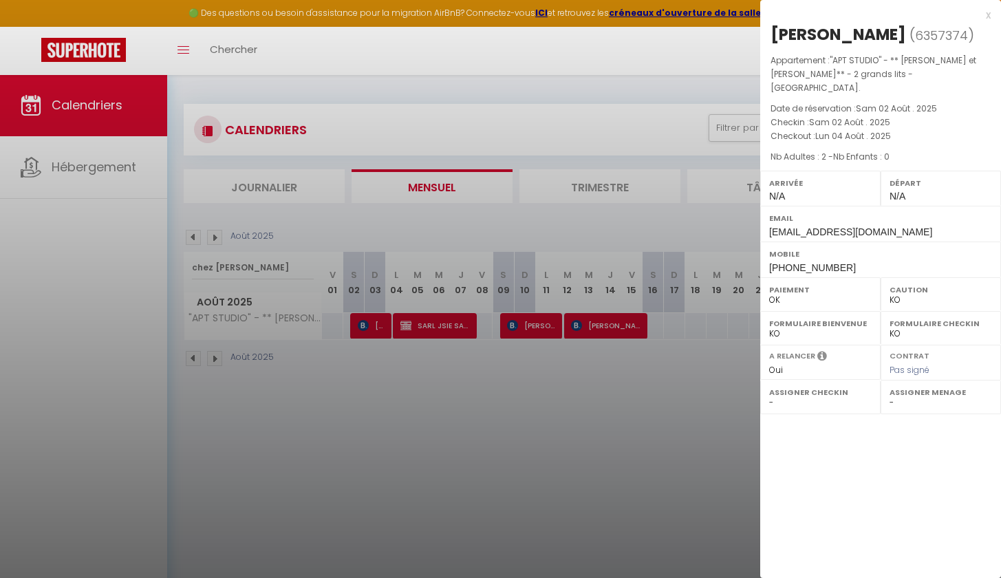
drag, startPoint x: 983, startPoint y: 36, endPoint x: 886, endPoint y: 39, distance: 97.0
click at [887, 39] on h2 "[PERSON_NAME] ( 6357374 )" at bounding box center [880, 34] width 220 height 23
click at [885, 39] on div "[PERSON_NAME]" at bounding box center [838, 34] width 136 height 22
drag, startPoint x: 885, startPoint y: 39, endPoint x: 980, endPoint y: 30, distance: 96.0
click at [906, 30] on div "[PERSON_NAME]" at bounding box center [838, 34] width 136 height 22
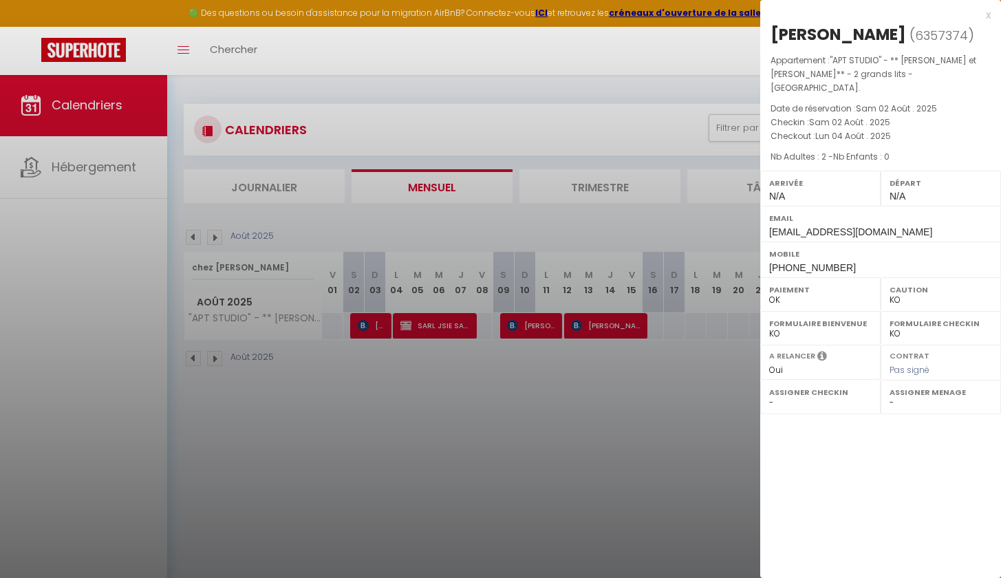
drag, startPoint x: 878, startPoint y: 29, endPoint x: 771, endPoint y: 32, distance: 107.3
click at [775, 35] on div "[PERSON_NAME]" at bounding box center [838, 34] width 136 height 22
click at [429, 264] on div at bounding box center [500, 289] width 1001 height 578
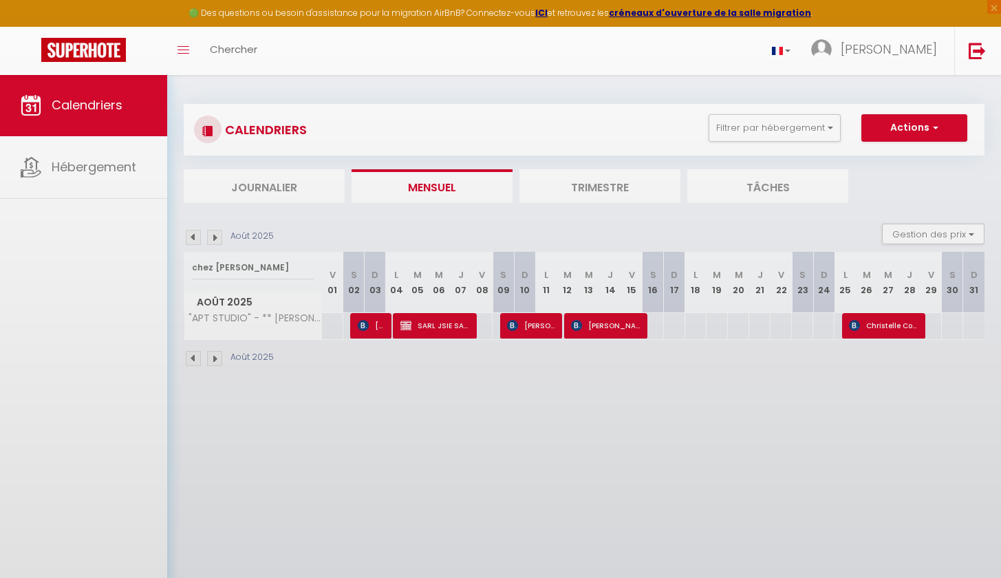
click at [420, 320] on span "SARL JSIE SARL JSIE" at bounding box center [435, 325] width 71 height 26
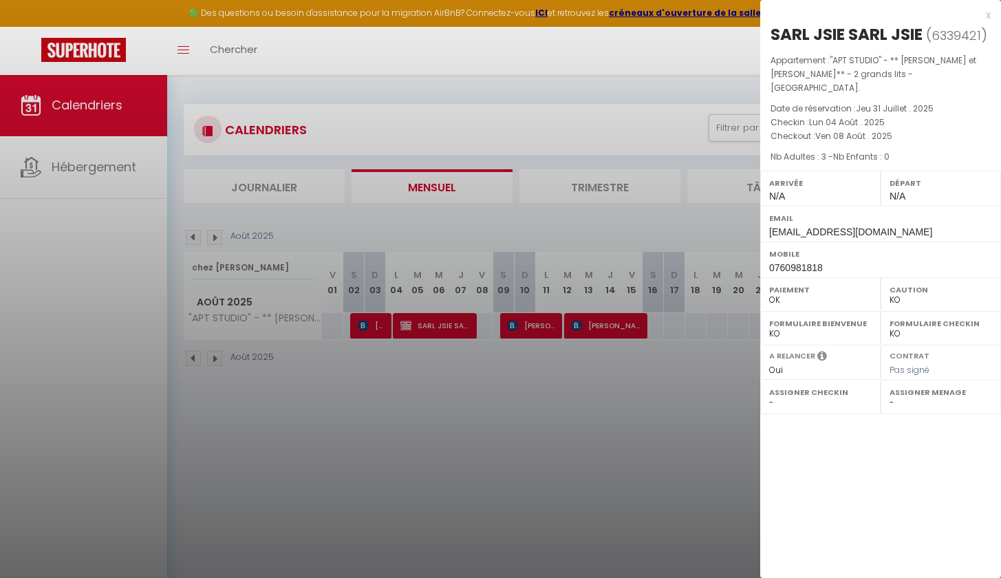
click at [531, 336] on div at bounding box center [500, 289] width 1001 height 578
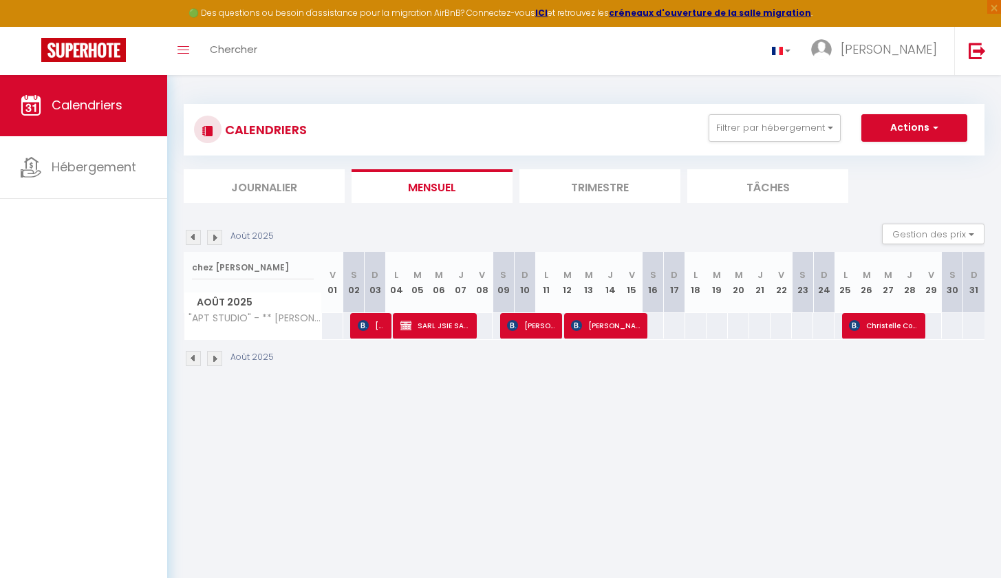
click at [530, 327] on span "[PERSON_NAME]" at bounding box center [532, 325] width 50 height 26
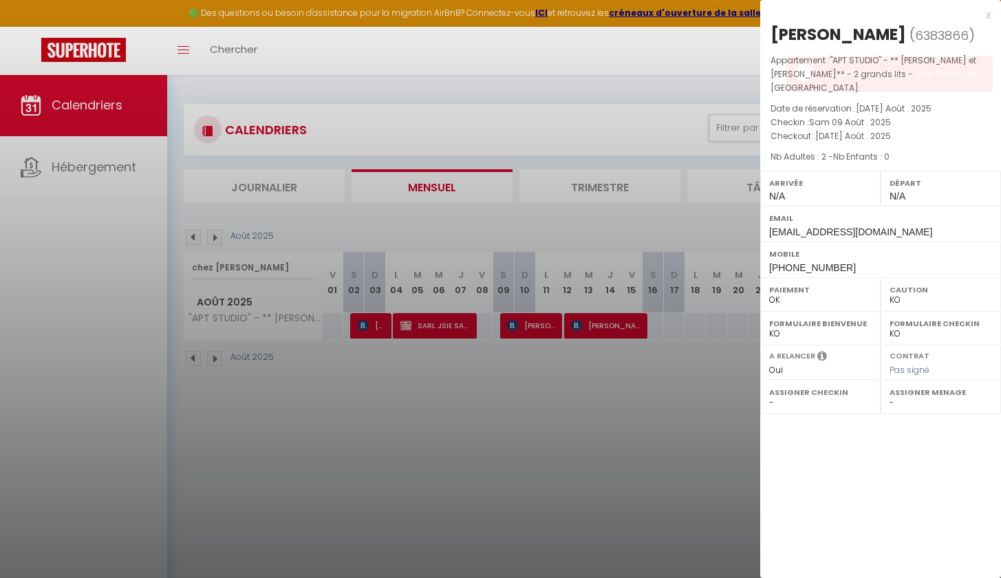
drag, startPoint x: 813, startPoint y: 32, endPoint x: 767, endPoint y: 32, distance: 46.1
click at [767, 32] on div "[PERSON_NAME] ( 6383866 ) Appartement : "APT STUDIO" - ** [PERSON_NAME] et [PER…" at bounding box center [880, 150] width 241 height 254
drag, startPoint x: 631, startPoint y: 403, endPoint x: 629, endPoint y: 393, distance: 10.4
click at [631, 402] on div at bounding box center [500, 289] width 1001 height 578
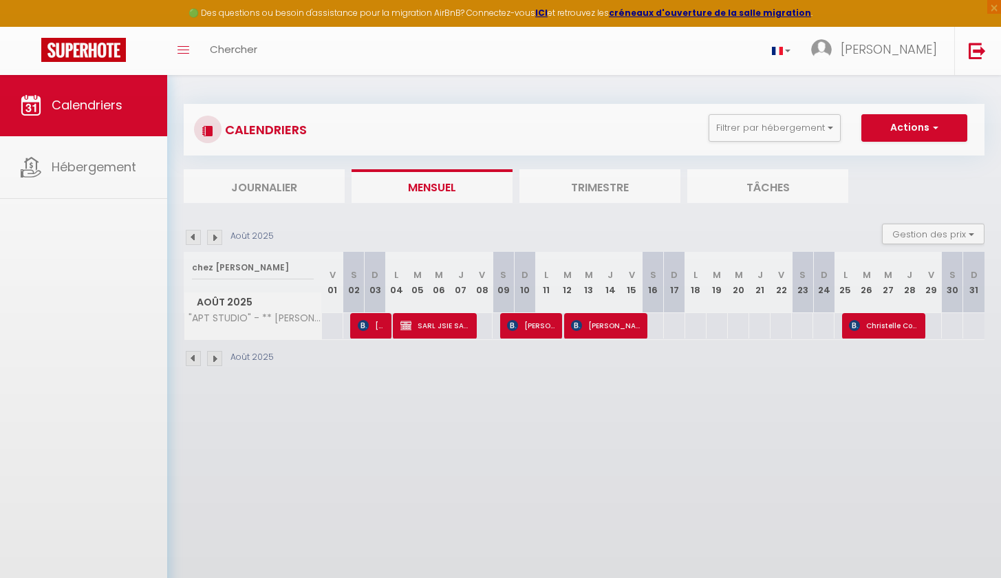
click at [619, 326] on body "🟢 Des questions ou besoin d'assistance pour la migration AirBnB? Connectez-vous…" at bounding box center [500, 363] width 1001 height 578
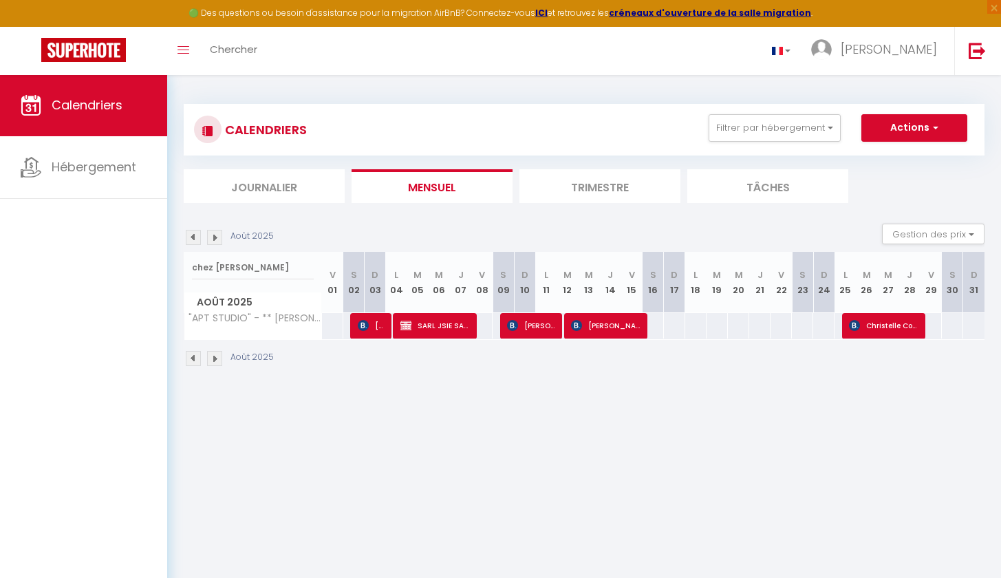
click at [619, 326] on span "[PERSON_NAME]" at bounding box center [606, 325] width 71 height 26
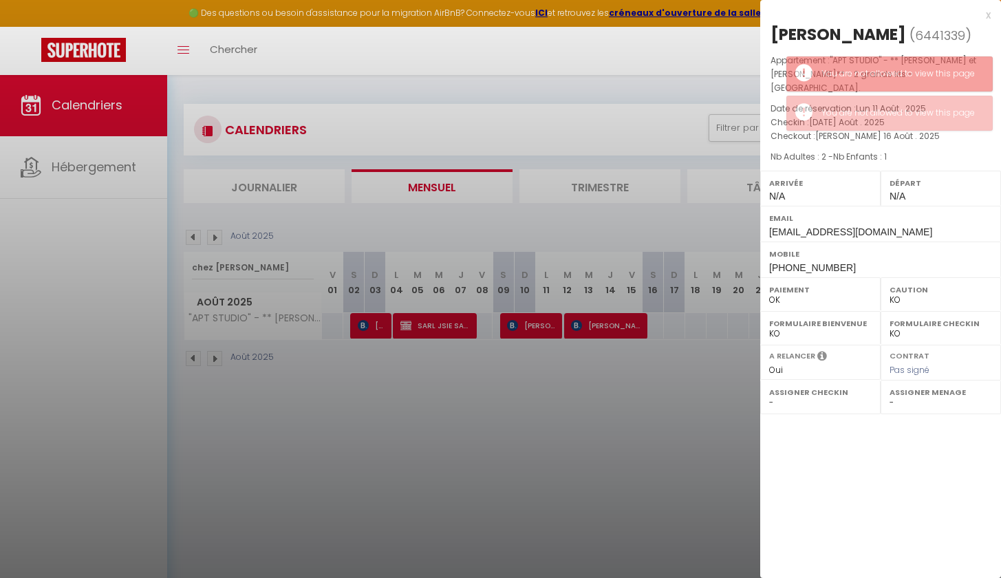
drag, startPoint x: 870, startPoint y: 36, endPoint x: 826, endPoint y: 40, distance: 44.2
click at [826, 40] on h2 "[PERSON_NAME] ( 6441339 )" at bounding box center [880, 34] width 220 height 23
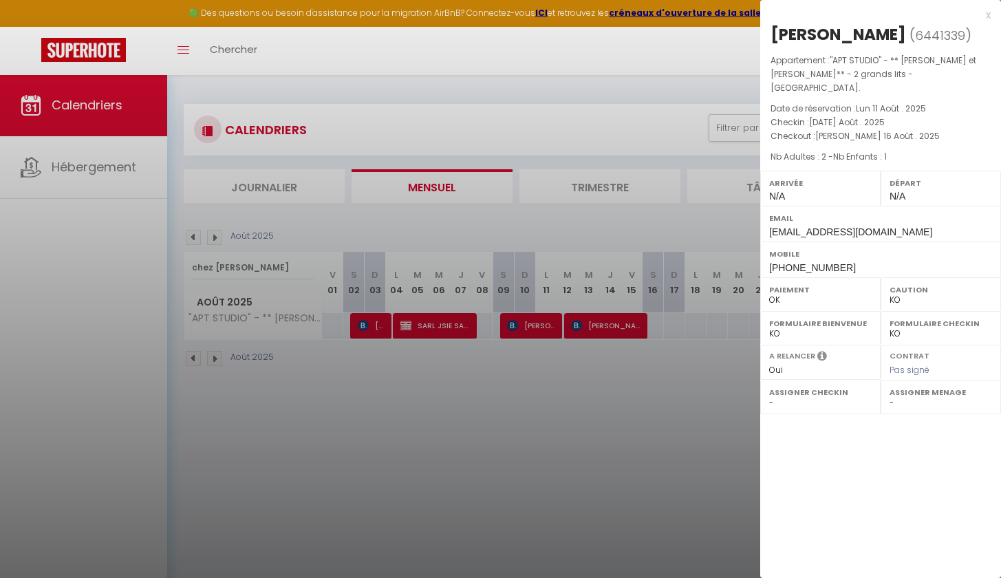
click at [616, 368] on div at bounding box center [500, 289] width 1001 height 578
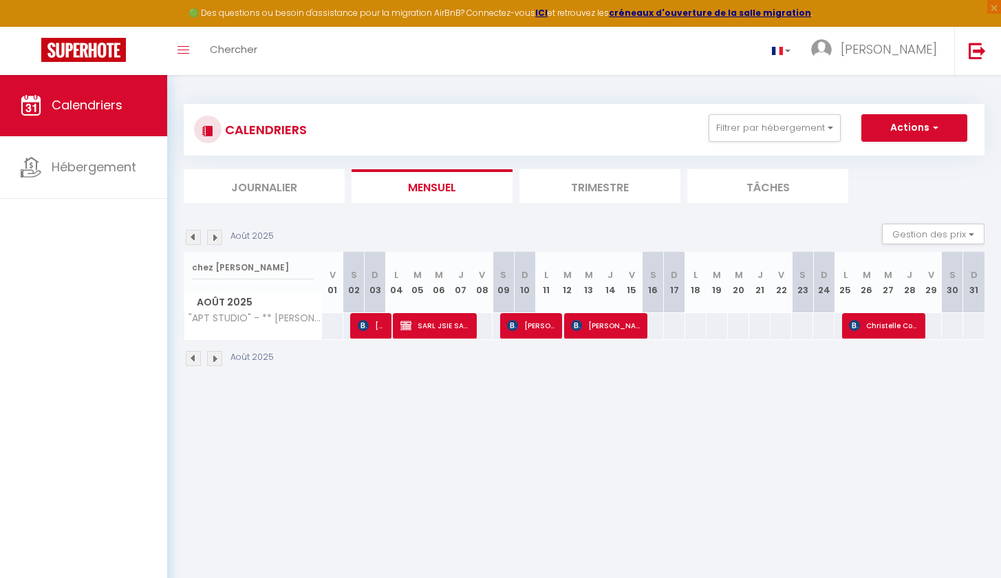
click at [862, 326] on span "Christelle Coustenoble" at bounding box center [884, 325] width 71 height 26
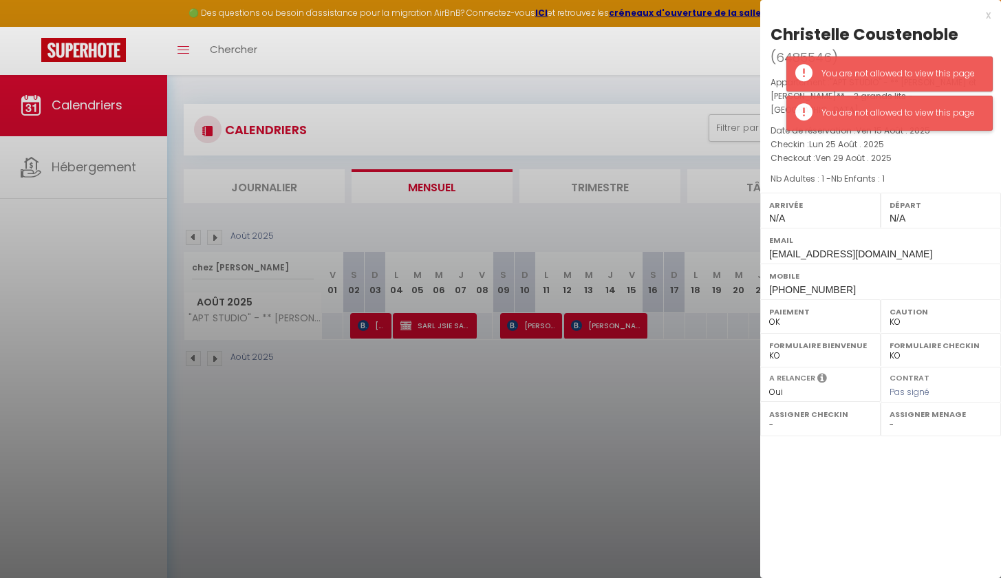
click at [868, 116] on div "You are not allowed to view this page" at bounding box center [899, 113] width 157 height 13
click at [876, 79] on div "You are not allowed to view this page" at bounding box center [899, 73] width 157 height 13
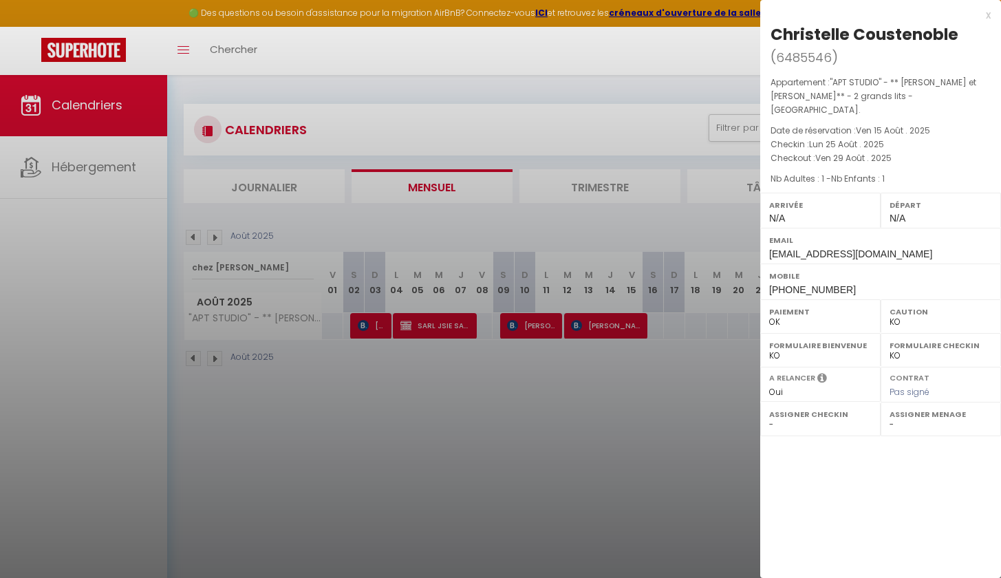
drag, startPoint x: 962, startPoint y: 32, endPoint x: 855, endPoint y: 35, distance: 106.7
click at [855, 35] on h2 "Christelle Coustenoble ( 6485546 )" at bounding box center [880, 45] width 220 height 45
click at [356, 393] on div at bounding box center [500, 289] width 1001 height 578
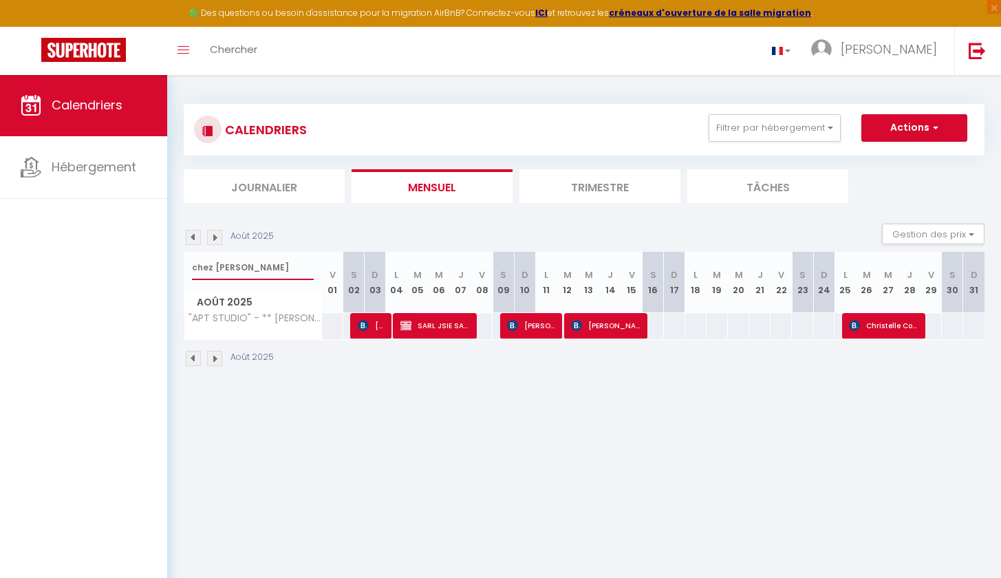
click at [259, 263] on input "chez [PERSON_NAME]" at bounding box center [253, 267] width 122 height 25
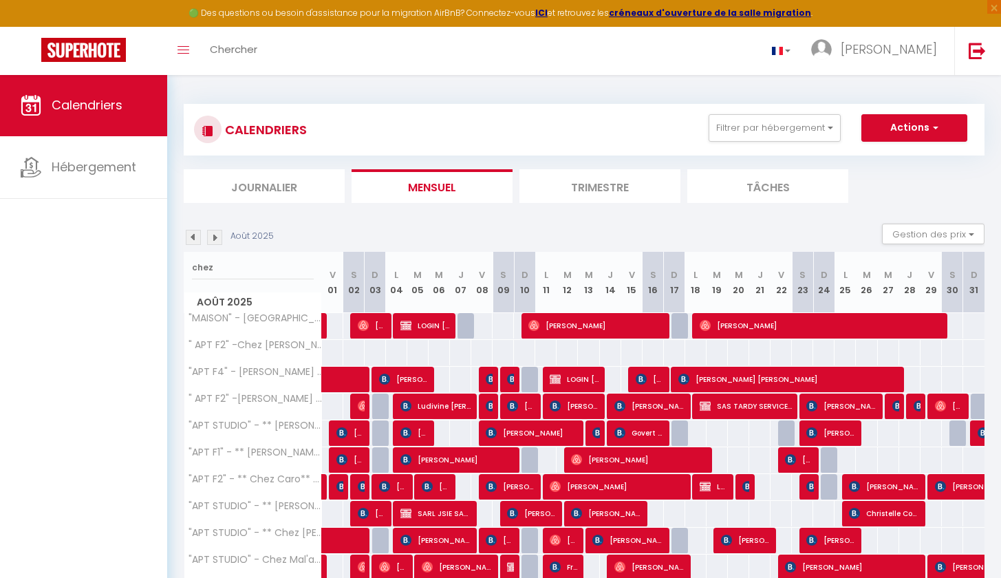
click at [288, 429] on th ""APT STUDIO" - ** [PERSON_NAME] et [PERSON_NAME]** - 1 grand lit + canapé conve…" at bounding box center [253, 433] width 138 height 26
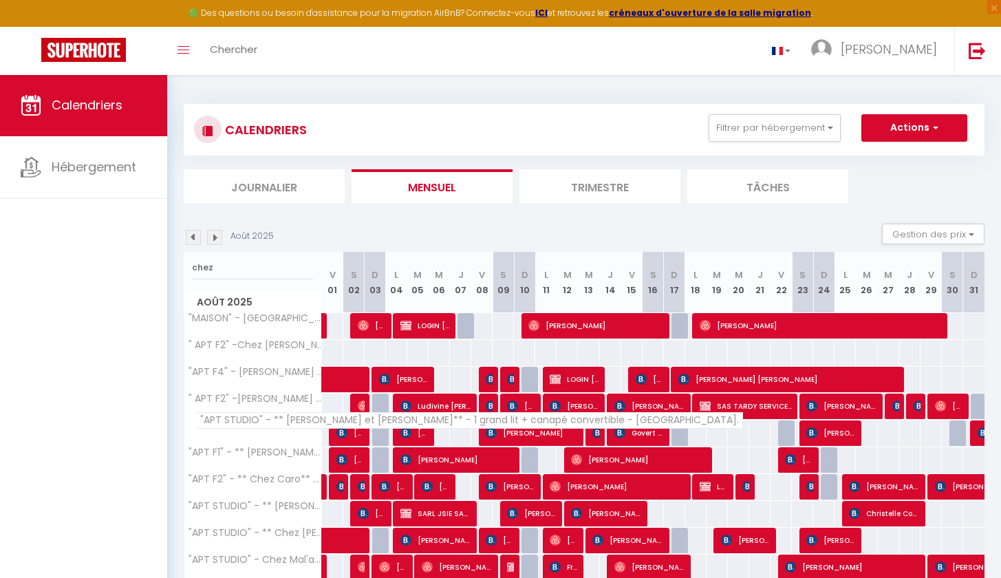
click at [289, 426] on span ""APT STUDIO" - ** [PERSON_NAME] et [PERSON_NAME]** - 1 grand lit + canapé conve…" at bounding box center [469, 420] width 548 height 17
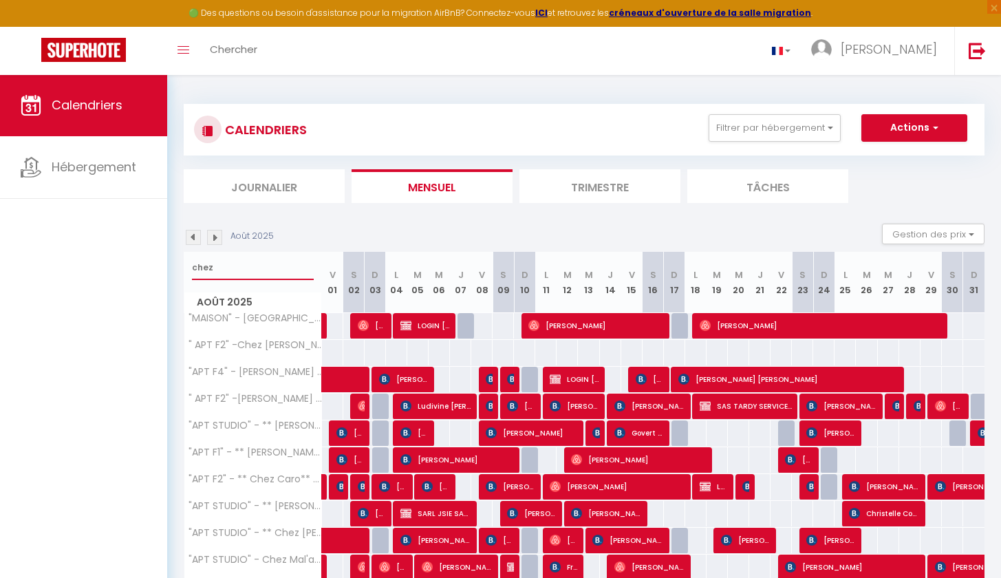
click at [272, 269] on input "chez" at bounding box center [253, 267] width 122 height 25
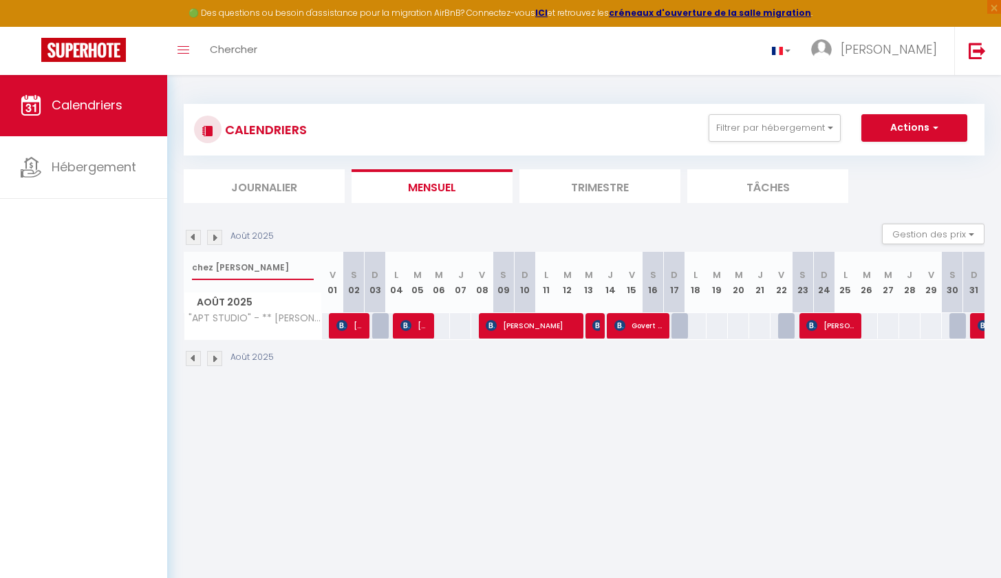
type input "chez [PERSON_NAME]"
click at [346, 337] on span "[PERSON_NAME]" at bounding box center [350, 325] width 28 height 26
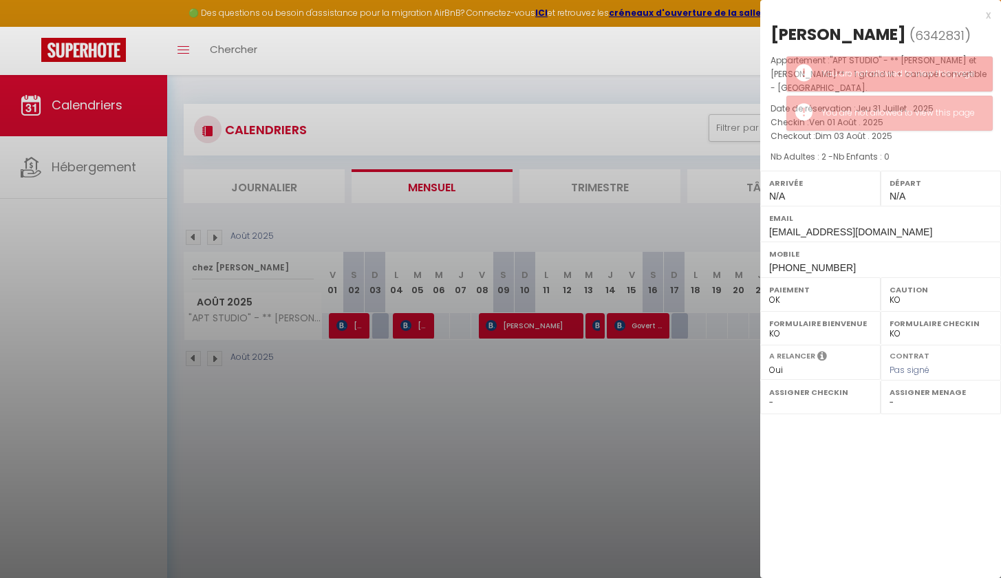
drag, startPoint x: 887, startPoint y: 27, endPoint x: 829, endPoint y: 34, distance: 59.0
click at [829, 34] on div "[PERSON_NAME]" at bounding box center [838, 34] width 136 height 22
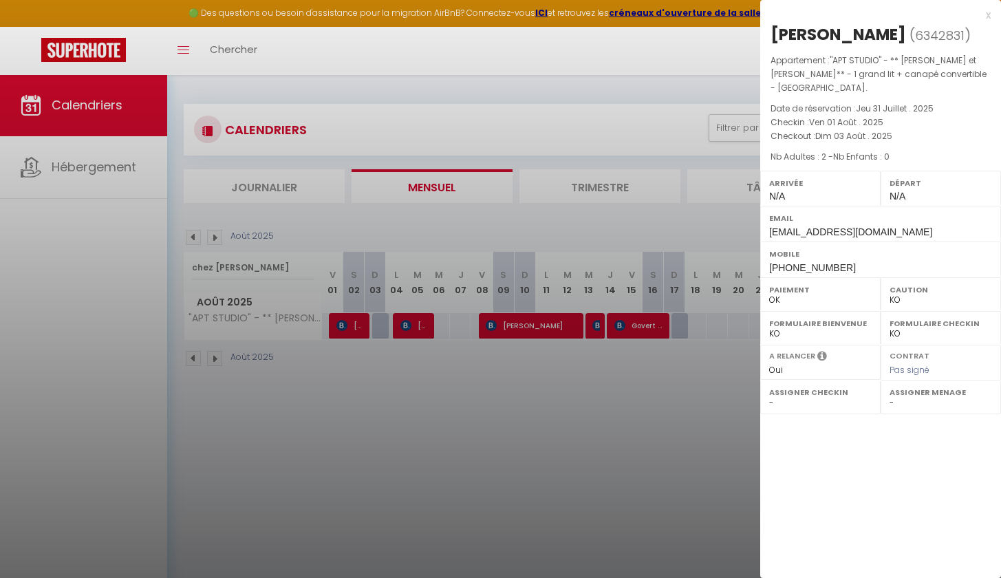
click at [517, 323] on div at bounding box center [500, 289] width 1001 height 578
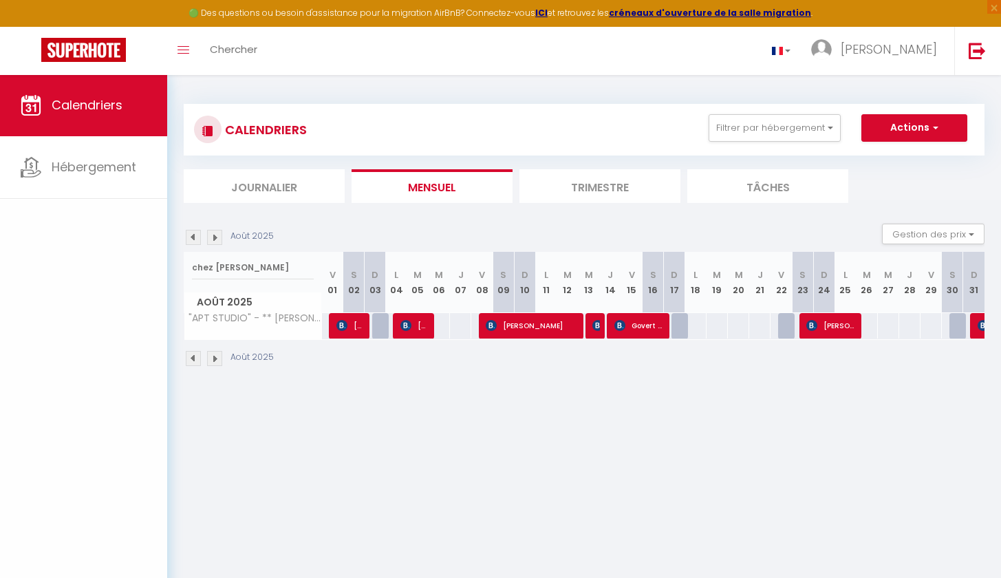
click at [402, 321] on img at bounding box center [405, 325] width 11 height 11
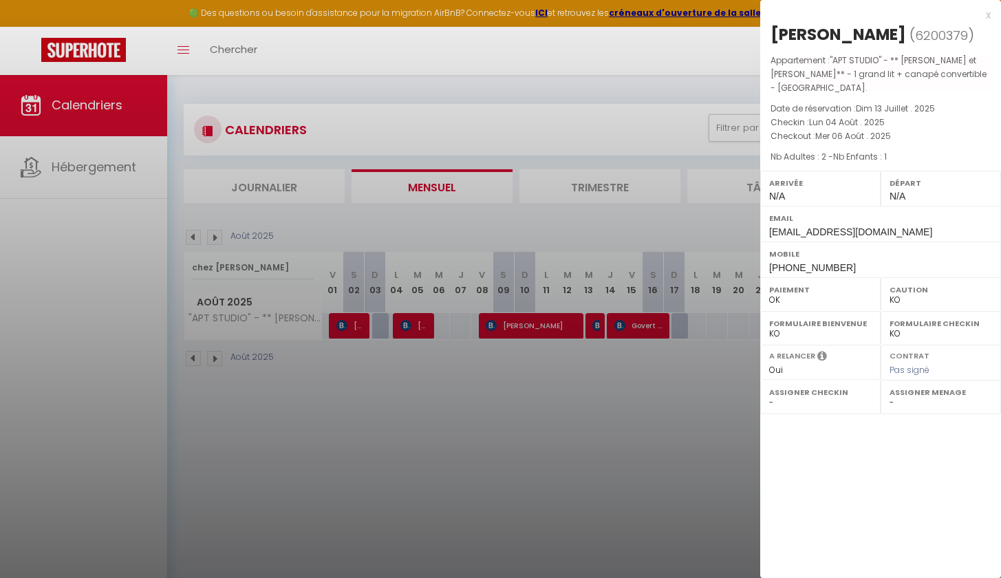
drag, startPoint x: 893, startPoint y: 32, endPoint x: 821, endPoint y: 31, distance: 72.9
click at [821, 31] on h2 "[PERSON_NAME] ( 6200379 )" at bounding box center [880, 34] width 220 height 23
click at [652, 351] on div at bounding box center [500, 289] width 1001 height 578
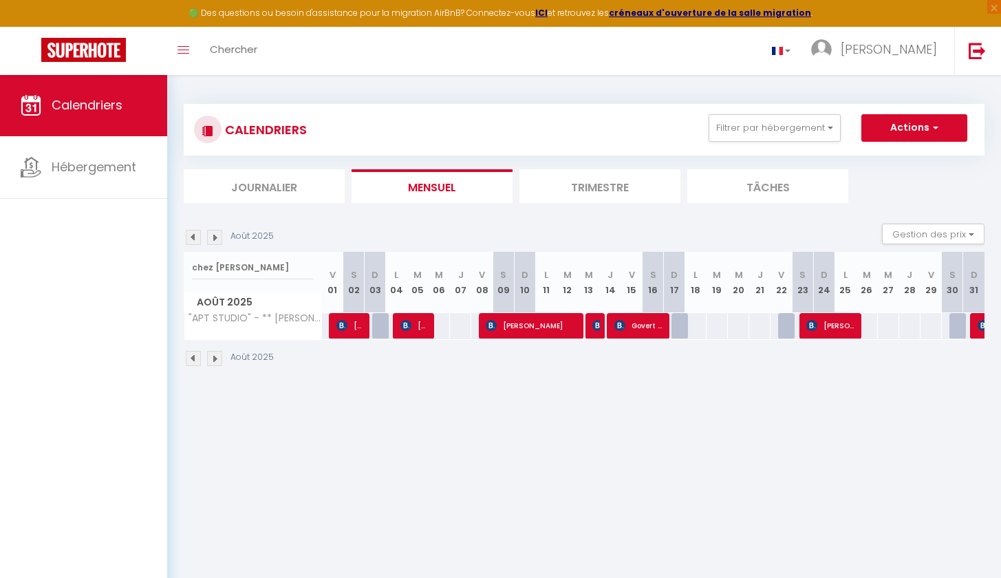
click at [553, 328] on span "[PERSON_NAME]" at bounding box center [532, 325] width 92 height 26
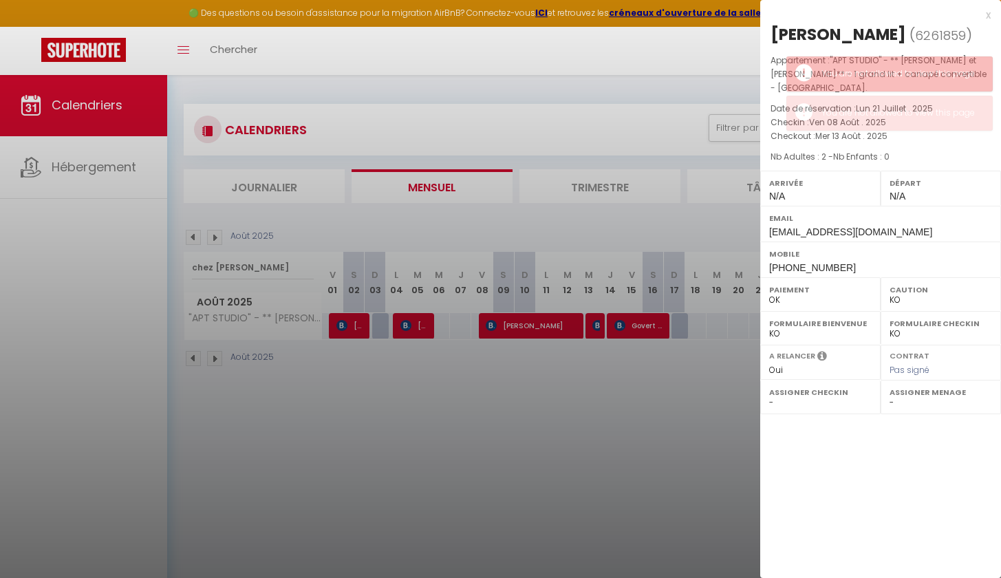
drag, startPoint x: 890, startPoint y: 29, endPoint x: 830, endPoint y: 34, distance: 60.7
click at [830, 34] on div "[PERSON_NAME]" at bounding box center [838, 34] width 136 height 22
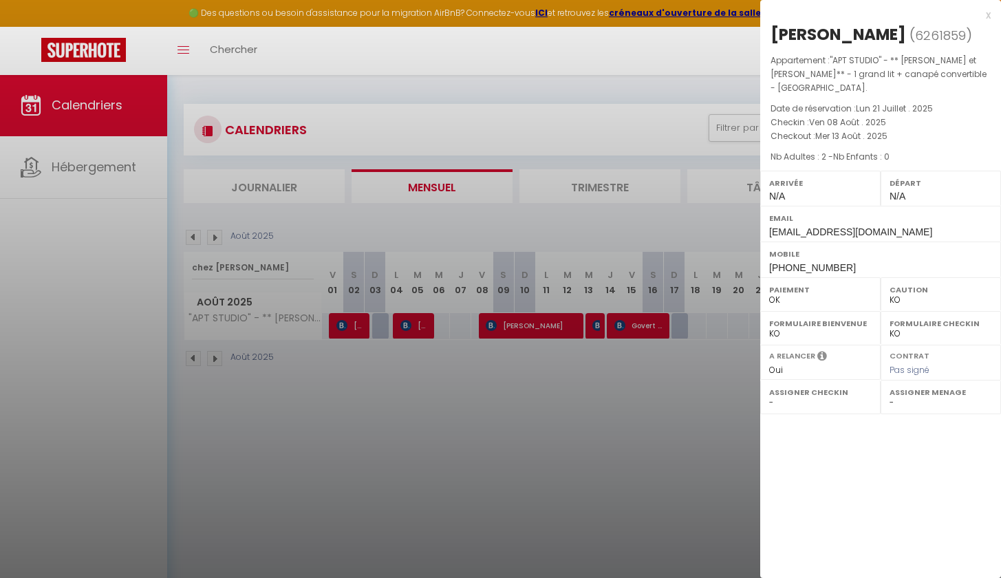
click at [578, 423] on div at bounding box center [500, 289] width 1001 height 578
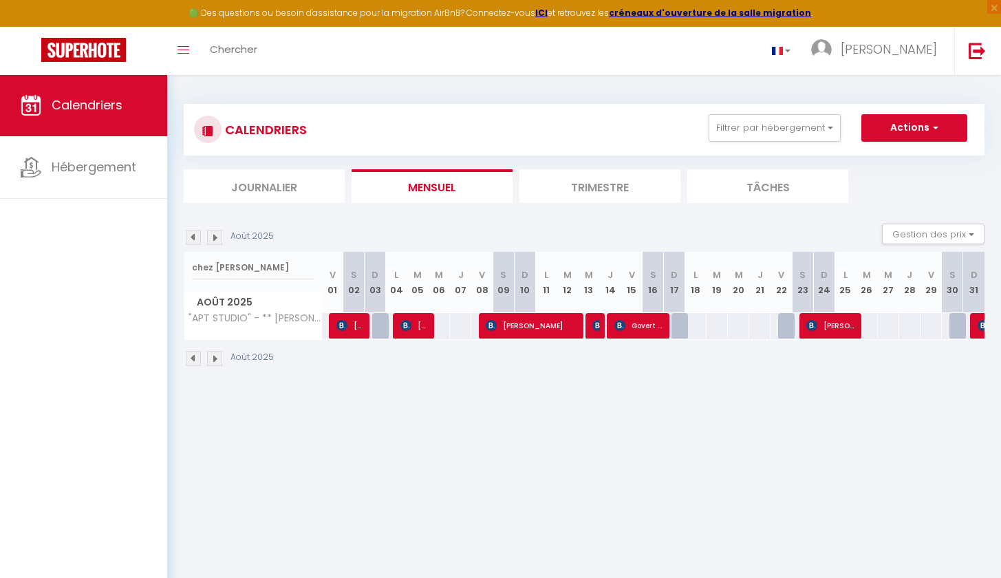
click at [598, 325] on img at bounding box center [597, 325] width 11 height 11
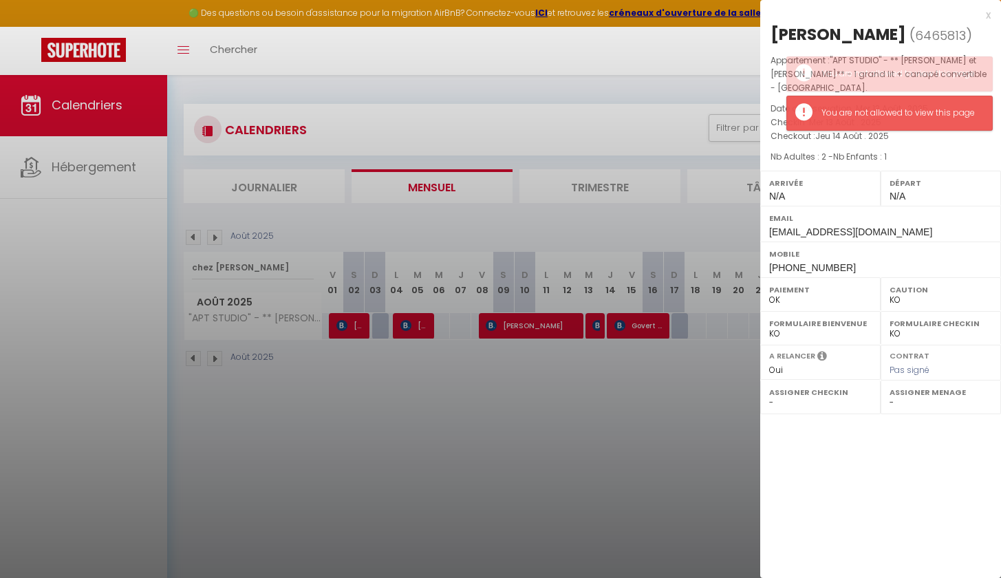
drag, startPoint x: 877, startPoint y: 31, endPoint x: 820, endPoint y: 35, distance: 57.2
click at [820, 35] on h2 "[PERSON_NAME] ( 6465813 )" at bounding box center [880, 34] width 220 height 23
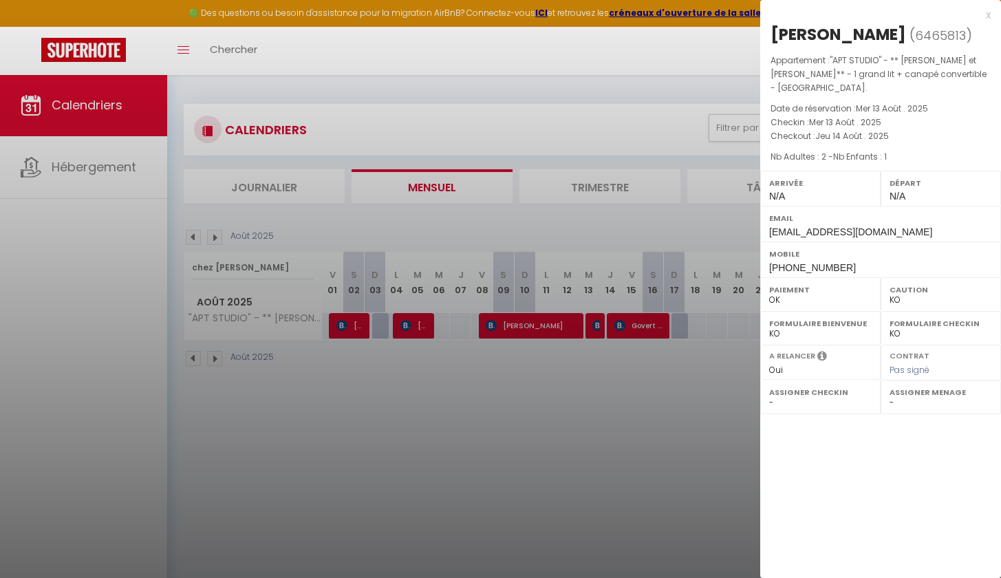
click at [637, 377] on div at bounding box center [500, 289] width 1001 height 578
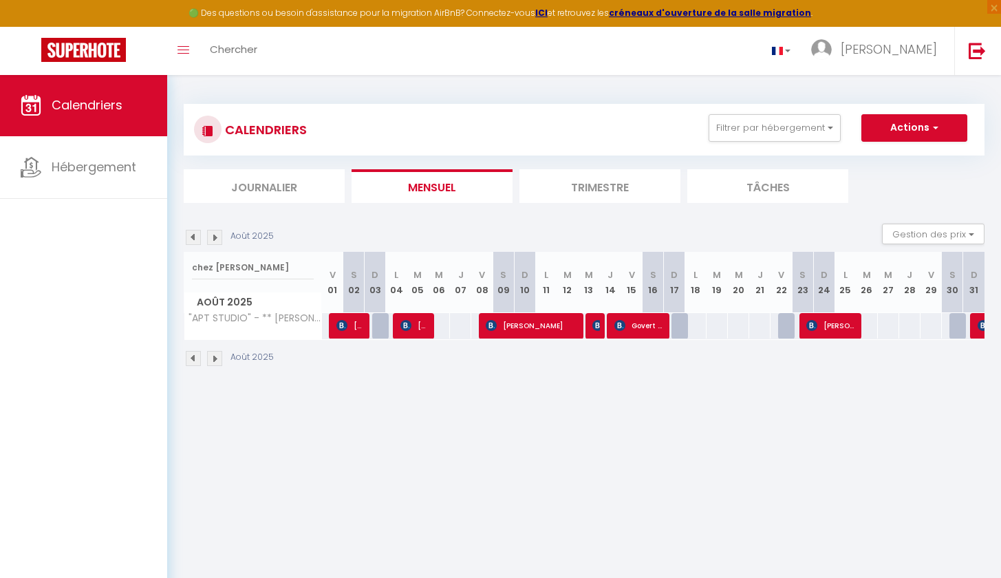
click at [627, 318] on span "Govert Visser" at bounding box center [639, 325] width 50 height 26
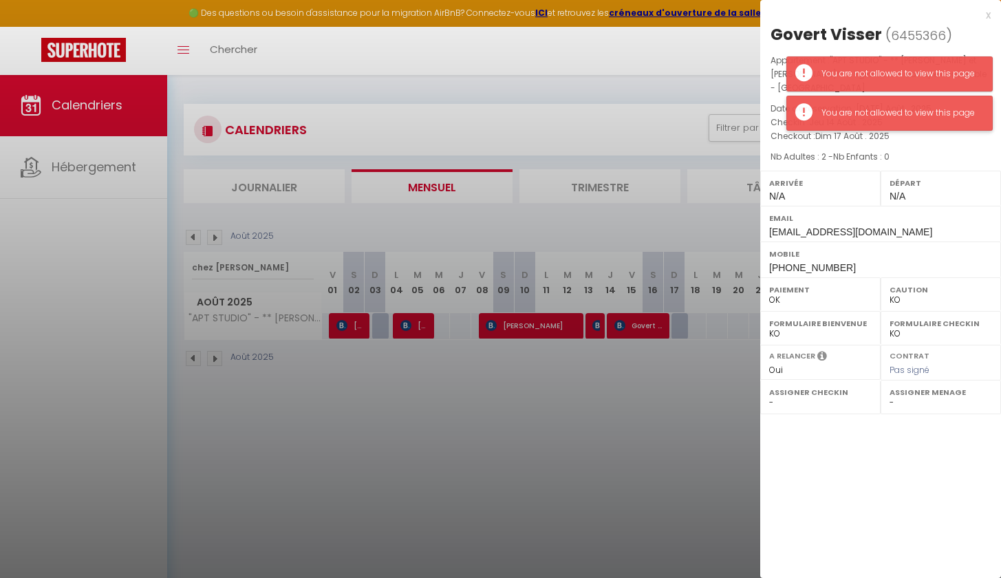
click at [834, 107] on div "You are not allowed to view this page" at bounding box center [899, 113] width 157 height 13
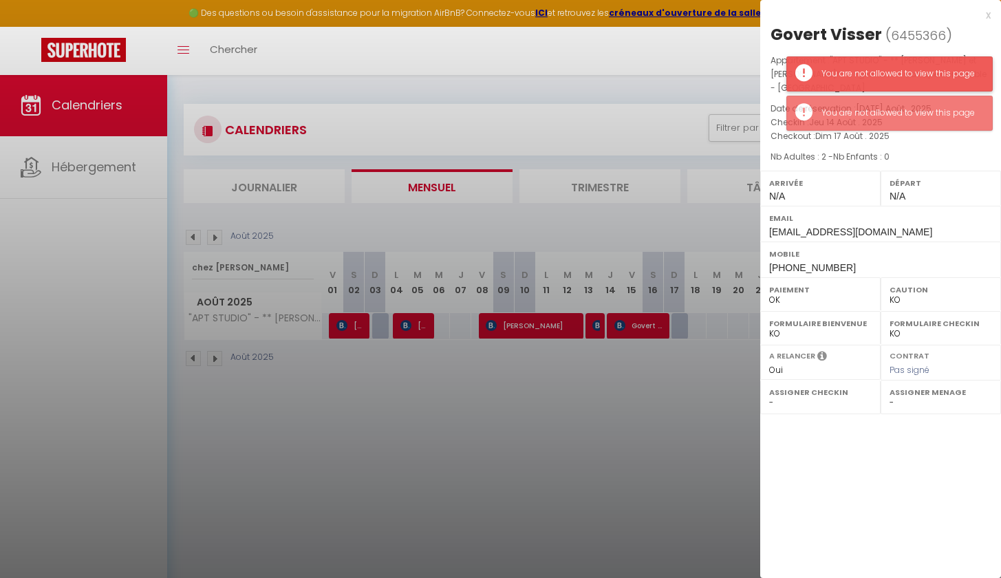
click at [840, 70] on div "You are not allowed to view this page" at bounding box center [899, 73] width 157 height 13
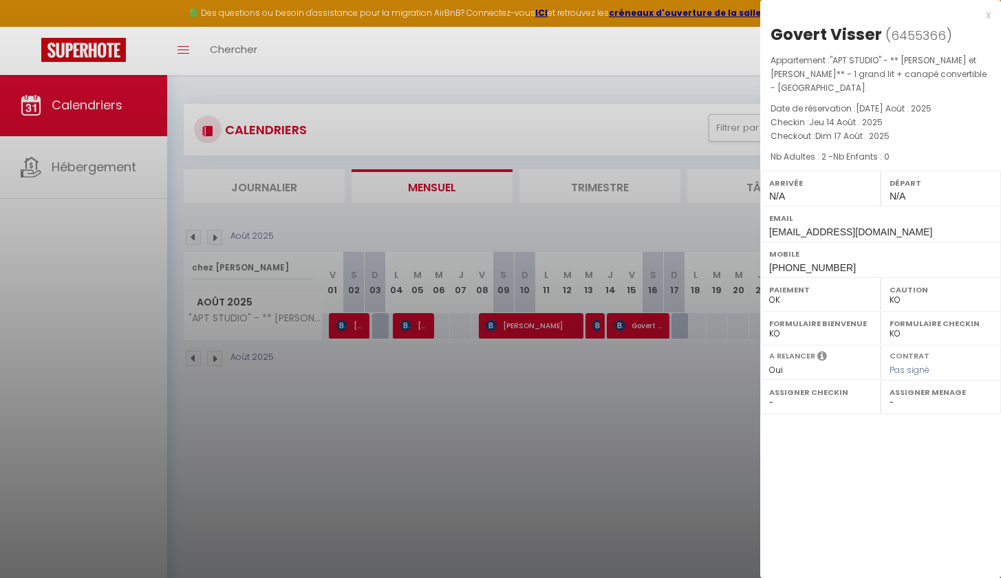
drag, startPoint x: 875, startPoint y: 36, endPoint x: 830, endPoint y: 35, distance: 44.7
click at [830, 35] on div "Govert Visser" at bounding box center [825, 34] width 111 height 22
click at [632, 389] on div at bounding box center [500, 289] width 1001 height 578
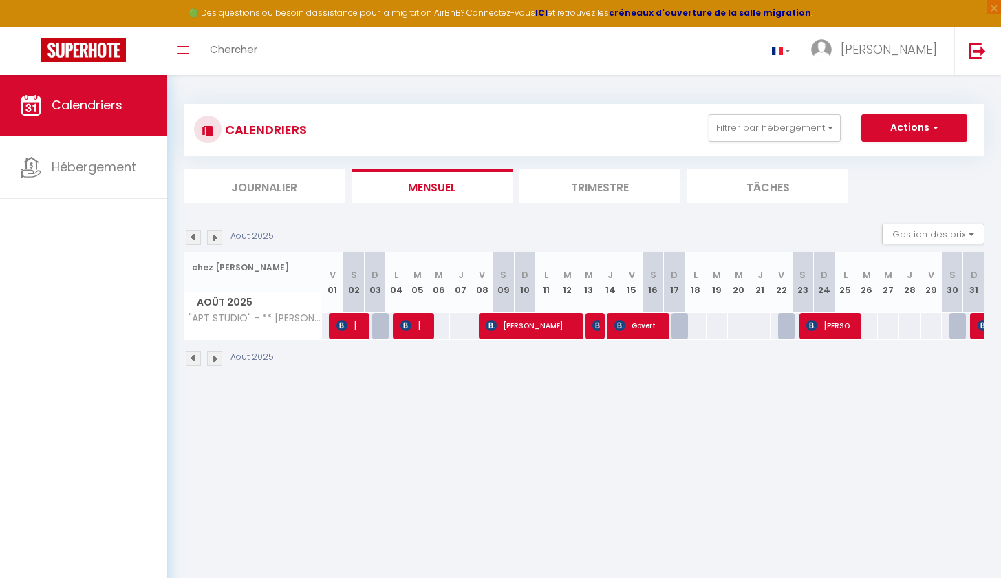
click at [839, 325] on span "[PERSON_NAME]" at bounding box center [831, 325] width 50 height 26
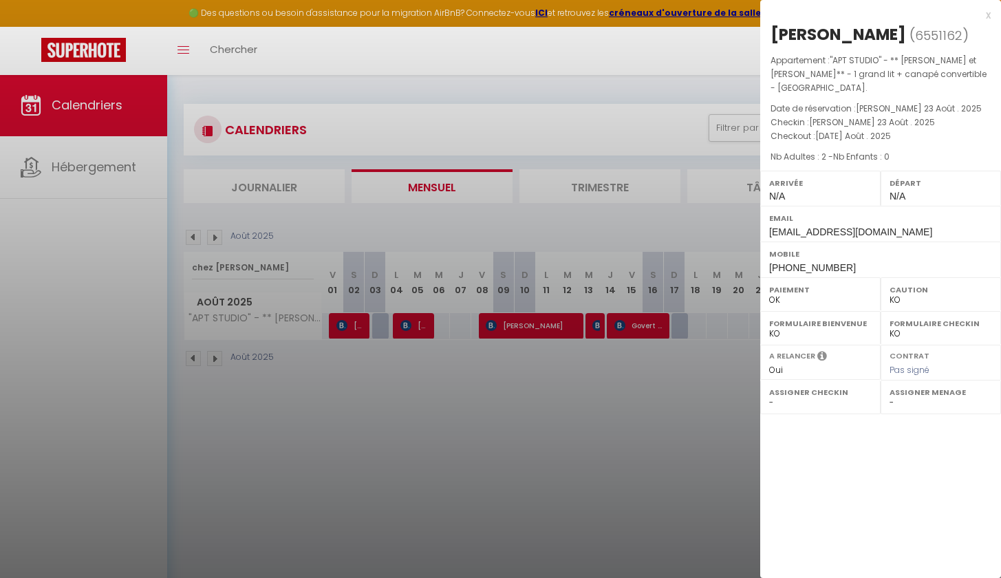
drag, startPoint x: 867, startPoint y: 39, endPoint x: 825, endPoint y: 40, distance: 42.0
click at [825, 40] on h2 "[PERSON_NAME] ( 6551162 )" at bounding box center [880, 34] width 220 height 23
click at [547, 444] on div at bounding box center [500, 289] width 1001 height 578
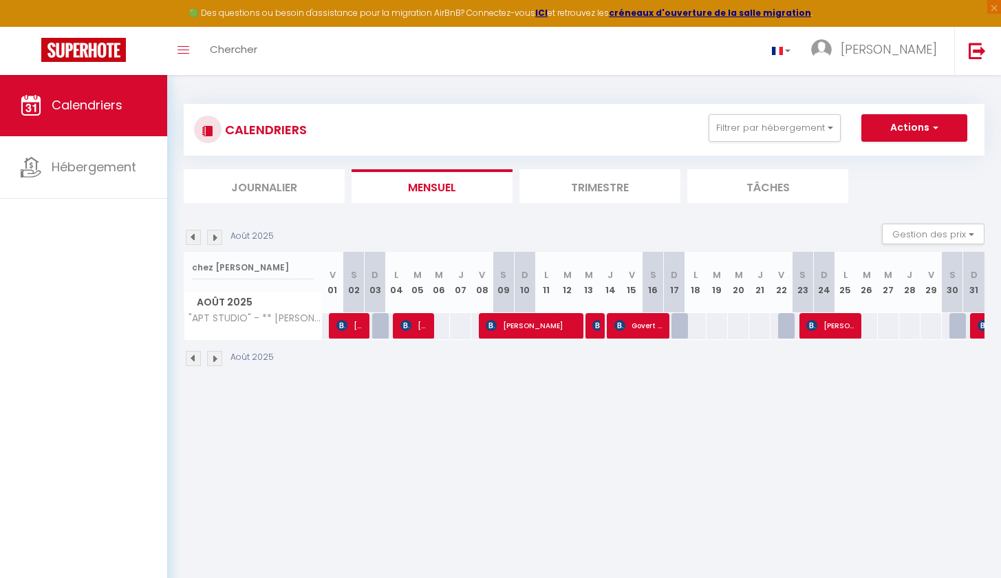
click at [980, 322] on img at bounding box center [982, 325] width 11 height 11
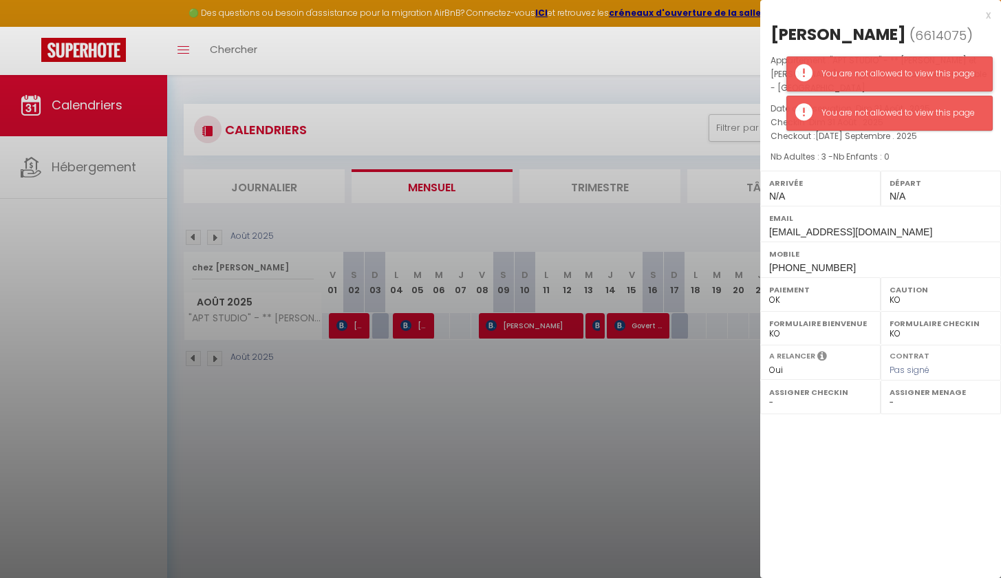
click at [900, 62] on div "You are not allowed to view this page" at bounding box center [889, 73] width 206 height 35
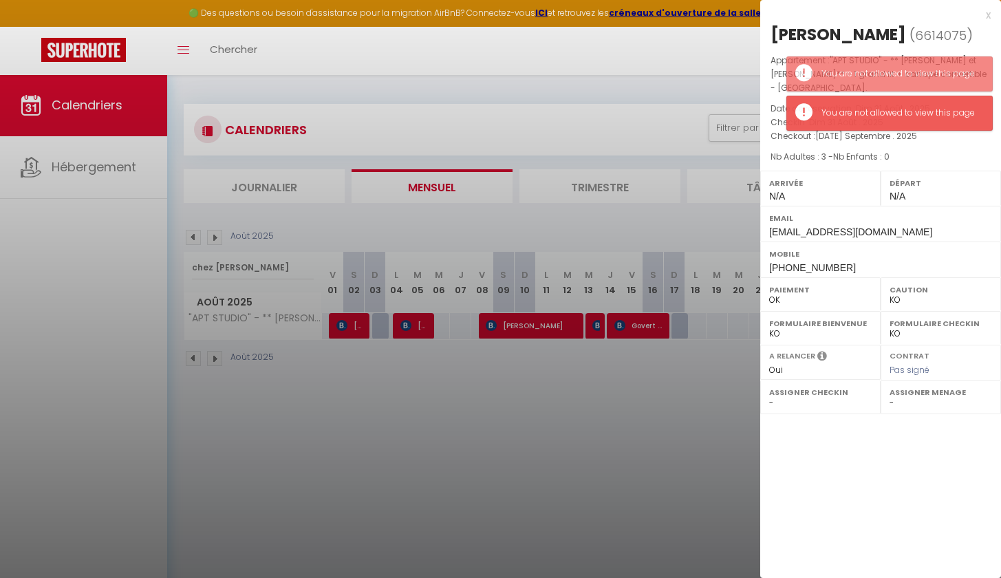
drag, startPoint x: 883, startPoint y: 110, endPoint x: 896, endPoint y: 63, distance: 48.6
click at [883, 109] on div "You are not allowed to view this page" at bounding box center [899, 113] width 157 height 13
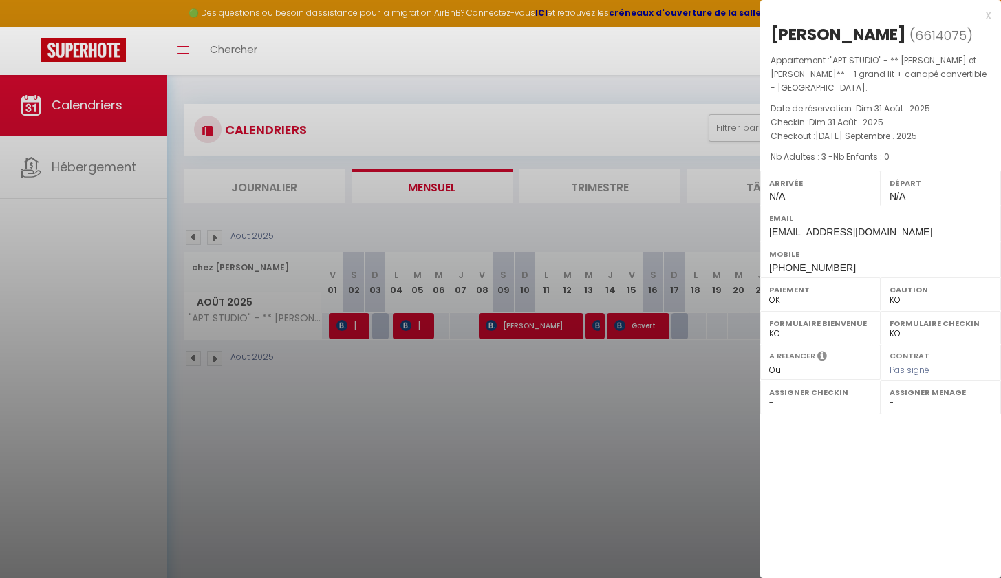
drag, startPoint x: 913, startPoint y: 39, endPoint x: 828, endPoint y: 39, distance: 85.3
click at [828, 39] on h2 "[PERSON_NAME] ( 6614075 )" at bounding box center [880, 34] width 220 height 23
click at [605, 246] on div at bounding box center [500, 289] width 1001 height 578
